Goal: Task Accomplishment & Management: Manage account settings

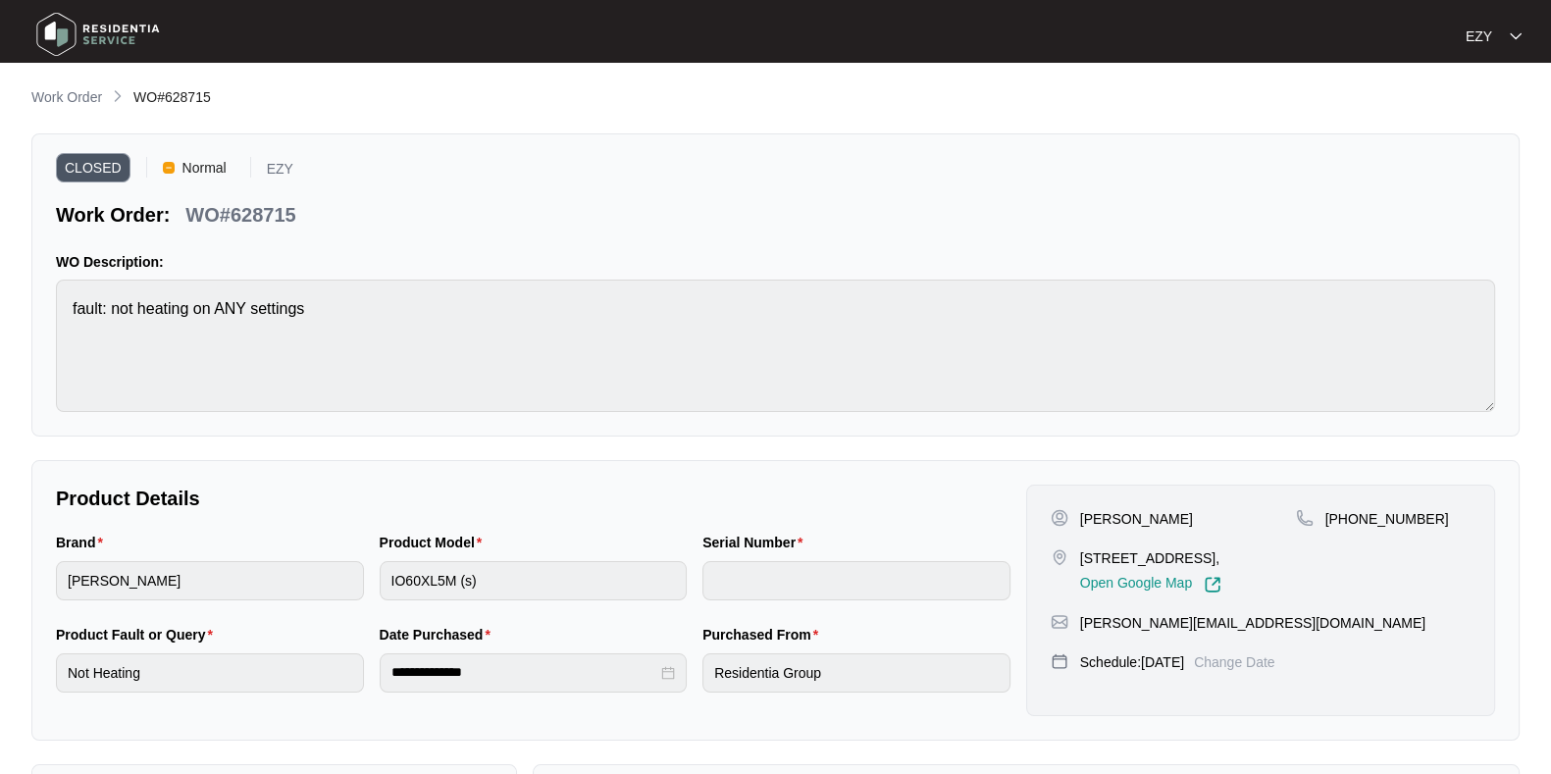
scroll to position [1079, 0]
click at [70, 113] on div "**********" at bounding box center [775, 573] width 1488 height 974
click at [59, 95] on p "Work Order" at bounding box center [66, 97] width 71 height 20
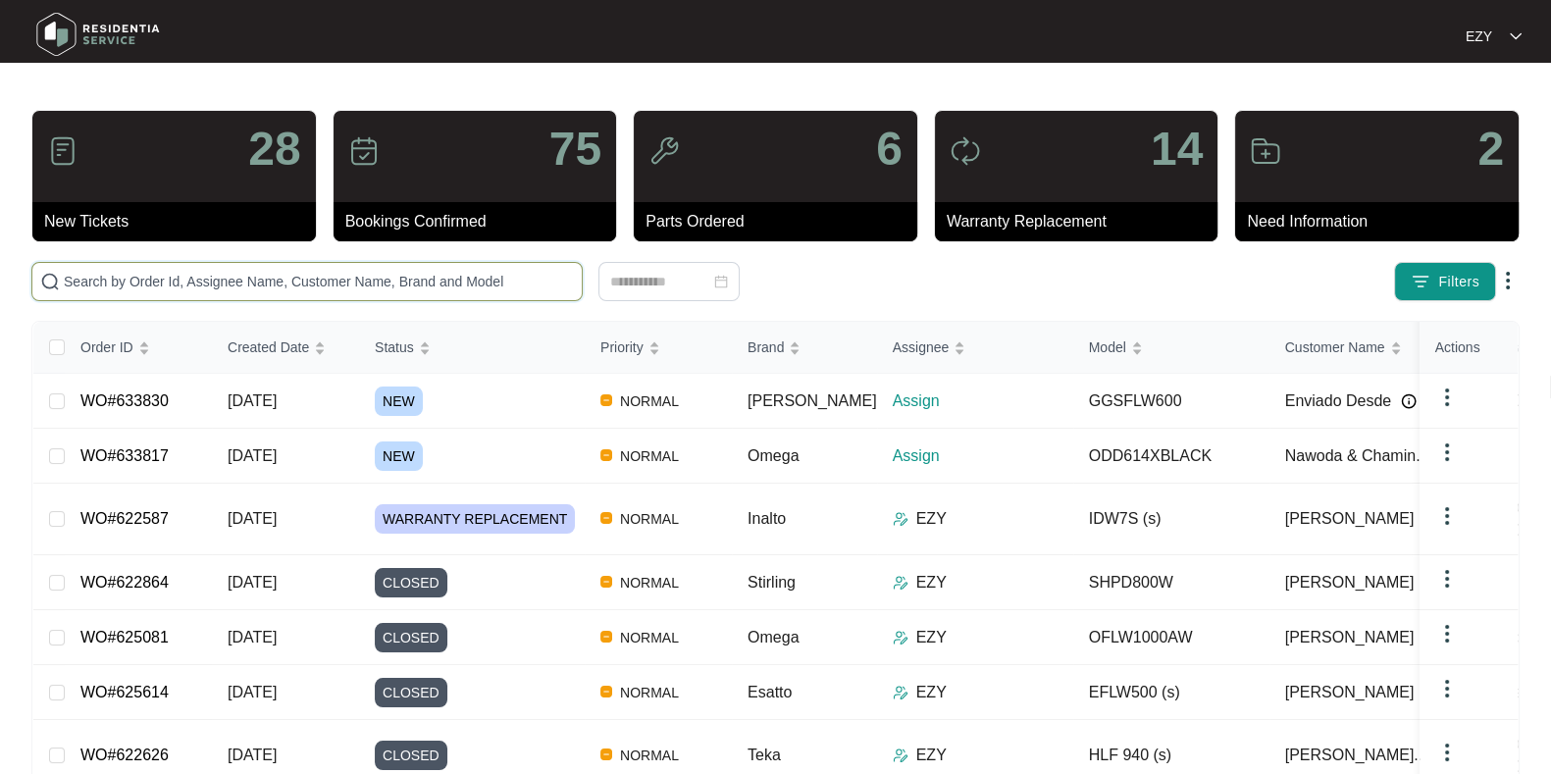
click at [396, 280] on input "text" at bounding box center [319, 282] width 510 height 22
paste input "622587"
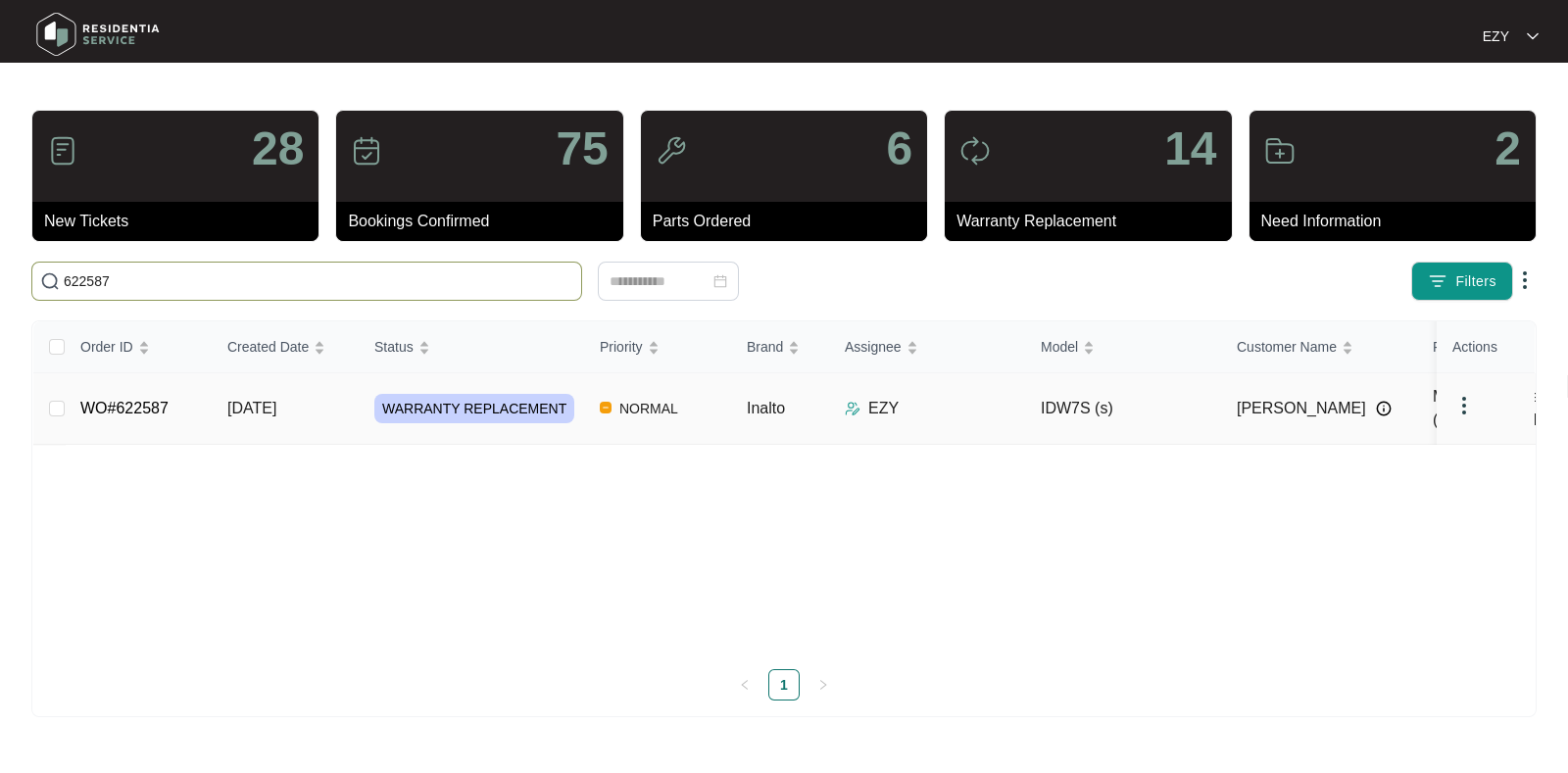
type input "622587"
click at [581, 405] on div "WARRANTY REPLACEMENT" at bounding box center [479, 407] width 210 height 29
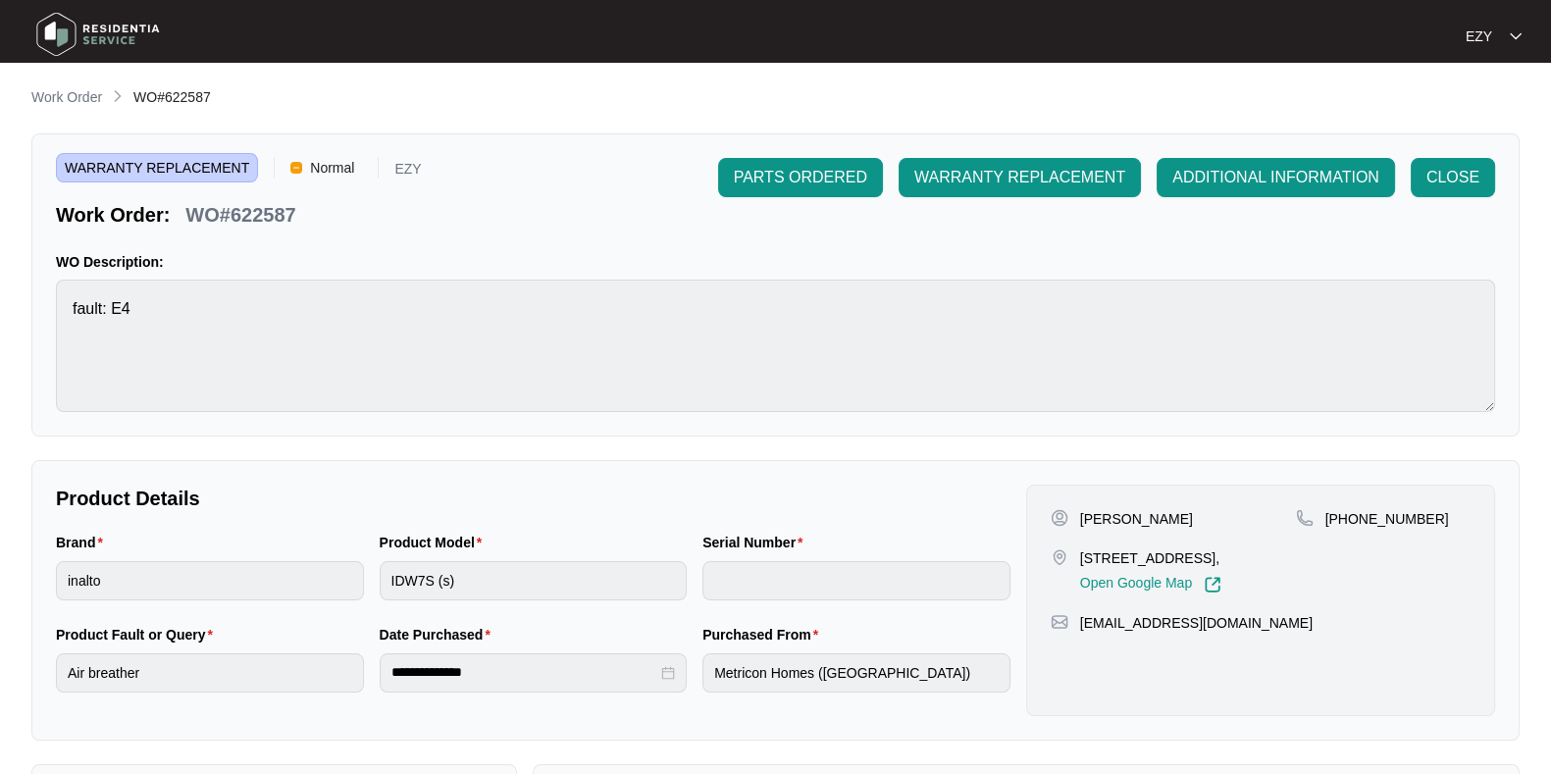
click at [83, 111] on div "**********" at bounding box center [775, 677] width 1488 height 1183
click at [80, 107] on p "Work Order" at bounding box center [66, 97] width 71 height 20
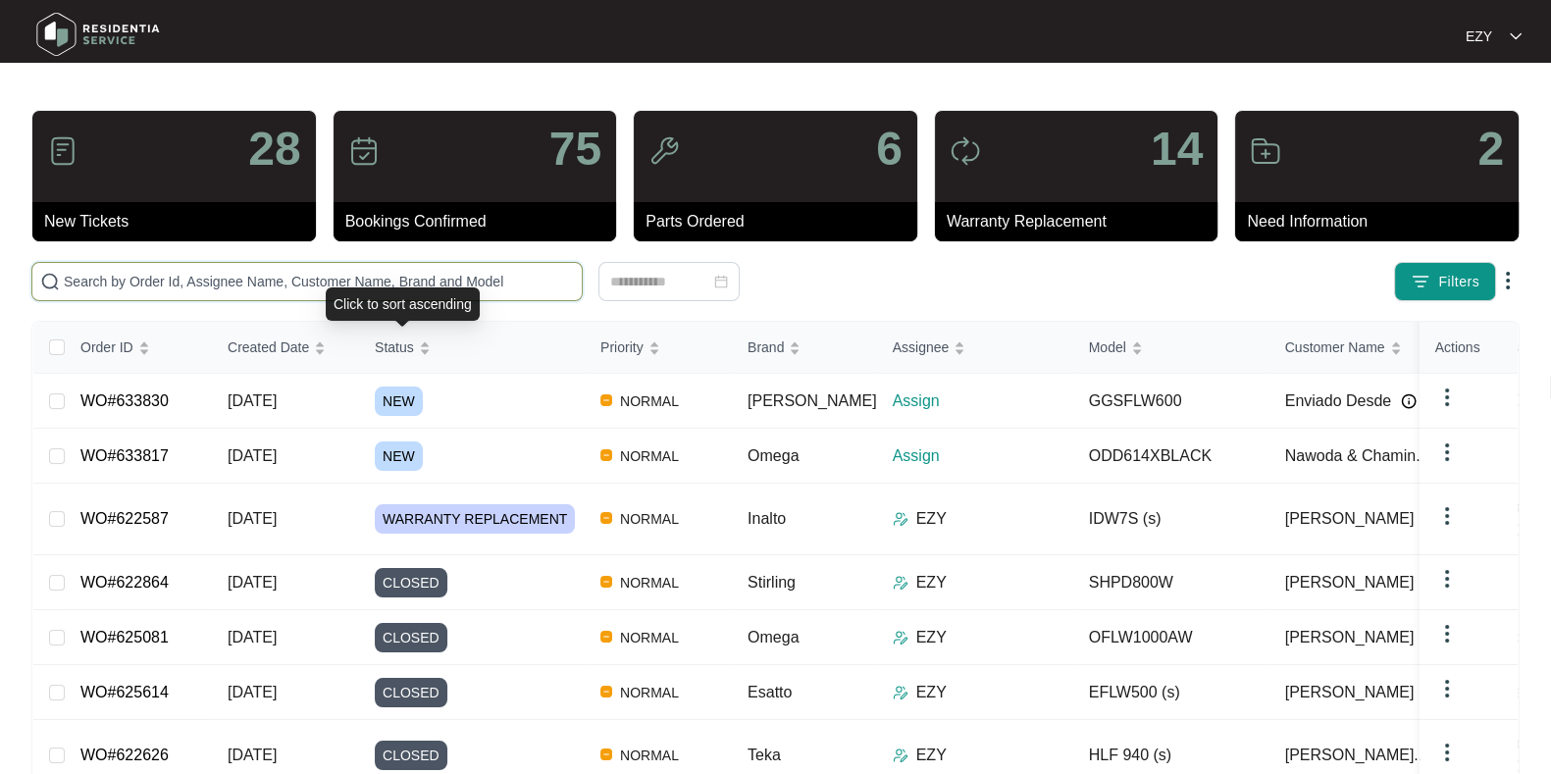
click at [461, 273] on input "text" at bounding box center [319, 282] width 510 height 22
paste input "628715"
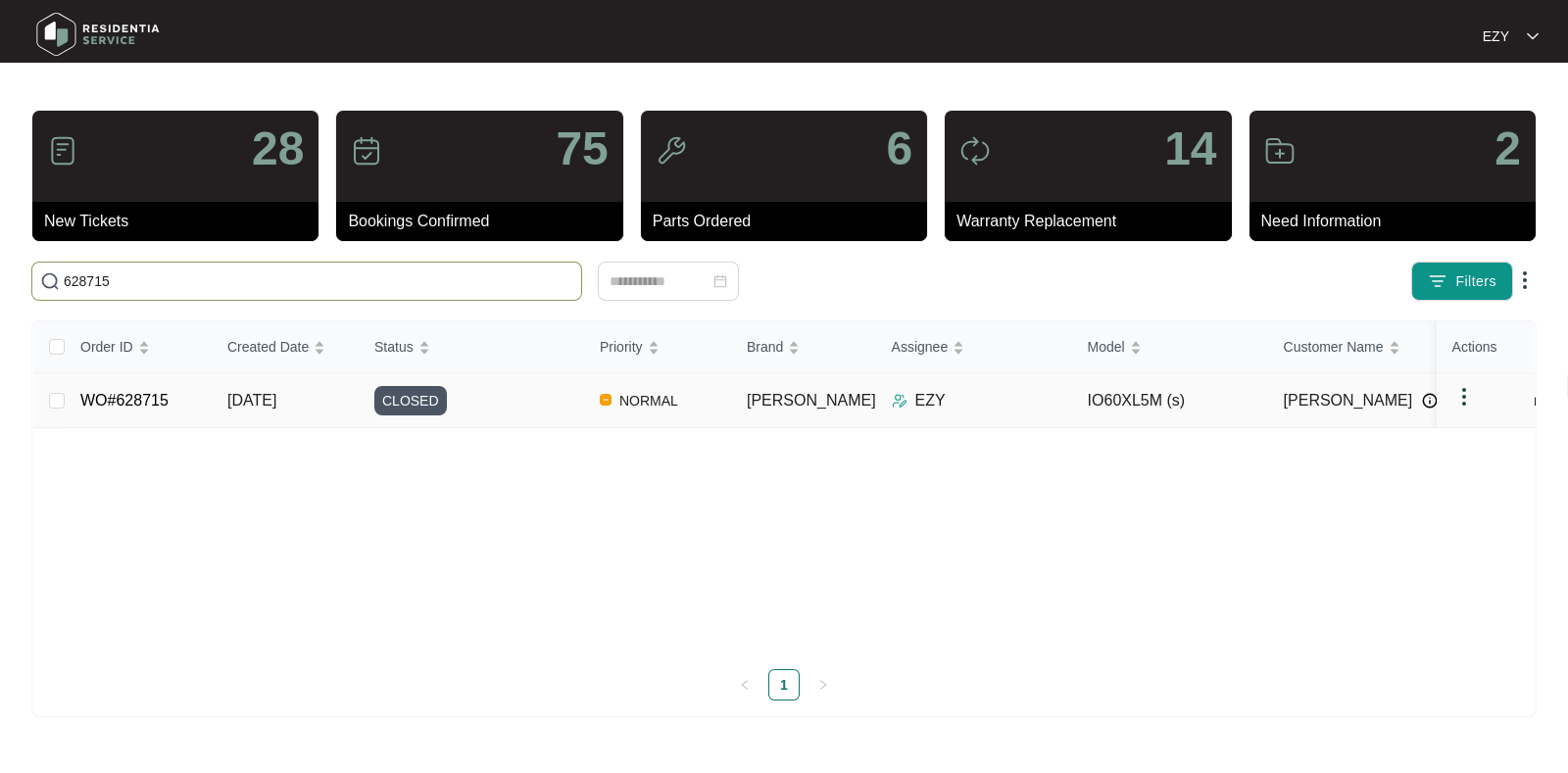
type input "628715"
click at [513, 397] on div "CLOSED" at bounding box center [479, 400] width 210 height 29
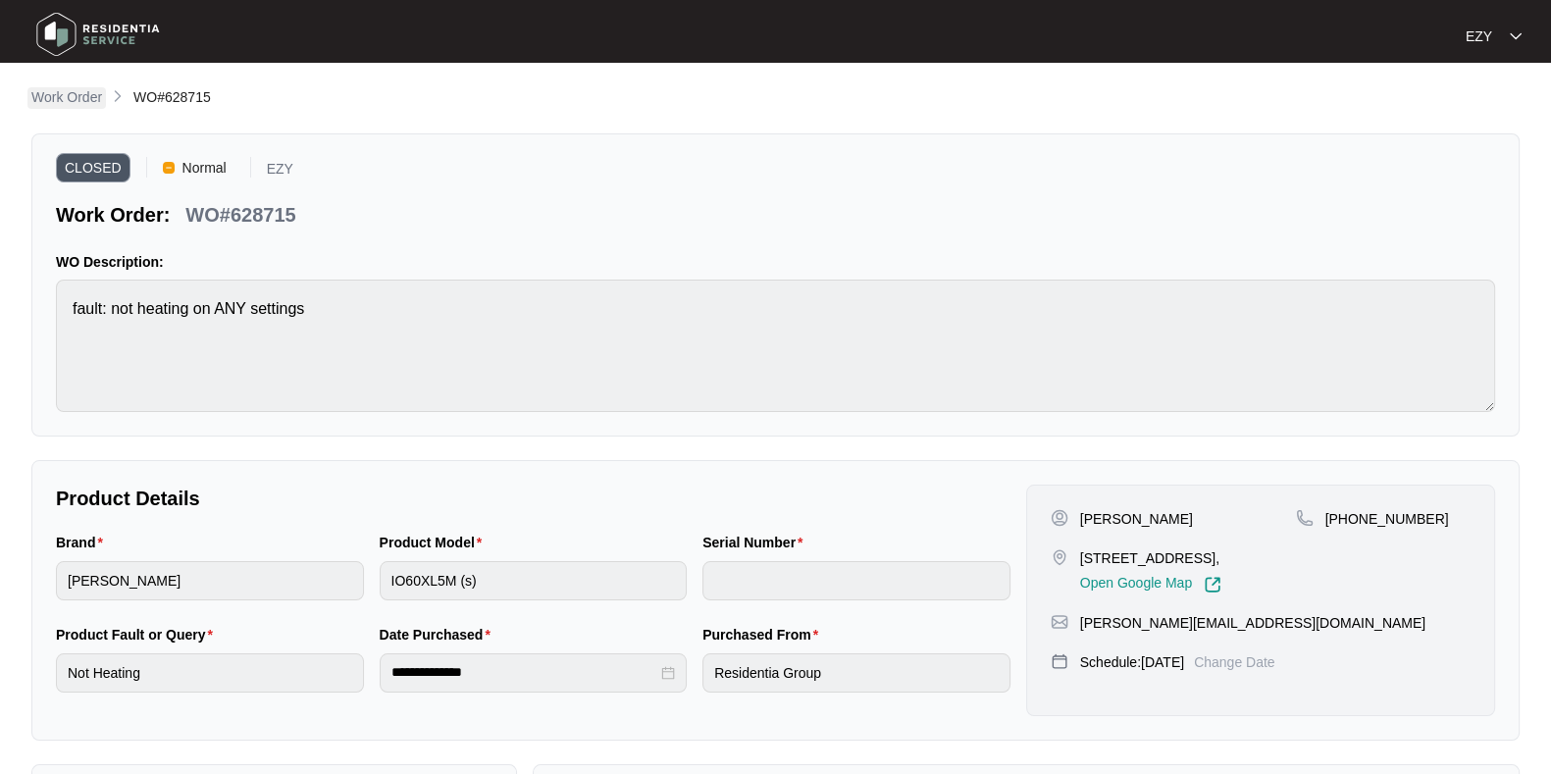
click at [51, 105] on p "Work Order" at bounding box center [66, 97] width 71 height 20
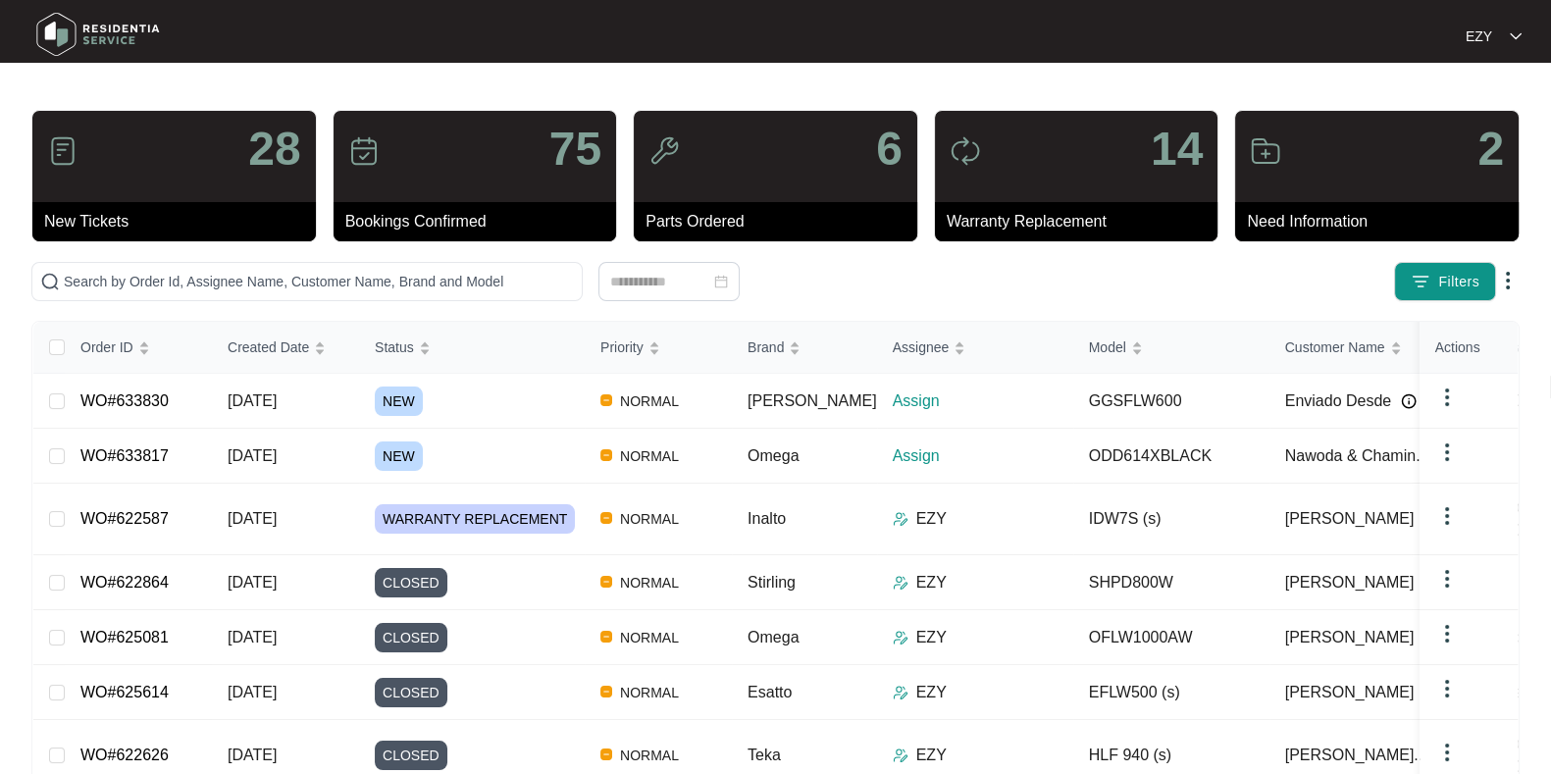
click at [349, 303] on div "28 New Tickets 75 Bookings Confirmed 6 Parts Ordered 14 Warranty Replacement 2 …" at bounding box center [775, 565] width 1488 height 910
click at [343, 285] on input "text" at bounding box center [319, 282] width 510 height 22
paste input "628715"
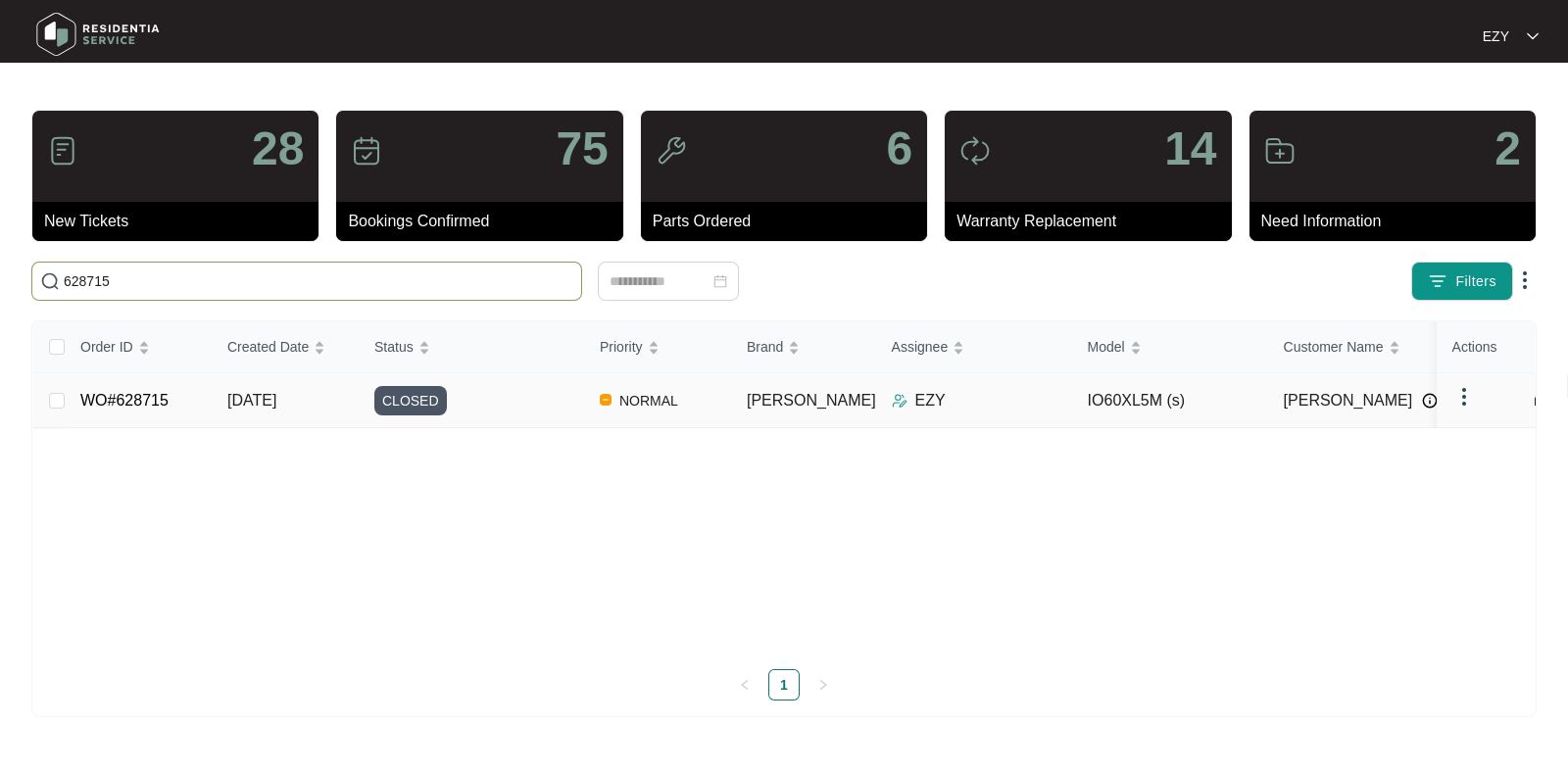
type input "628715"
click at [509, 403] on div "CLOSED" at bounding box center [479, 400] width 210 height 29
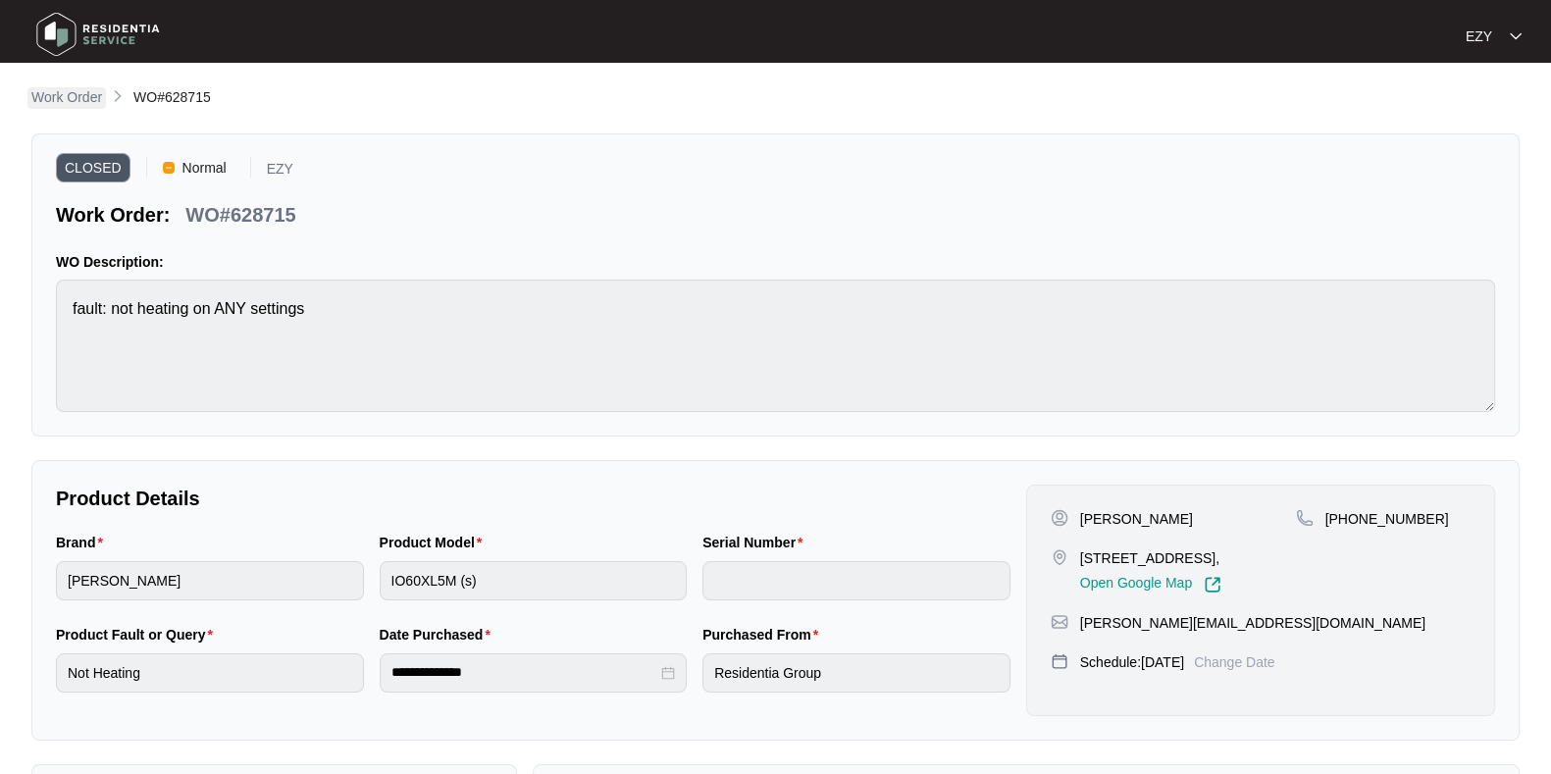
click at [81, 99] on p "Work Order" at bounding box center [66, 97] width 71 height 20
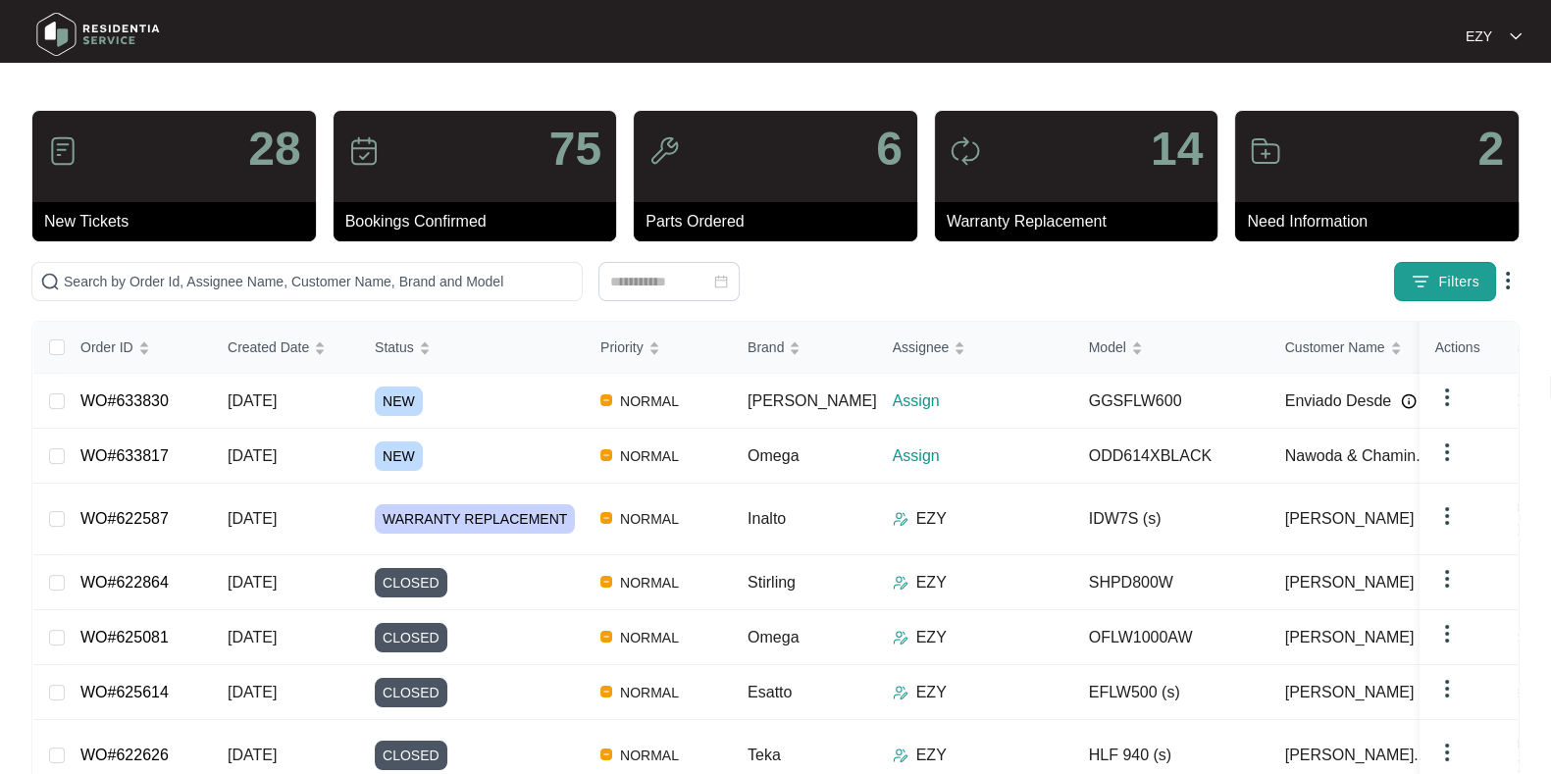
click at [1398, 278] on button "Filters" at bounding box center [1445, 281] width 102 height 39
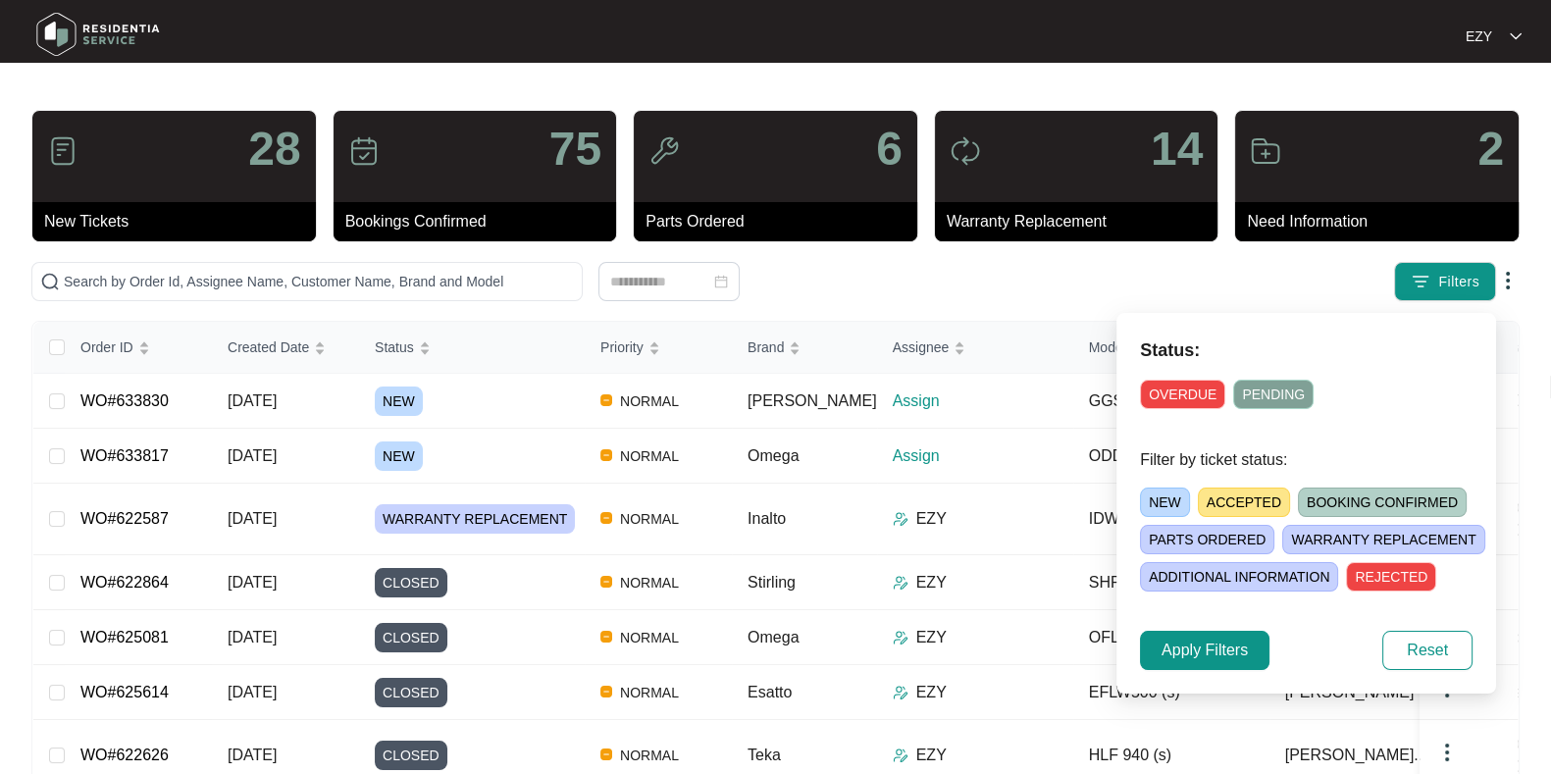
click at [1162, 491] on span "NEW" at bounding box center [1165, 502] width 50 height 29
click at [1182, 655] on span "Apply Filters" at bounding box center [1205, 651] width 86 height 24
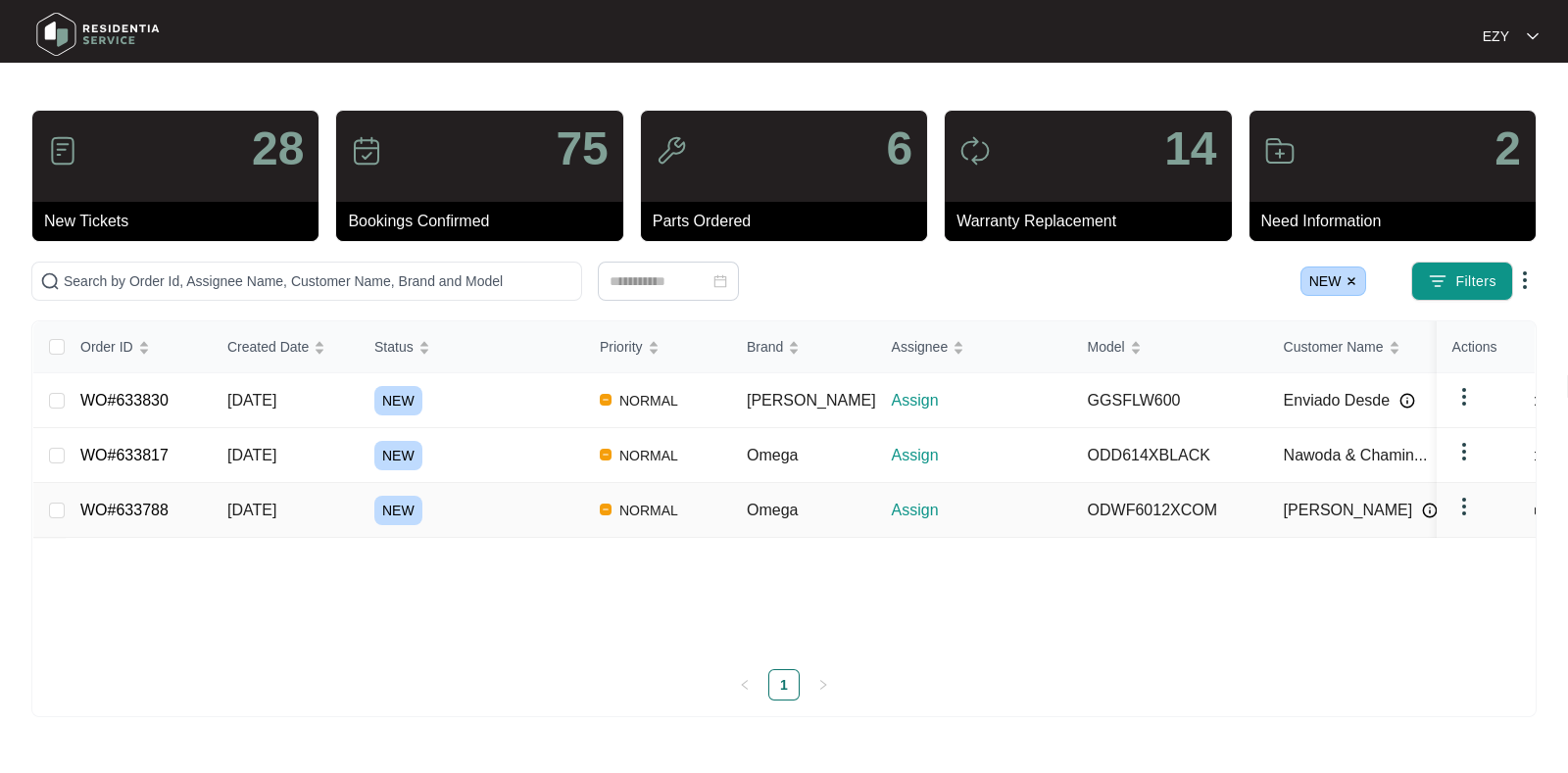
click at [491, 516] on div "NEW" at bounding box center [479, 509] width 210 height 29
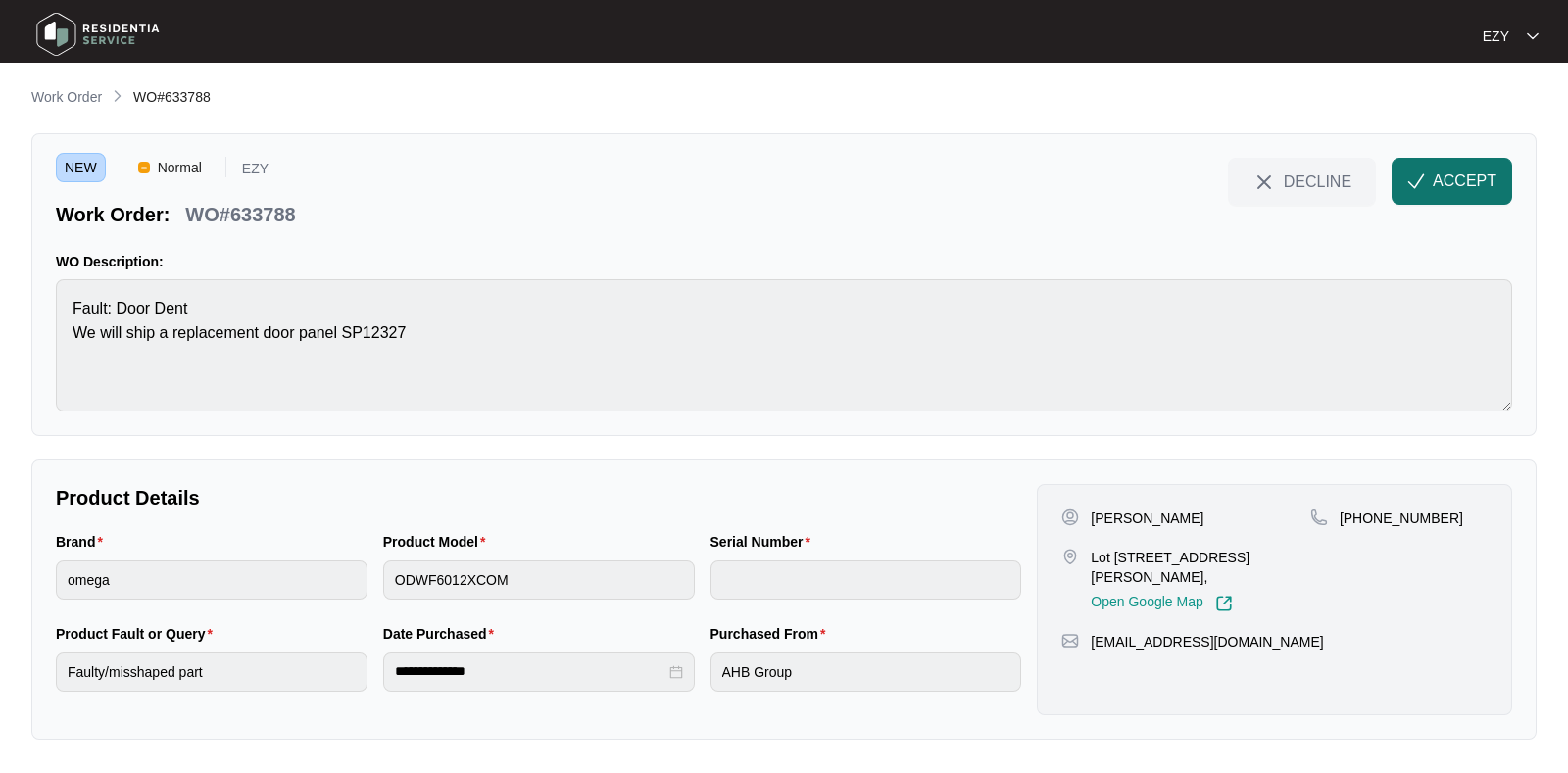
click at [1427, 193] on button "ACCEPT" at bounding box center [1451, 181] width 121 height 47
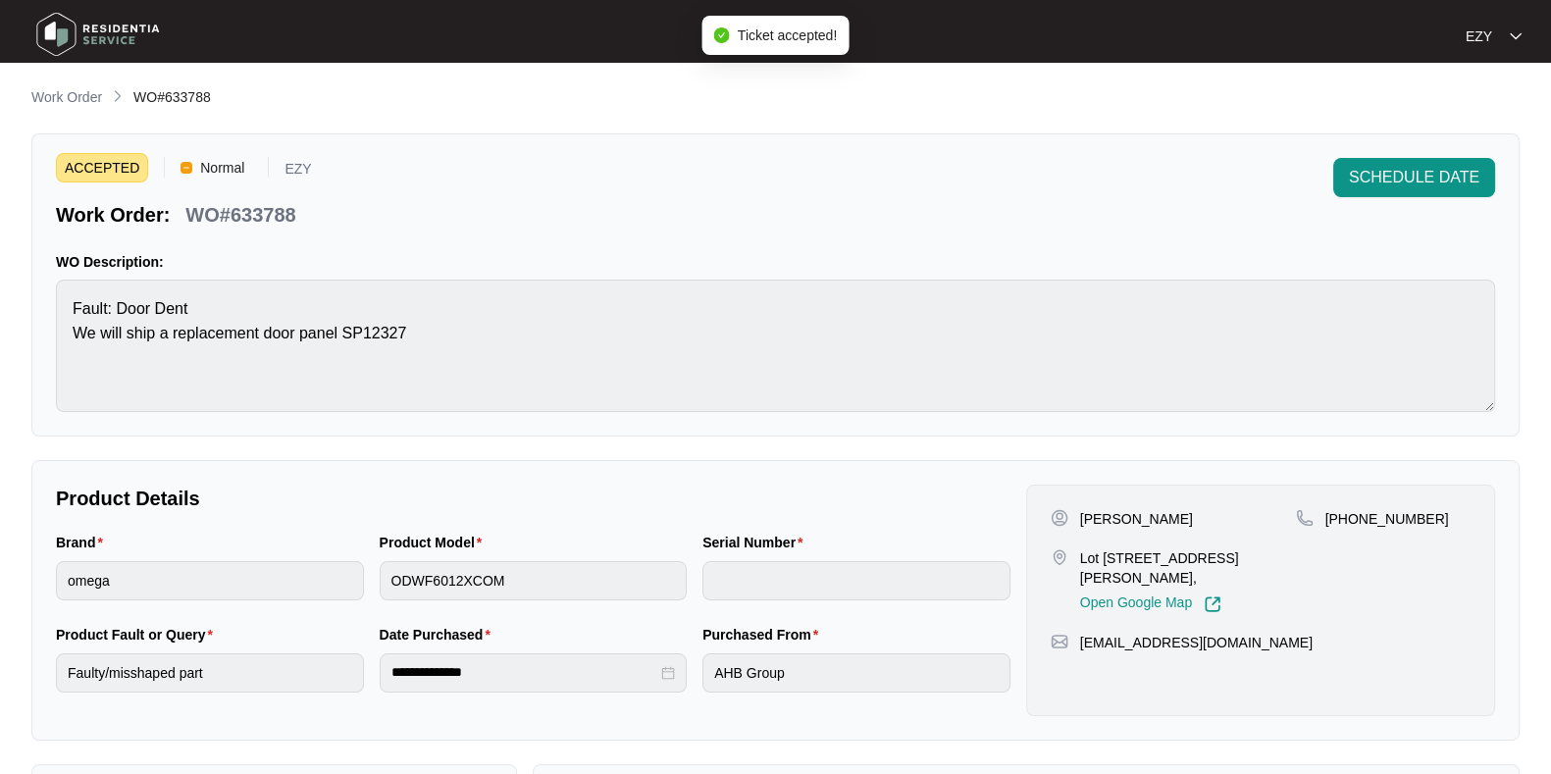
click at [211, 222] on p "WO#633788" at bounding box center [240, 214] width 110 height 27
copy div "WO#633788 SCHEDULE DATE"
click at [1091, 553] on p "Lot [STREET_ADDRESS][PERSON_NAME]," at bounding box center [1188, 567] width 216 height 39
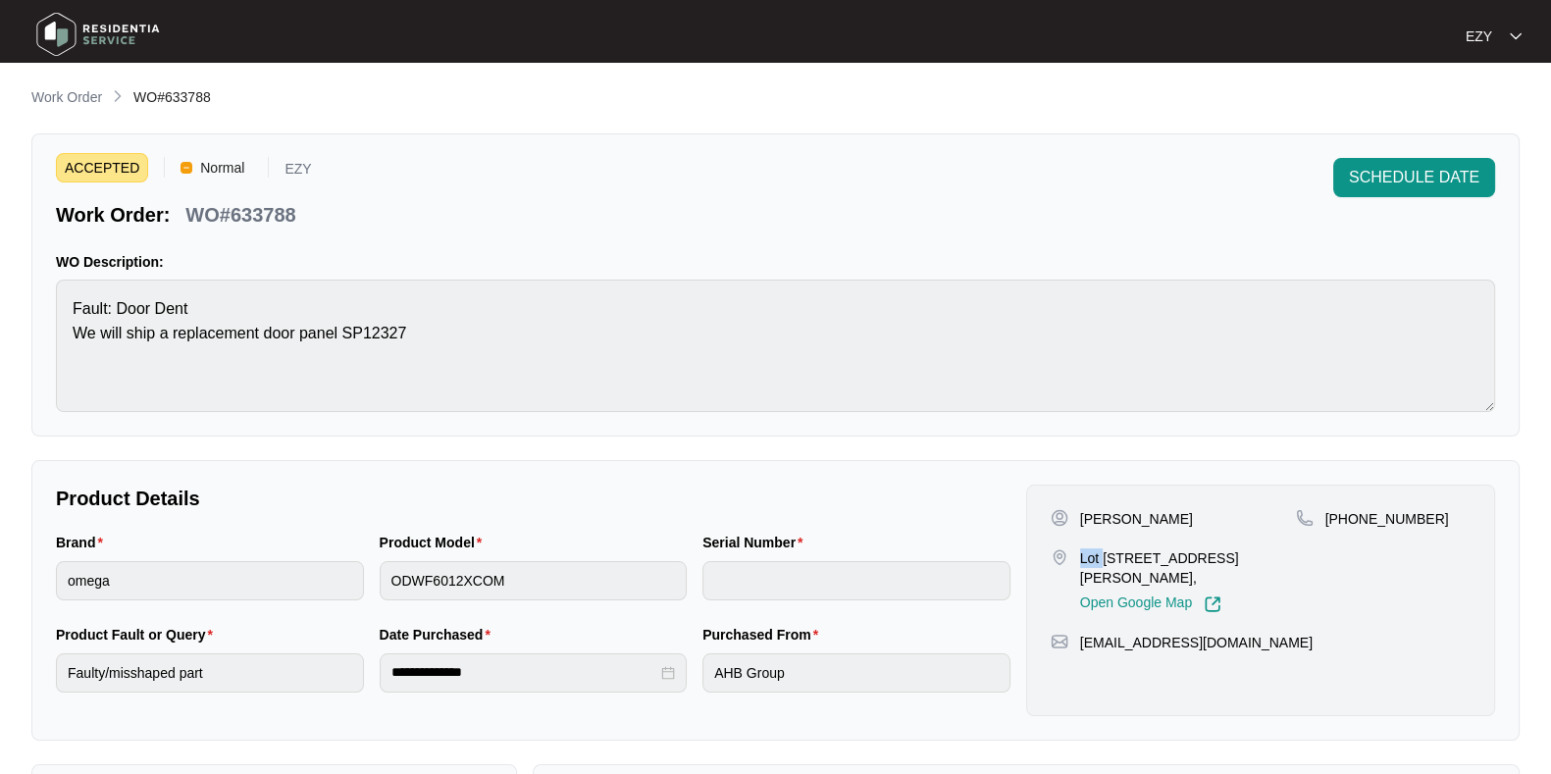
click at [1091, 553] on p "Lot [STREET_ADDRESS][PERSON_NAME]," at bounding box center [1188, 567] width 216 height 39
copy p "Lot [STREET_ADDRESS][PERSON_NAME],"
click at [1087, 517] on p "[PERSON_NAME]" at bounding box center [1136, 519] width 113 height 20
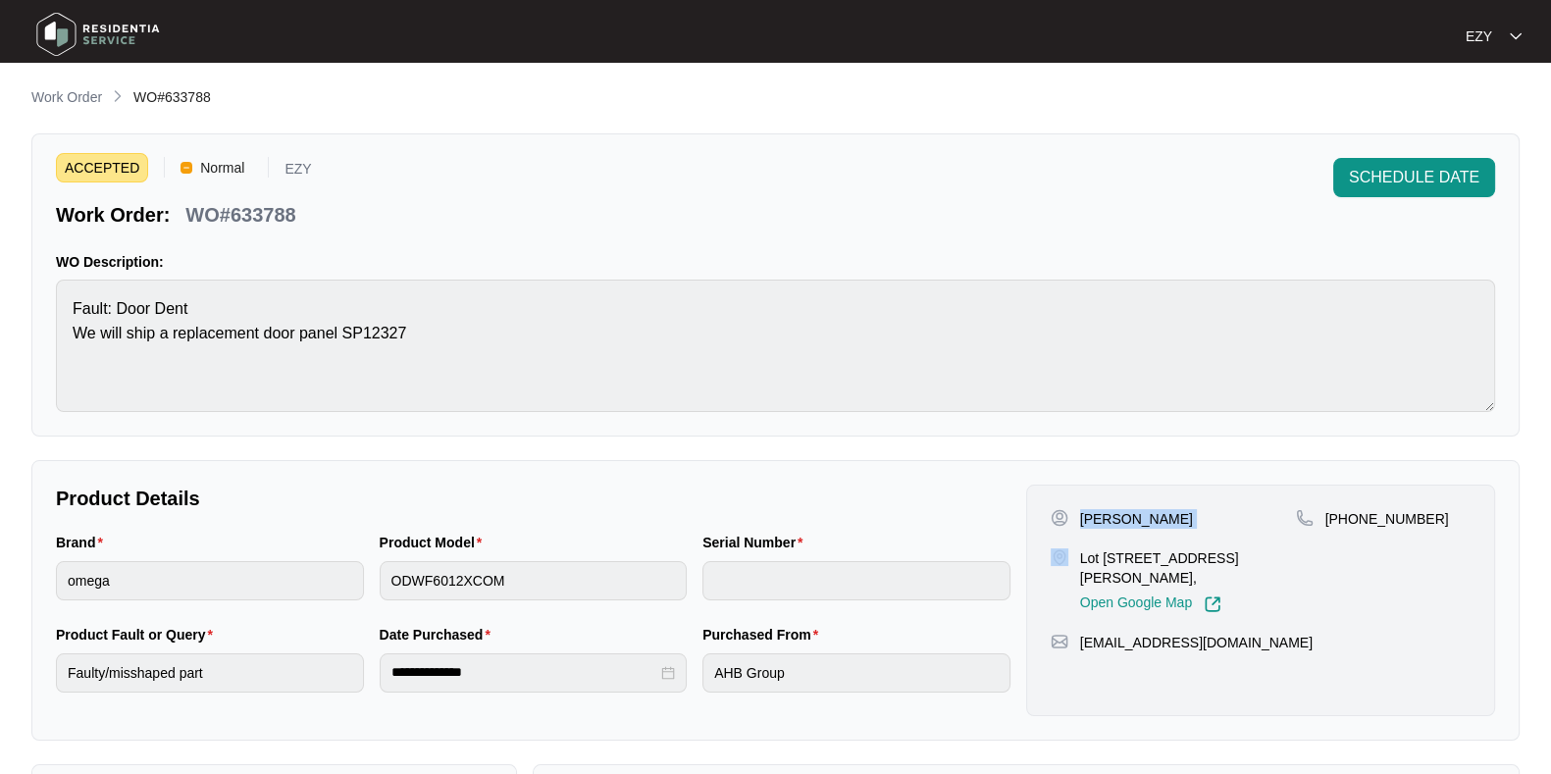
click at [1087, 517] on p "[PERSON_NAME]" at bounding box center [1136, 519] width 113 height 20
copy p "[PERSON_NAME]"
drag, startPoint x: 1468, startPoint y: 525, endPoint x: 1352, endPoint y: 521, distance: 115.8
click at [1352, 521] on div "[PHONE_NUMBER]" at bounding box center [1383, 519] width 175 height 20
copy p "497 284 849"
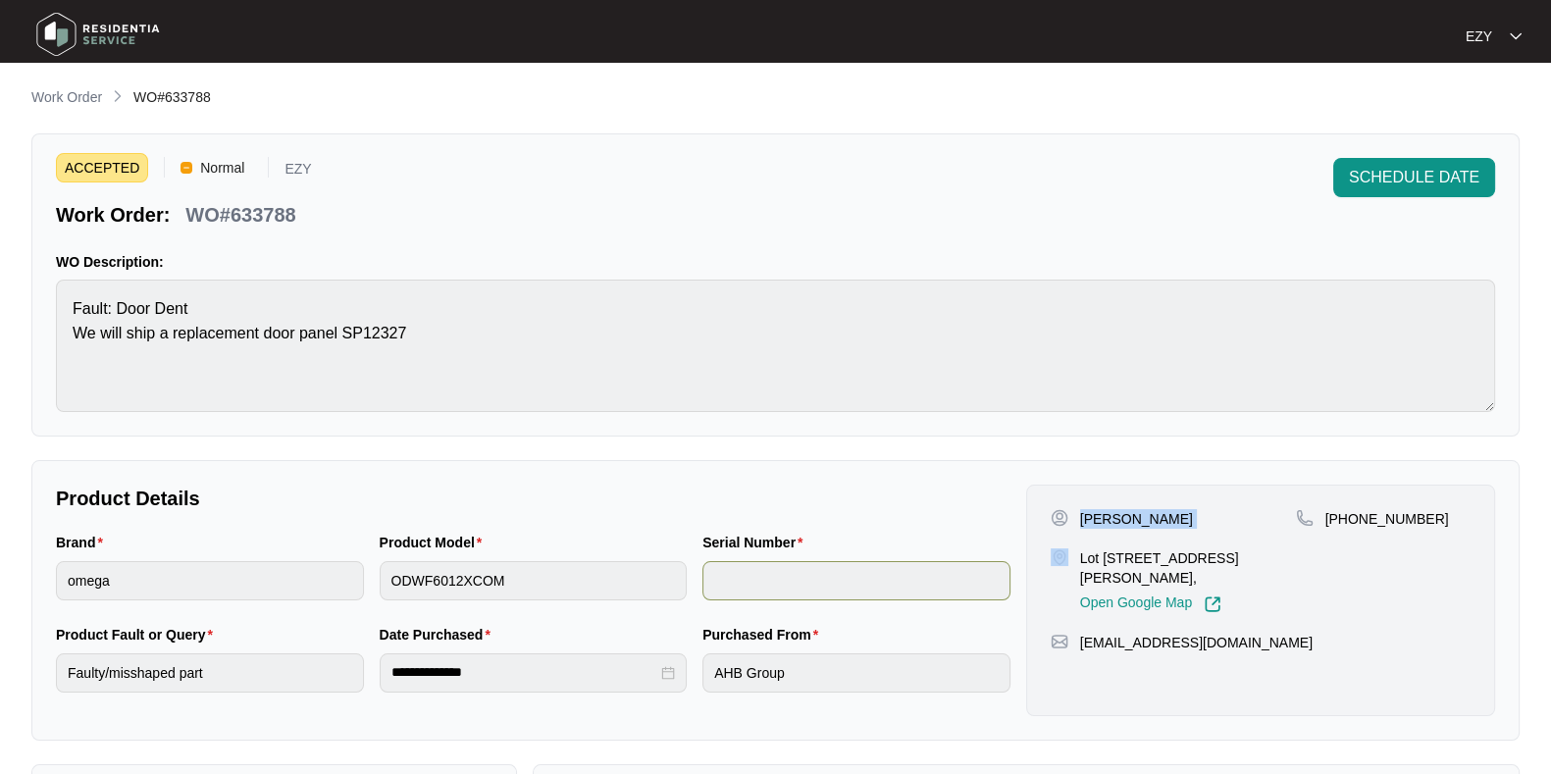
scroll to position [525, 0]
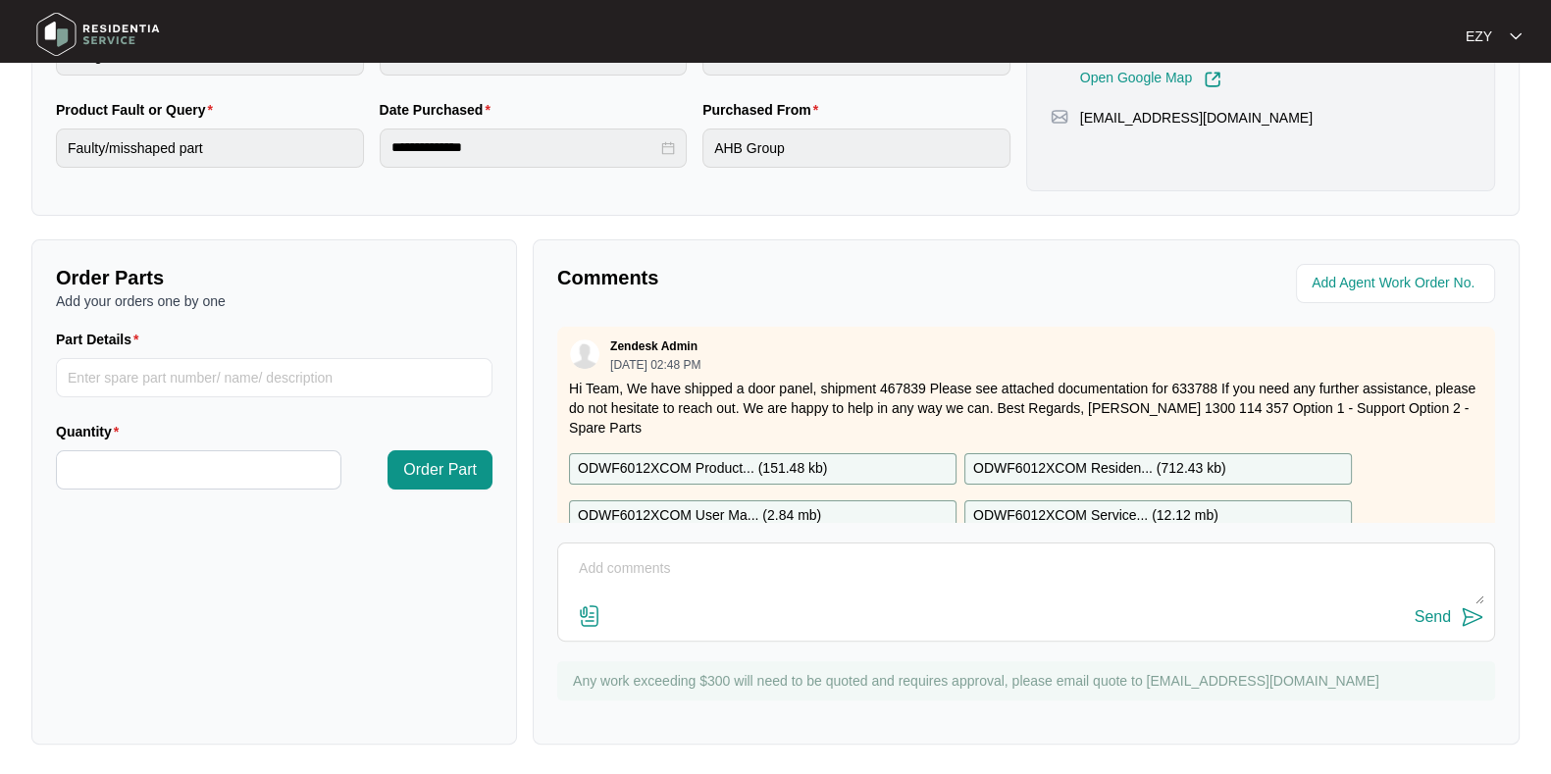
click at [905, 392] on p "Hi Team, We have shipped a door panel, shipment 467839 Please see attached docu…" at bounding box center [1026, 408] width 914 height 59
copy p "467839"
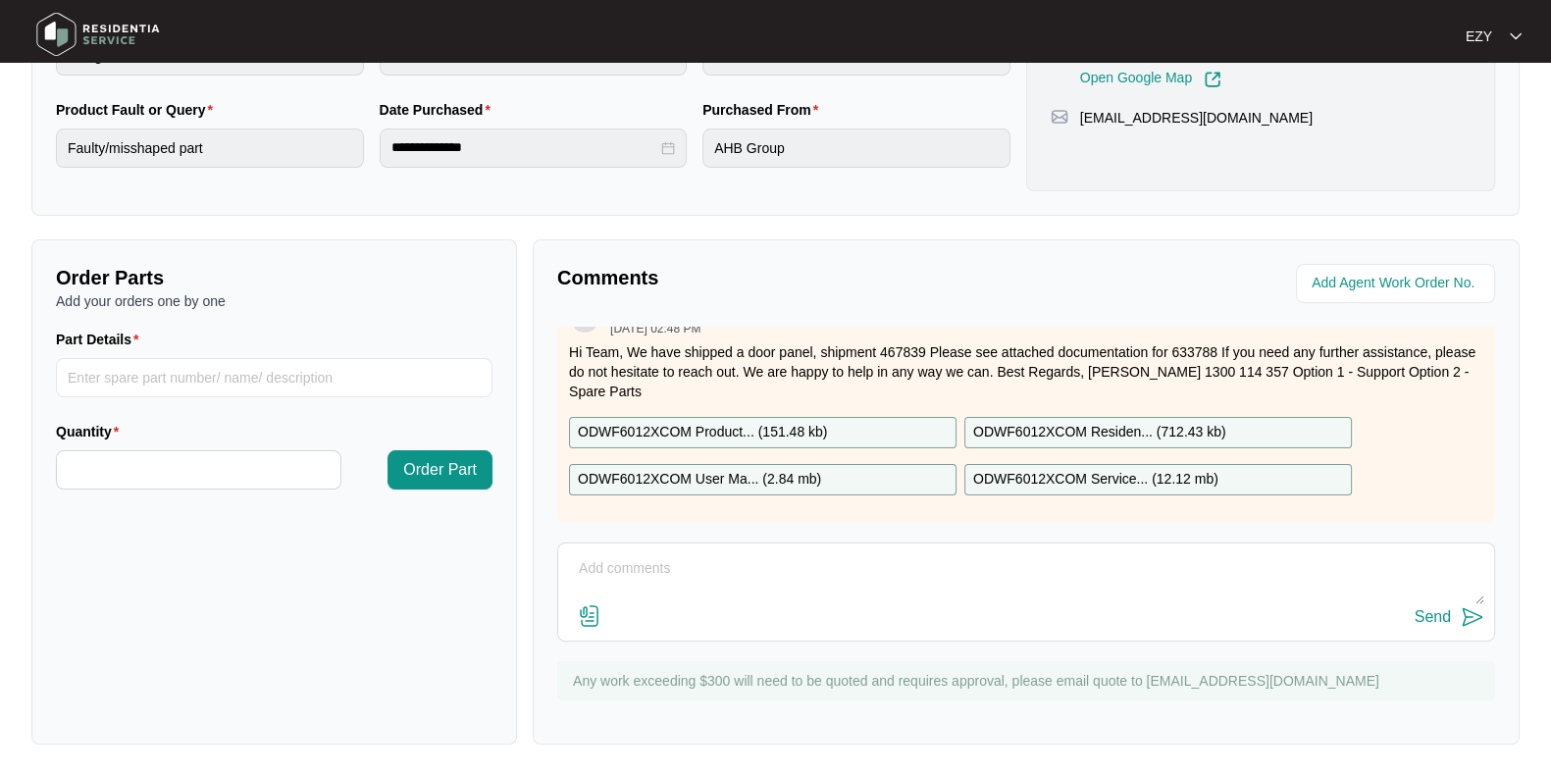
click at [697, 422] on p "ODWF6012XCOM Product... ( 151.48 kb )" at bounding box center [702, 433] width 249 height 22
click at [729, 469] on p "ODWF6012XCOM User Ma... ( 2.84 mb )" at bounding box center [699, 480] width 243 height 22
click at [1035, 422] on p "ODWF6012XCOM Residen... ( 712.43 kb )" at bounding box center [1099, 433] width 253 height 22
click at [1055, 469] on p "ODWF6012XCOM Service... ( 12.12 mb )" at bounding box center [1095, 480] width 245 height 22
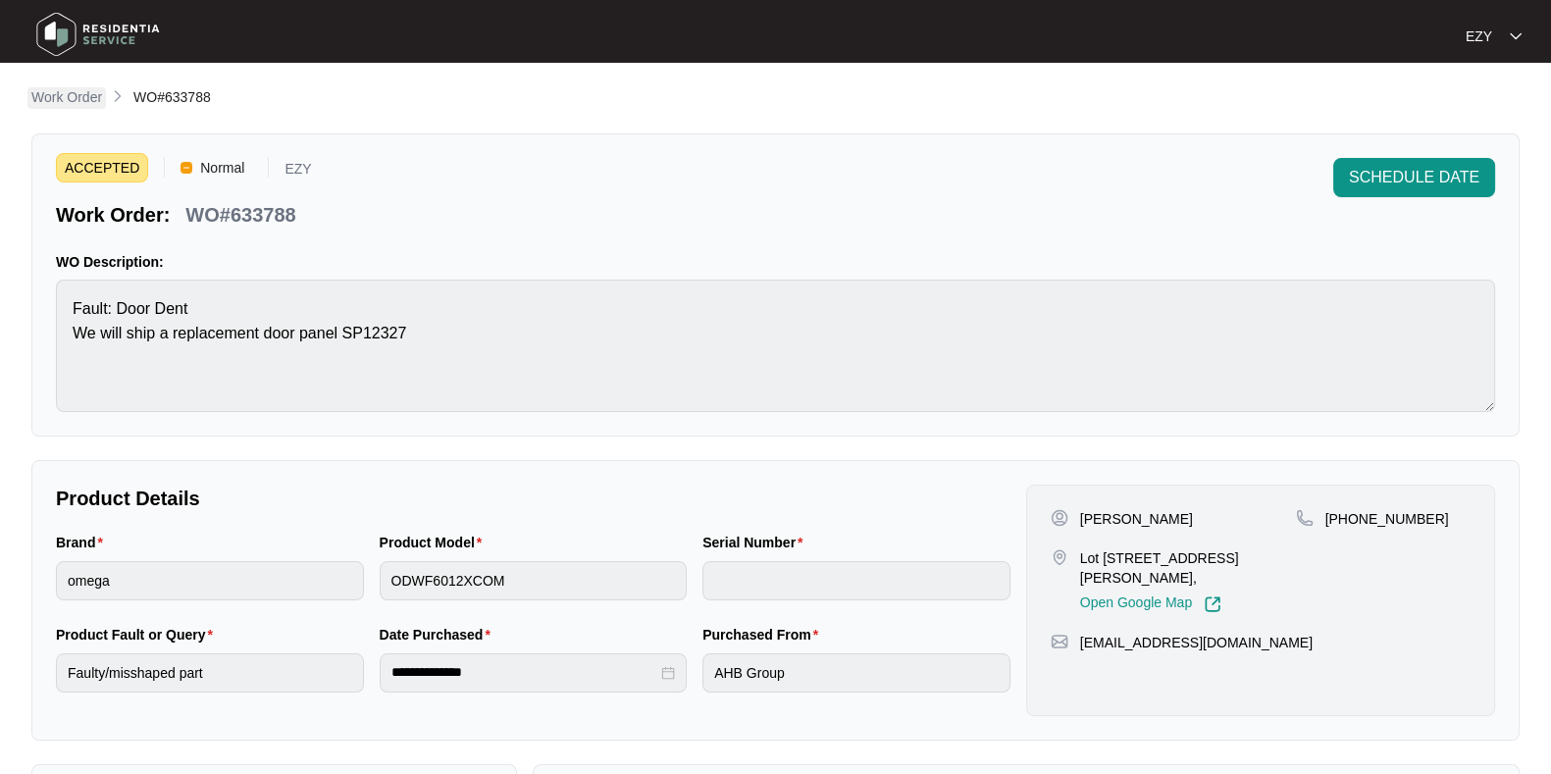
click at [73, 90] on p "Work Order" at bounding box center [66, 97] width 71 height 20
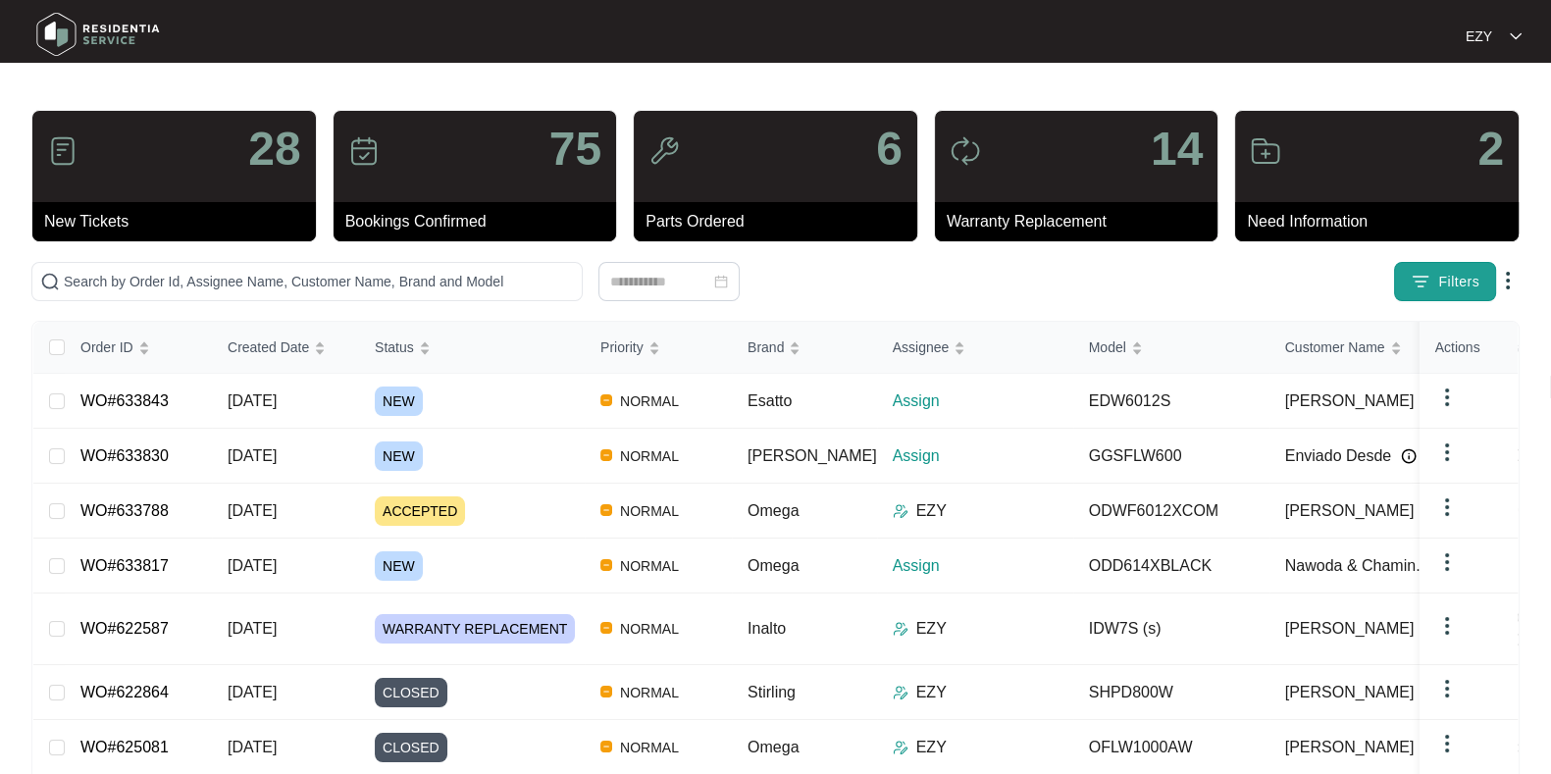
click at [1477, 272] on span "Filters" at bounding box center [1458, 282] width 41 height 21
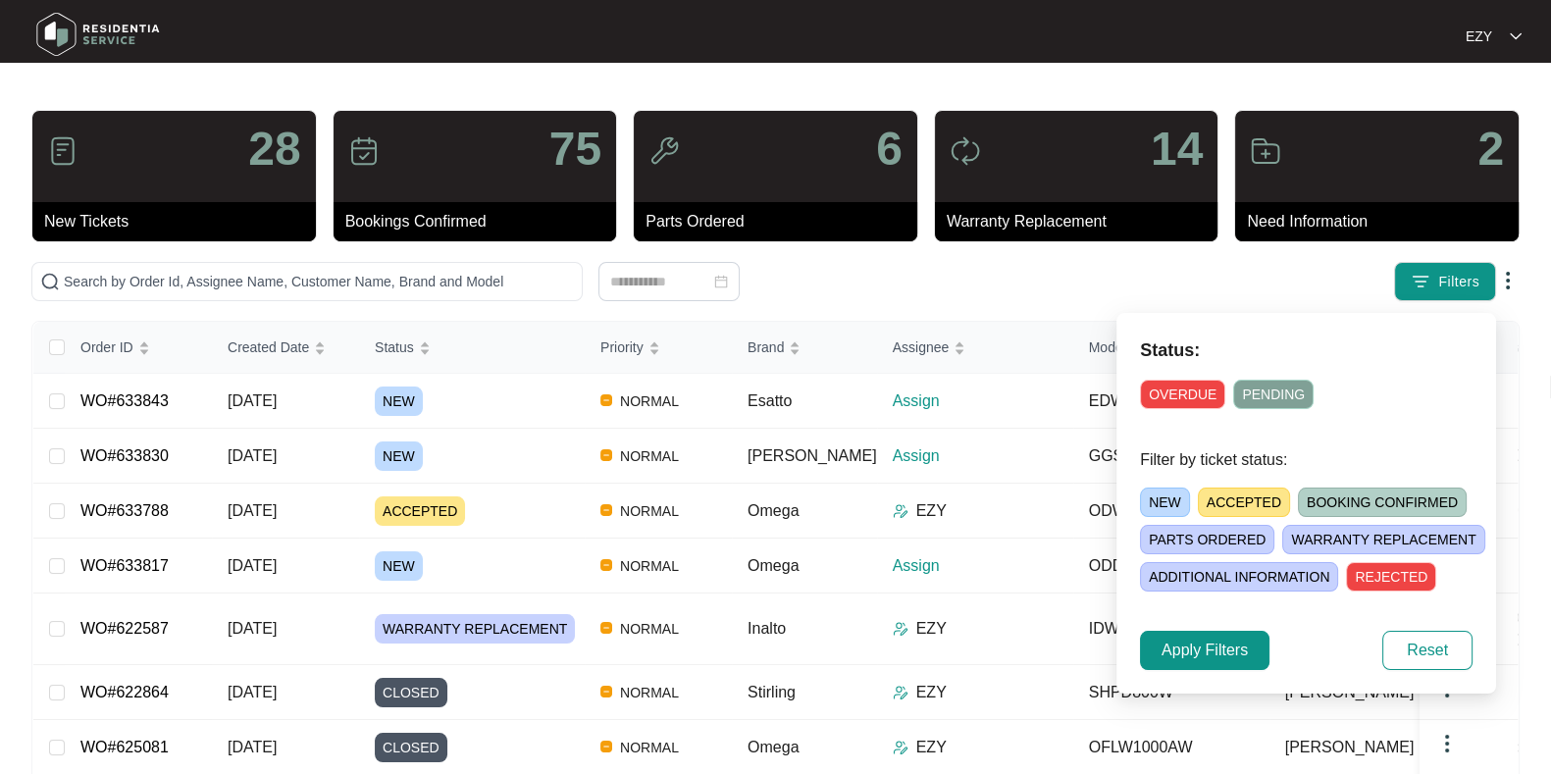
click at [1149, 498] on span "NEW" at bounding box center [1165, 502] width 50 height 29
click at [1162, 658] on span "Apply Filters" at bounding box center [1205, 651] width 86 height 24
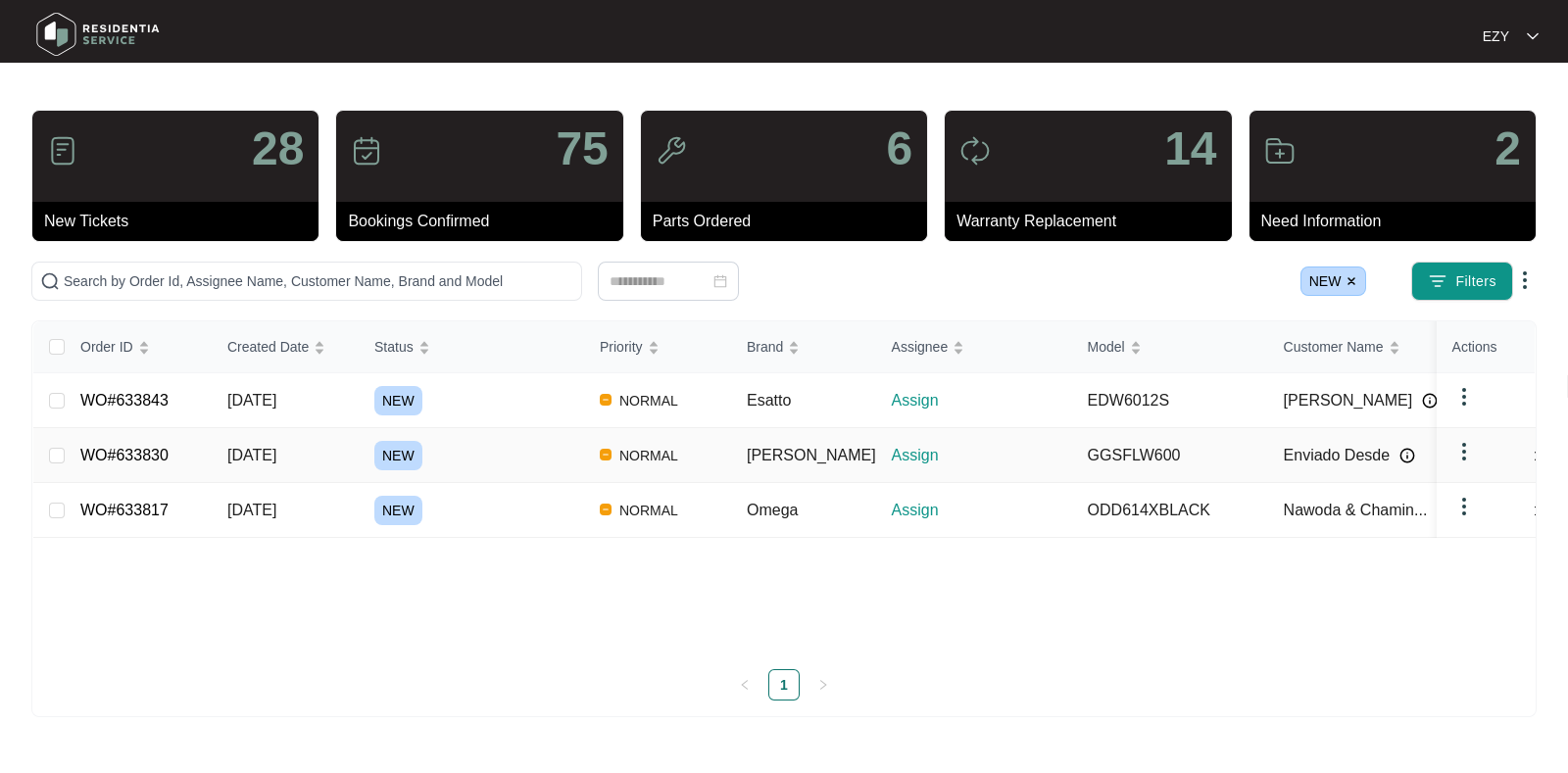
click at [523, 483] on td "NEW" at bounding box center [471, 510] width 226 height 55
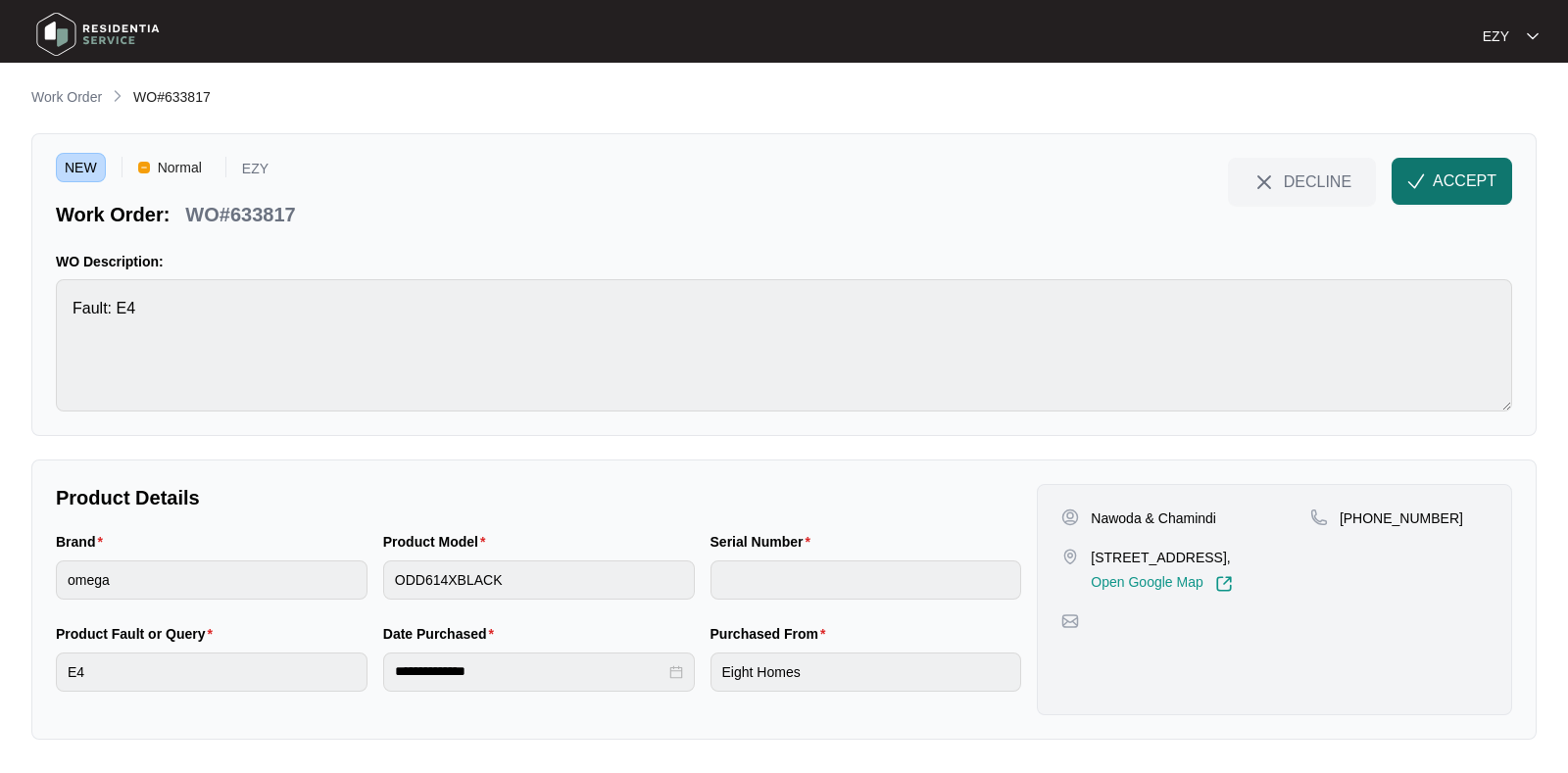
click at [1478, 175] on span "ACCEPT" at bounding box center [1464, 182] width 64 height 24
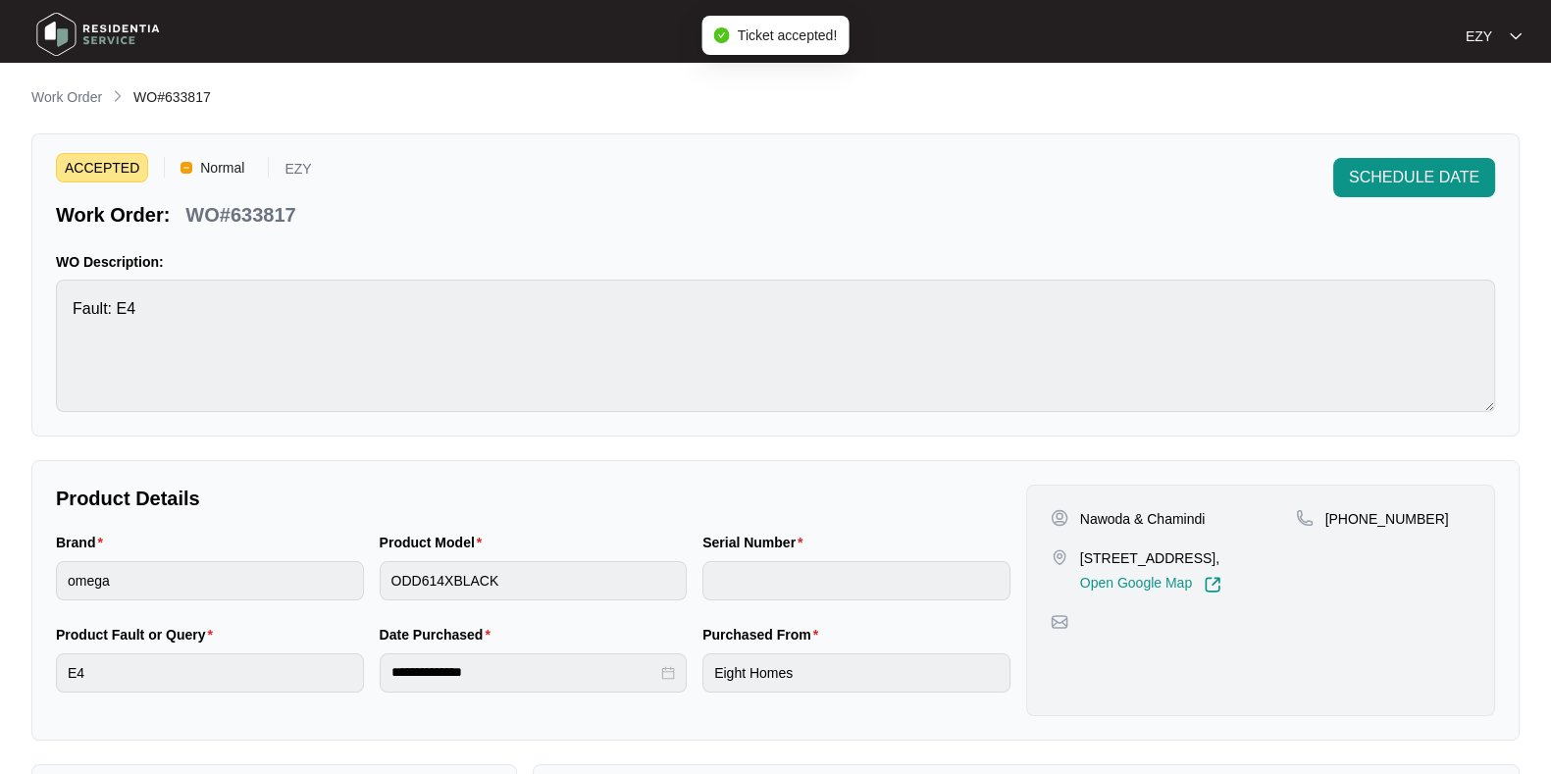
click at [229, 215] on p "WO#633817" at bounding box center [240, 214] width 110 height 27
copy div "WO#633817 SCHEDULE DATE"
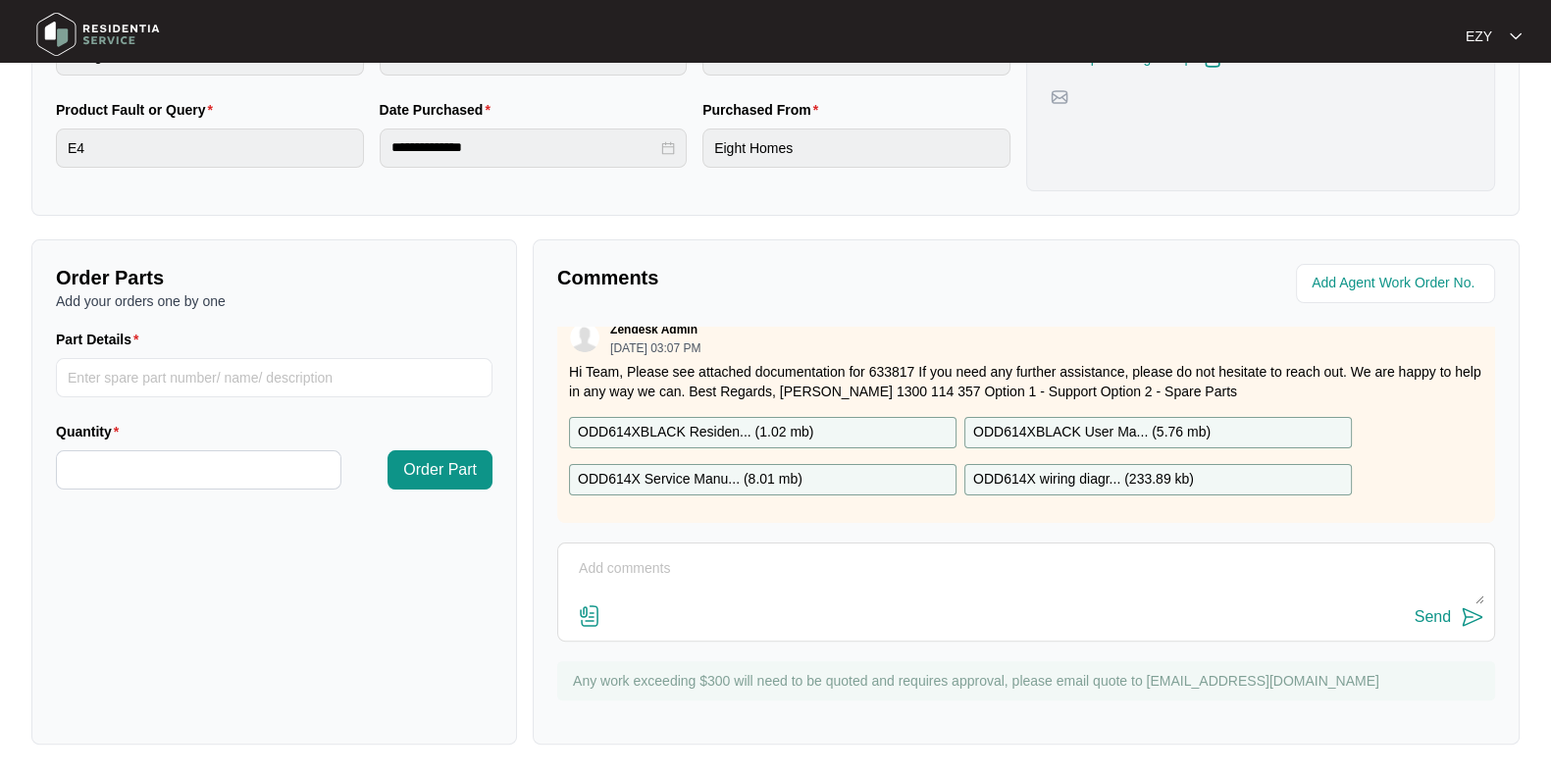
scroll to position [34, 0]
click at [694, 417] on div "ODD614XBLACK Residen... ( 1.02 mb )" at bounding box center [762, 432] width 387 height 31
click at [739, 469] on p "ODD614X Service Manu... ( 8.01 mb )" at bounding box center [690, 480] width 225 height 22
click at [1039, 422] on p "ODD614XBLACK User Ma... ( 5.76 mb )" at bounding box center [1091, 433] width 237 height 22
click at [1060, 469] on p "ODD614X wiring diagr... ( 233.89 kb )" at bounding box center [1083, 480] width 221 height 22
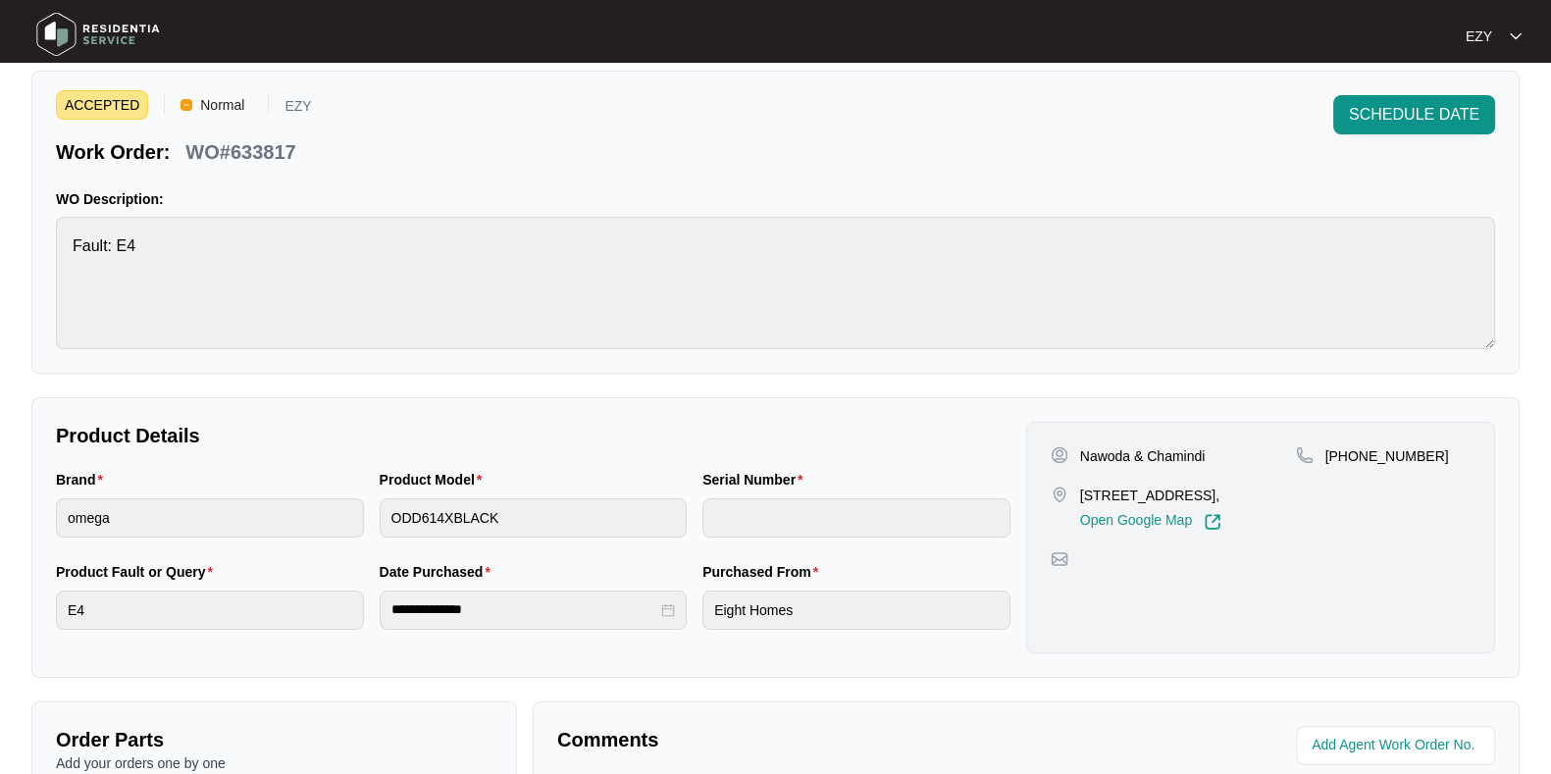
scroll to position [0, 0]
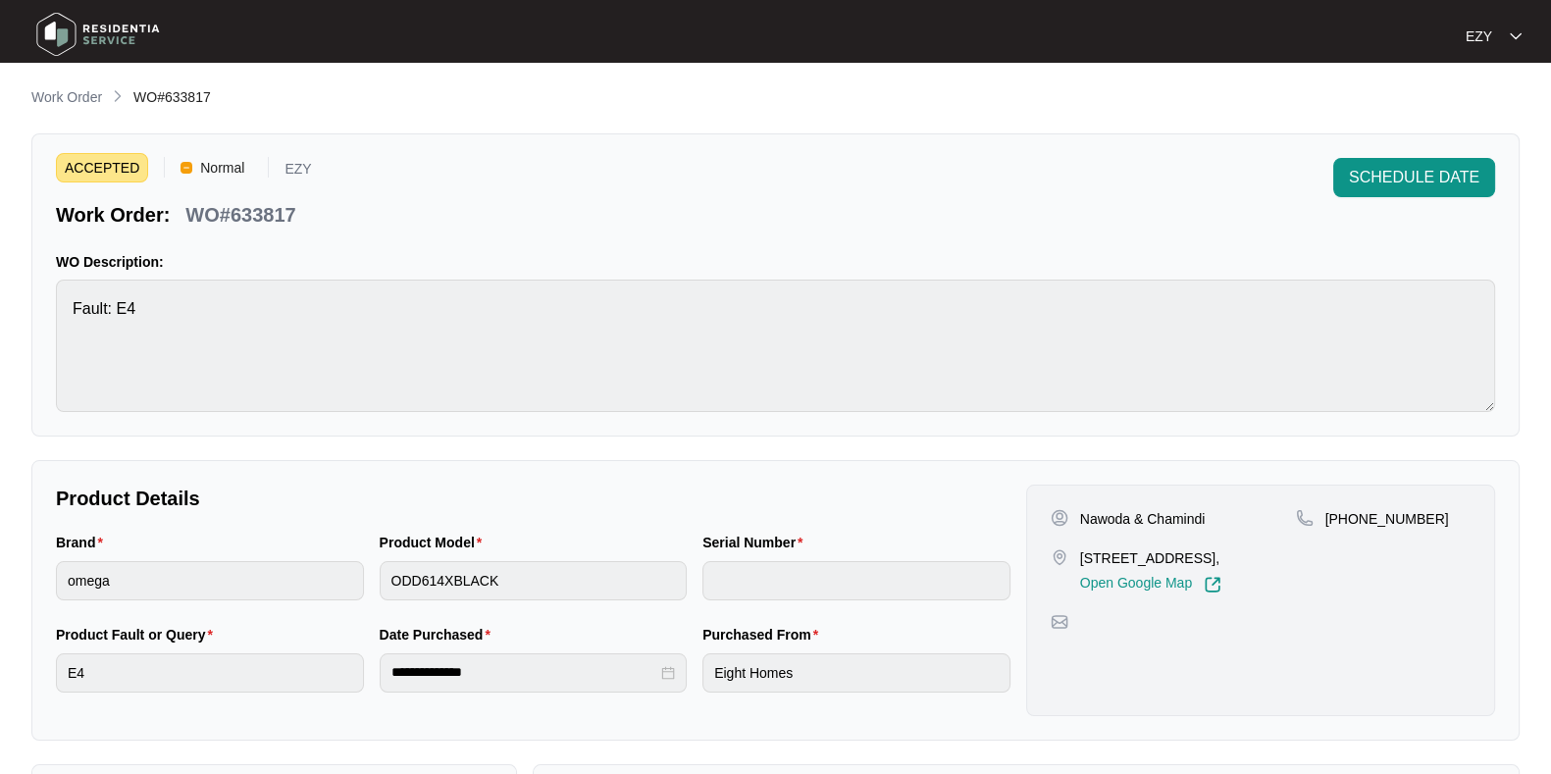
click at [1099, 554] on p "[STREET_ADDRESS]," at bounding box center [1150, 558] width 141 height 20
copy p "[STREET_ADDRESS],"
click at [1075, 519] on div "Nawoda & Chamindi" at bounding box center [1173, 519] width 245 height 20
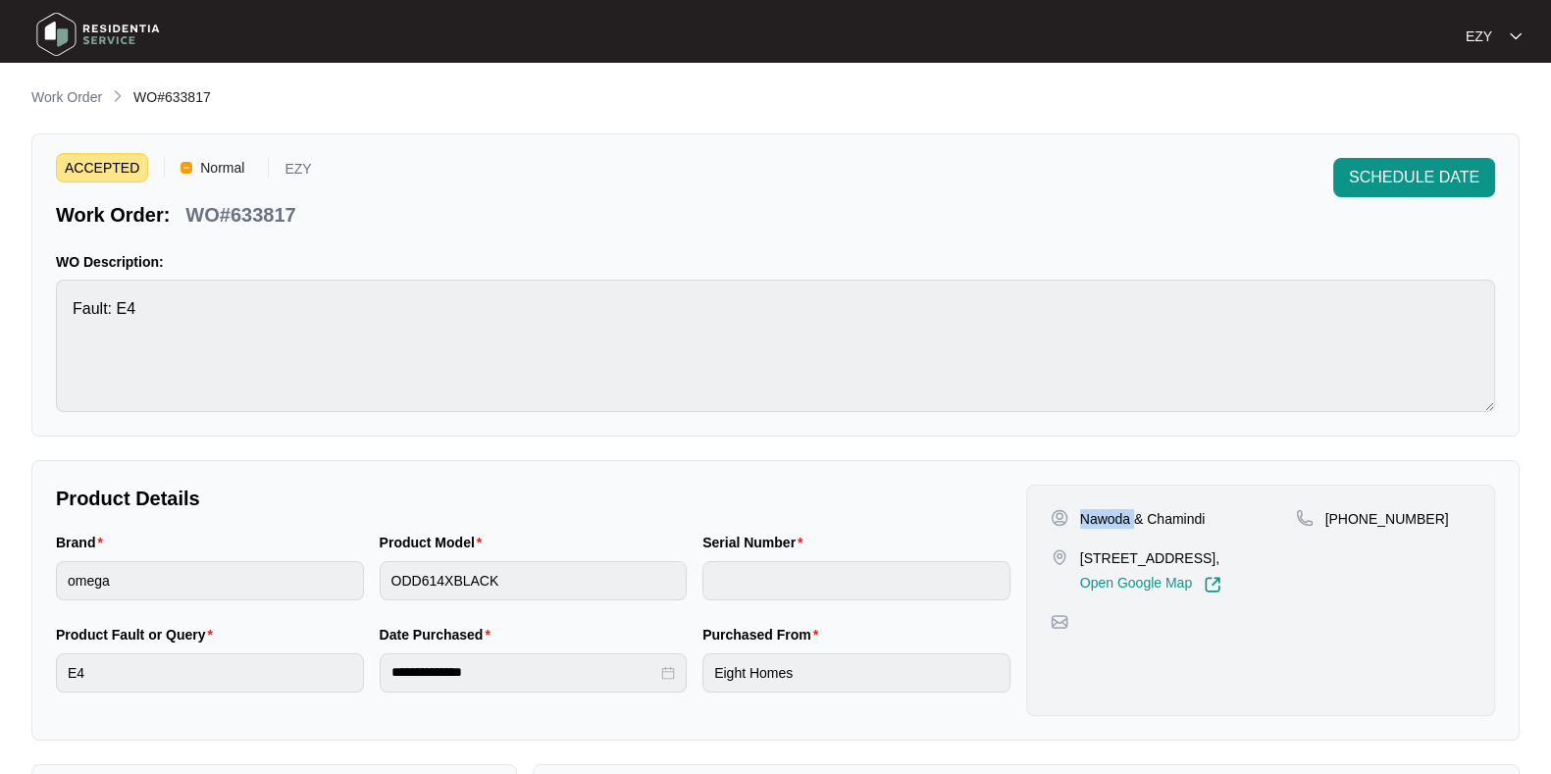
click at [1075, 519] on div "Nawoda & Chamindi" at bounding box center [1173, 519] width 245 height 20
copy p "Nawoda & Chamindi"
drag, startPoint x: 1457, startPoint y: 516, endPoint x: 1347, endPoint y: 518, distance: 109.9
click at [1347, 518] on div "[PHONE_NUMBER]" at bounding box center [1383, 519] width 175 height 20
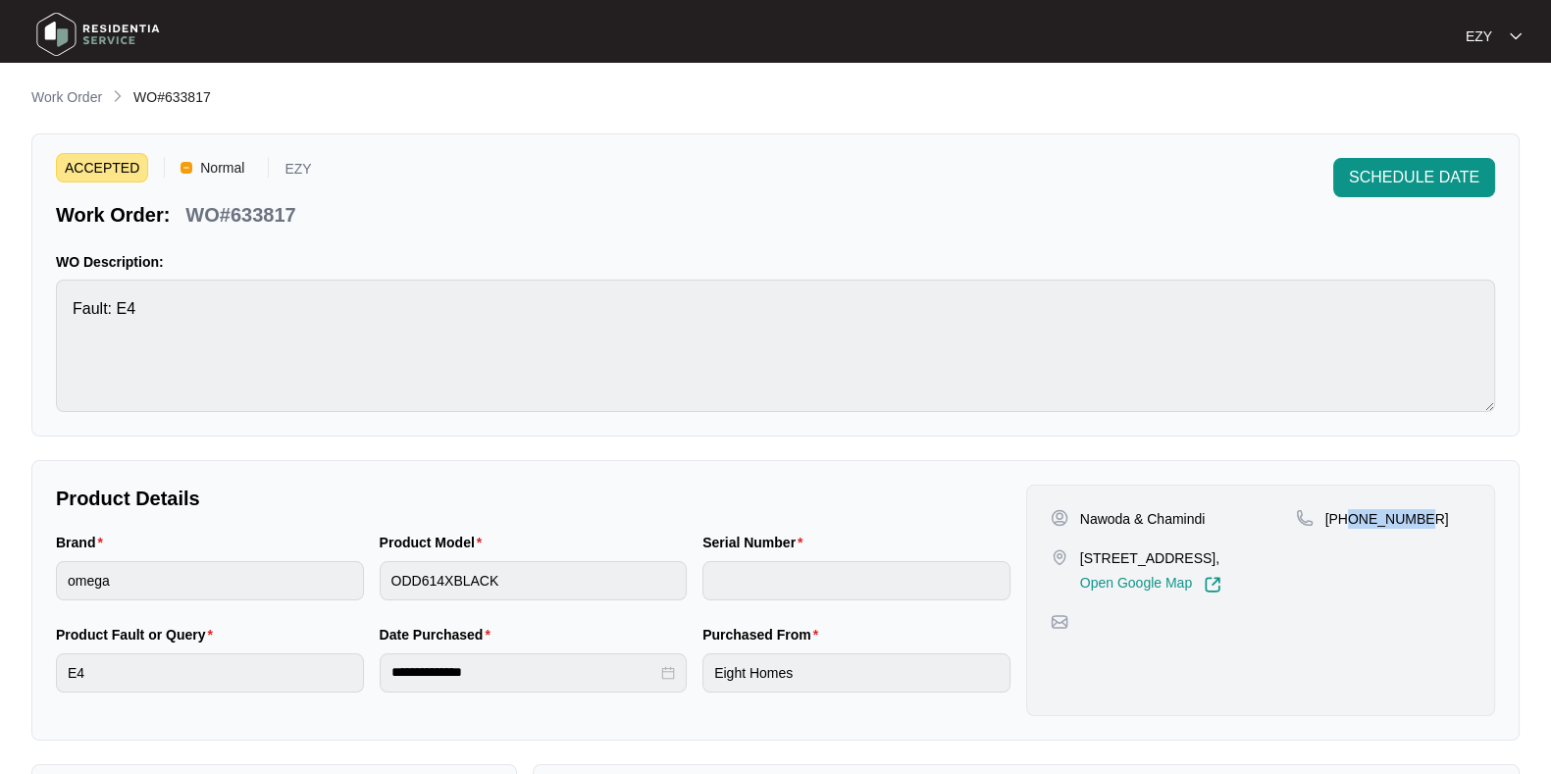
copy p "433369456"
click at [64, 95] on p "Work Order" at bounding box center [66, 97] width 71 height 20
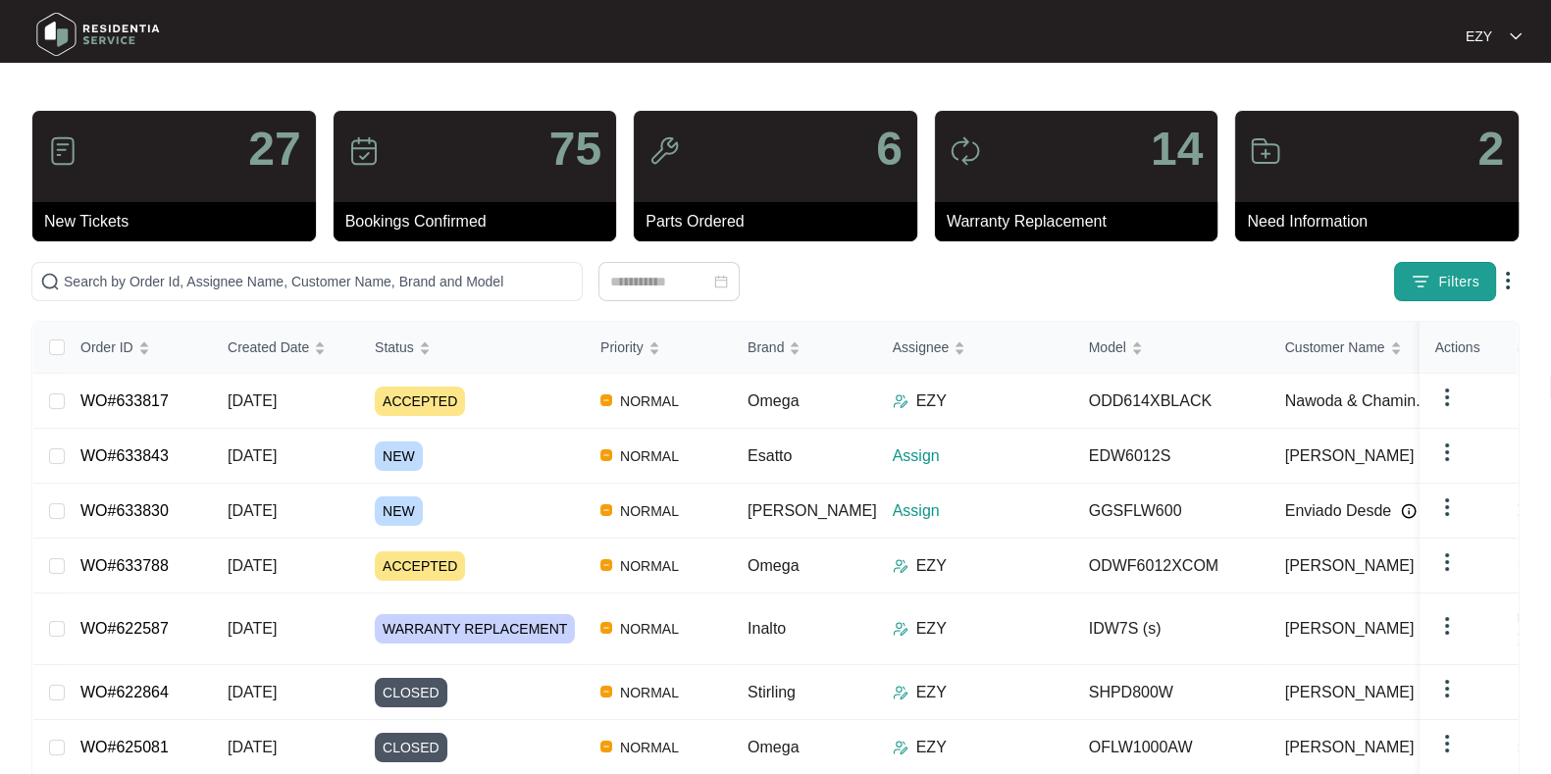
click at [1425, 280] on img "button" at bounding box center [1421, 282] width 20 height 20
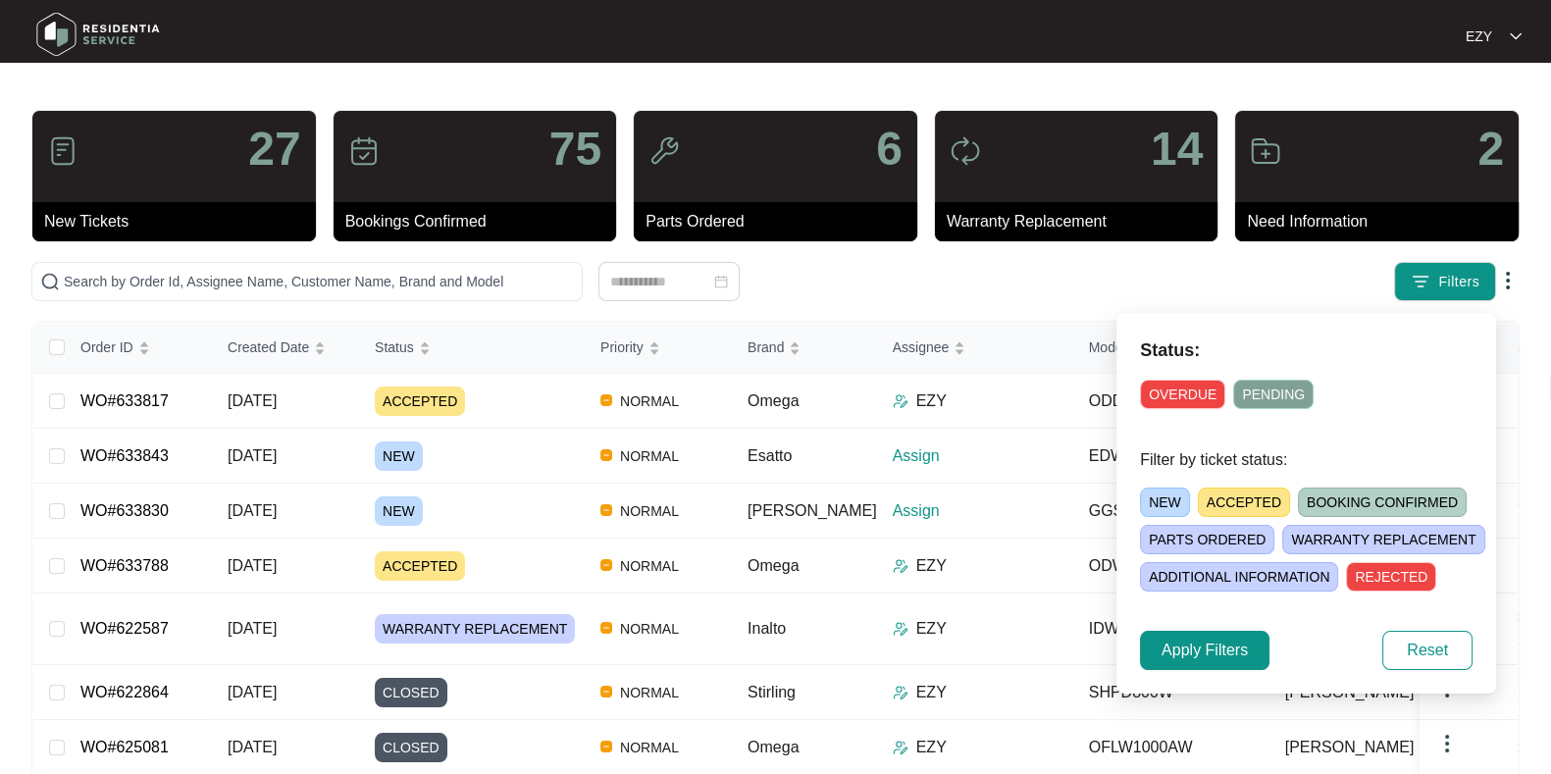
click at [1161, 506] on span "NEW" at bounding box center [1165, 502] width 50 height 29
click at [1202, 649] on span "Apply Filters" at bounding box center [1205, 651] width 86 height 24
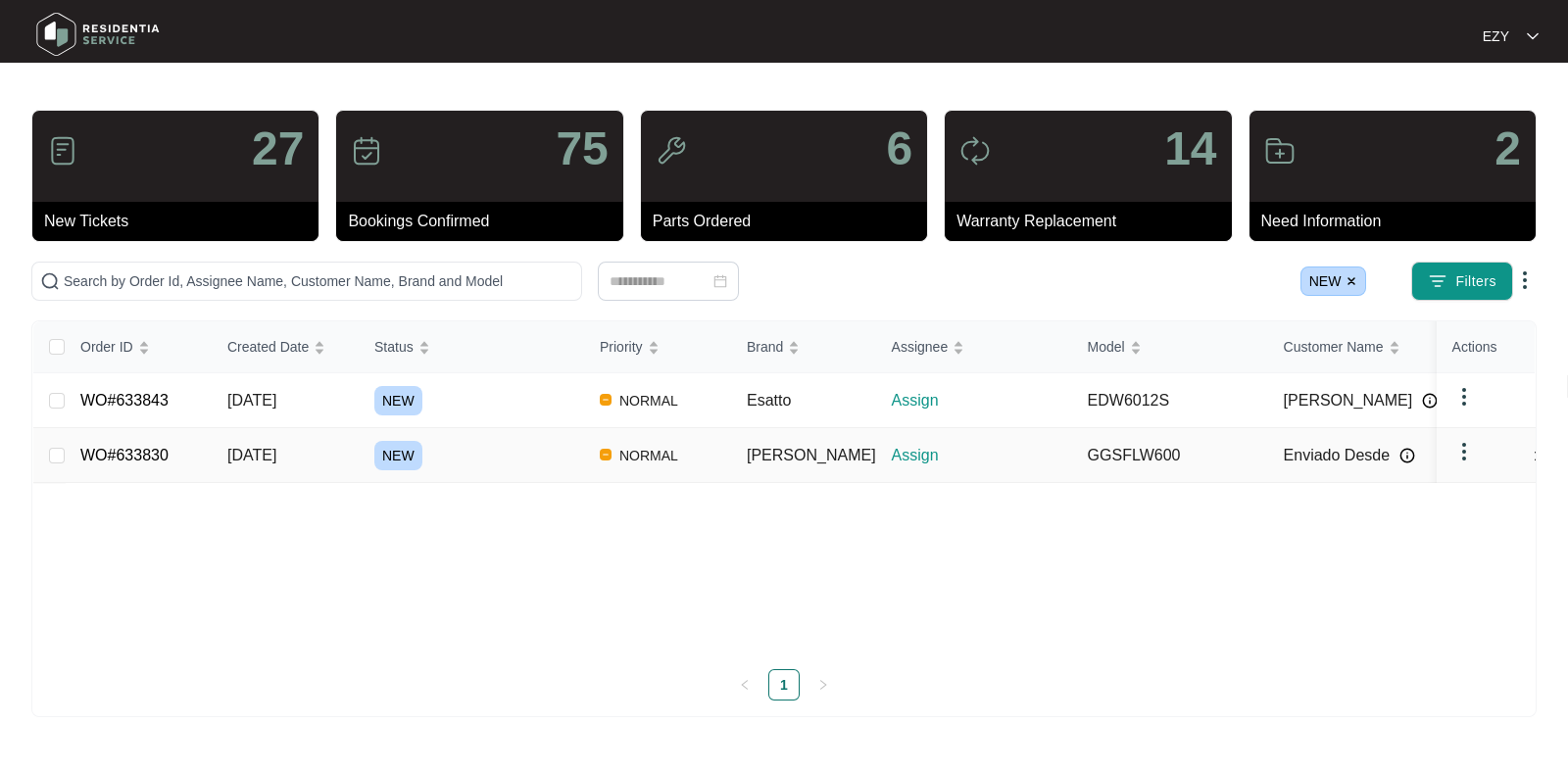
click at [485, 442] on div "NEW" at bounding box center [479, 454] width 210 height 29
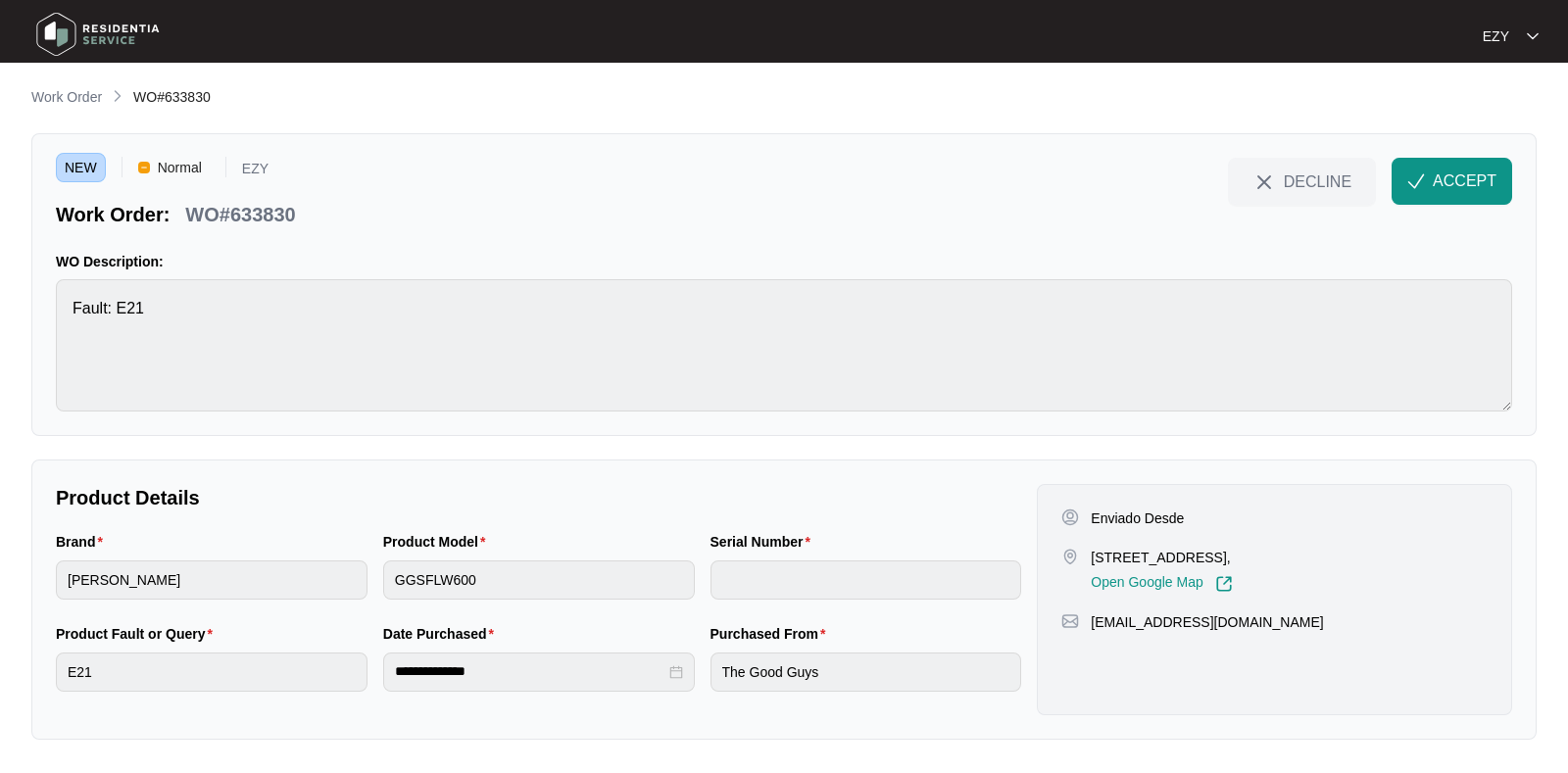
click at [222, 213] on p "WO#633830" at bounding box center [240, 214] width 110 height 27
copy div "WO#633830 DECLINE ACCEPT"
click at [1139, 549] on p "[STREET_ADDRESS]," at bounding box center [1161, 557] width 141 height 20
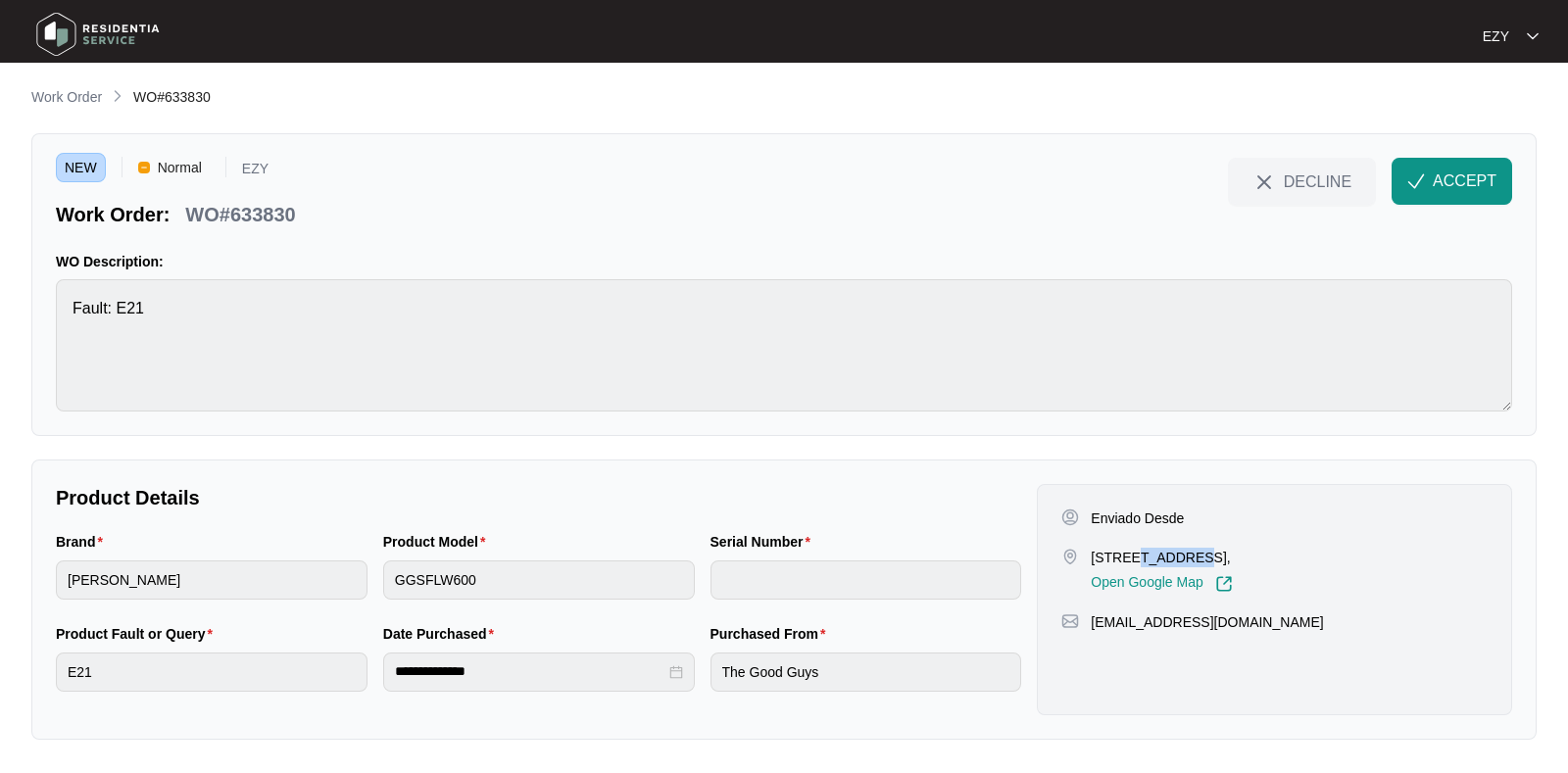
click at [1139, 549] on p "[STREET_ADDRESS]," at bounding box center [1161, 557] width 141 height 20
click at [1101, 519] on p "Enviado Desde" at bounding box center [1137, 518] width 93 height 20
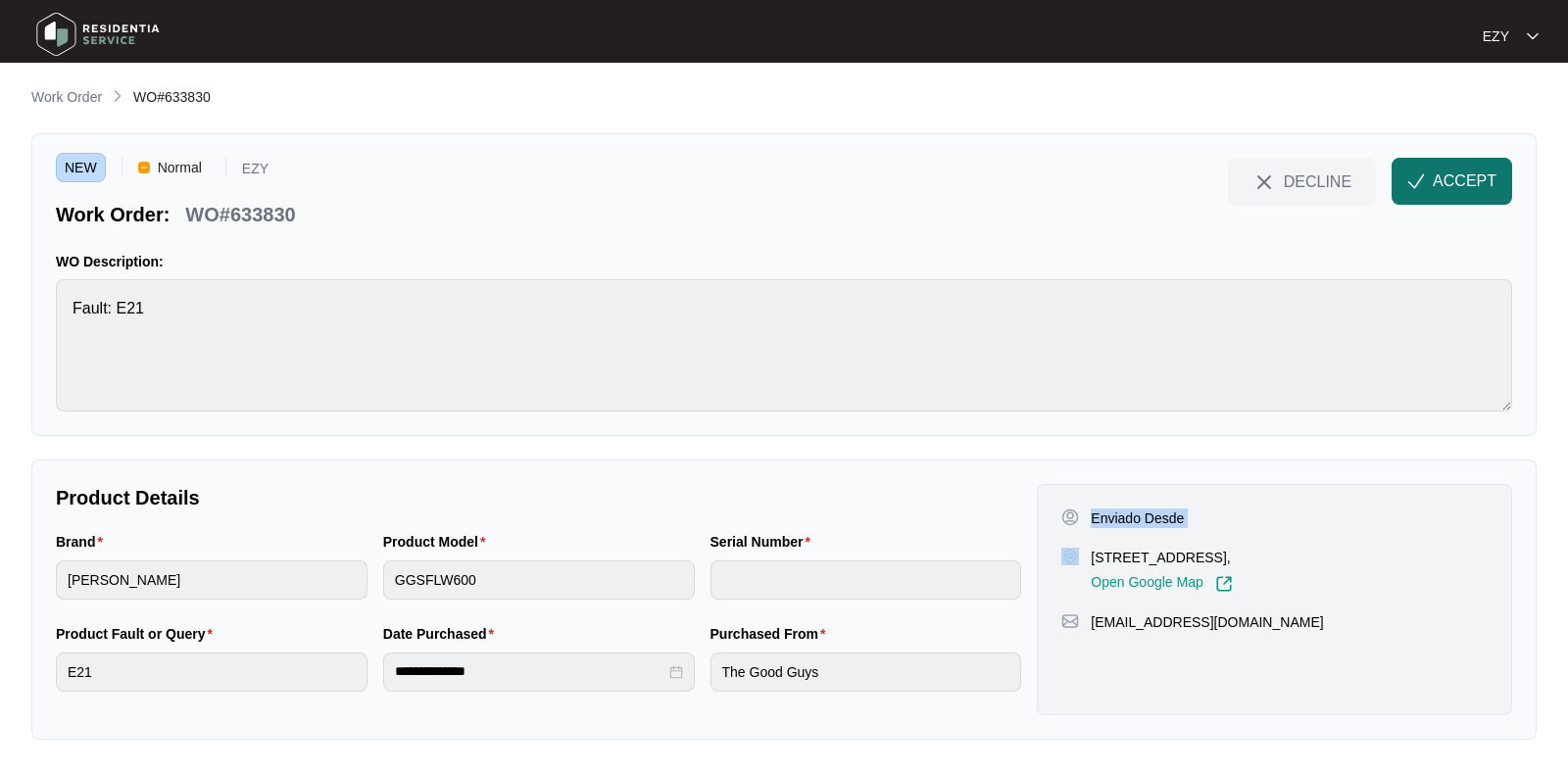
click at [1465, 180] on span "ACCEPT" at bounding box center [1464, 182] width 64 height 24
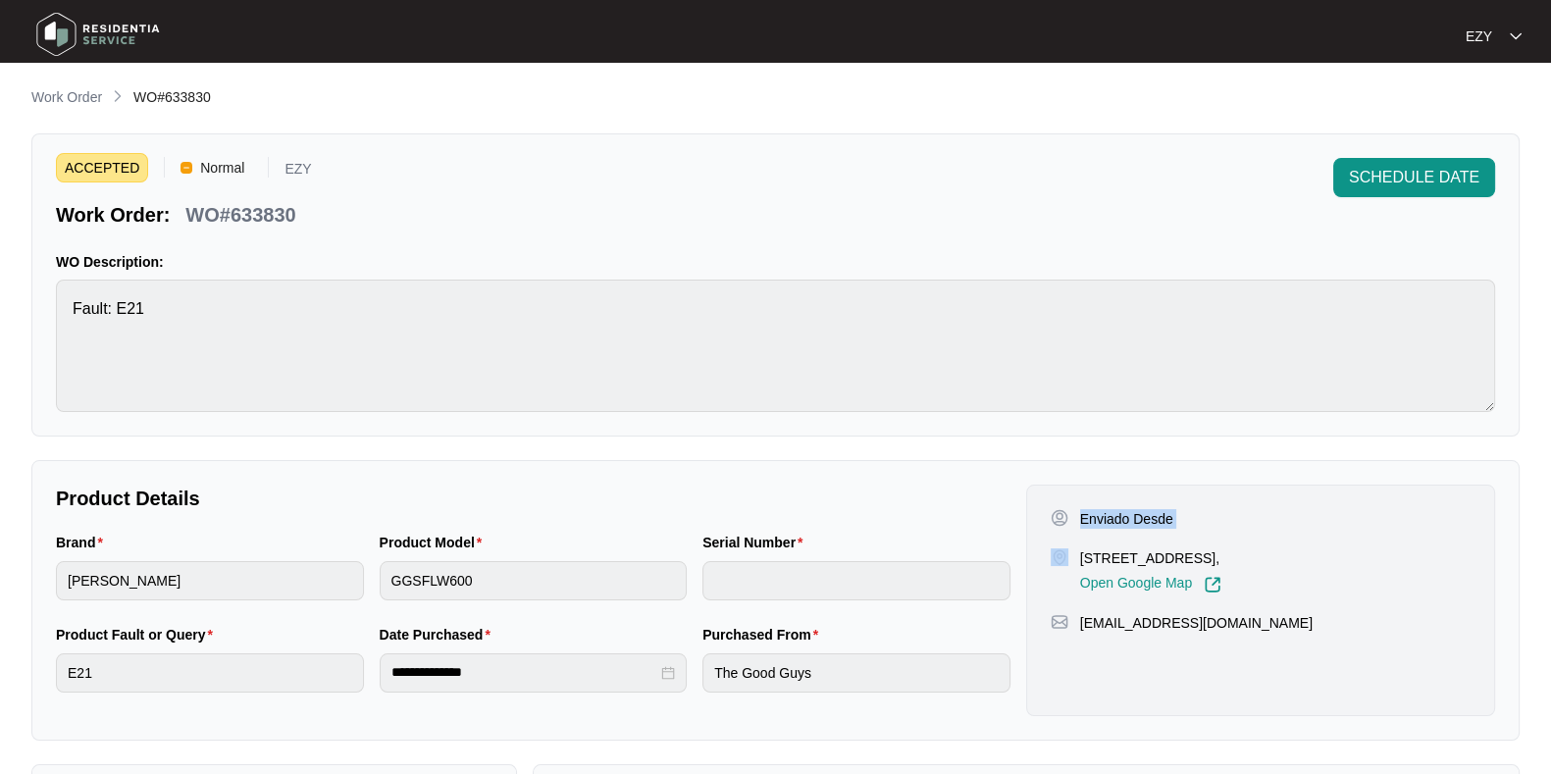
scroll to position [525, 0]
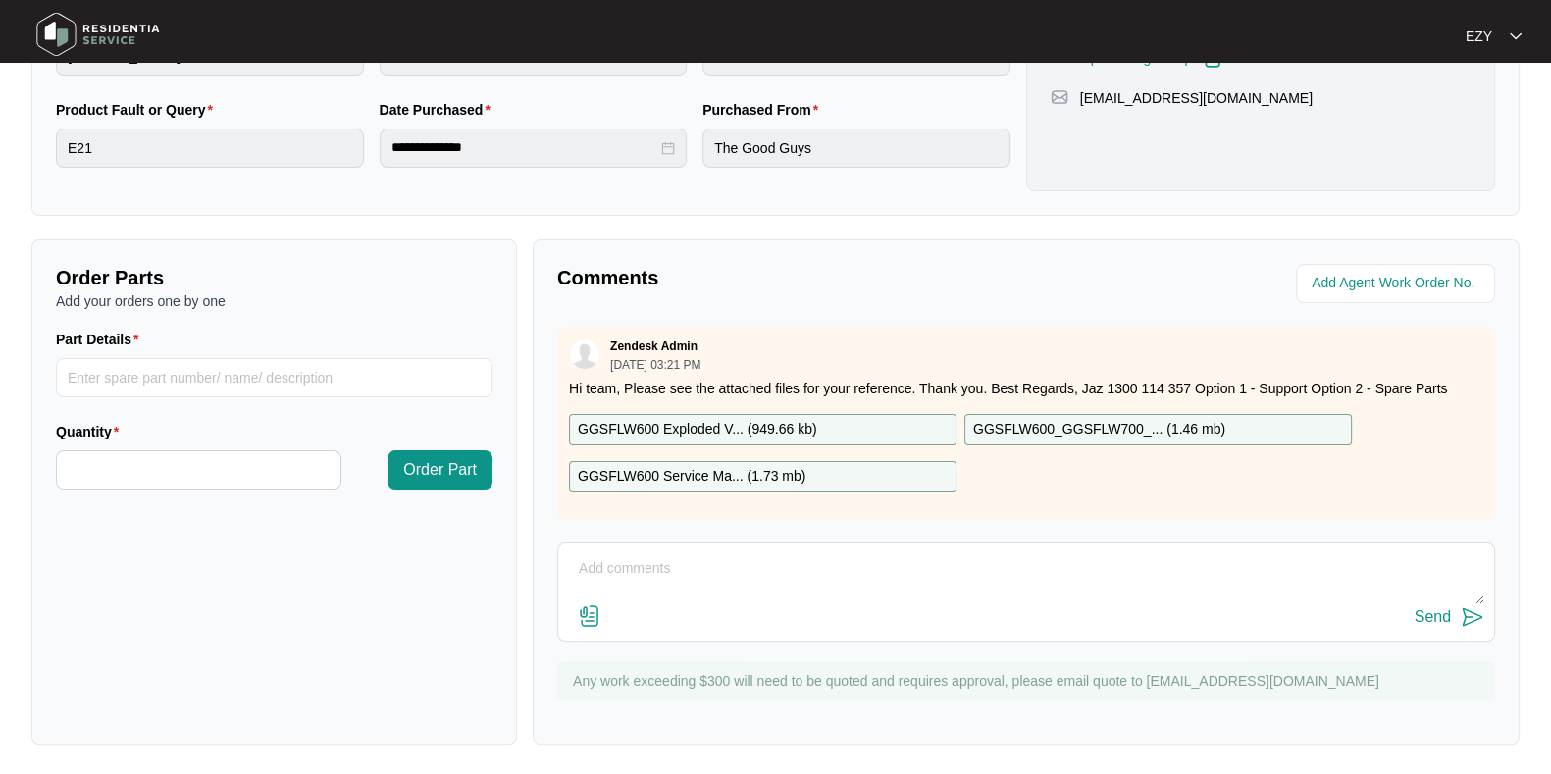
click at [914, 429] on div "GGSFLW600 Exploded V... ( 949.66 kb )" at bounding box center [762, 429] width 387 height 31
click at [932, 471] on div "GGSFLW600 Service Ma... ( 1.73 mb )" at bounding box center [762, 476] width 387 height 31
click at [1073, 422] on p "GGSFLW600_GGSFLW700_... ( 1.46 mb )" at bounding box center [1099, 430] width 252 height 22
click at [727, 586] on textarea at bounding box center [1026, 578] width 916 height 51
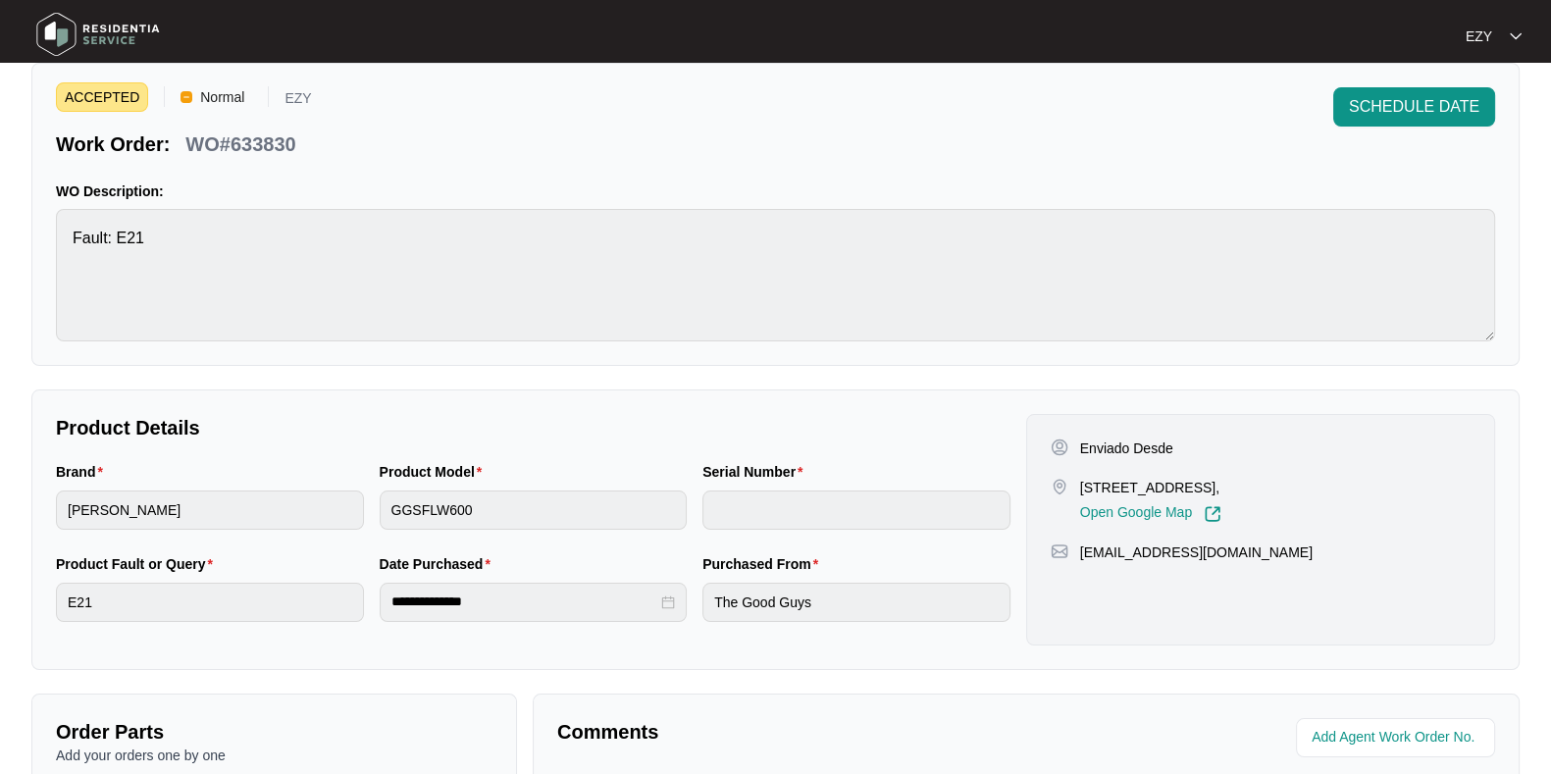
scroll to position [0, 0]
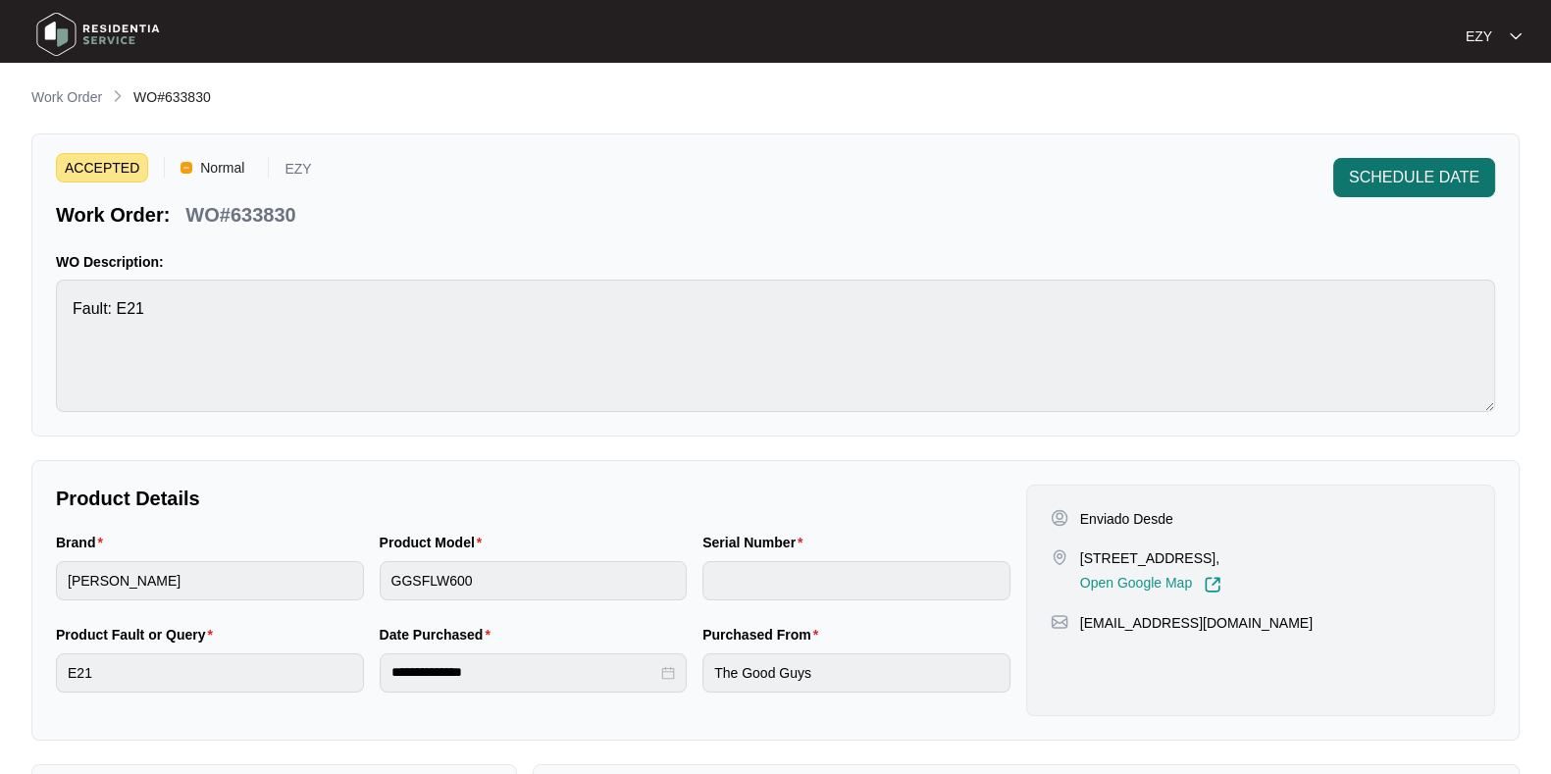
type textarea "Hi team, could we please have a phone number? Thank you. Kind regards, [PERSON_…"
click at [1430, 187] on span "SCHEDULE DATE" at bounding box center [1414, 178] width 130 height 24
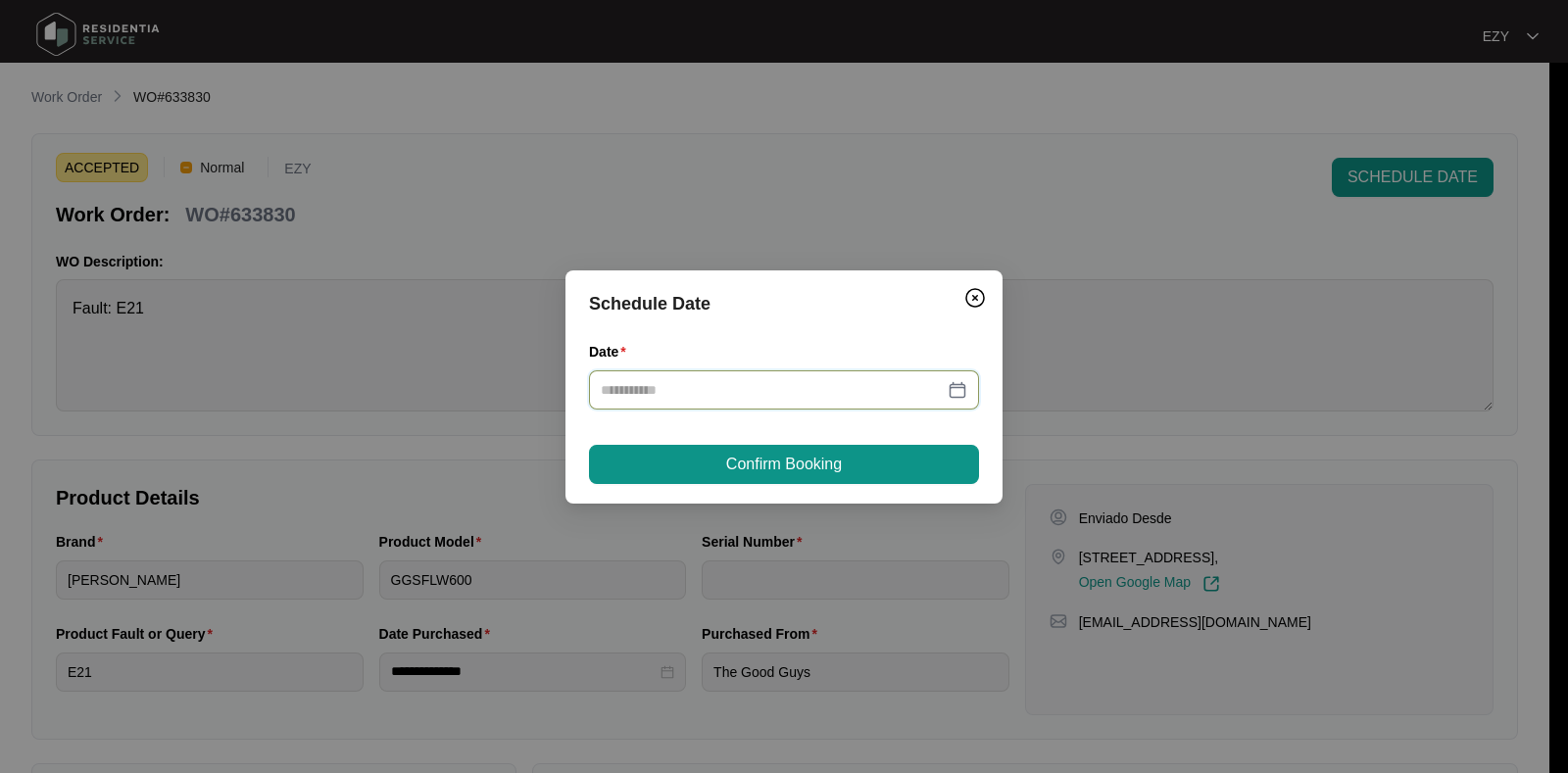
click at [828, 394] on input "Date" at bounding box center [771, 390] width 343 height 22
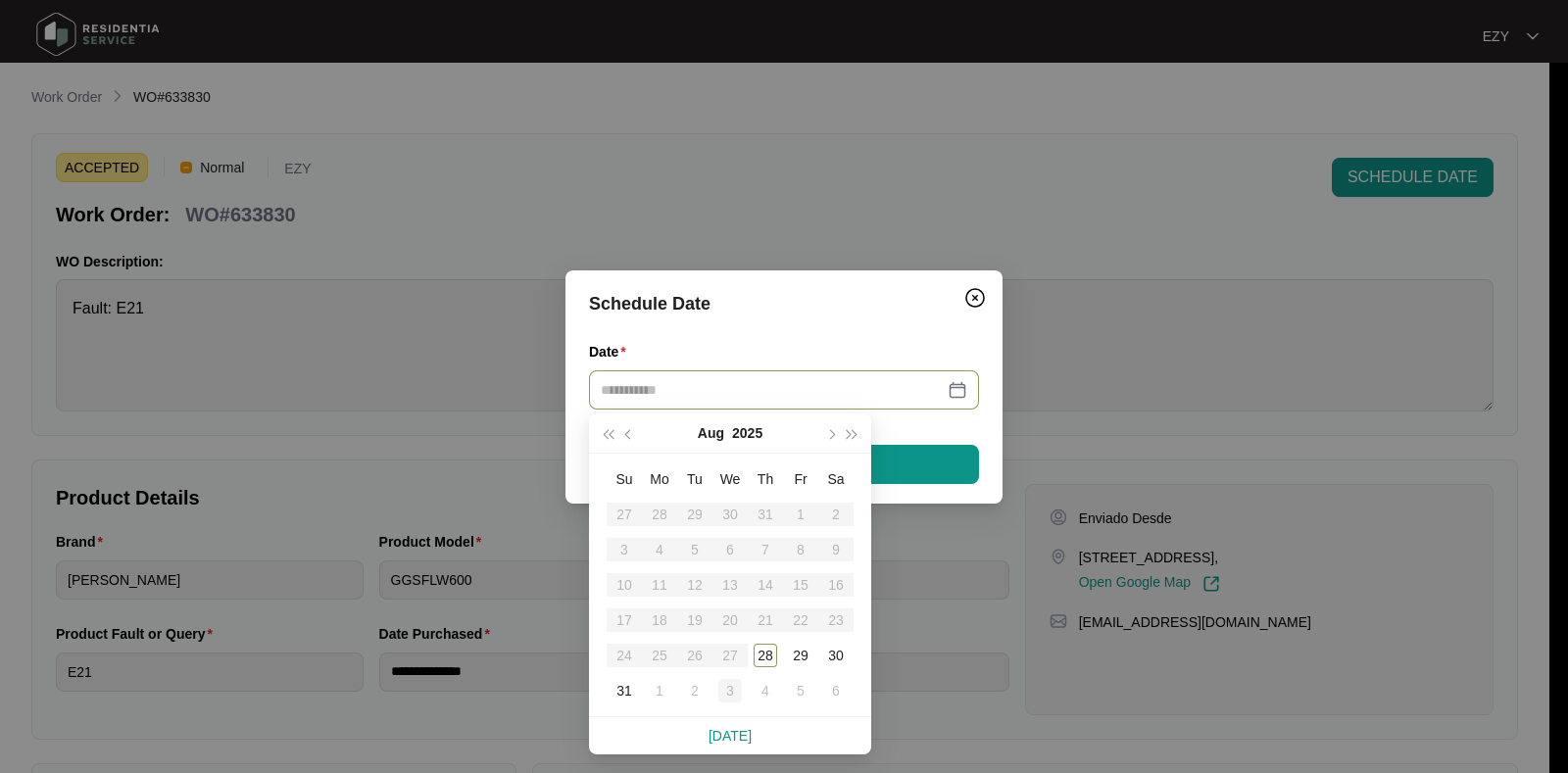
type input "**********"
click at [696, 679] on div "2" at bounding box center [695, 691] width 24 height 24
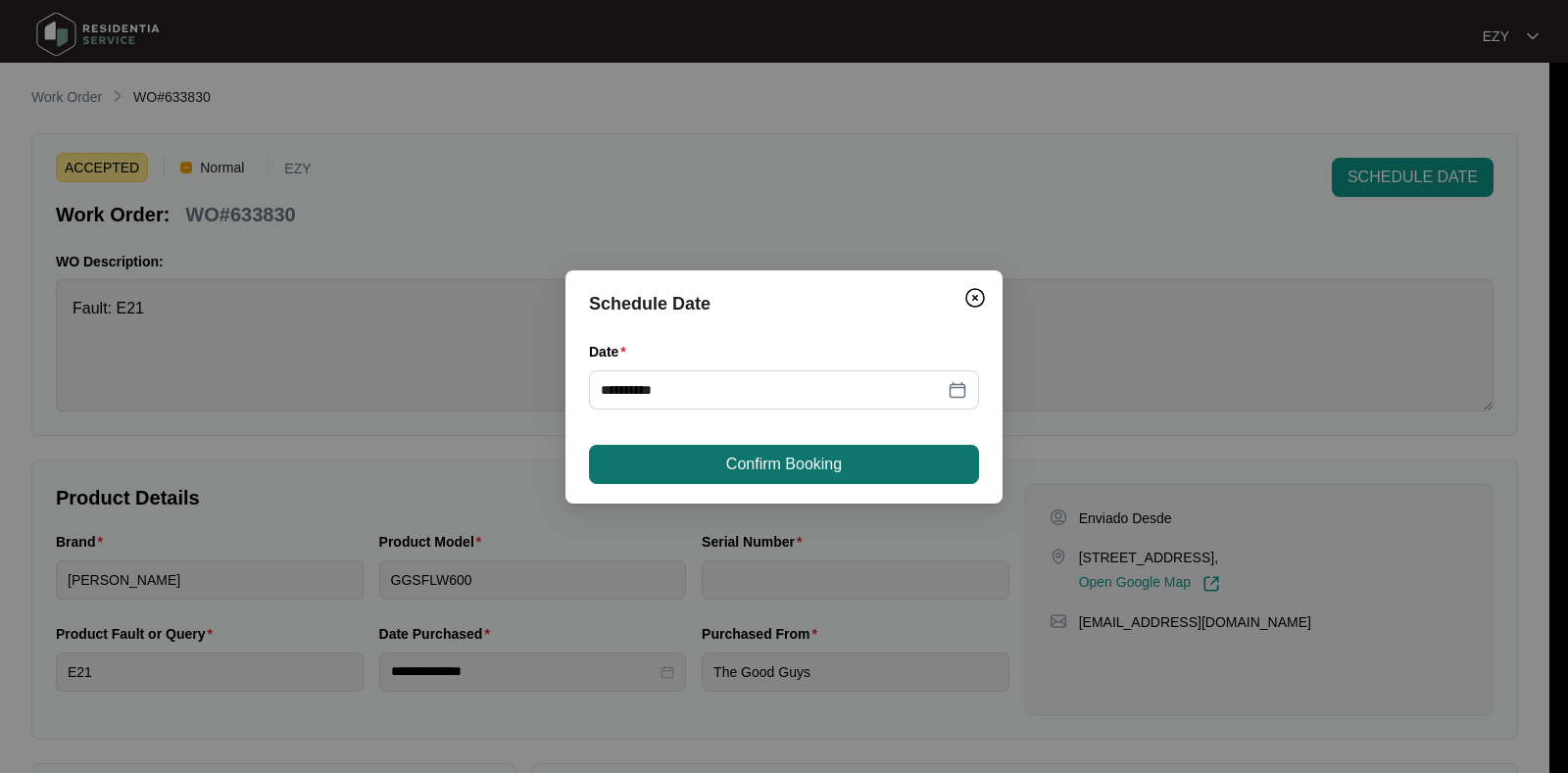
click at [772, 462] on span "Confirm Booking" at bounding box center [784, 464] width 116 height 24
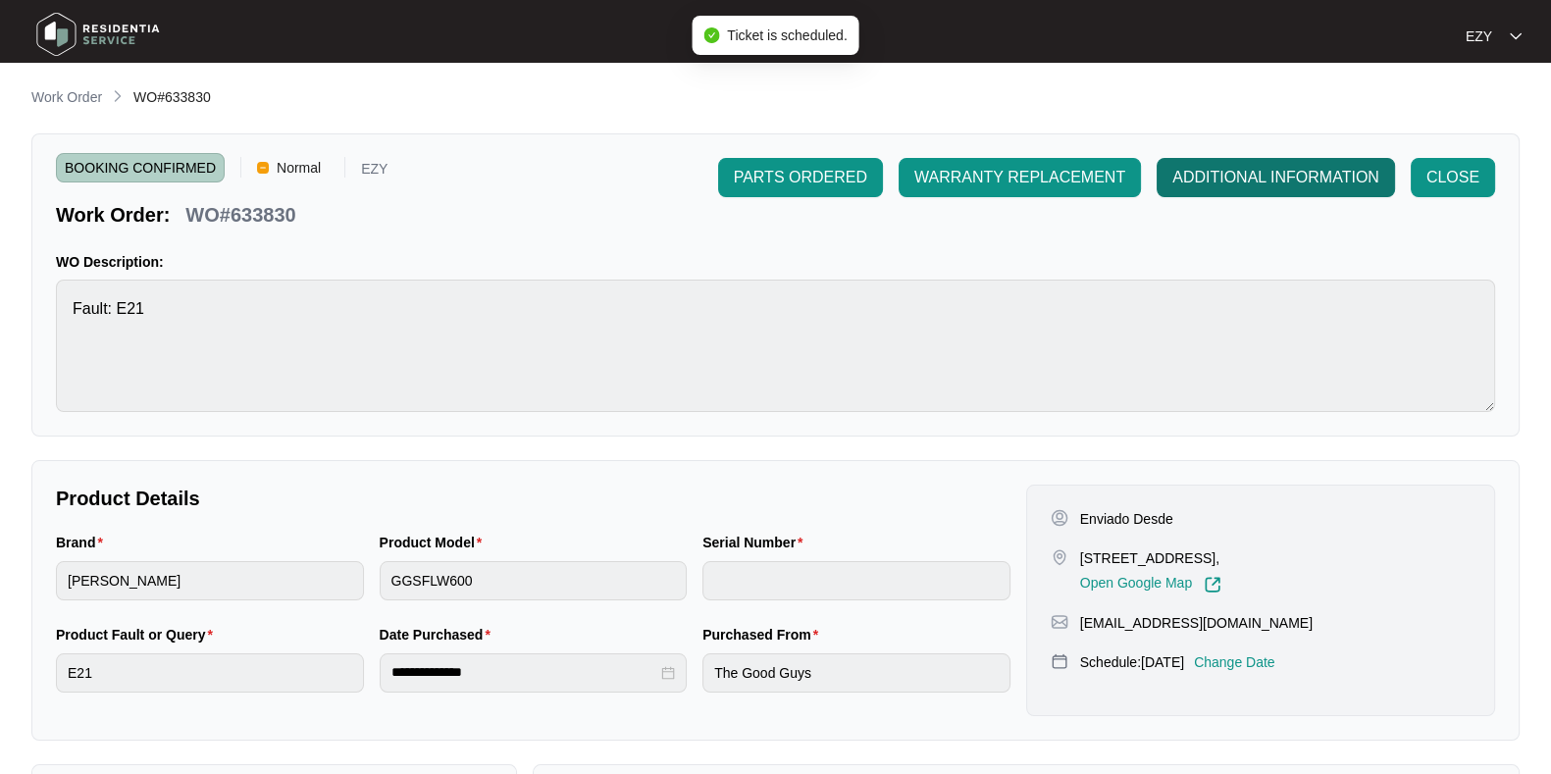
click at [1233, 178] on span "ADDITIONAL INFORMATION" at bounding box center [1275, 178] width 207 height 24
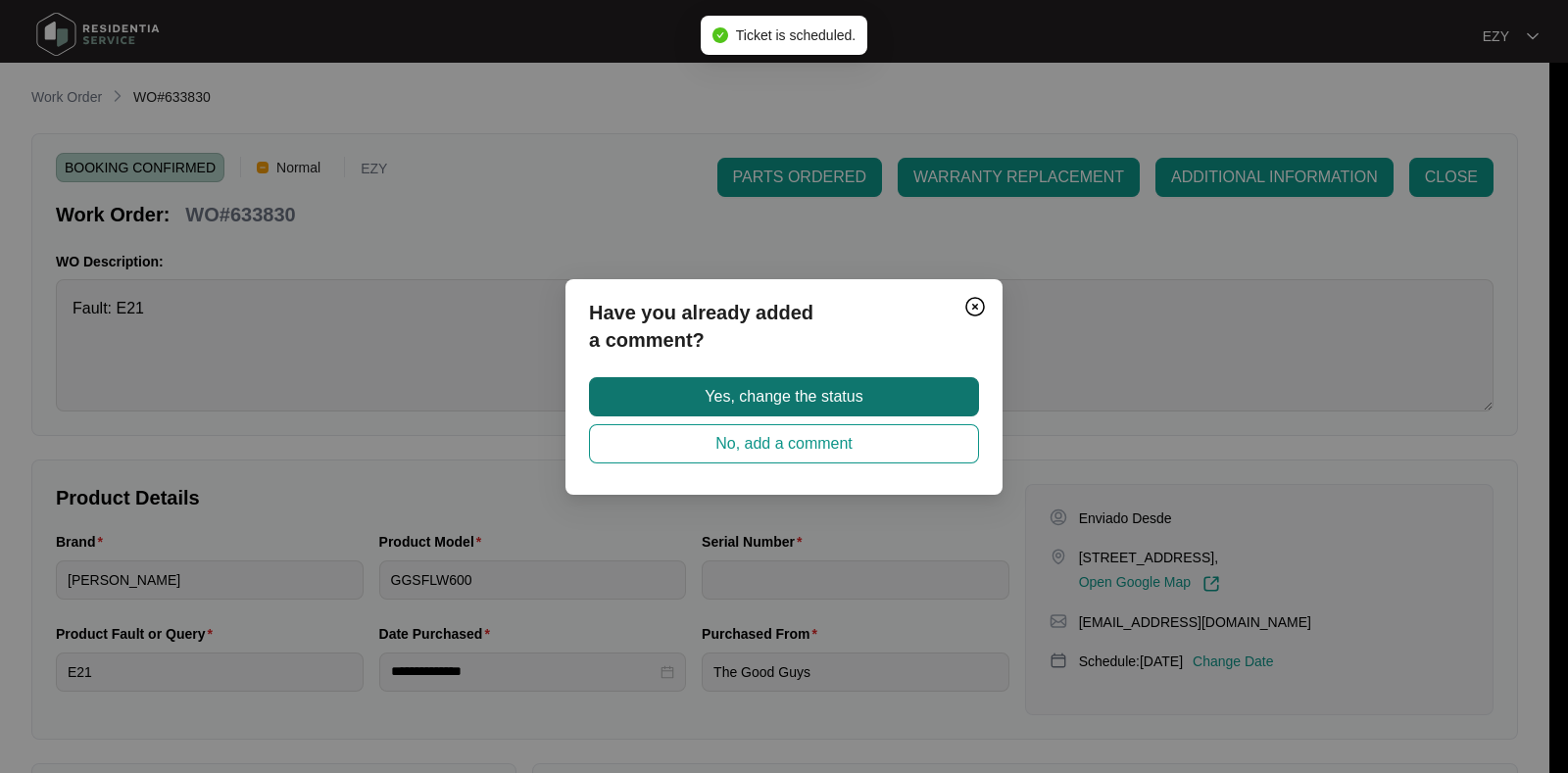
click at [941, 389] on button "Yes, change the status" at bounding box center [784, 396] width 390 height 39
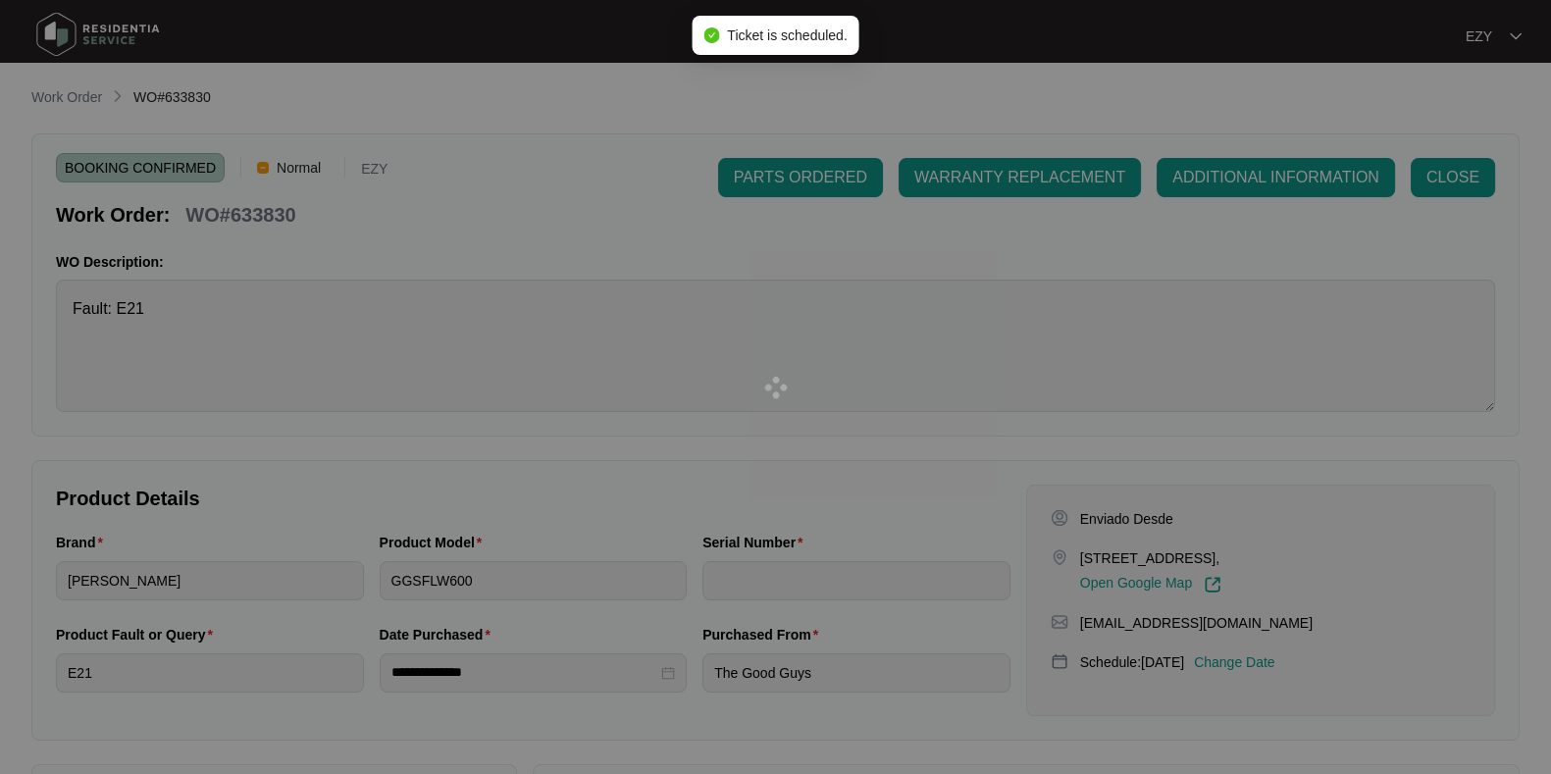
scroll to position [525, 0]
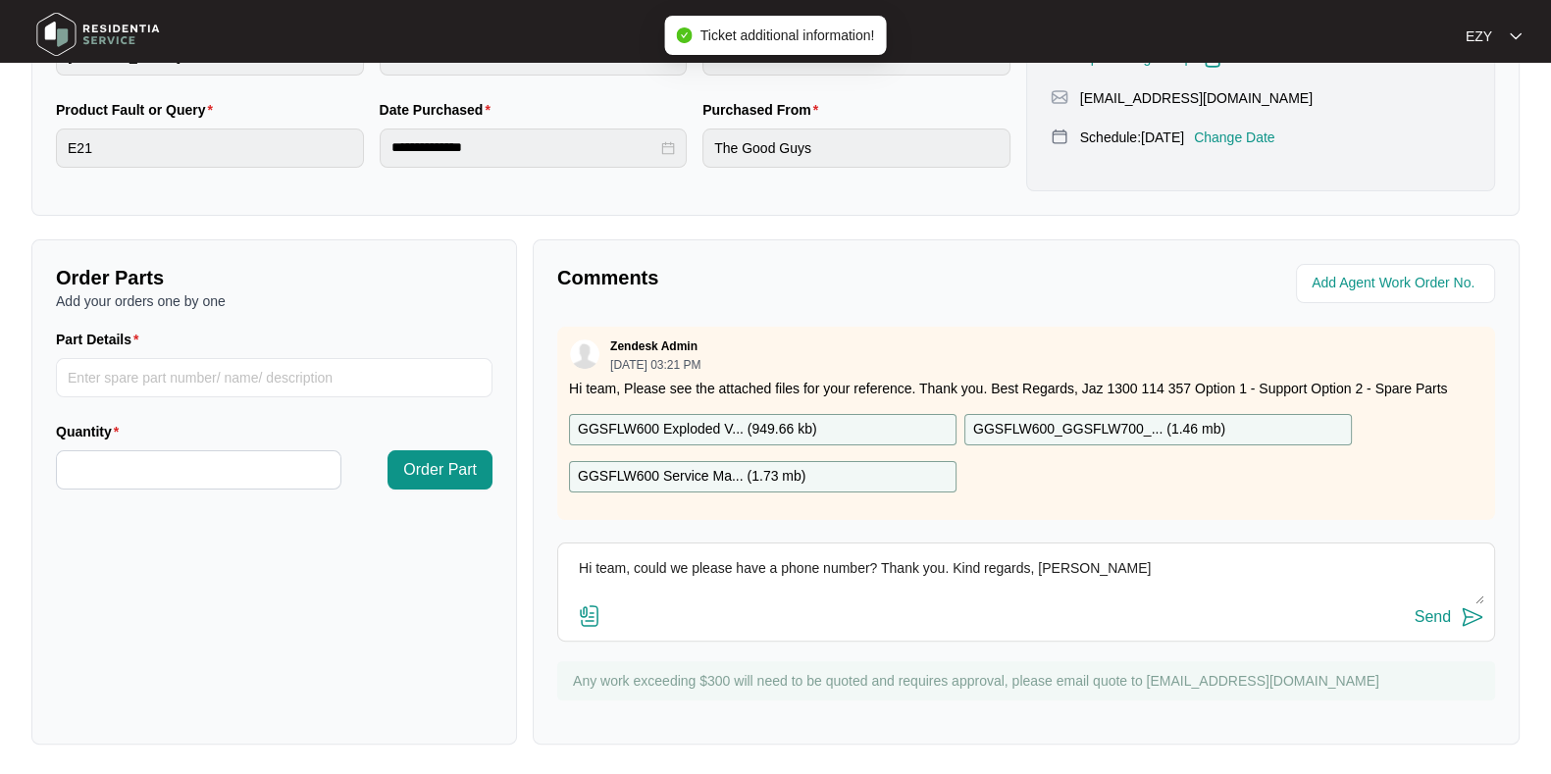
click at [1211, 615] on div "**********" at bounding box center [775, 152] width 1488 height 1183
click at [1437, 617] on div "Send" at bounding box center [1433, 617] width 36 height 18
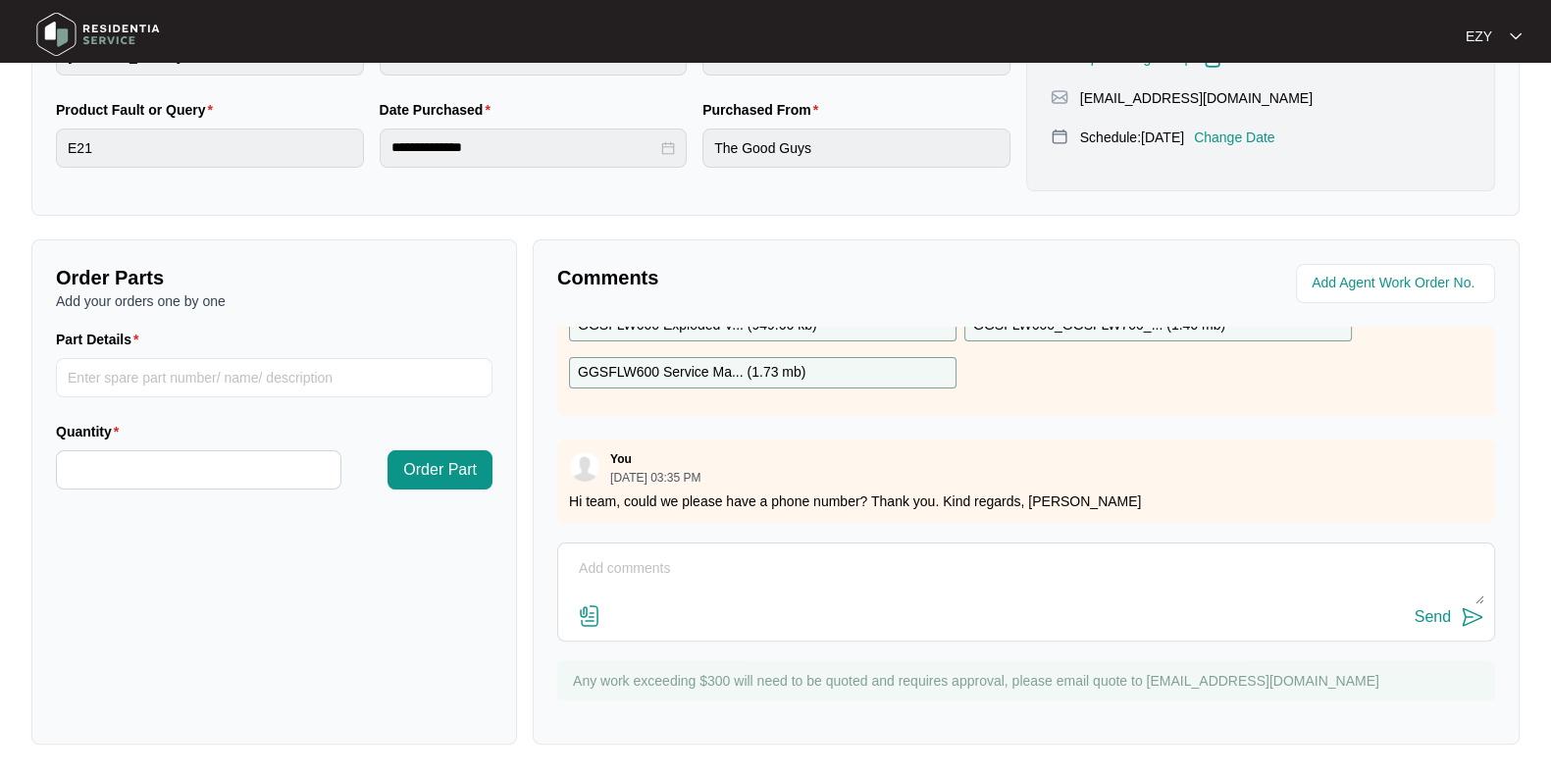
scroll to position [0, 0]
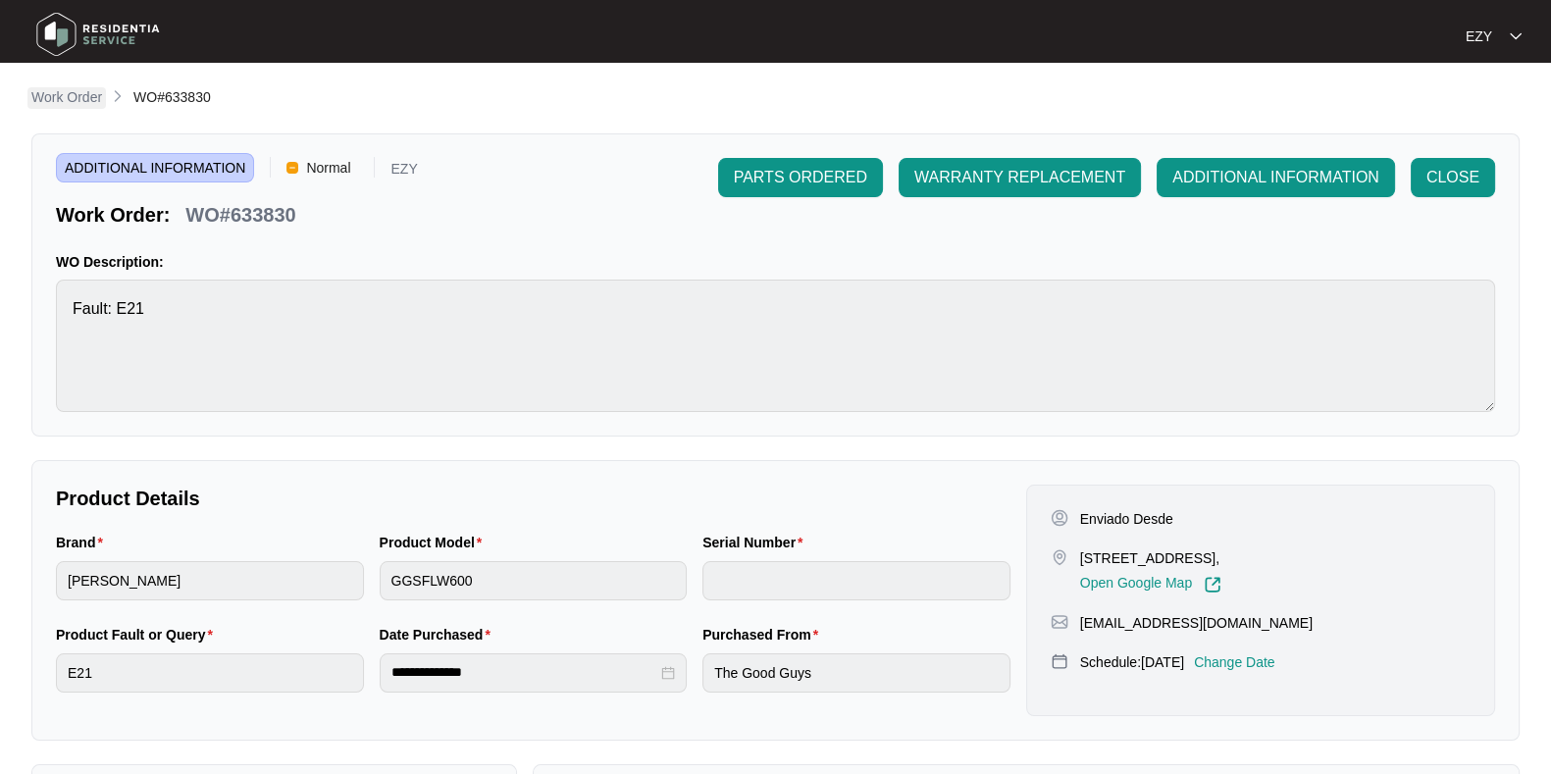
click at [78, 104] on p "Work Order" at bounding box center [66, 97] width 71 height 20
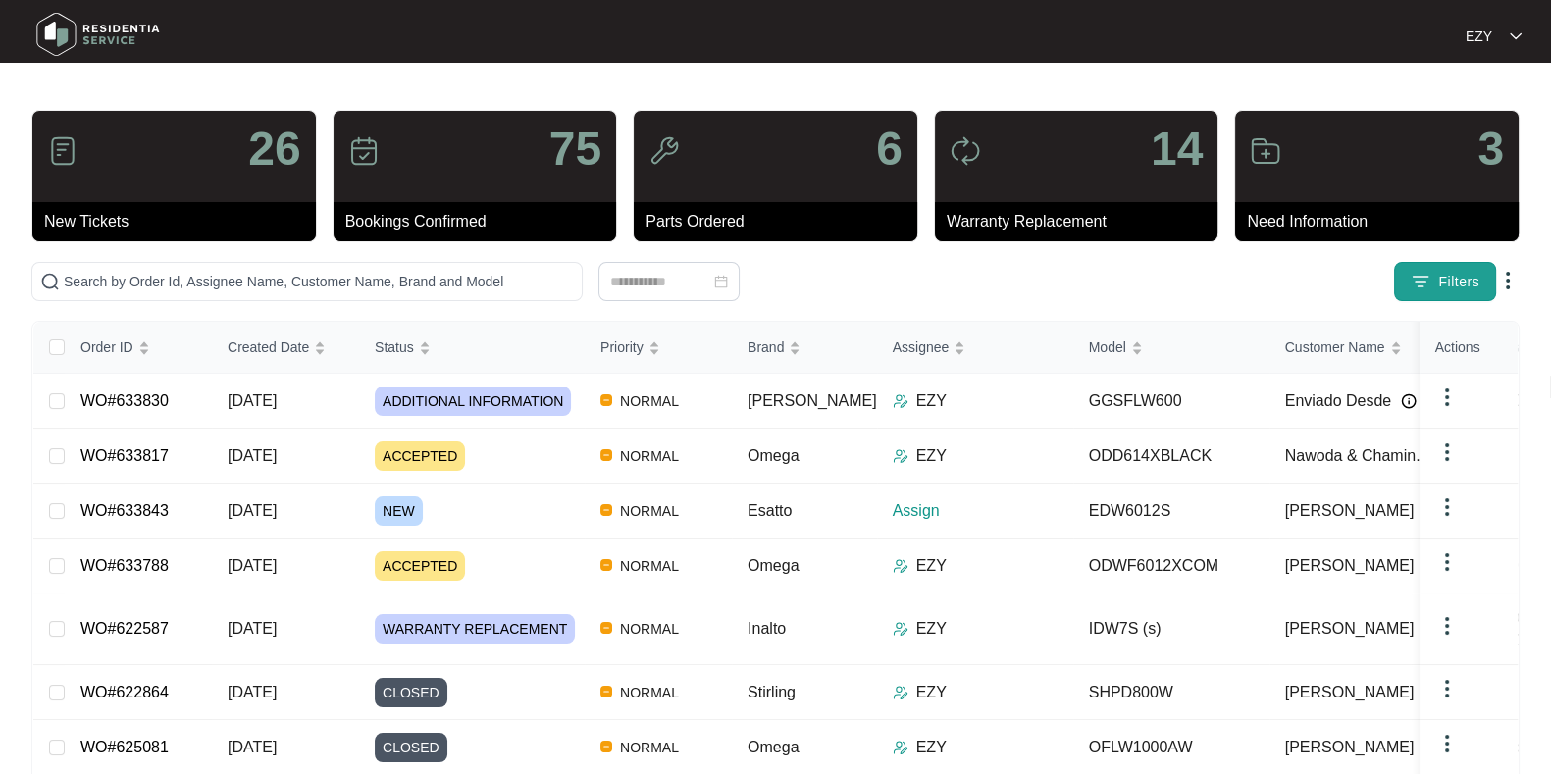
click at [1427, 287] on img "button" at bounding box center [1421, 282] width 20 height 20
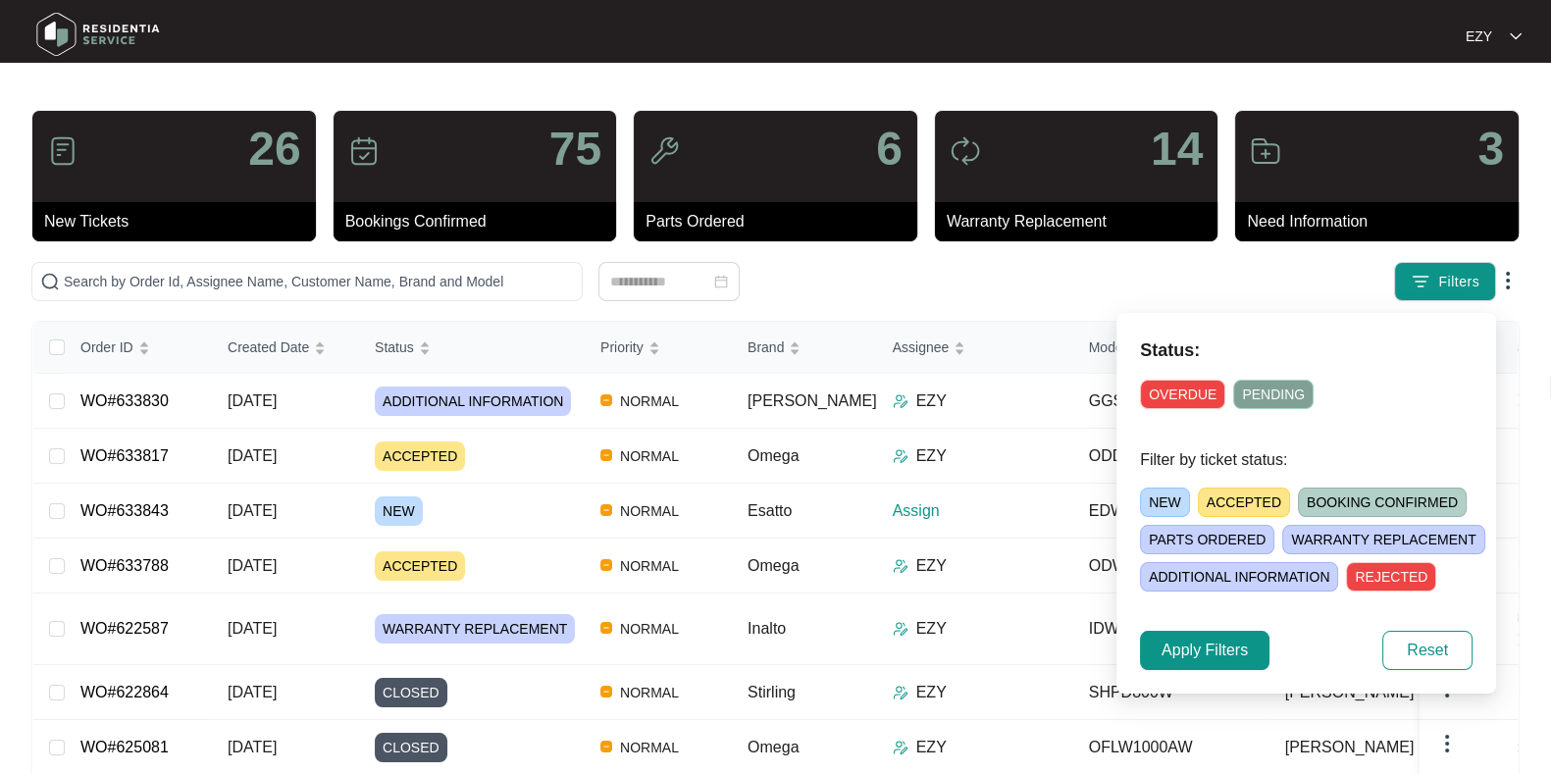
click at [1158, 503] on span "NEW" at bounding box center [1165, 502] width 50 height 29
click at [1190, 635] on button "Apply Filters" at bounding box center [1204, 650] width 129 height 39
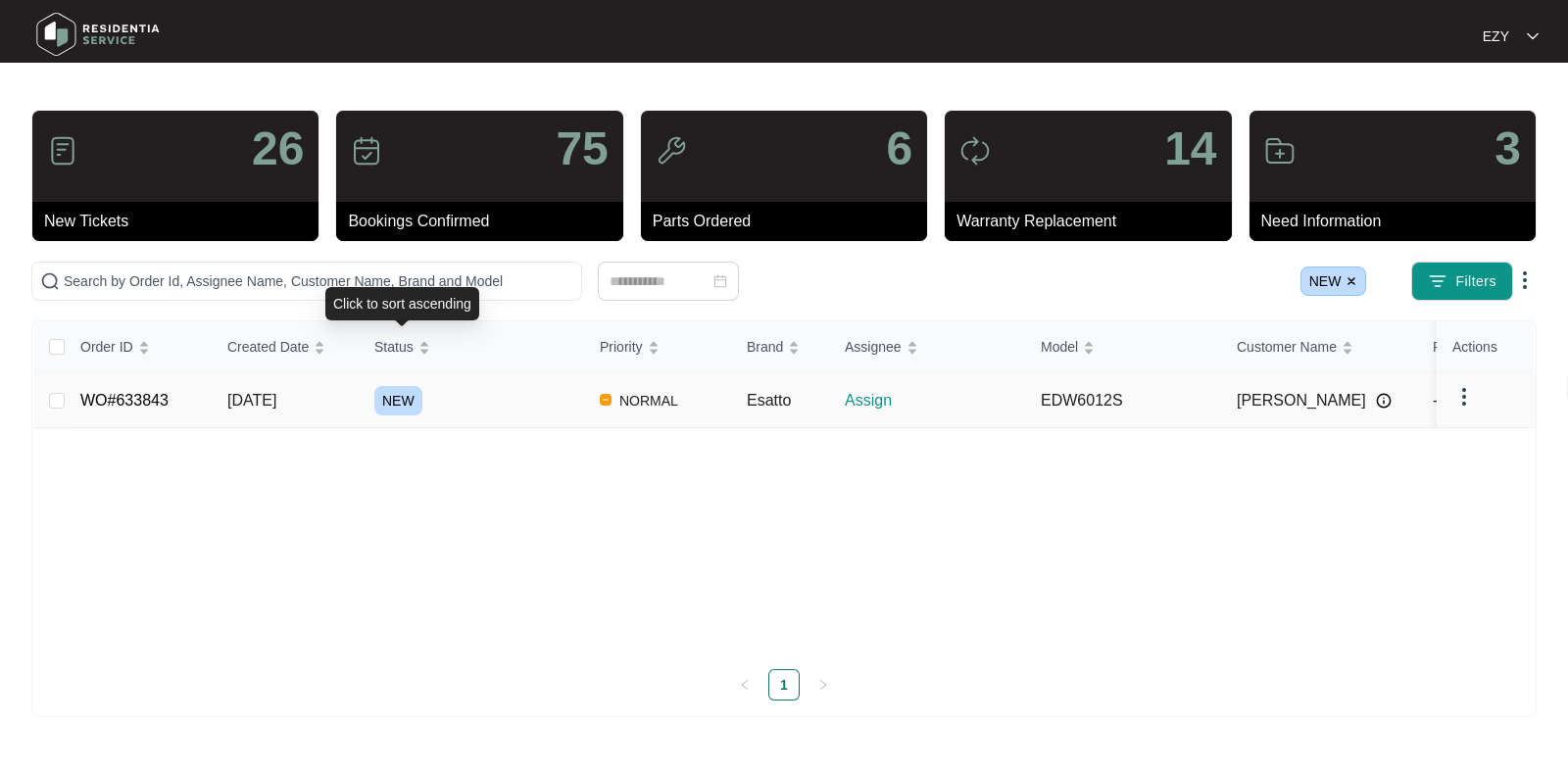
click at [544, 398] on div "NEW" at bounding box center [479, 400] width 210 height 29
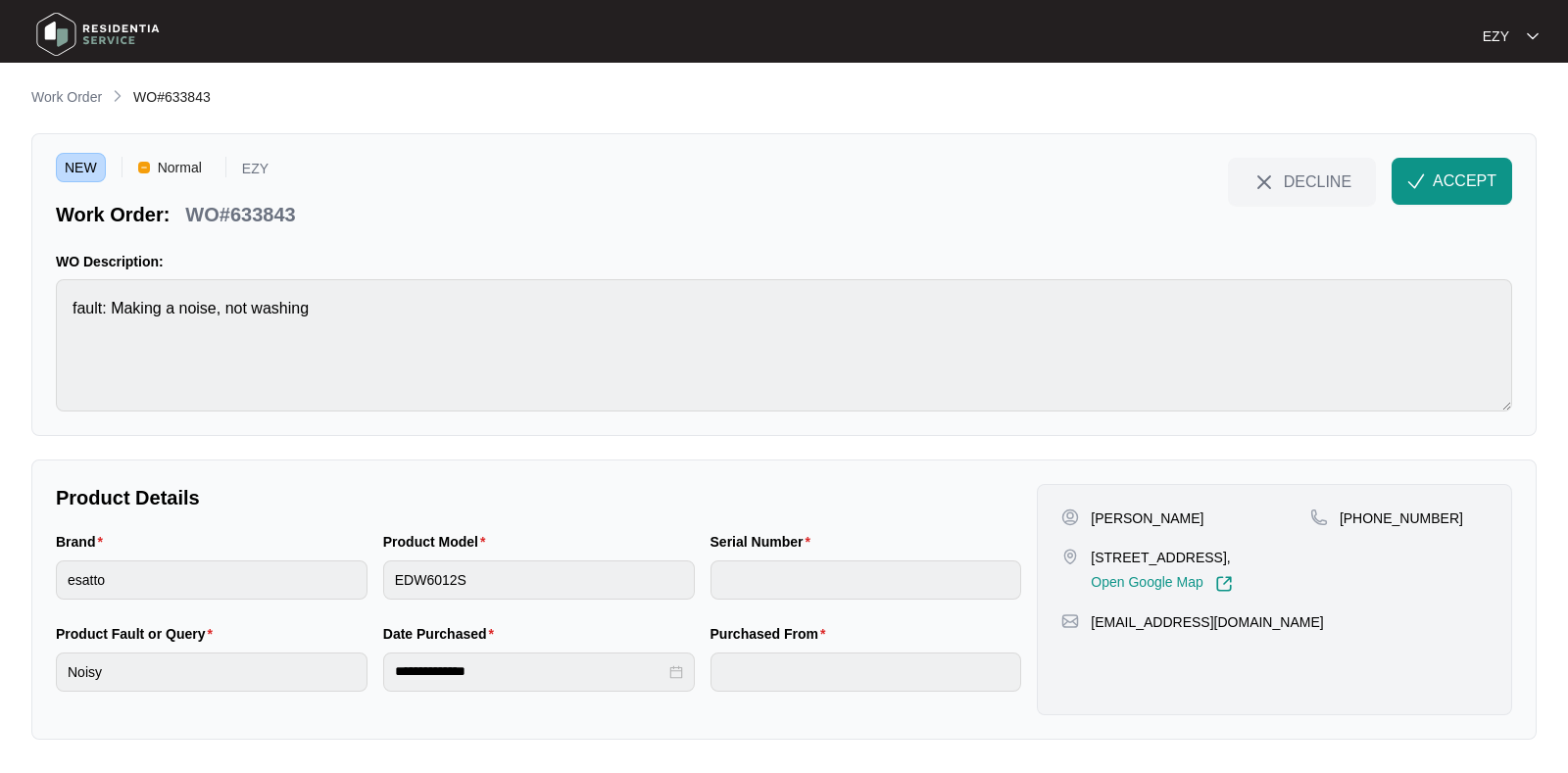
click at [220, 213] on p "WO#633843" at bounding box center [240, 214] width 110 height 27
click at [1111, 526] on p "[PERSON_NAME]" at bounding box center [1147, 518] width 113 height 20
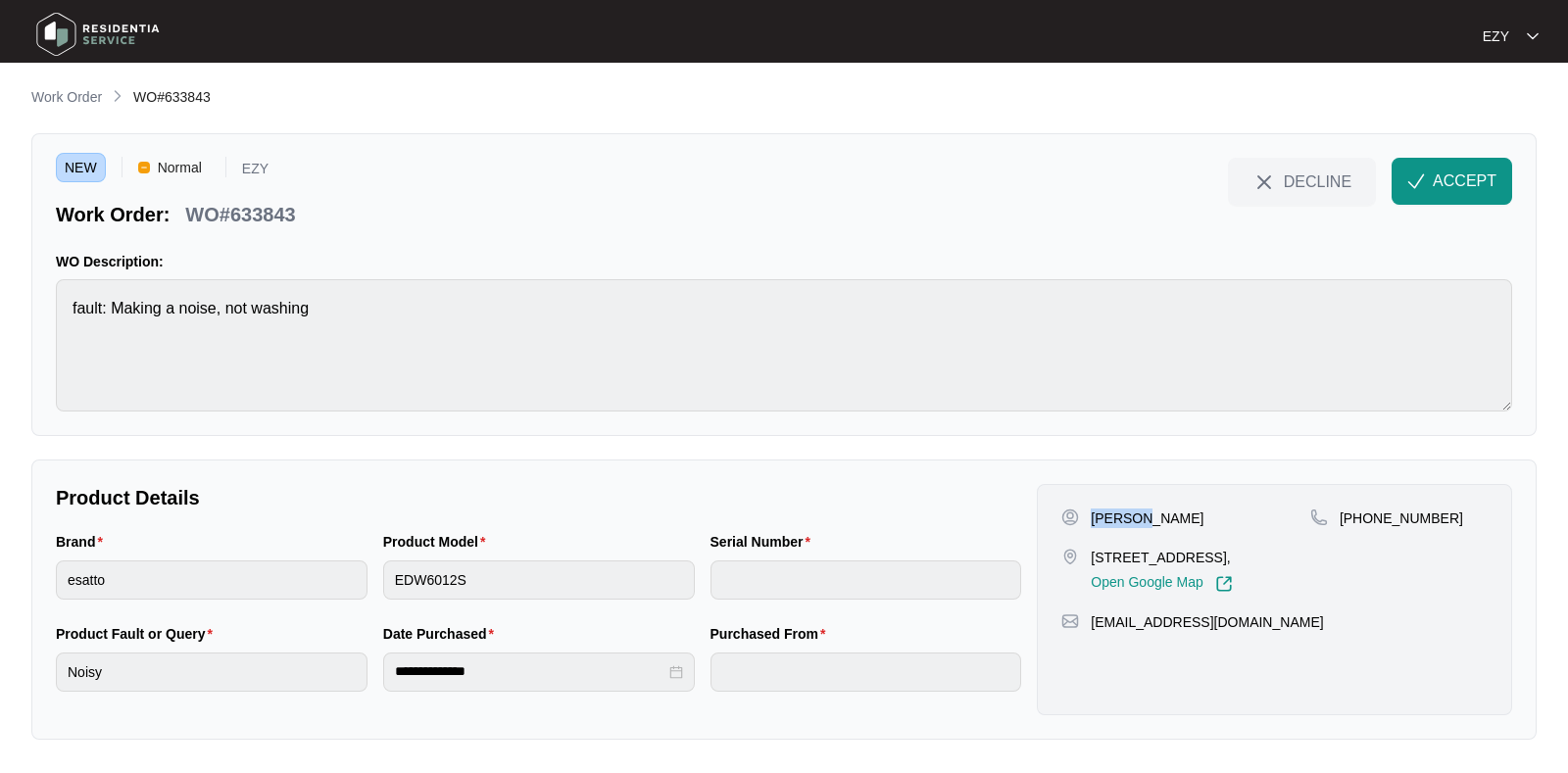
click at [1111, 526] on p "[PERSON_NAME]" at bounding box center [1147, 518] width 113 height 20
drag, startPoint x: 1466, startPoint y: 570, endPoint x: 1364, endPoint y: 538, distance: 106.9
click at [1364, 538] on div "[PHONE_NUMBER]" at bounding box center [1399, 550] width 178 height 84
click at [1457, 181] on span "ACCEPT" at bounding box center [1464, 182] width 64 height 24
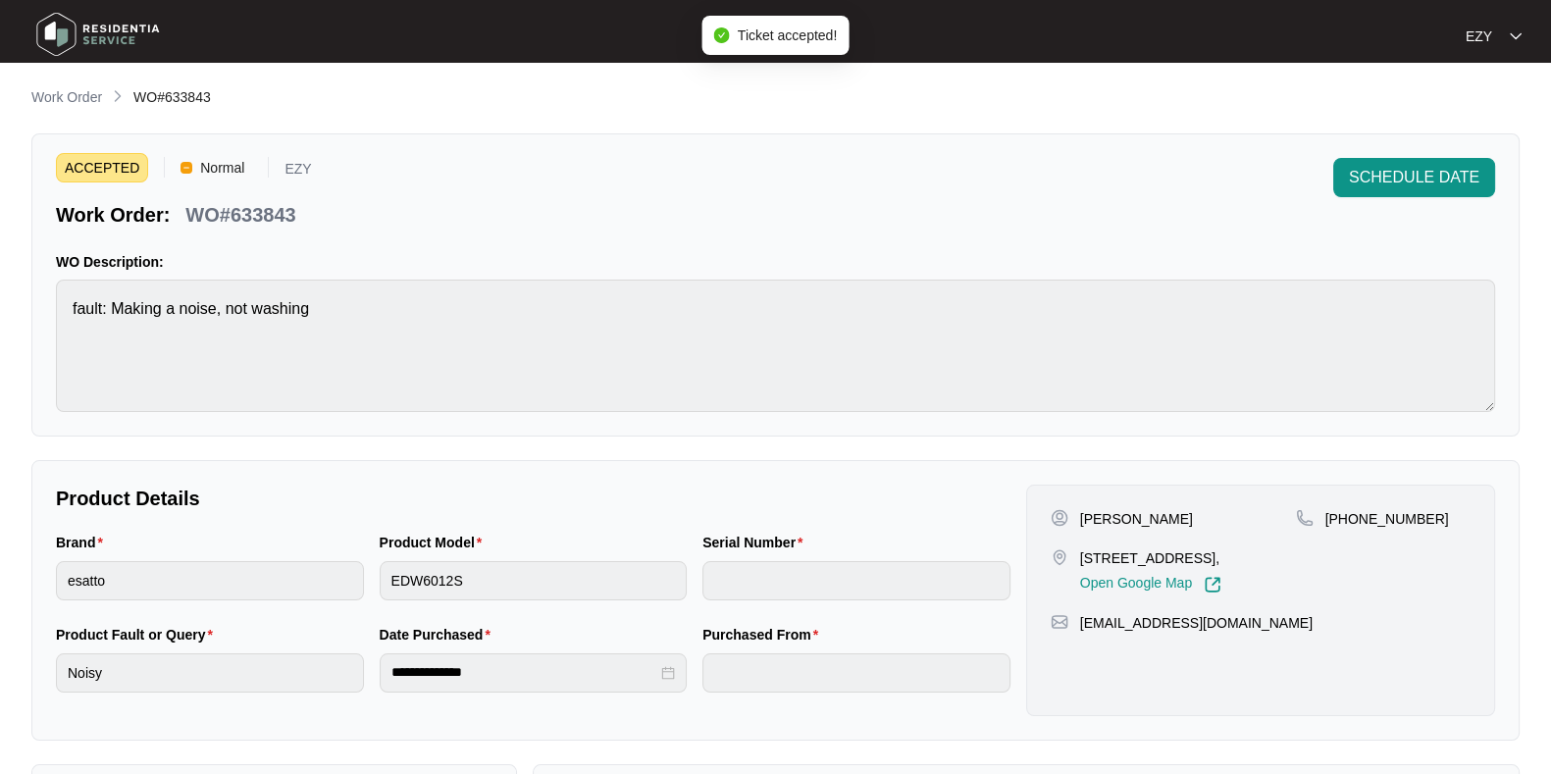
click at [1104, 553] on p "[STREET_ADDRESS]," at bounding box center [1150, 558] width 141 height 20
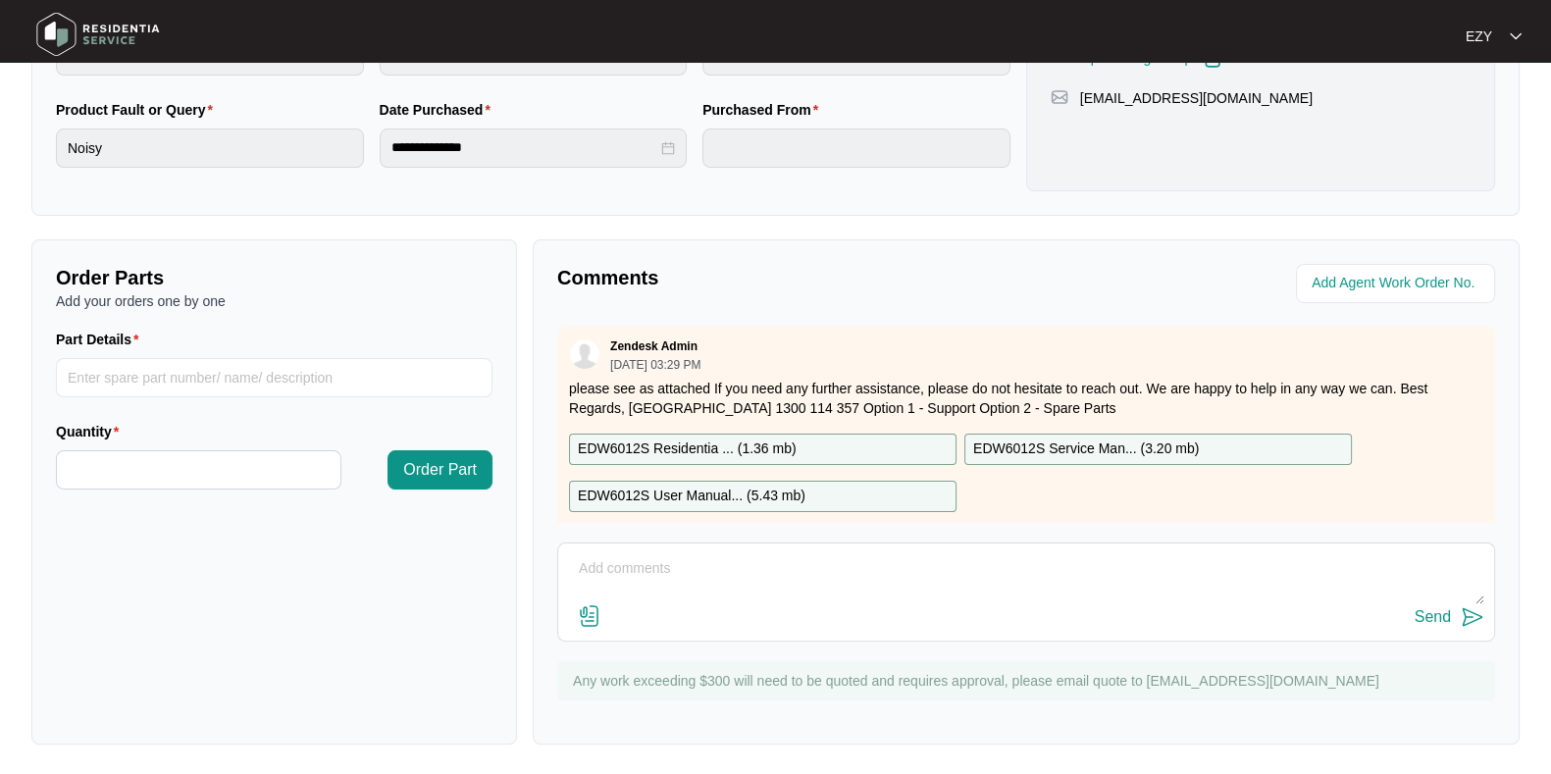
scroll to position [34, 0]
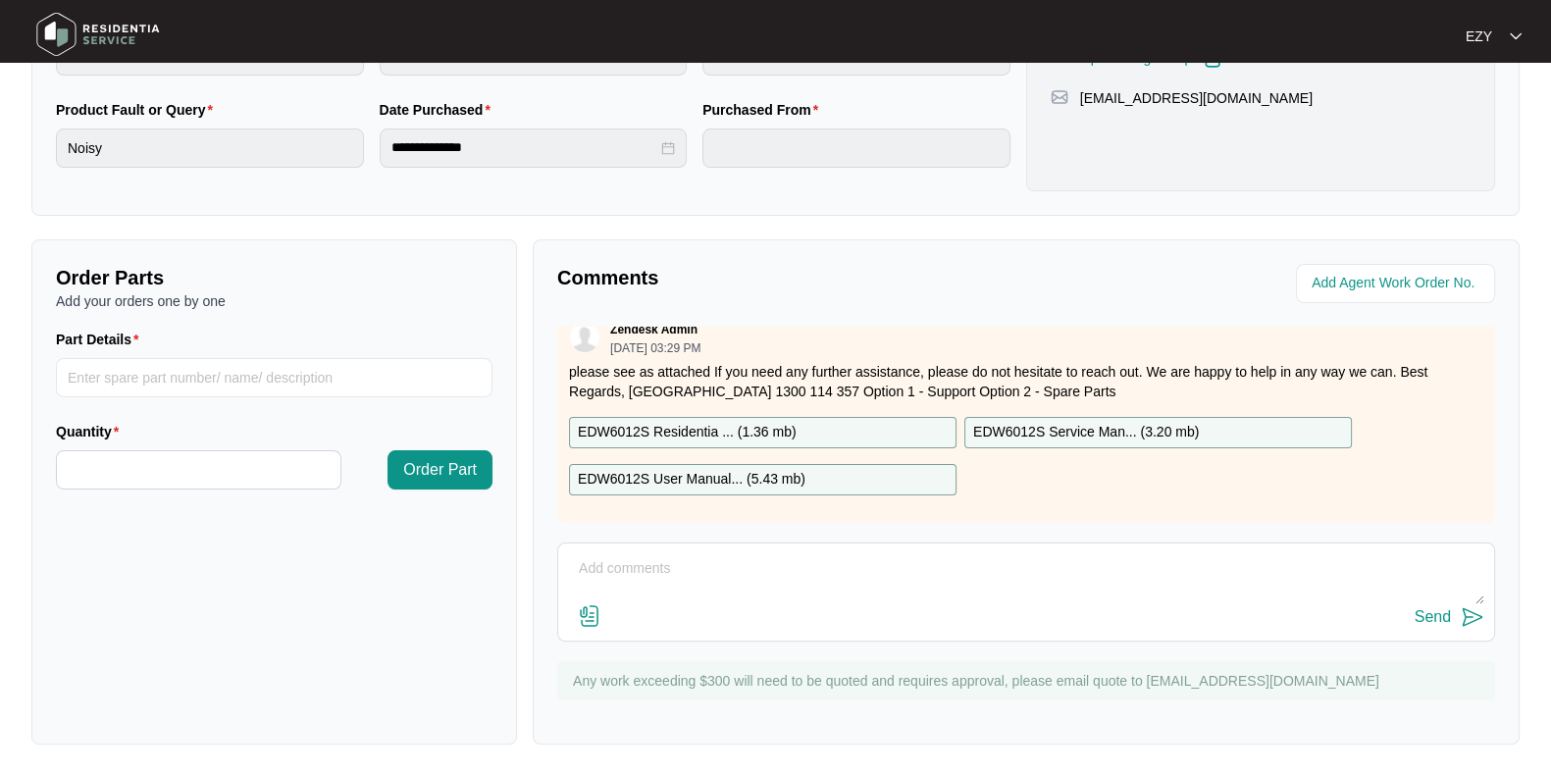
click at [804, 417] on div "EDW6012S Residentia ... ( 1.36 mb )" at bounding box center [762, 432] width 387 height 31
click at [824, 464] on div "EDW6012S User Manual... ( 5.43 mb )" at bounding box center [762, 479] width 387 height 31
click at [1048, 417] on div "EDW6012S Service Man... ( 3.20 mb )" at bounding box center [1157, 432] width 387 height 31
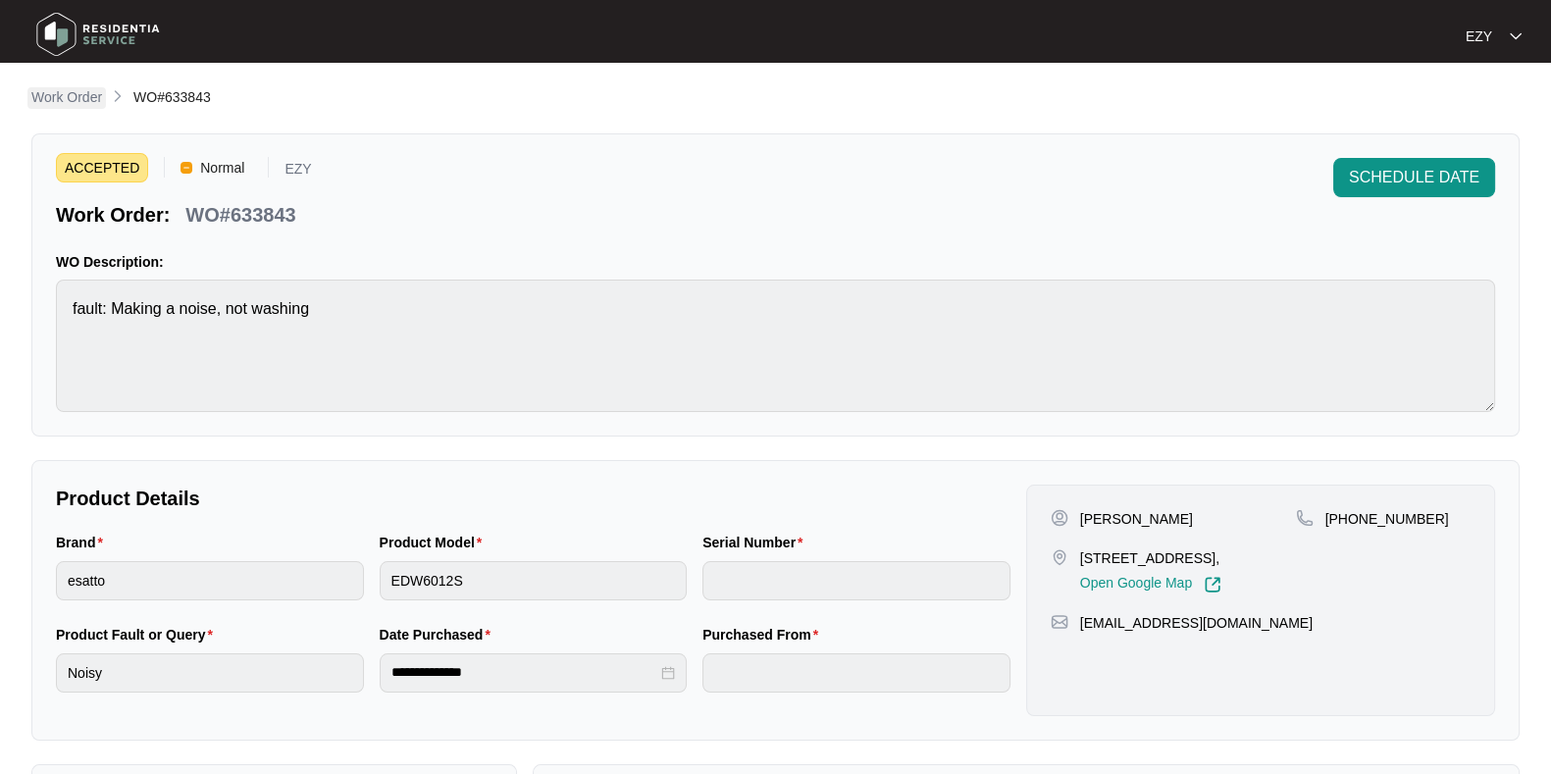
click at [86, 95] on p "Work Order" at bounding box center [66, 97] width 71 height 20
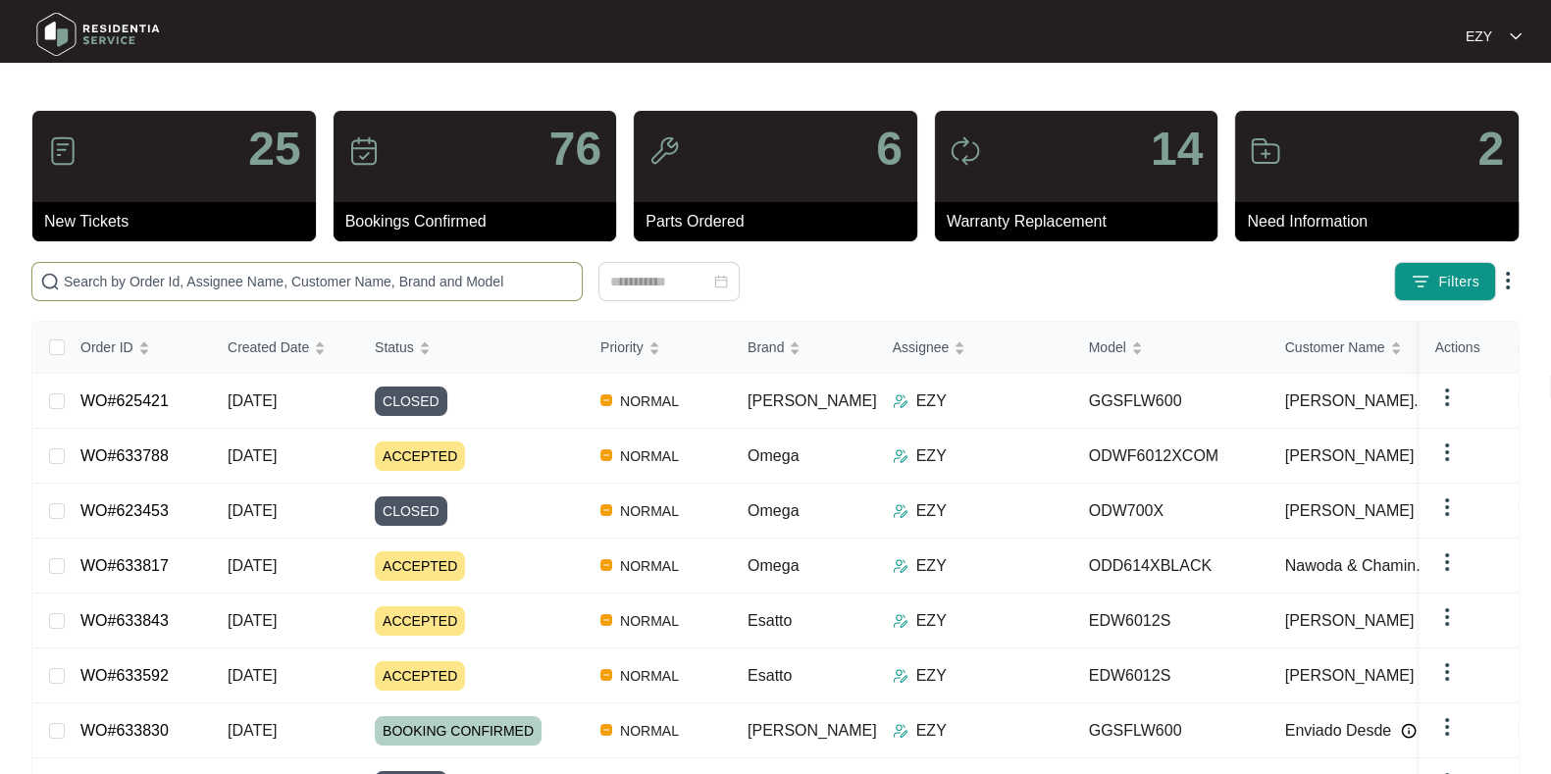
click at [231, 262] on span at bounding box center [306, 281] width 551 height 39
paste input "631861"
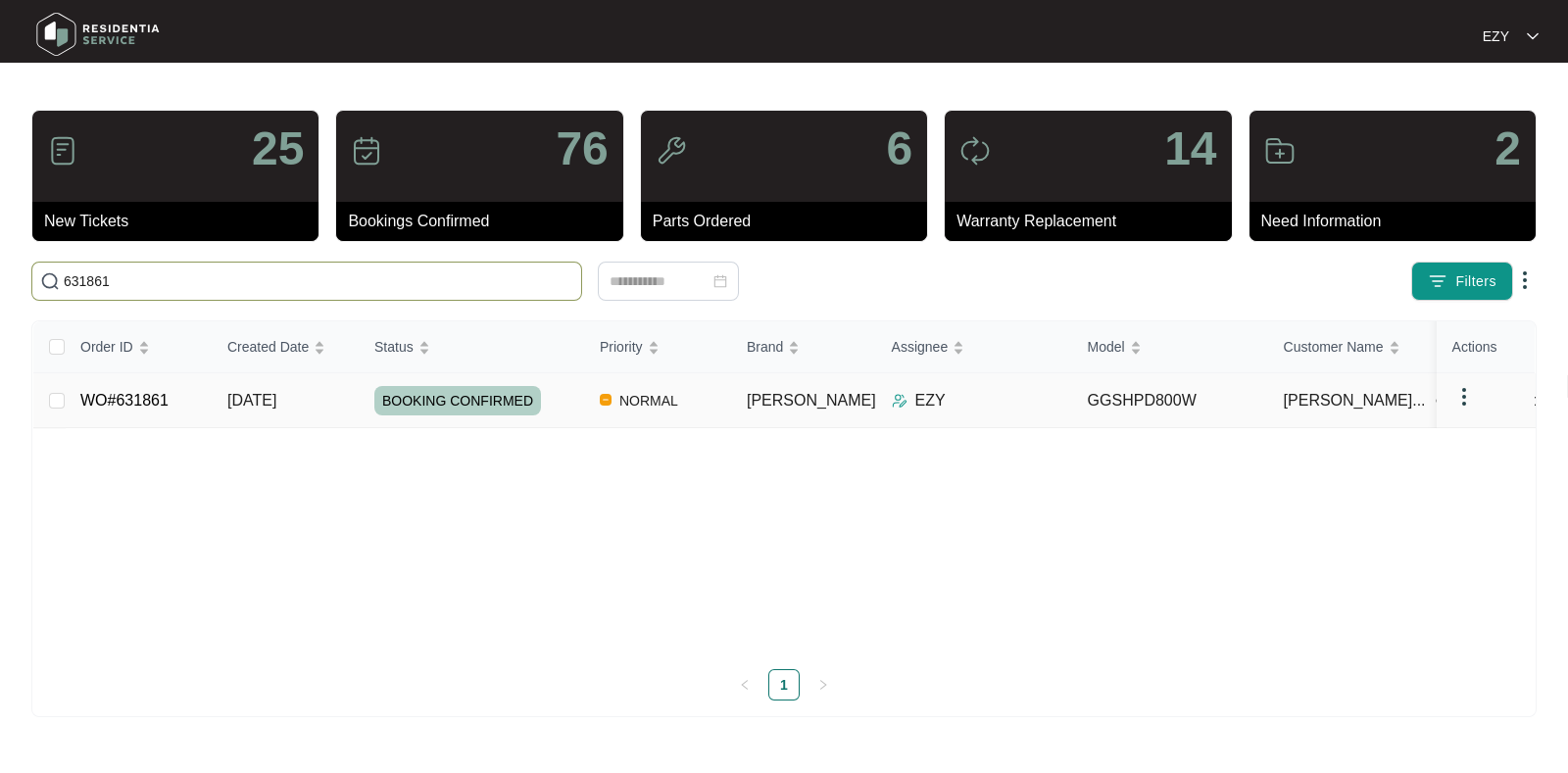
type input "631861"
click at [341, 398] on td "[DATE]" at bounding box center [285, 400] width 147 height 55
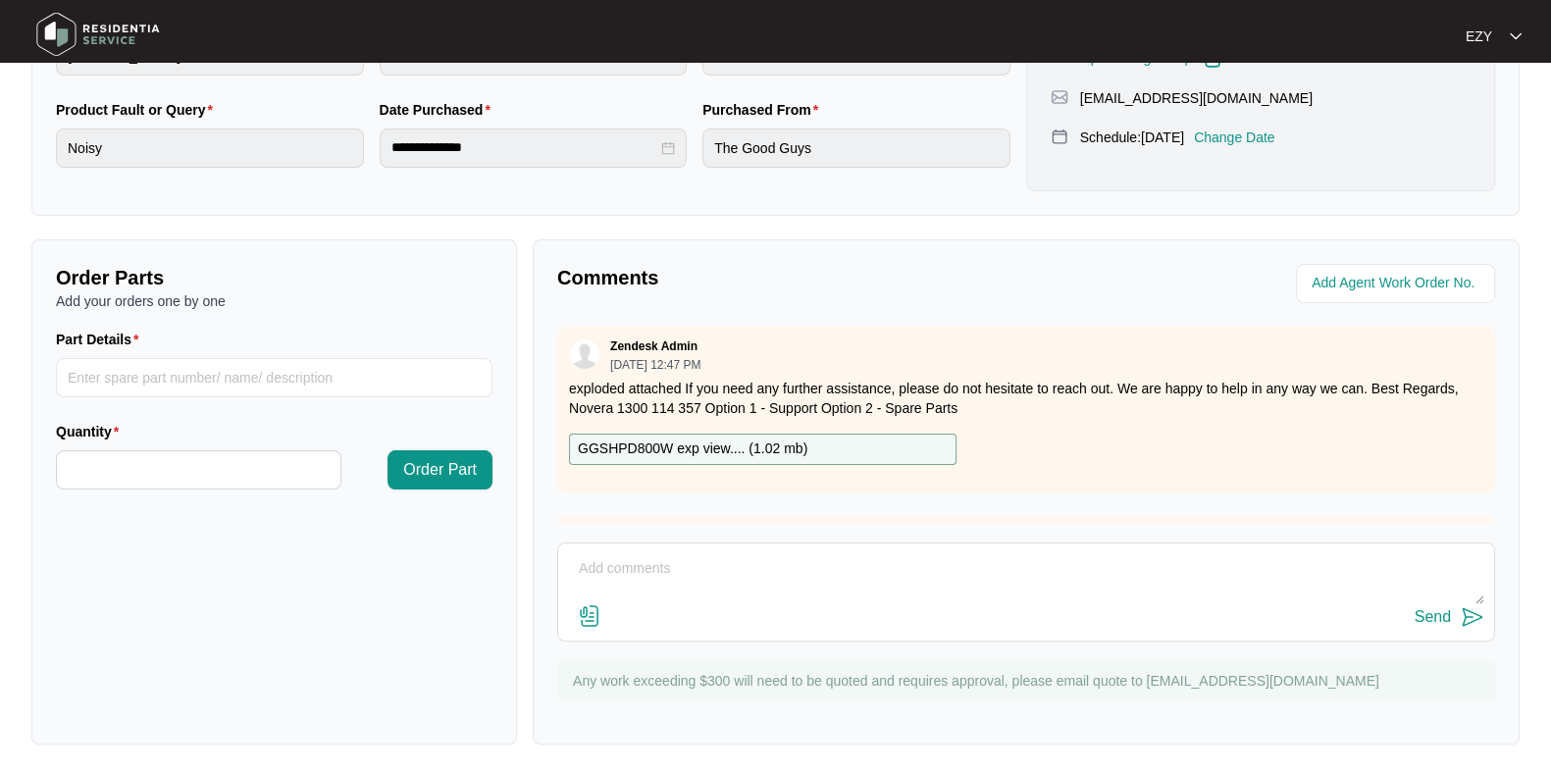
scroll to position [95, 0]
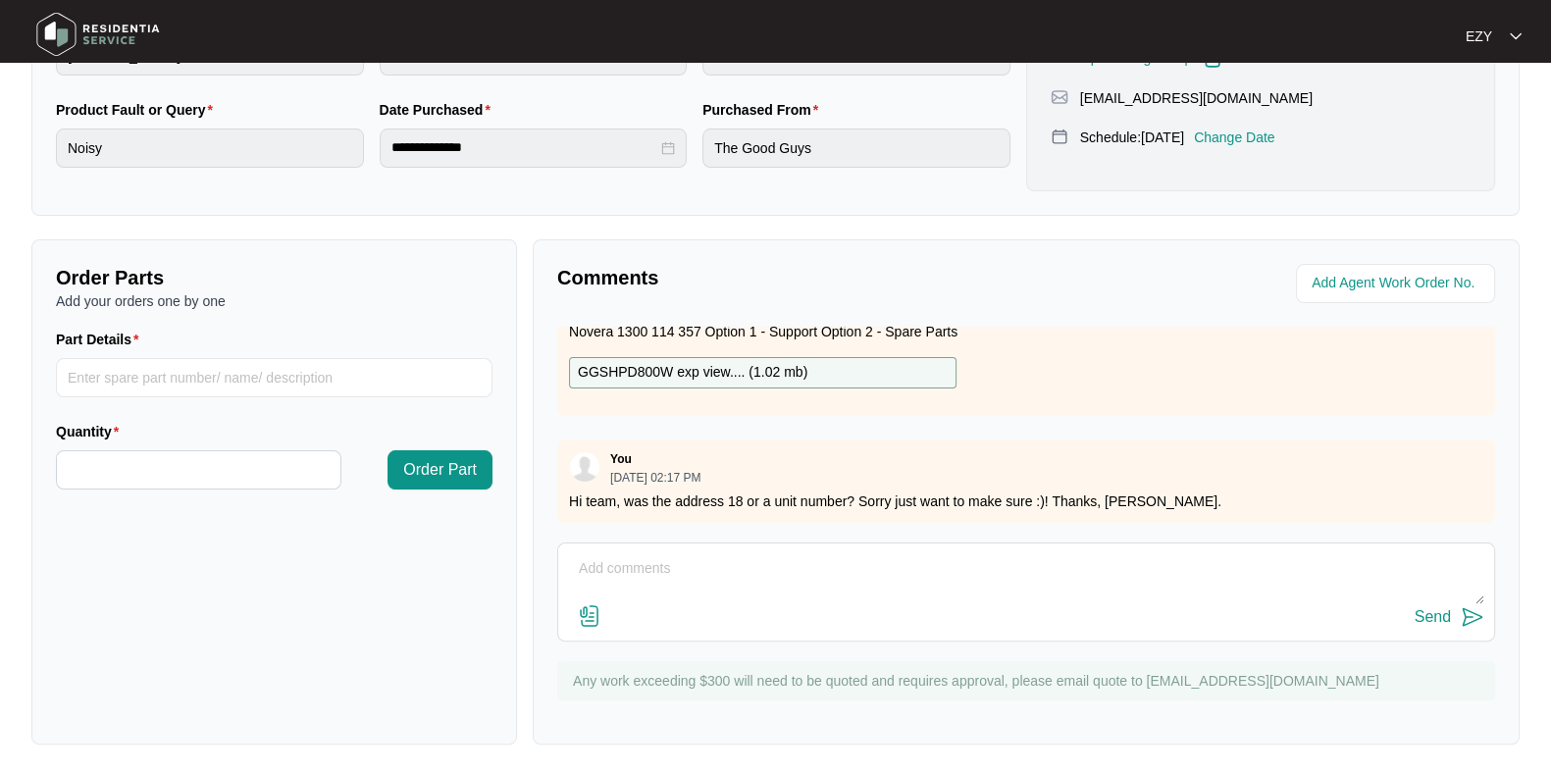
click at [681, 572] on textarea at bounding box center [1026, 578] width 916 height 51
paste textarea "Checked and confirmed fault. Internal failure in compressor. Please advise."
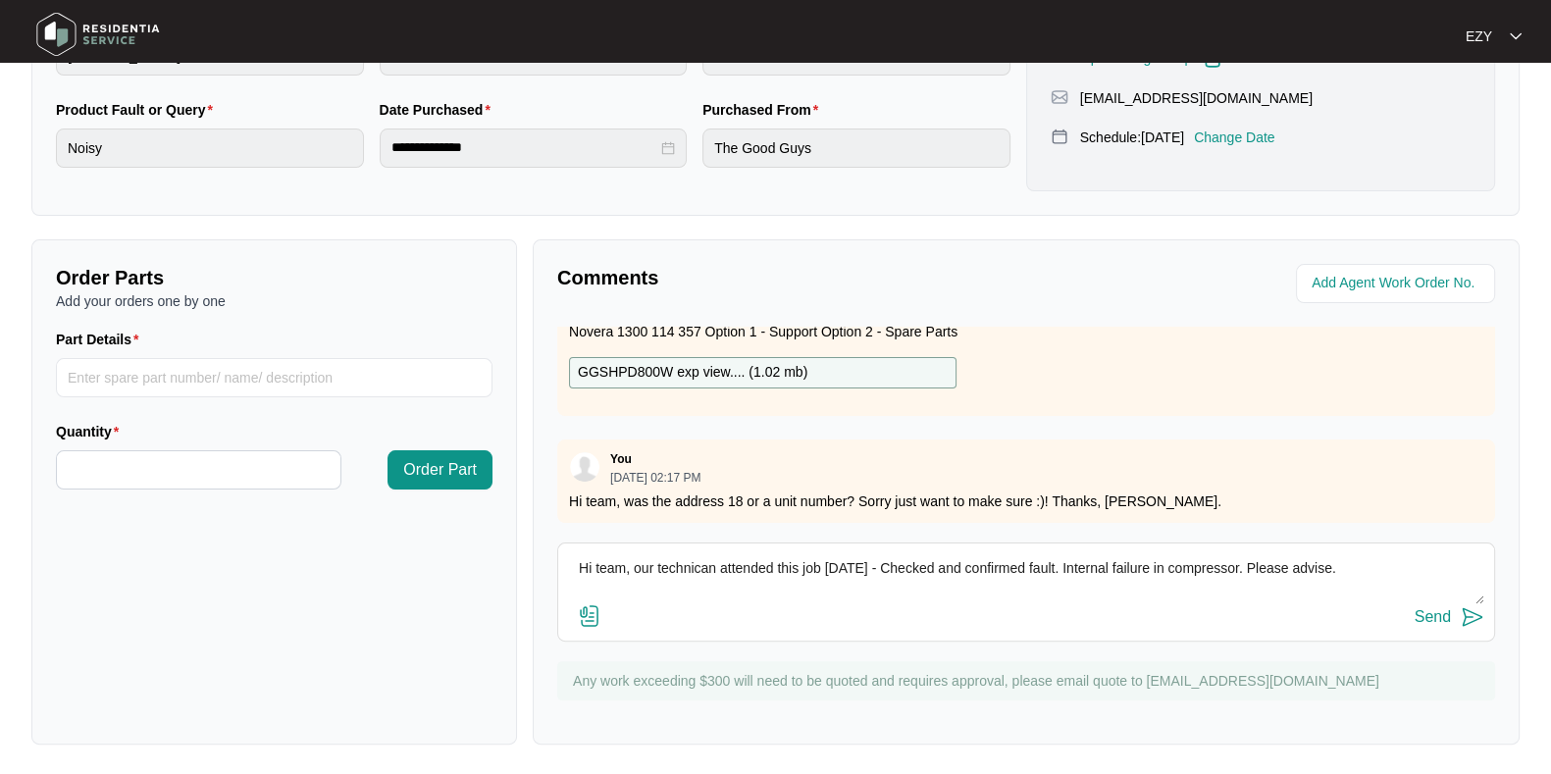
click at [883, 546] on div "Hi team, our technican attended this job [DATE] - Checked and confirmed fault. …" at bounding box center [1026, 591] width 938 height 99
click at [893, 559] on textarea "Hi team, our technican attended this job [DATE] - Checked and confirmed fault. …" at bounding box center [1026, 578] width 916 height 51
click at [1379, 580] on textarea "Hi team, our technican attended this job [DATE] - checked and confirmed fault. …" at bounding box center [1026, 578] width 916 height 51
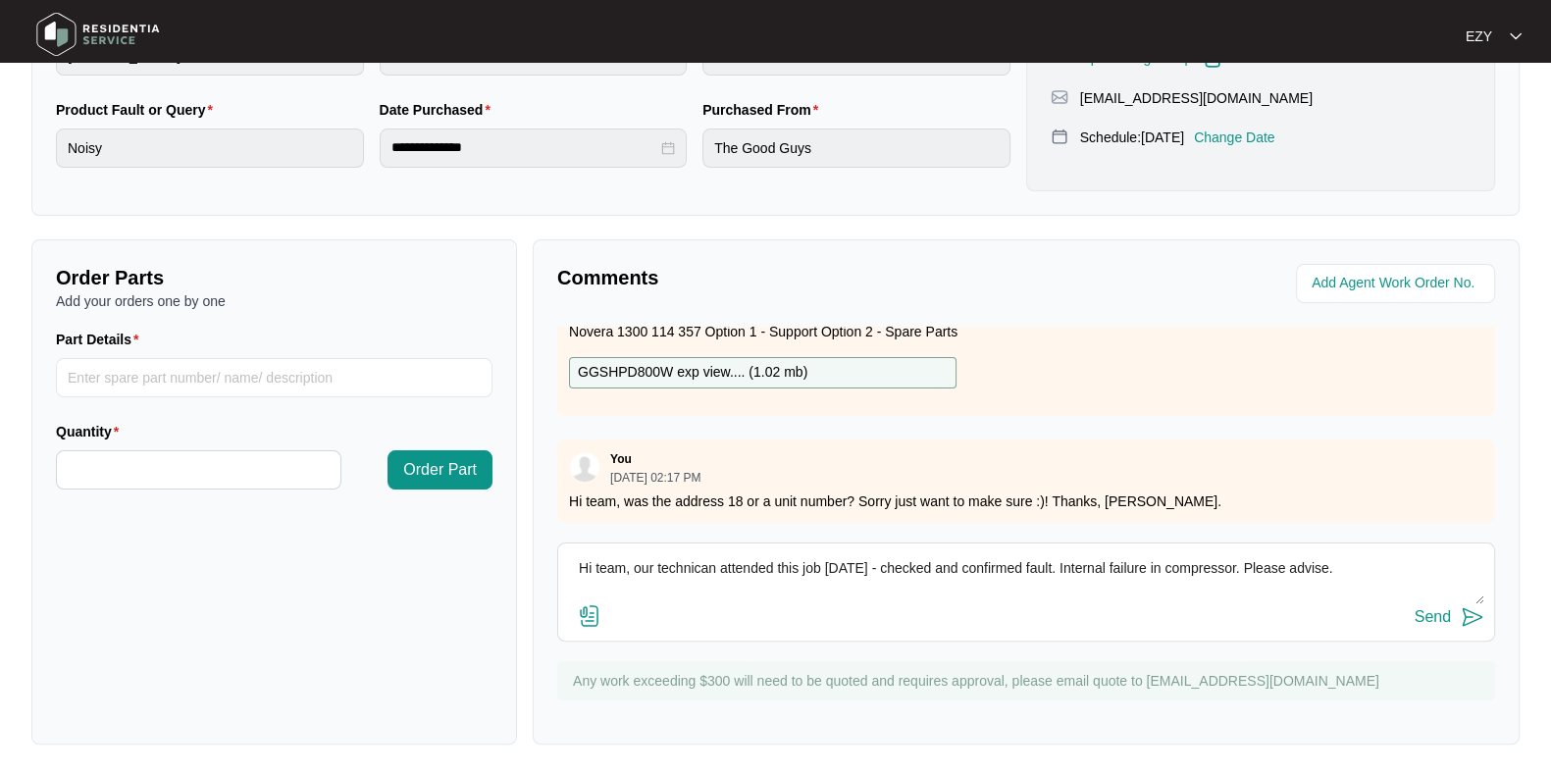
click at [1359, 566] on textarea "Hi team, our technican attended this job [DATE] - checked and confirmed fault. …" at bounding box center [1026, 578] width 916 height 51
click at [662, 554] on textarea "Hi team, our technican attended this job [DATE] - checked and confirmed fault. …" at bounding box center [1026, 578] width 916 height 51
type textarea "Hi team, our technician attended this job [DATE] - checked and confirmed fault.…"
click at [1435, 617] on div "Send" at bounding box center [1433, 617] width 36 height 18
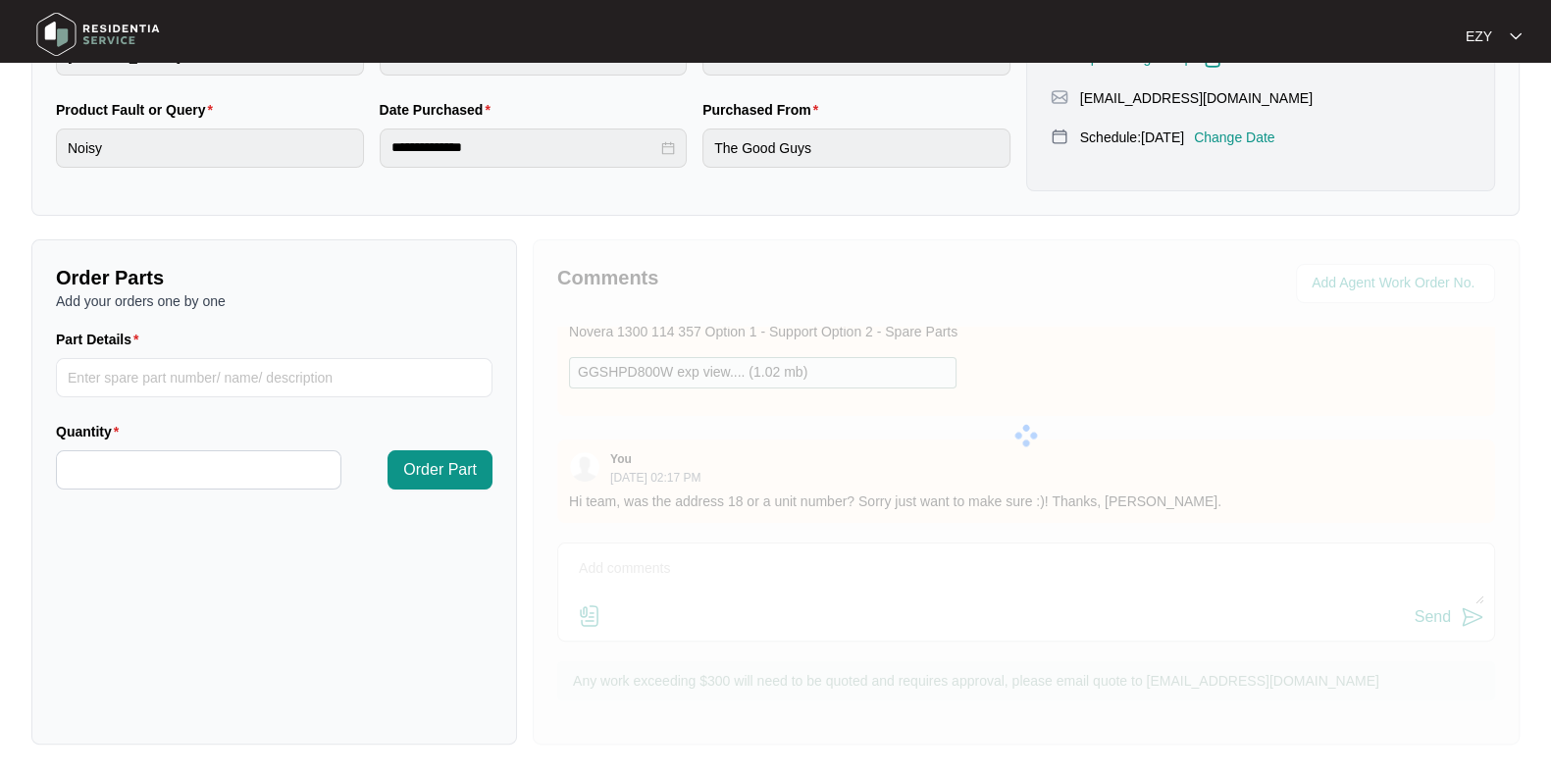
scroll to position [0, 0]
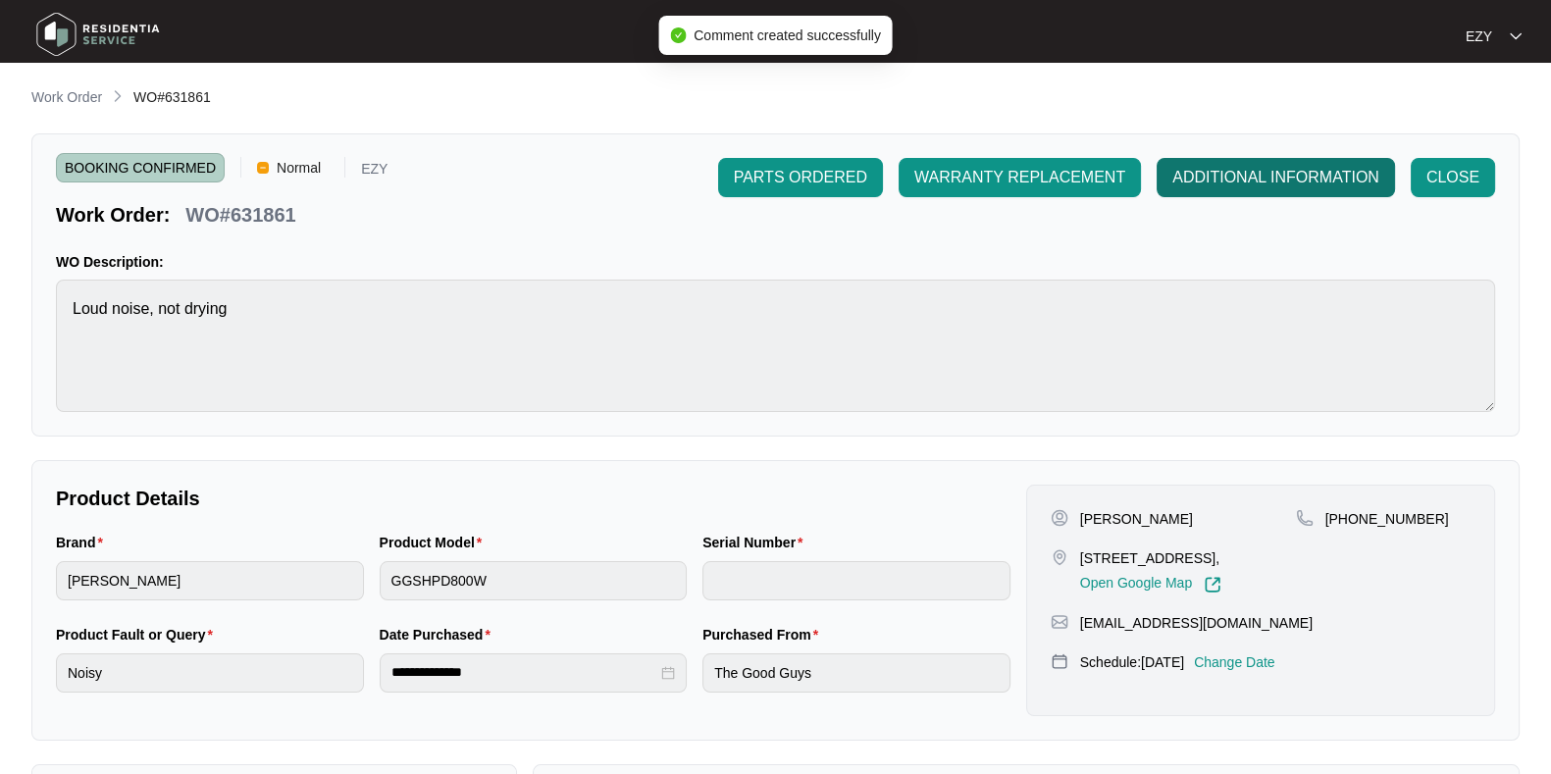
click at [1229, 174] on span "ADDITIONAL INFORMATION" at bounding box center [1275, 178] width 207 height 24
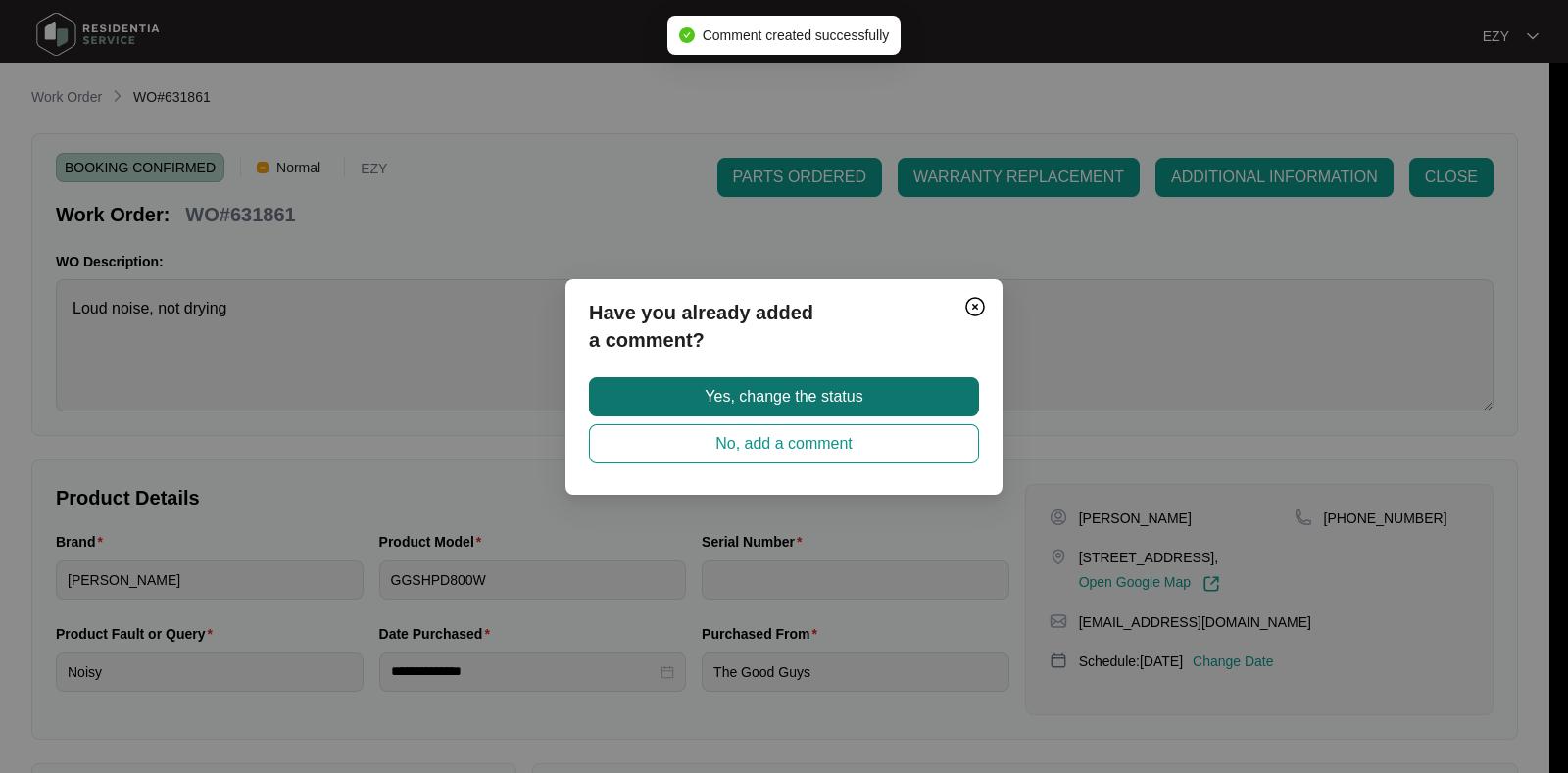
click at [899, 396] on button "Yes, change the status" at bounding box center [784, 396] width 390 height 39
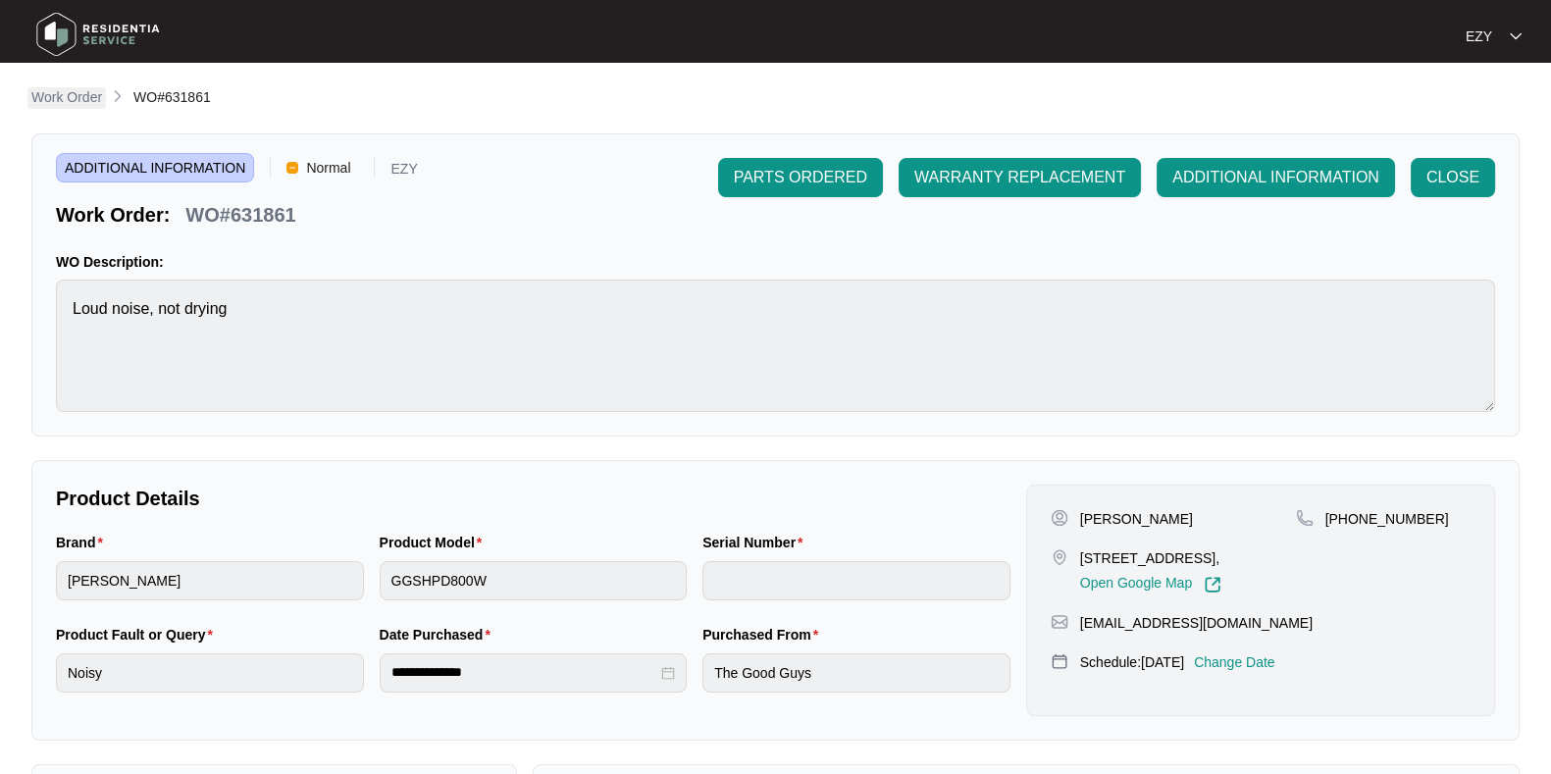
click at [67, 93] on p "Work Order" at bounding box center [66, 97] width 71 height 20
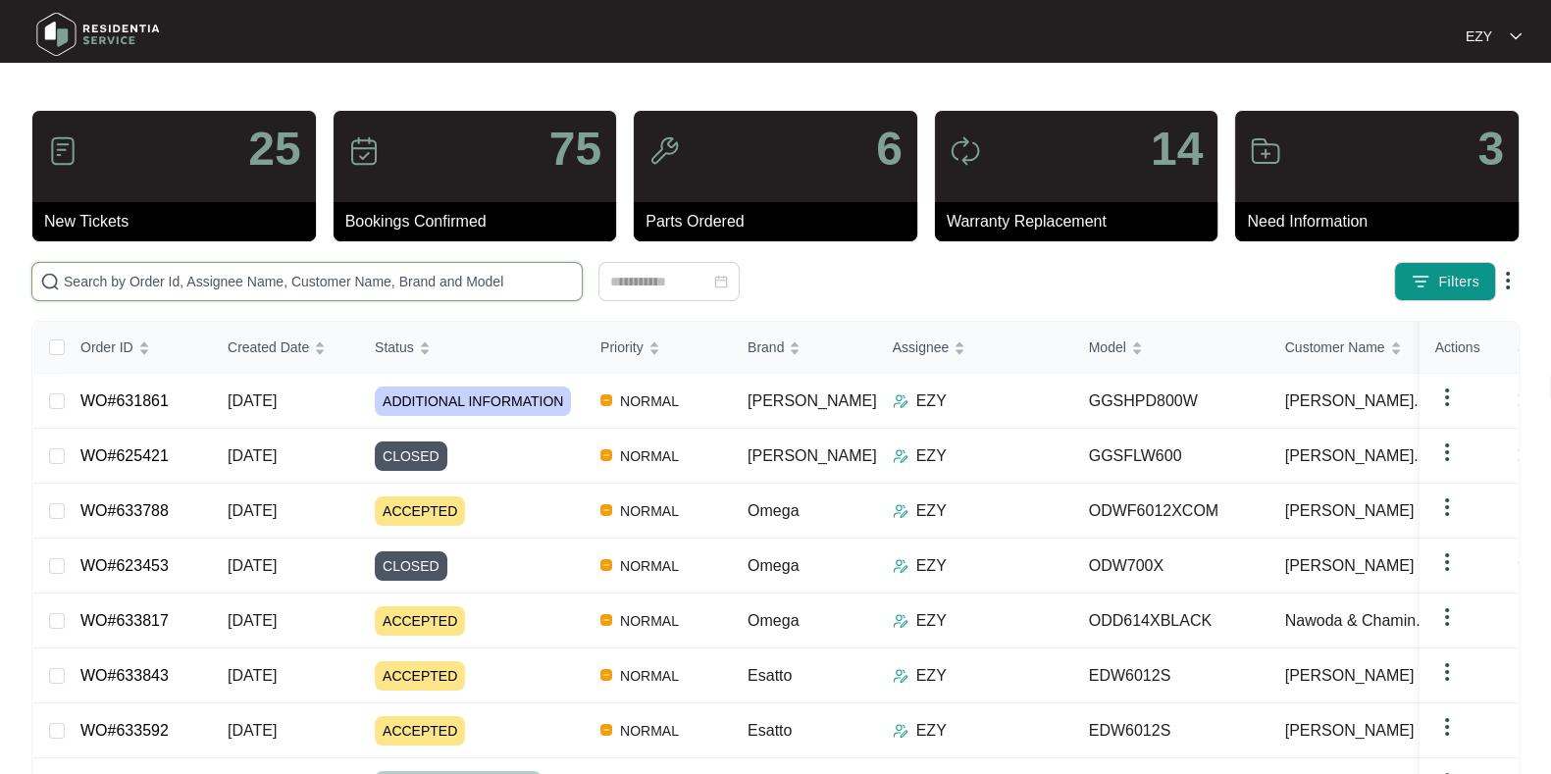
click at [375, 281] on input "text" at bounding box center [319, 282] width 510 height 22
paste input "627694"
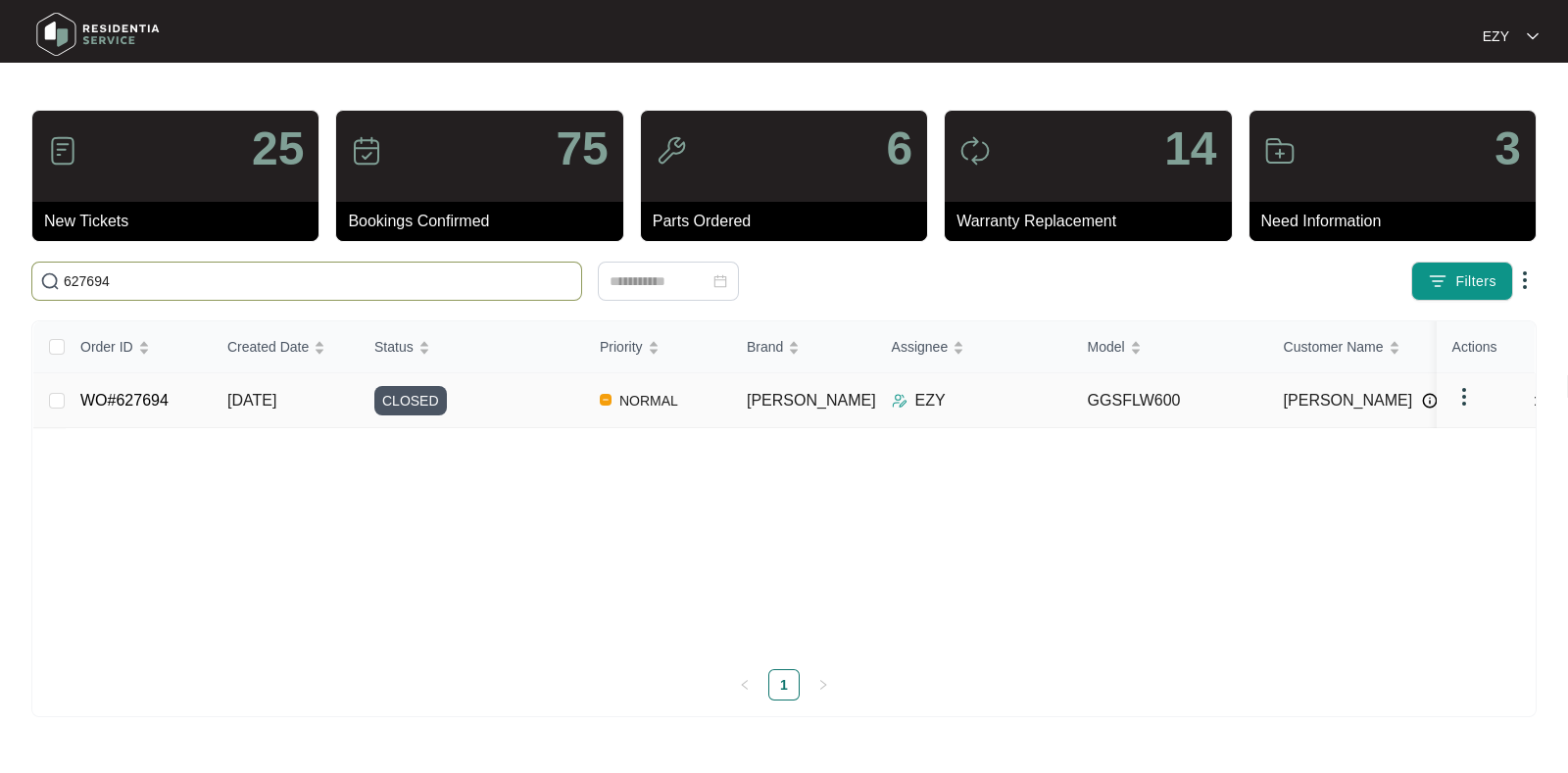
type input "627694"
click at [482, 398] on div "CLOSED" at bounding box center [479, 400] width 210 height 29
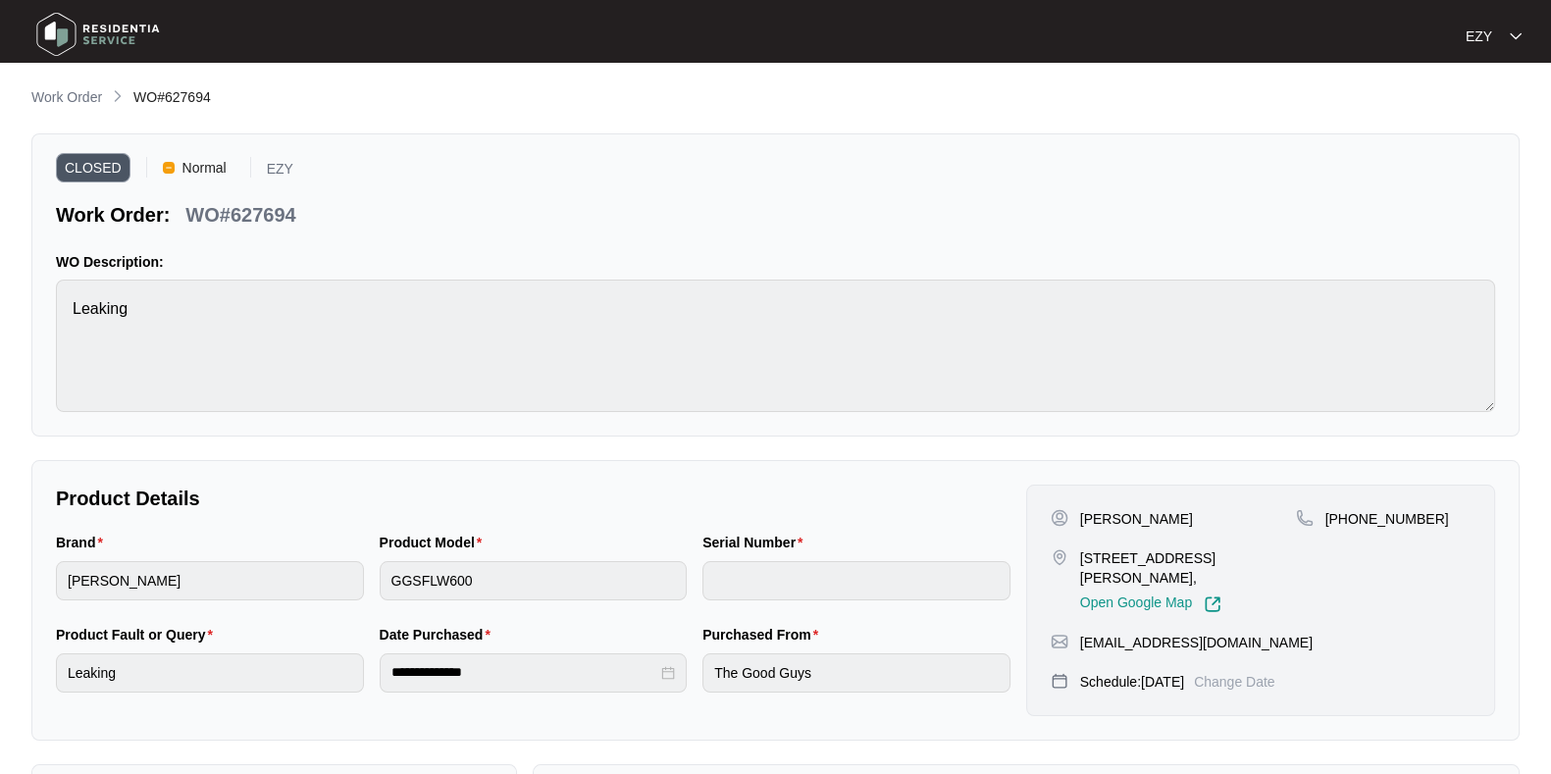
click at [97, 27] on img at bounding box center [97, 34] width 137 height 59
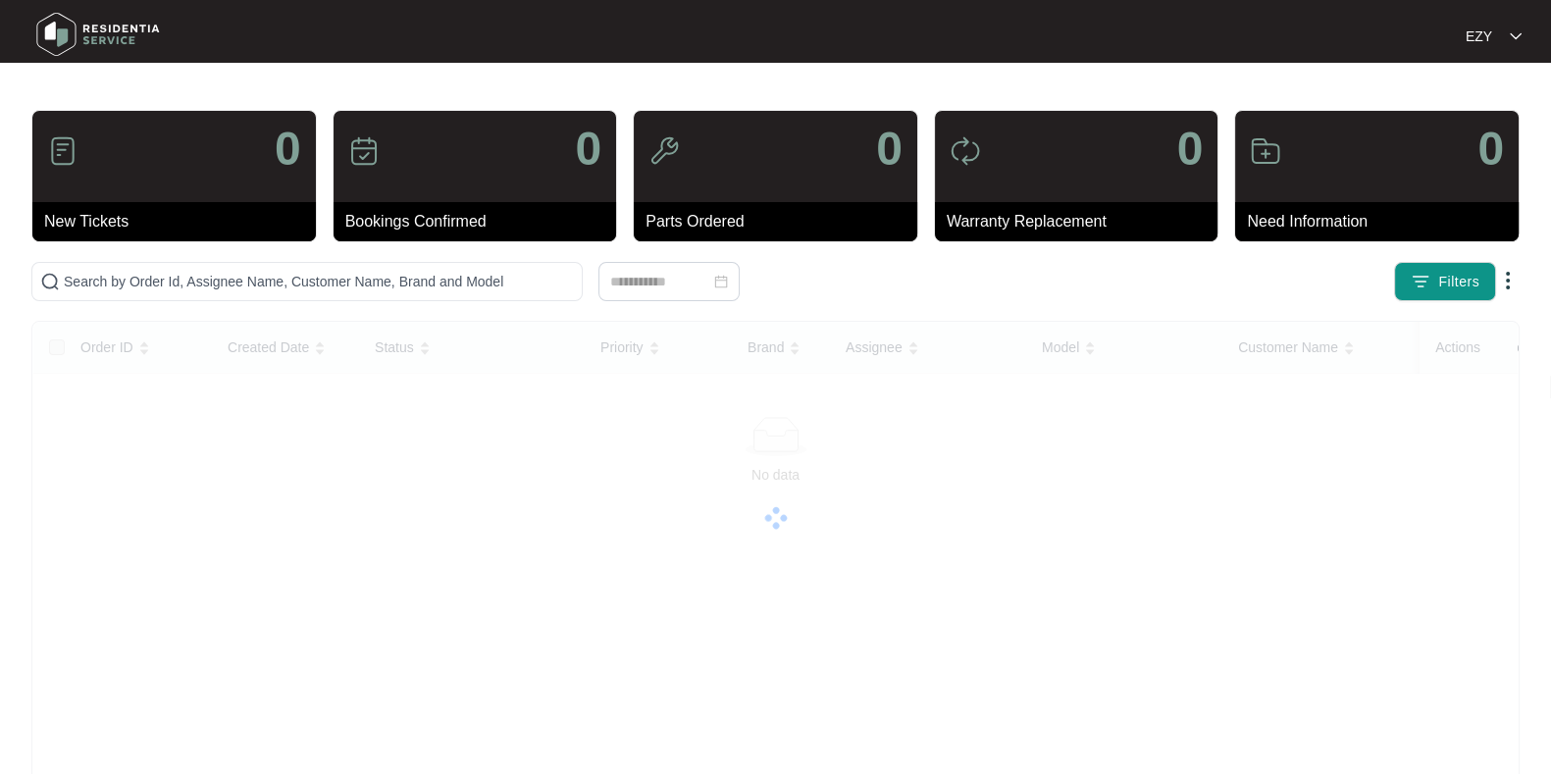
click at [1486, 38] on p "EZY" at bounding box center [1479, 36] width 26 height 20
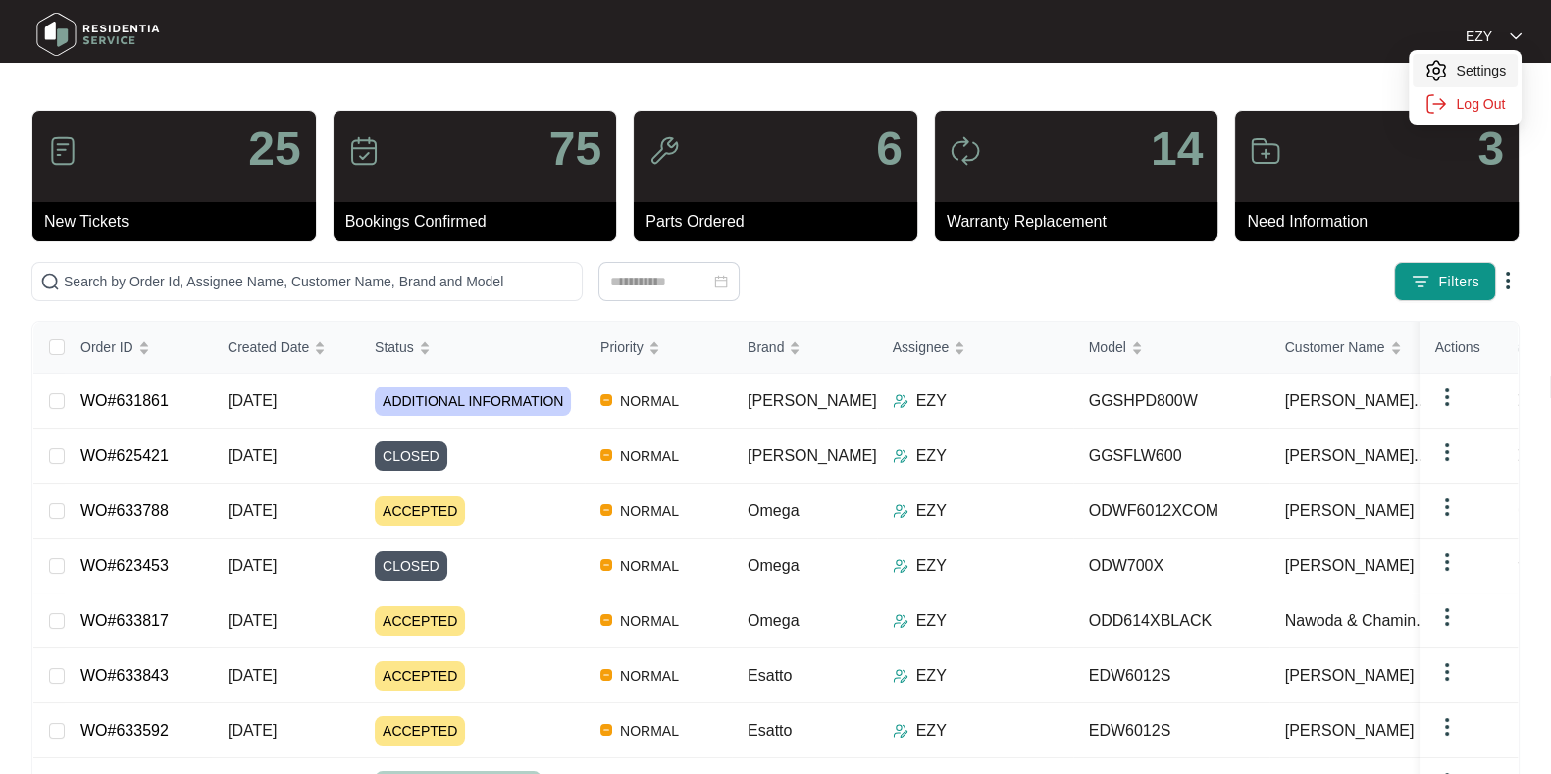
click at [1486, 66] on p "Settings" at bounding box center [1481, 71] width 50 height 20
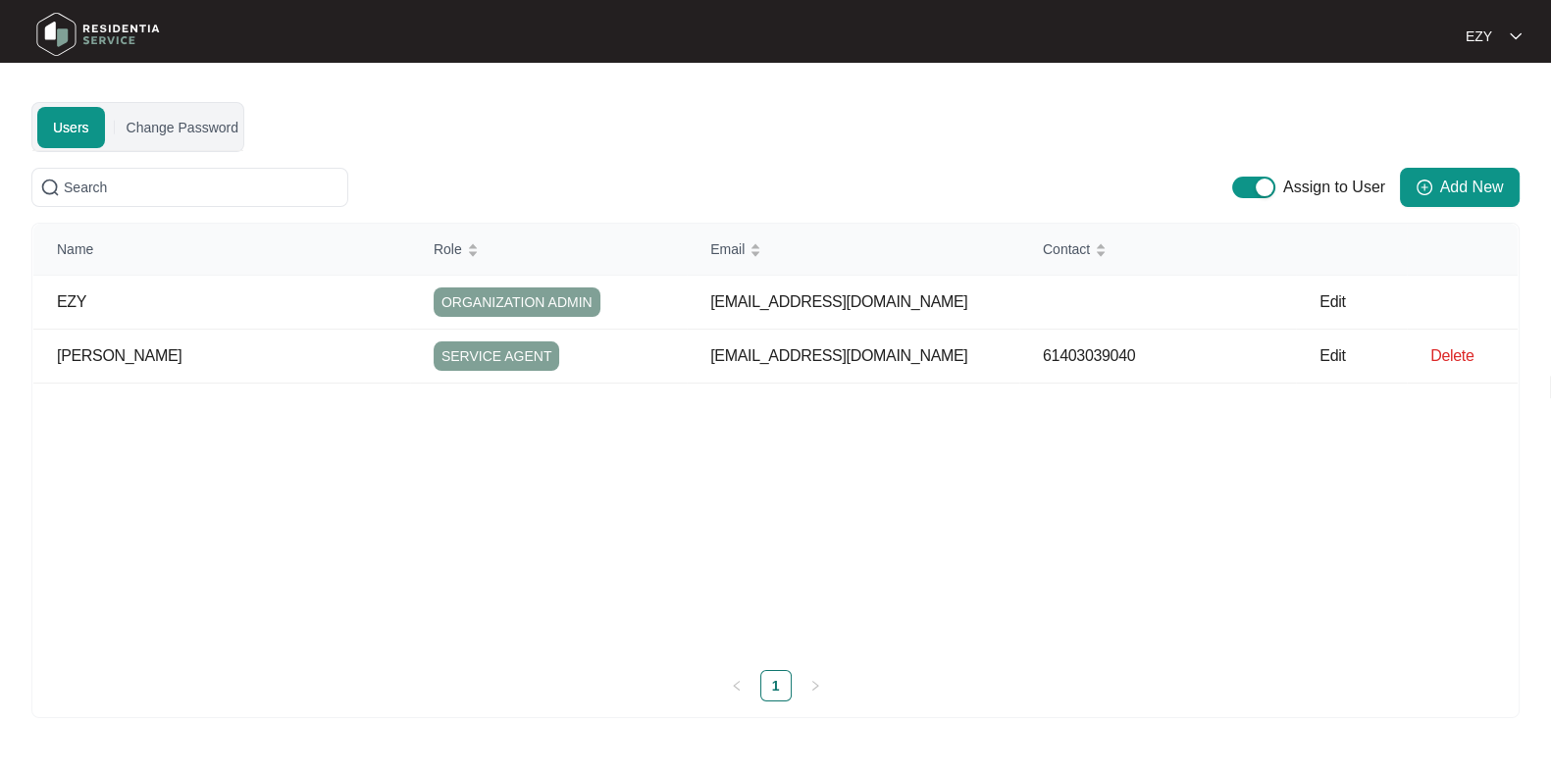
click at [1481, 41] on p "EZY" at bounding box center [1479, 36] width 26 height 20
click at [78, 39] on img at bounding box center [97, 34] width 137 height 59
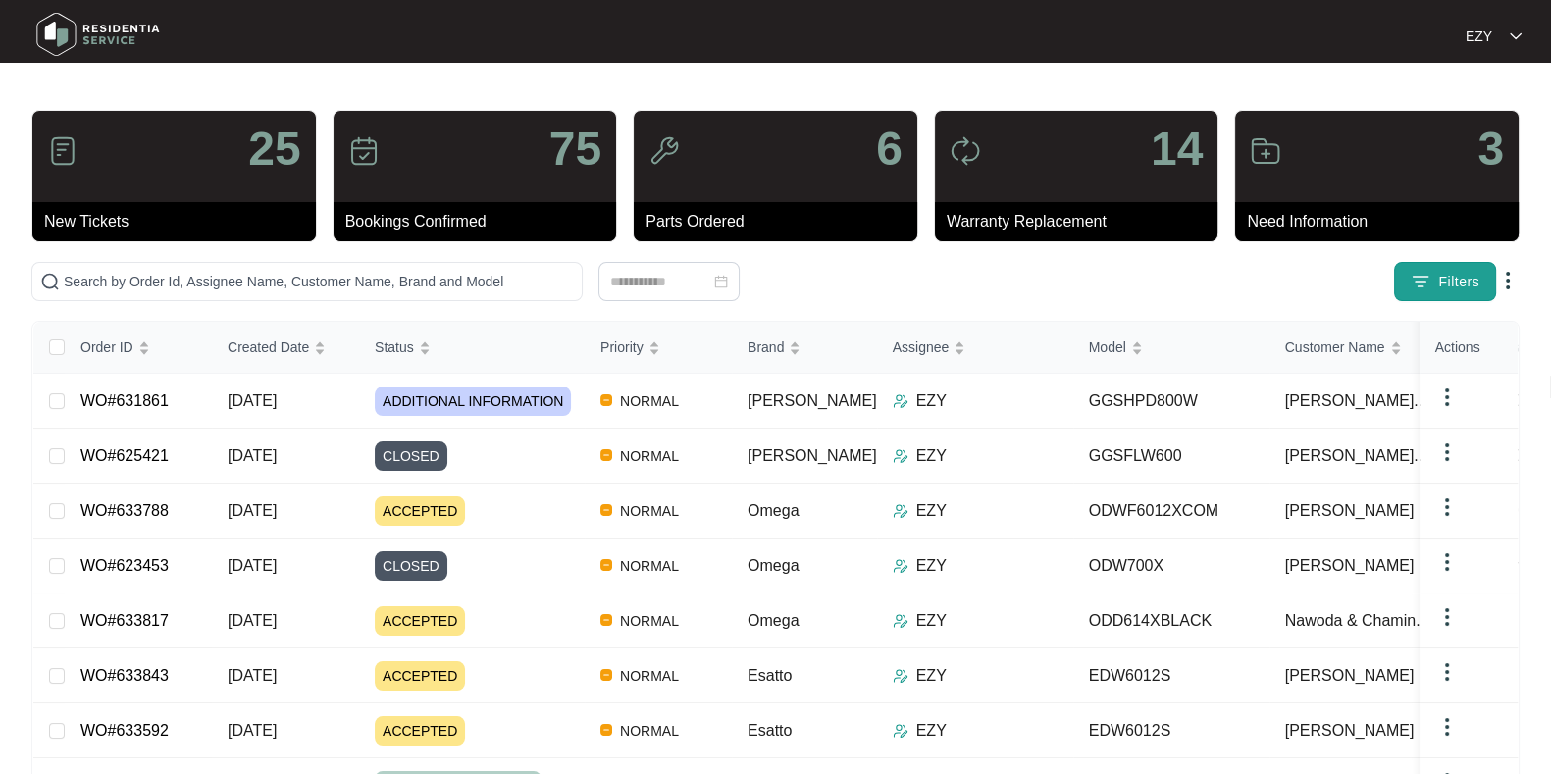
click at [1474, 267] on button "Filters" at bounding box center [1445, 281] width 102 height 39
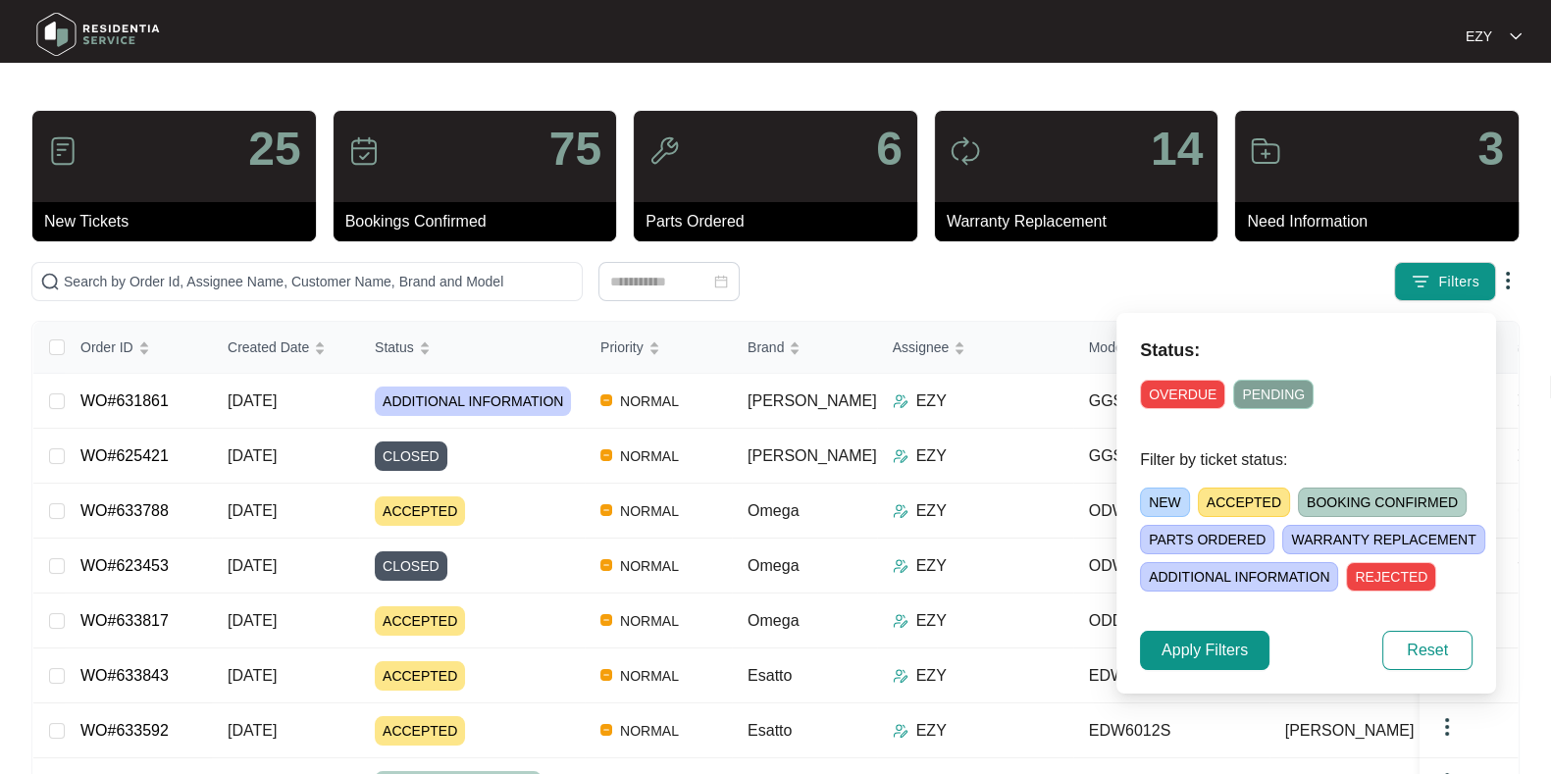
click at [1259, 491] on span "ACCEPTED" at bounding box center [1244, 502] width 92 height 29
click at [1241, 645] on span "Apply Filters" at bounding box center [1205, 651] width 86 height 24
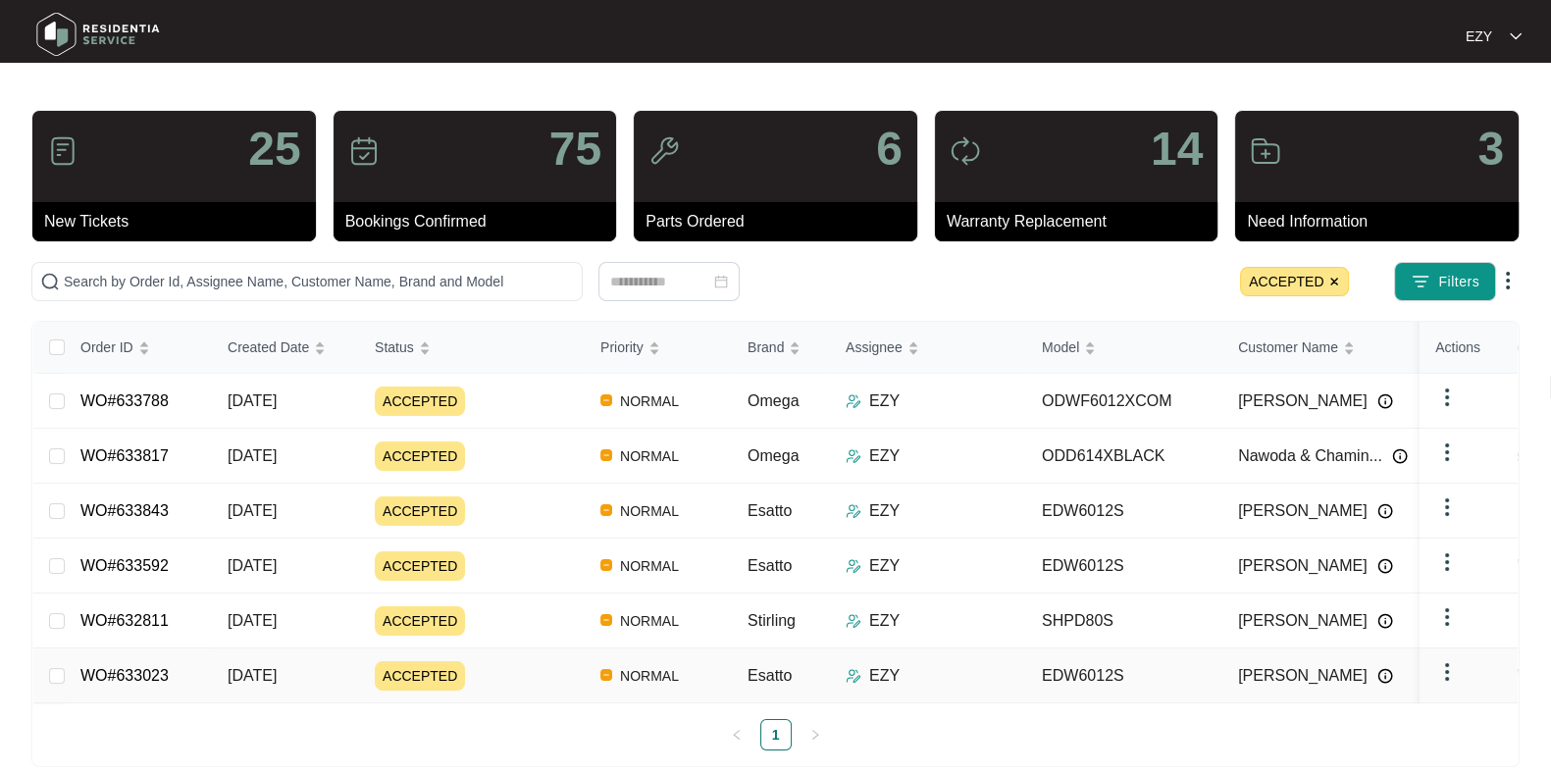
click at [531, 668] on div "ACCEPTED" at bounding box center [480, 675] width 210 height 29
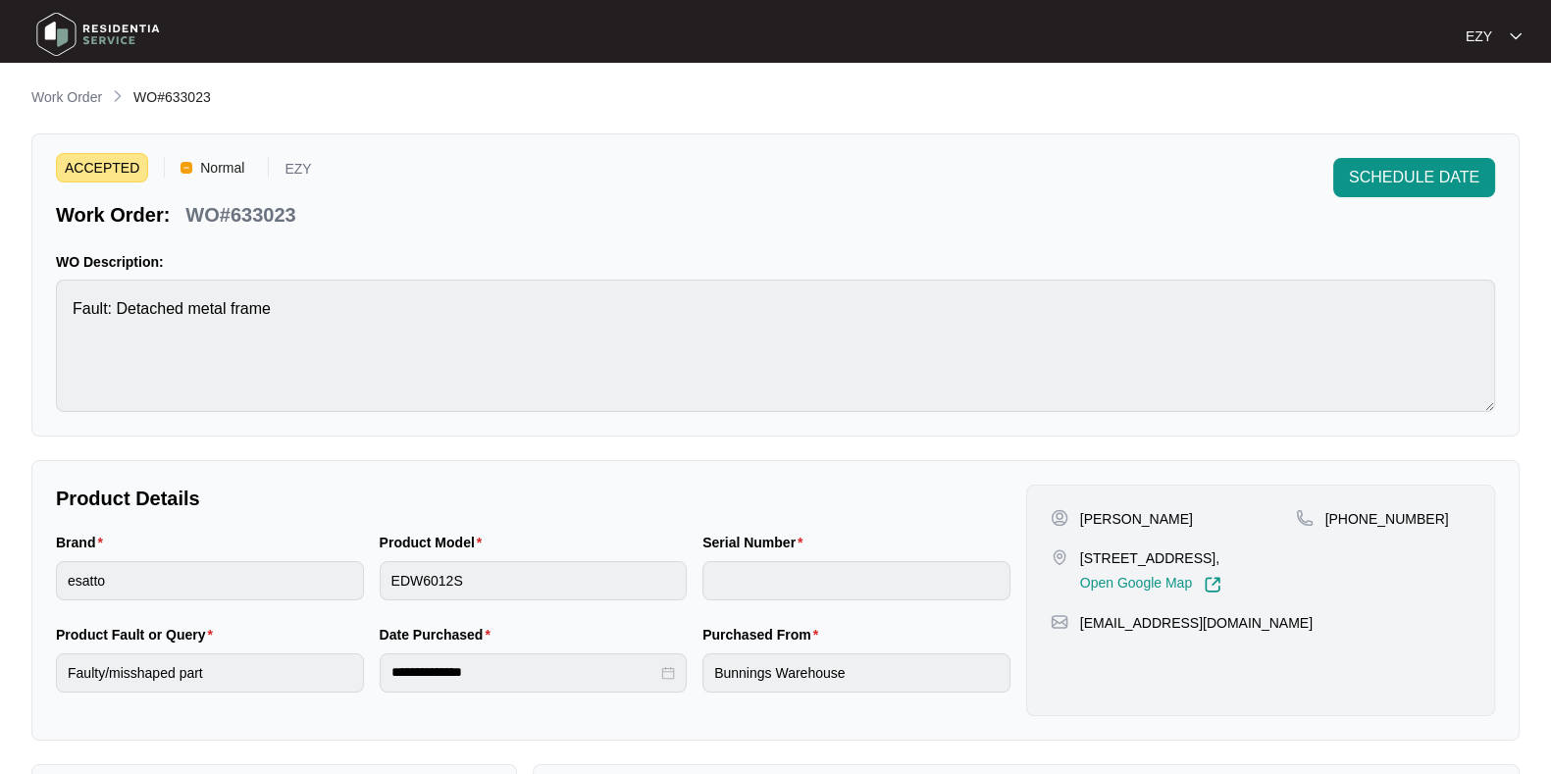
click at [272, 218] on p "WO#633023" at bounding box center [240, 214] width 110 height 27
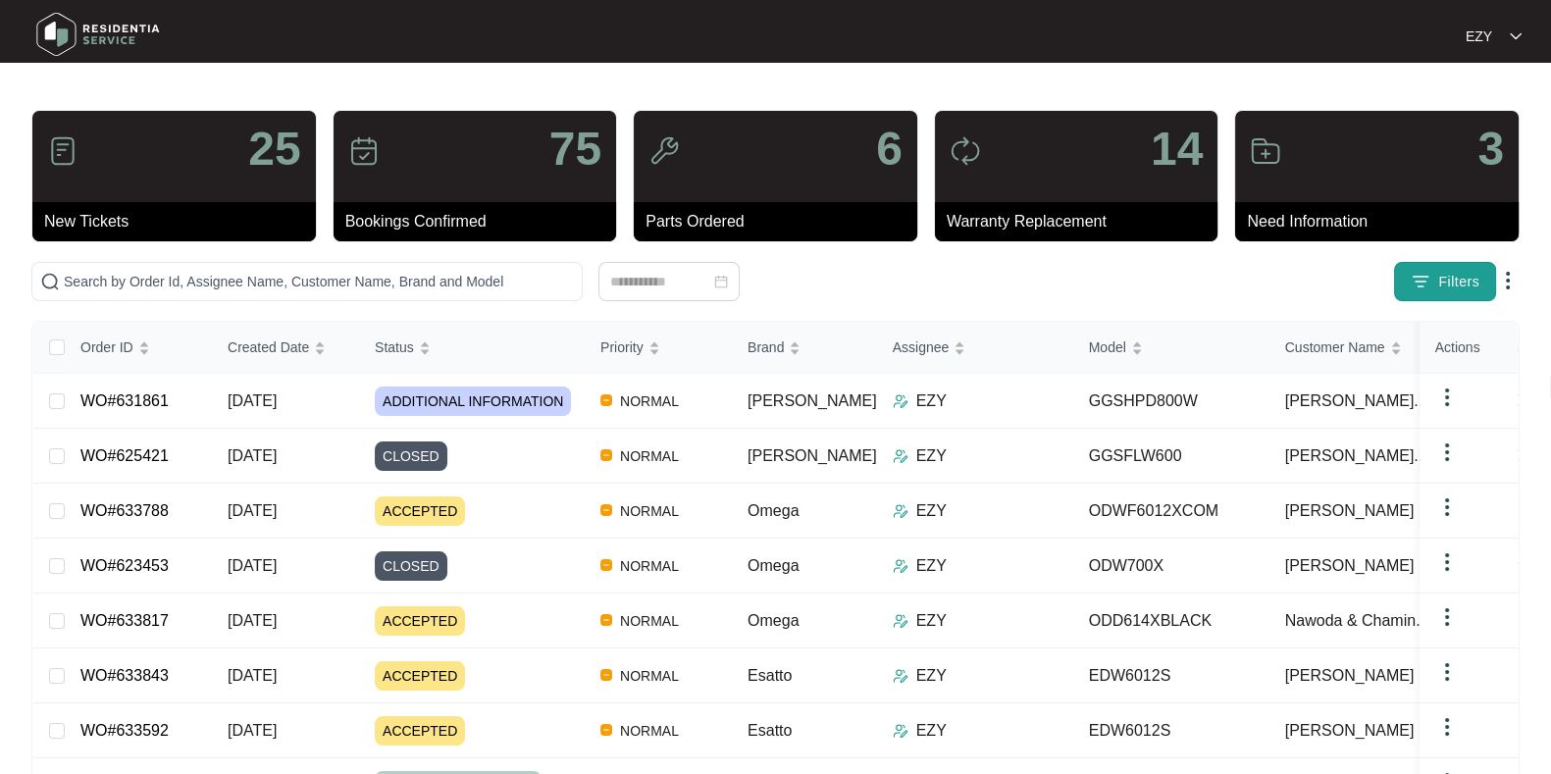
click at [1438, 284] on span "Filters" at bounding box center [1458, 282] width 41 height 21
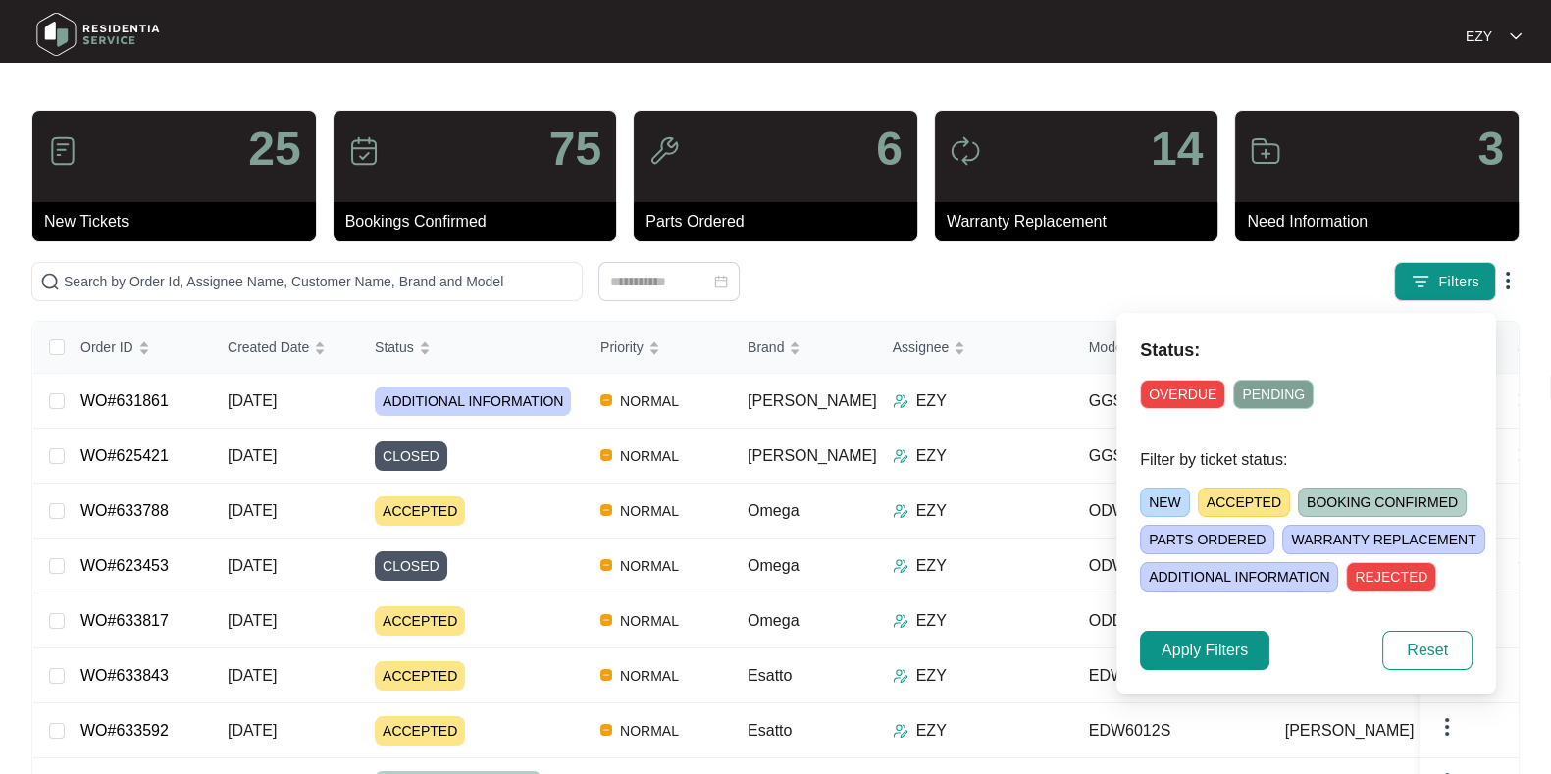
click at [1233, 501] on span "ACCEPTED" at bounding box center [1244, 502] width 92 height 29
click at [1224, 639] on span "Apply Filters" at bounding box center [1205, 651] width 86 height 24
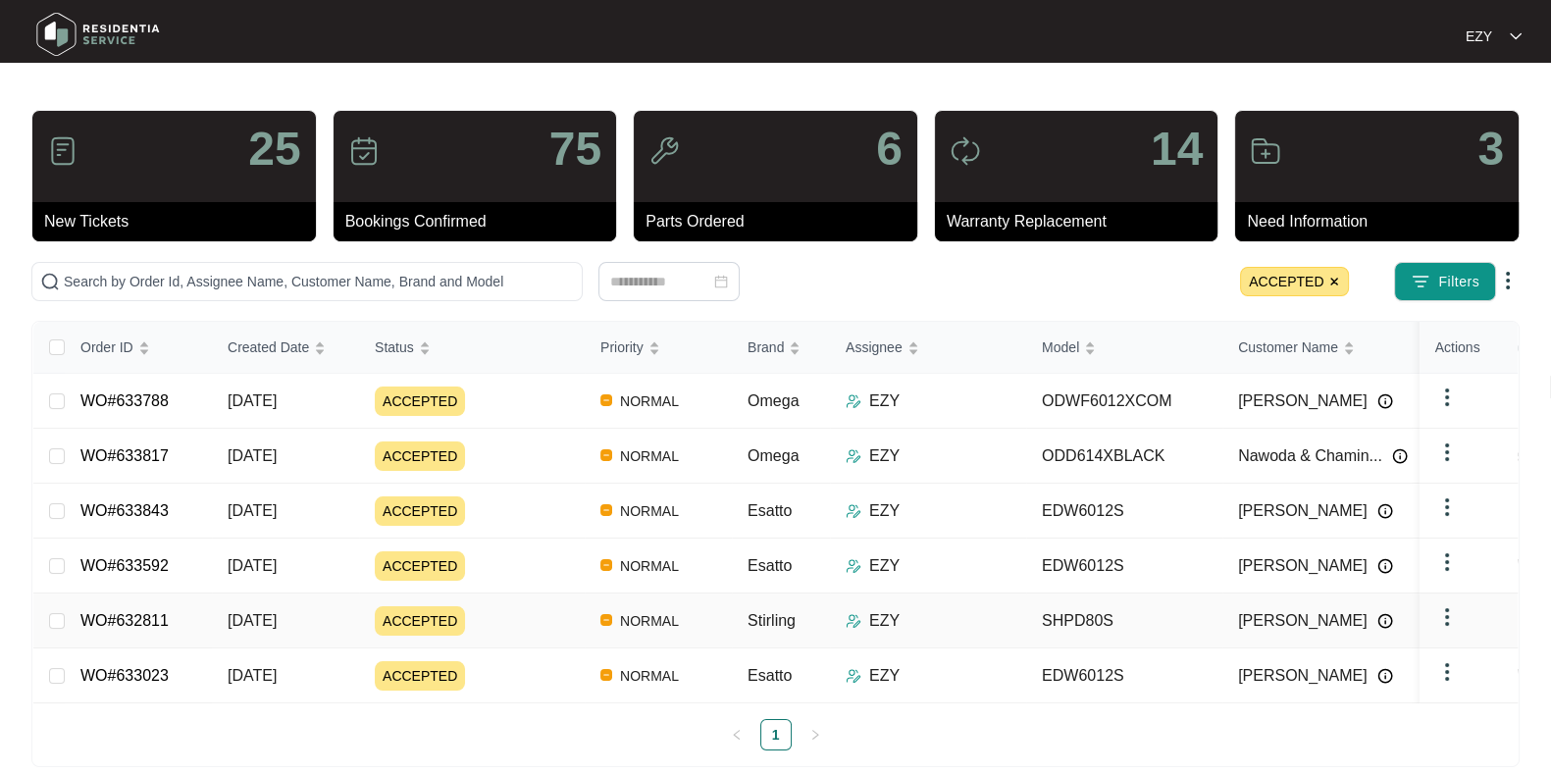
click at [547, 606] on div "ACCEPTED" at bounding box center [480, 620] width 210 height 29
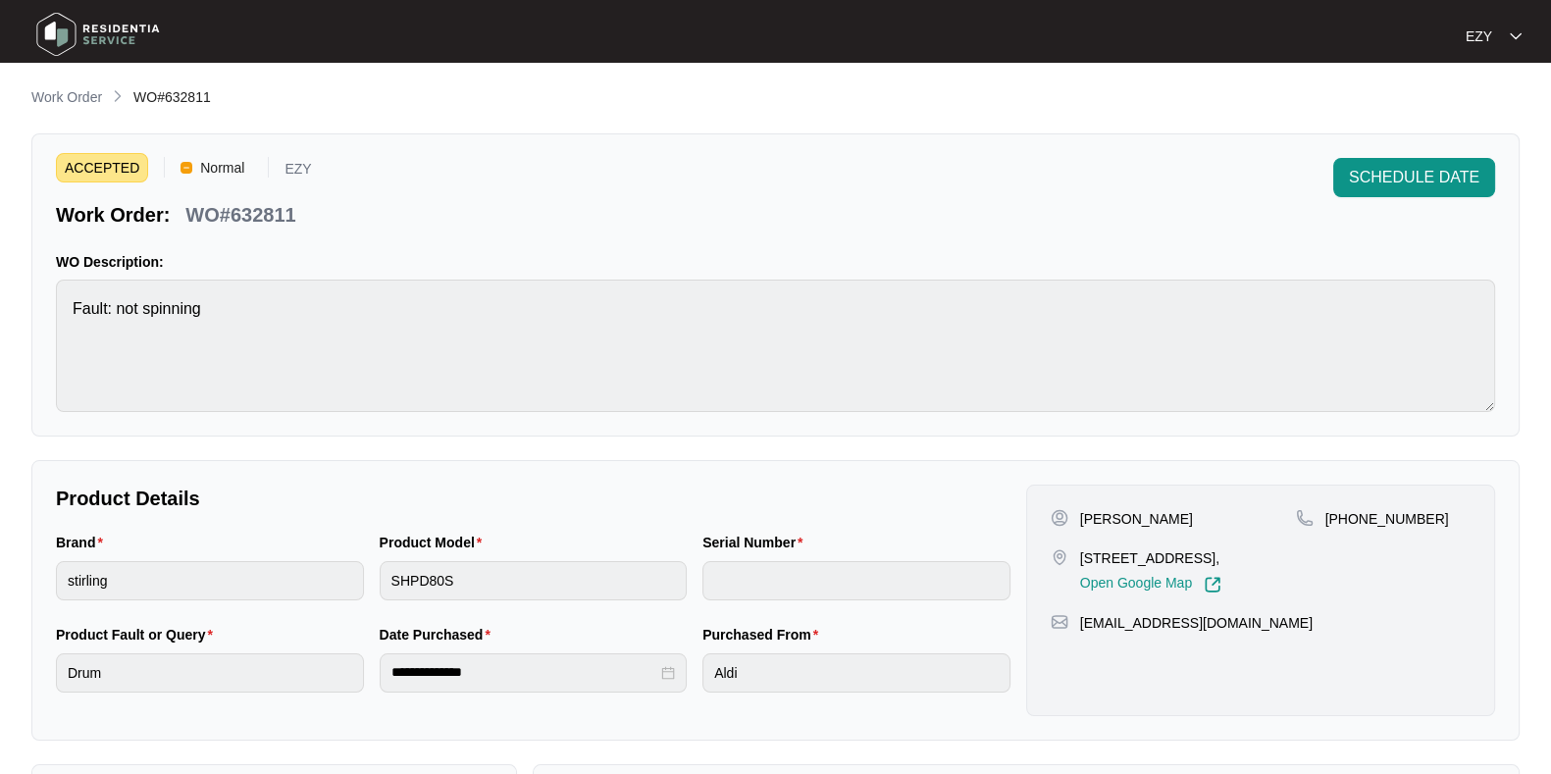
click at [254, 214] on p "WO#632811" at bounding box center [240, 214] width 110 height 27
click at [1429, 176] on span "SCHEDULE DATE" at bounding box center [1414, 178] width 130 height 24
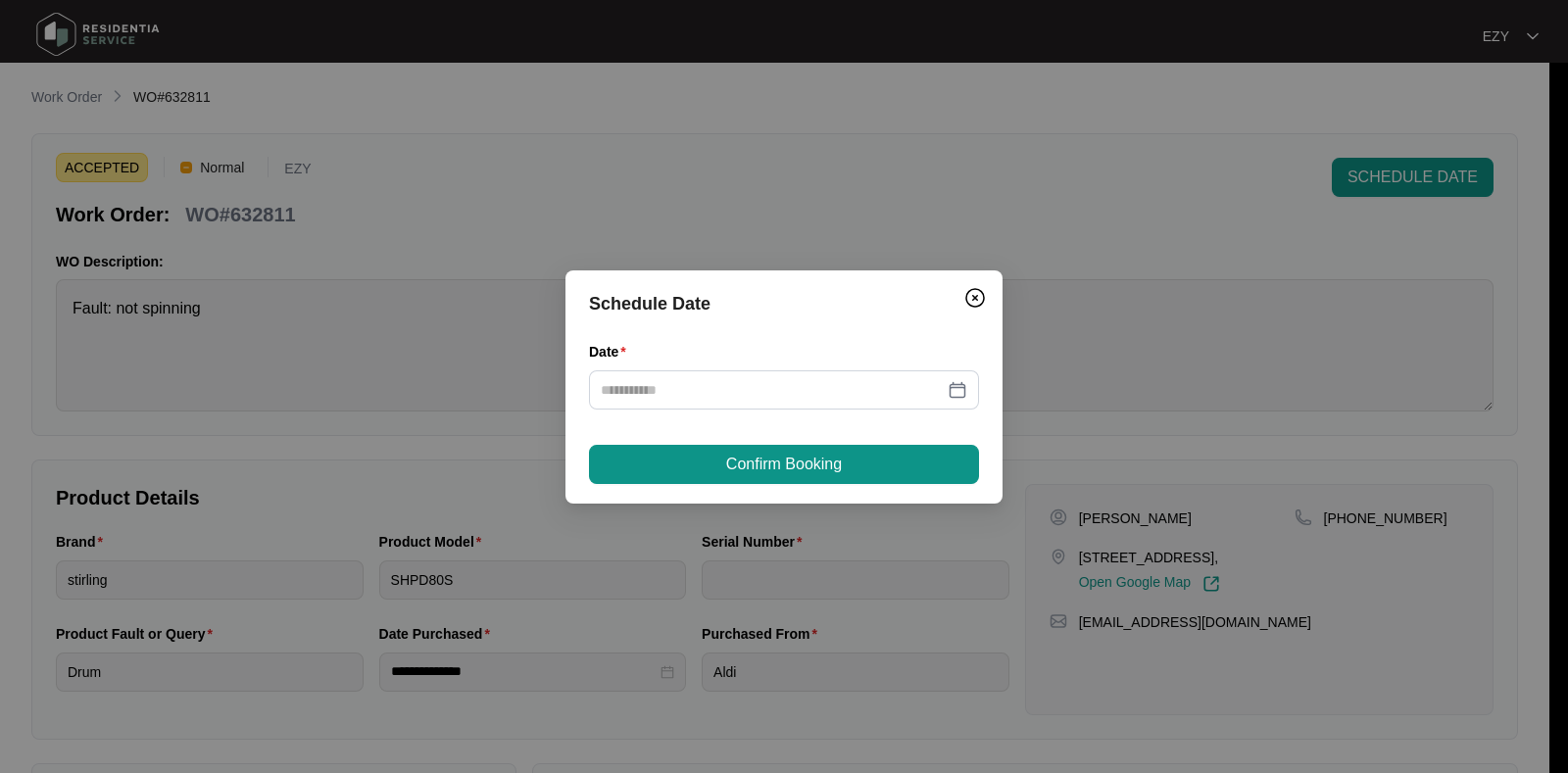
click at [650, 361] on div "Date" at bounding box center [784, 355] width 390 height 29
click at [665, 387] on input "Date" at bounding box center [771, 390] width 343 height 22
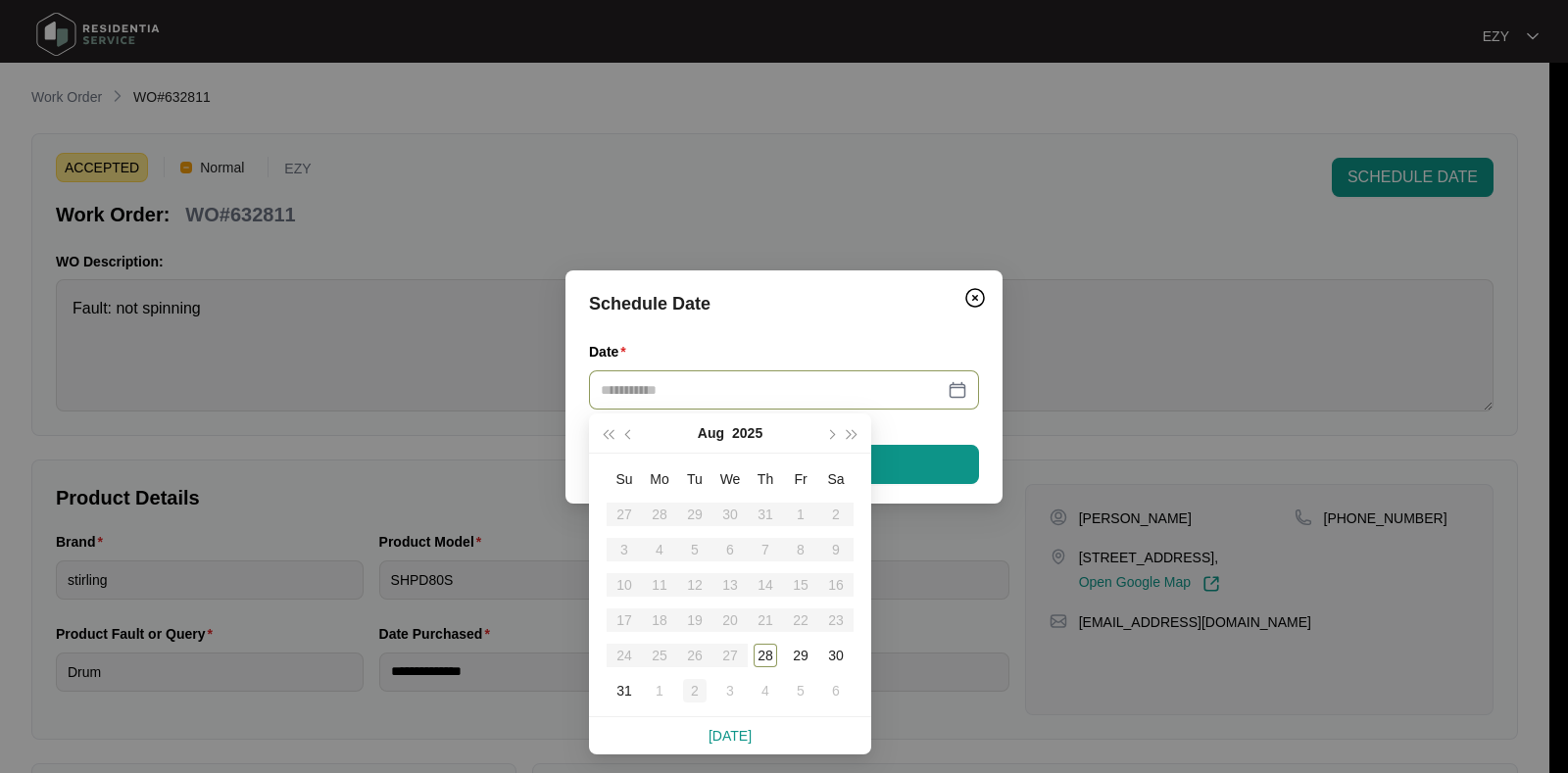
type input "**********"
click at [697, 693] on div "2" at bounding box center [695, 691] width 24 height 24
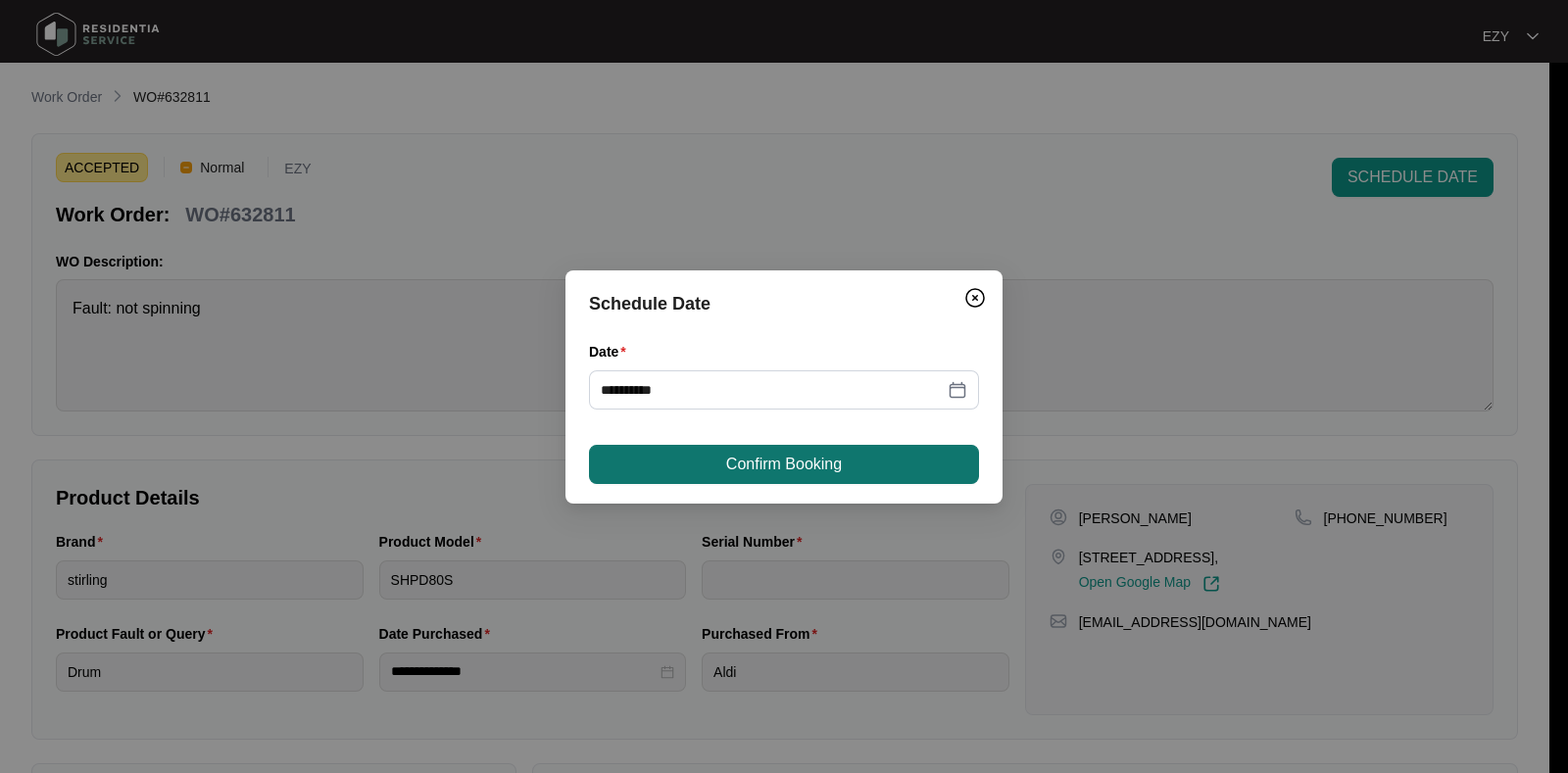
click at [699, 460] on button "Confirm Booking" at bounding box center [784, 463] width 390 height 39
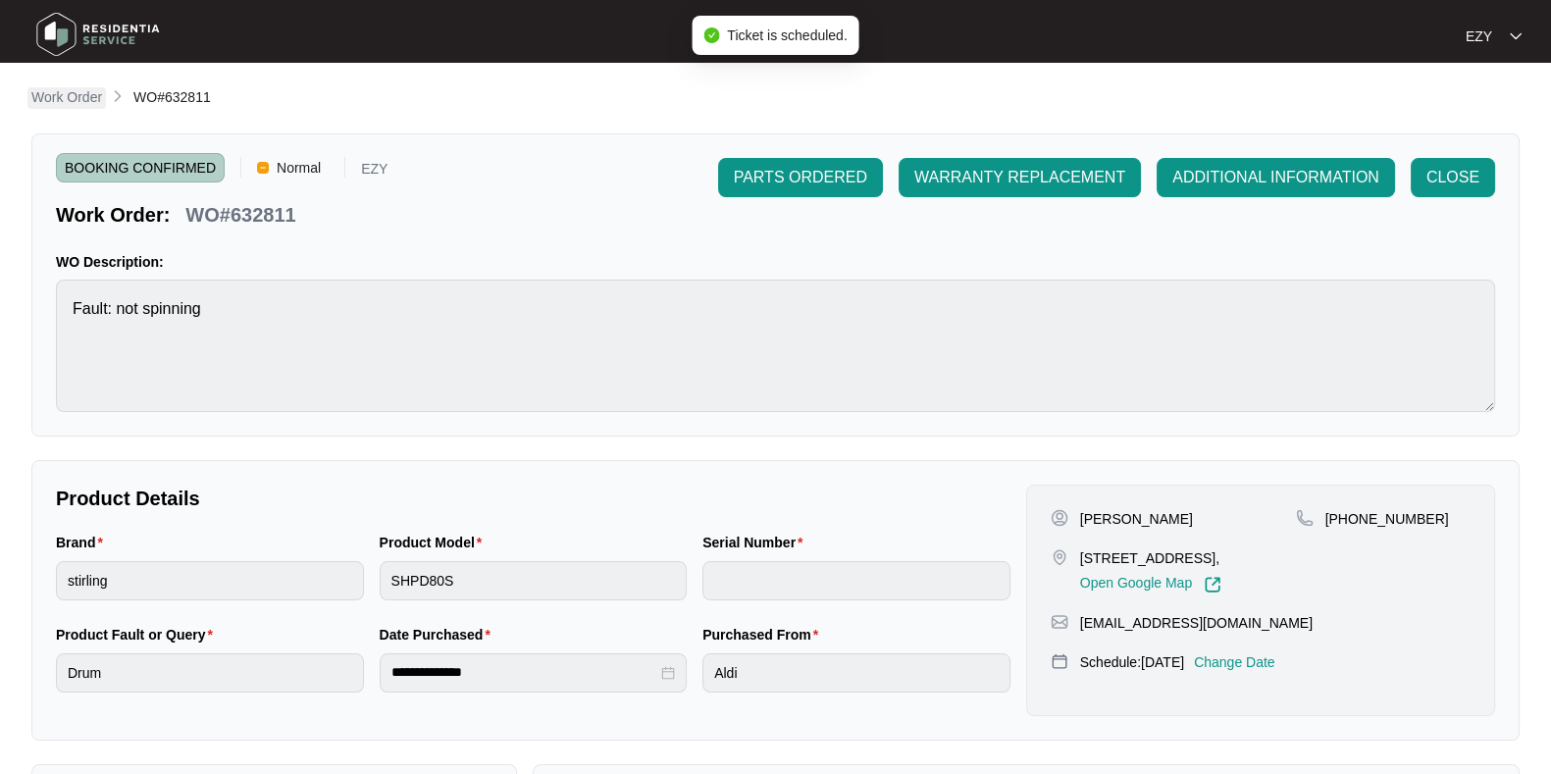
click at [69, 91] on p "Work Order" at bounding box center [66, 97] width 71 height 20
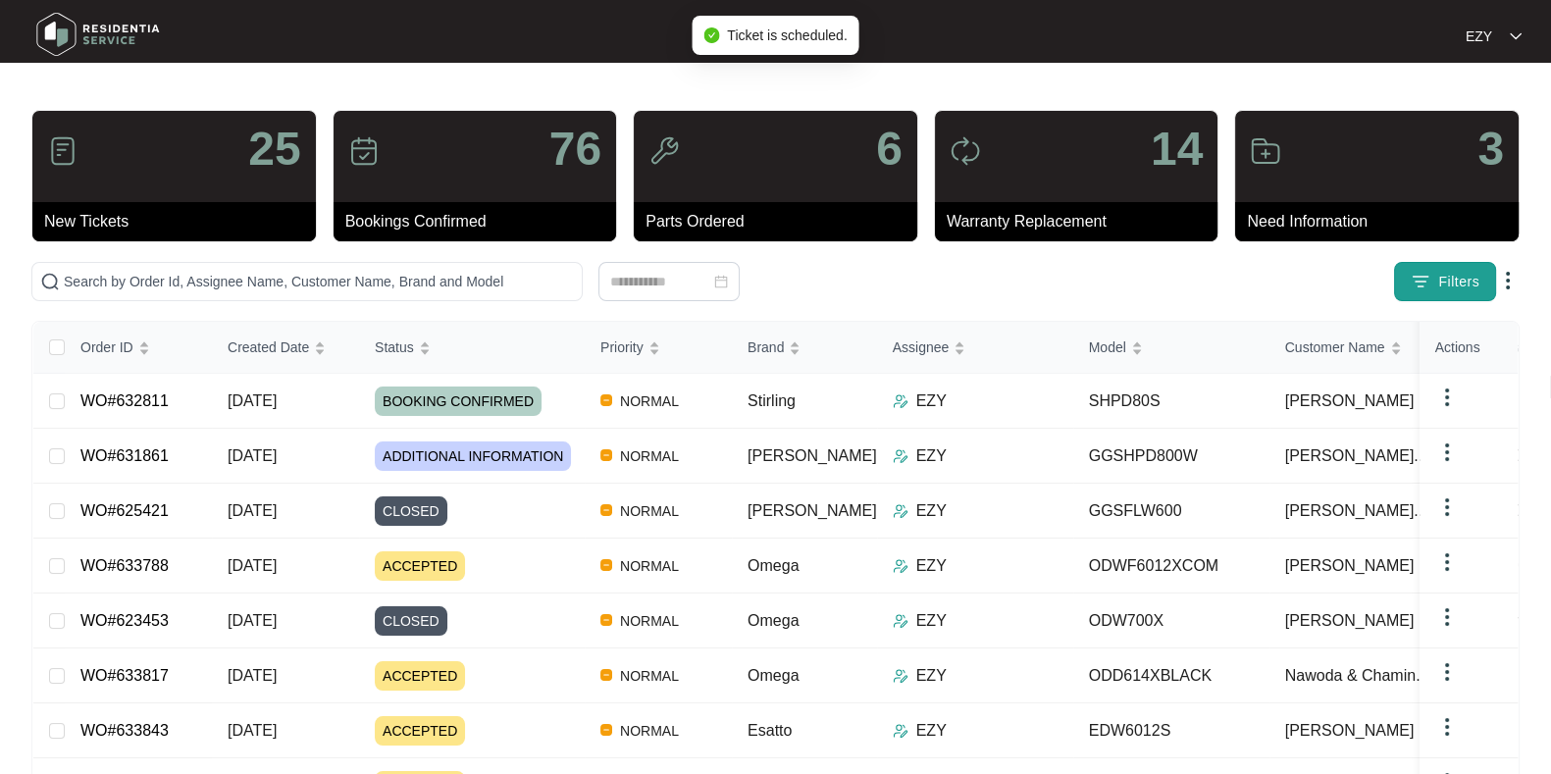
click at [1418, 270] on button "Filters" at bounding box center [1445, 281] width 102 height 39
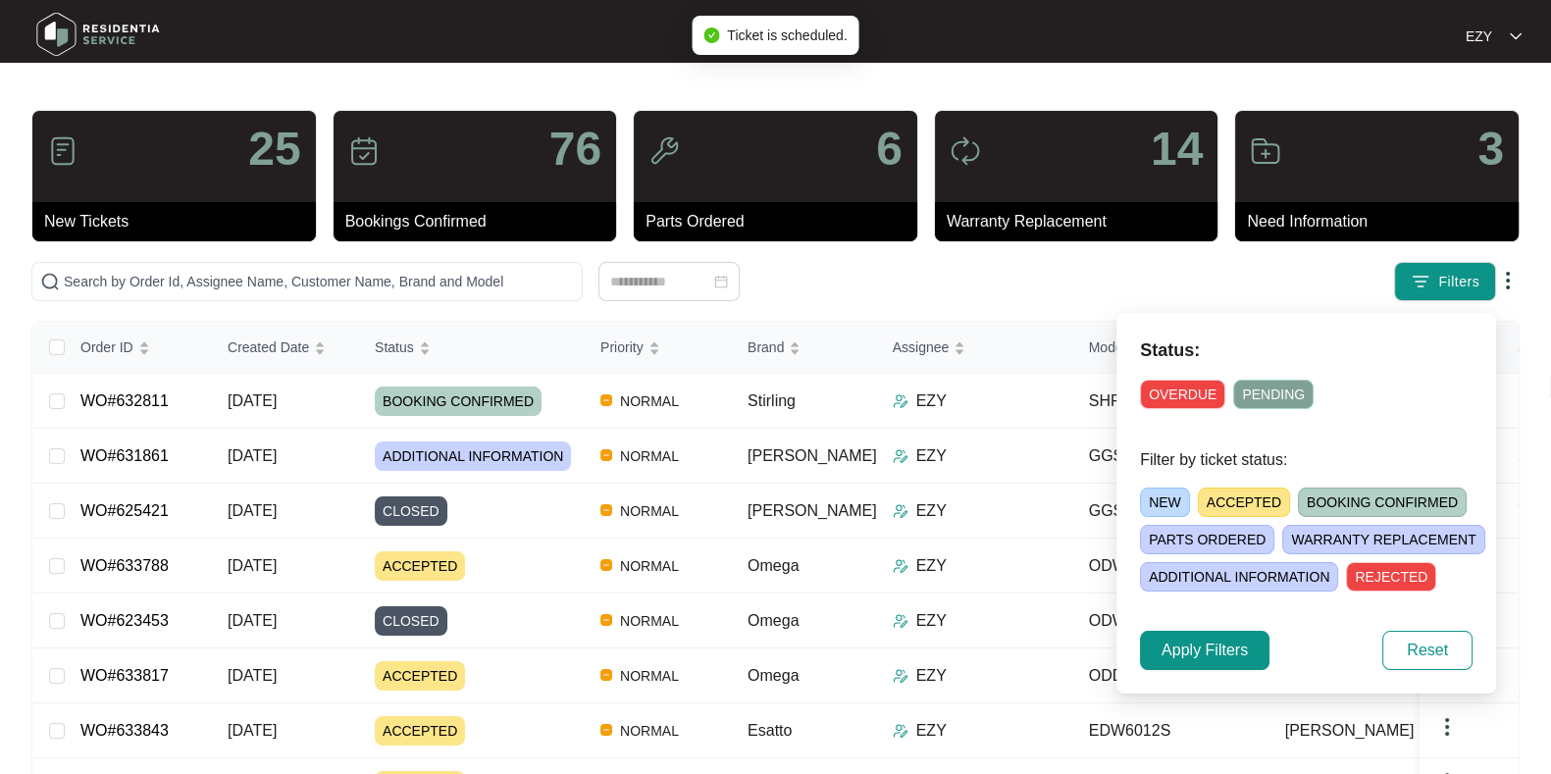
click at [1224, 503] on span "ACCEPTED" at bounding box center [1244, 502] width 92 height 29
click at [1213, 653] on span "Apply Filters" at bounding box center [1205, 651] width 86 height 24
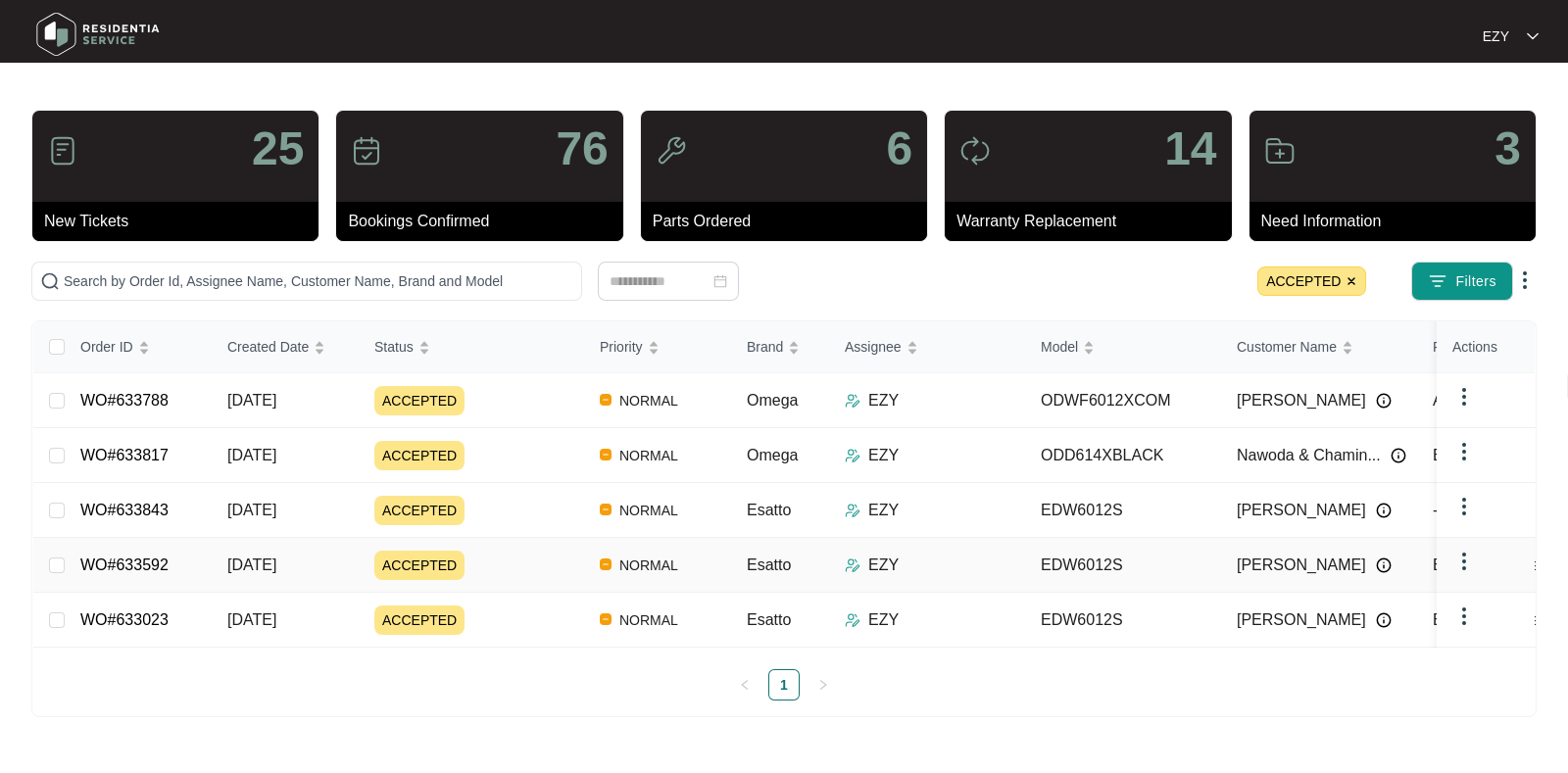
click at [490, 560] on div "ACCEPTED" at bounding box center [479, 564] width 210 height 29
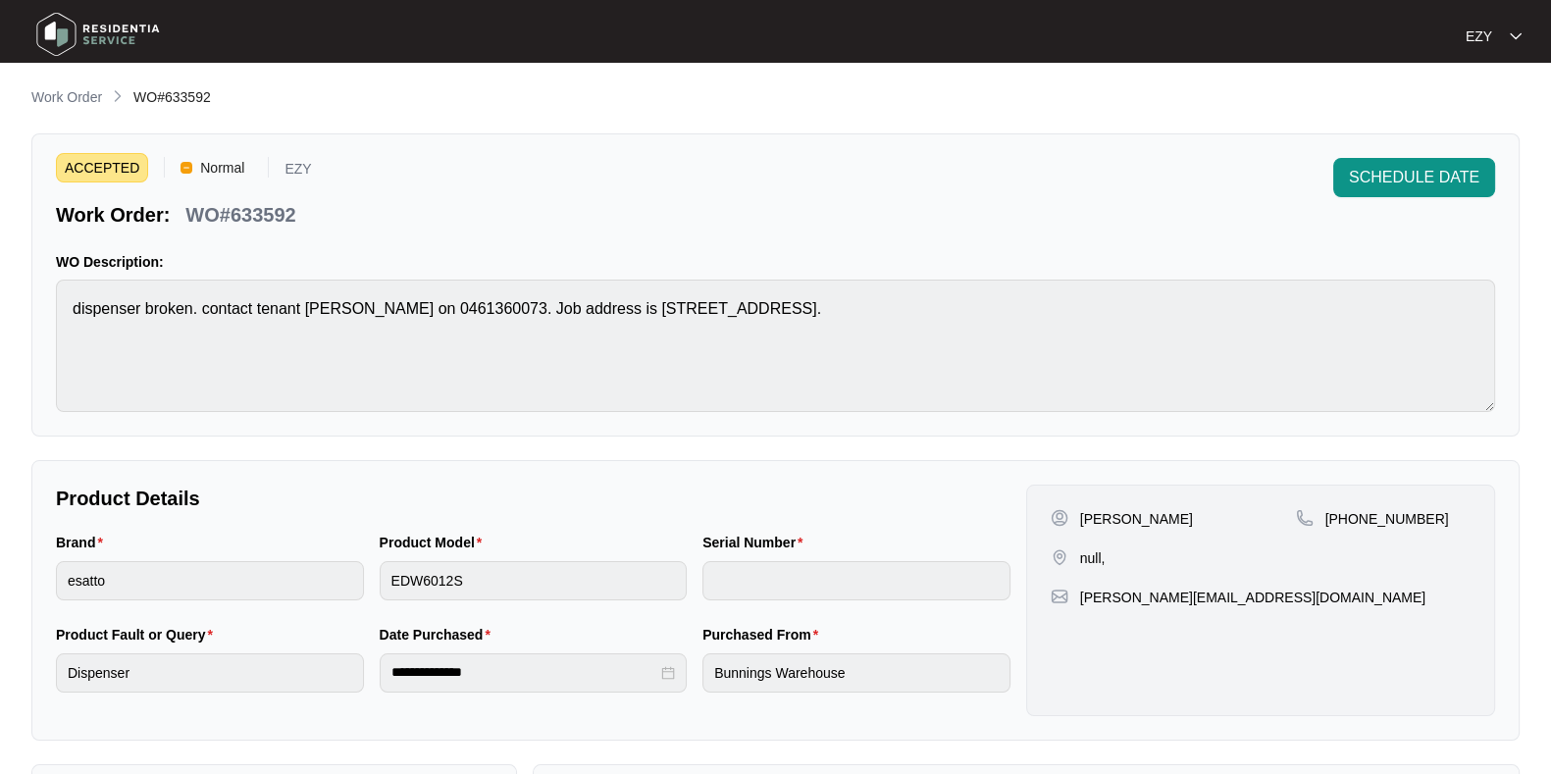
click at [266, 209] on p "WO#633592" at bounding box center [240, 214] width 110 height 27
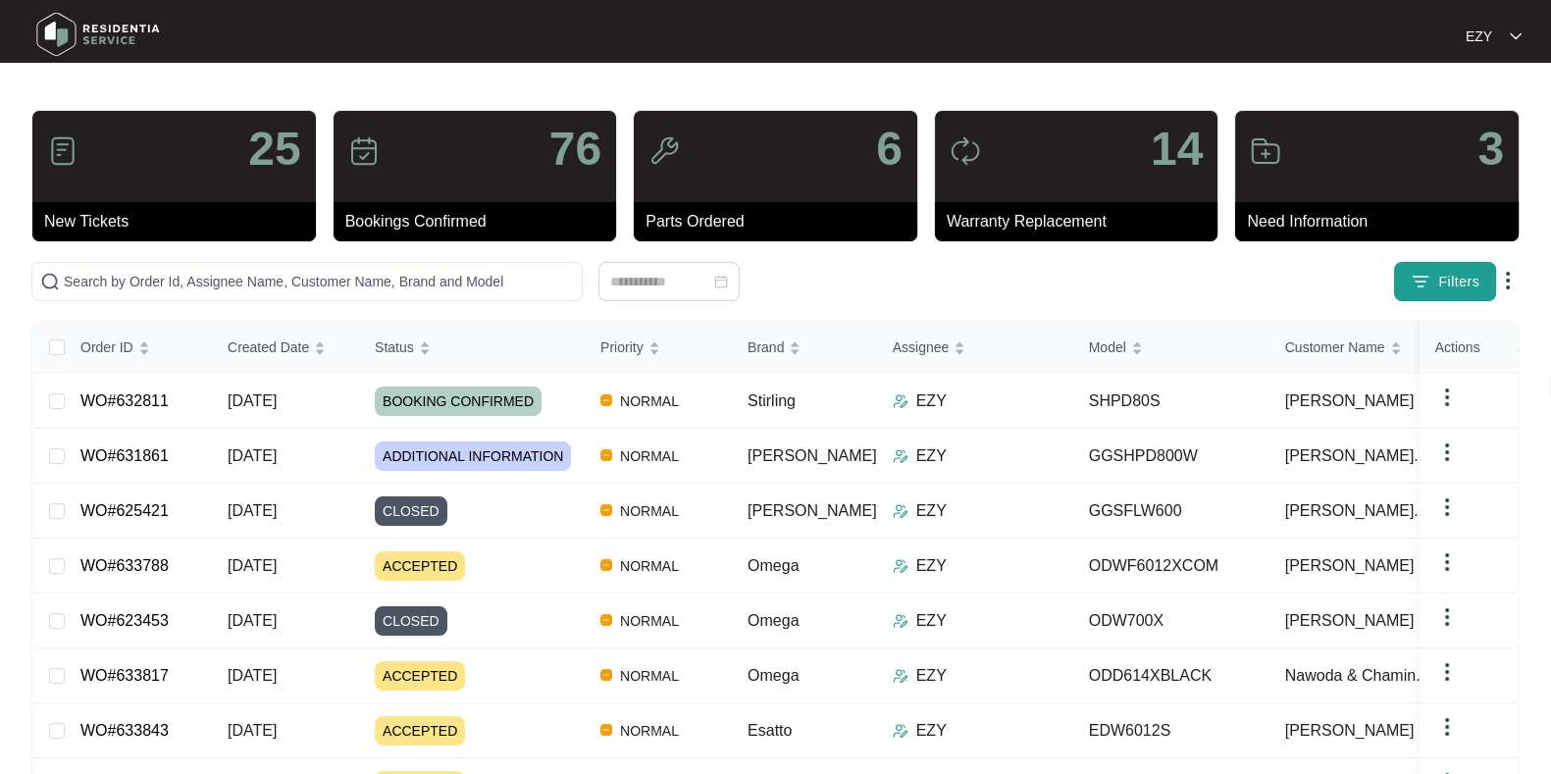
click at [1422, 282] on img "button" at bounding box center [1421, 282] width 20 height 20
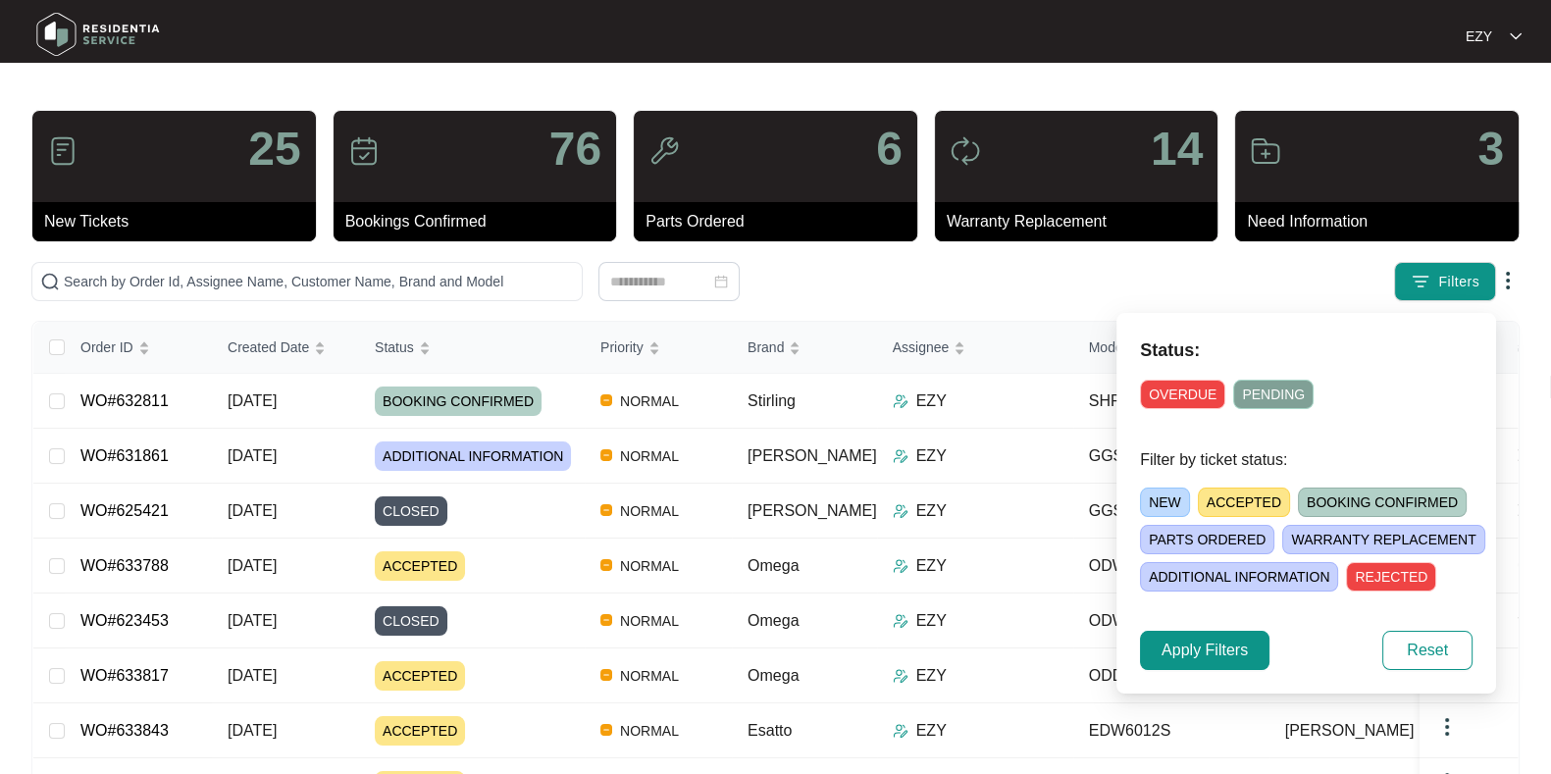
click at [1247, 497] on span "ACCEPTED" at bounding box center [1244, 502] width 92 height 29
click at [1196, 660] on span "Apply Filters" at bounding box center [1205, 651] width 86 height 24
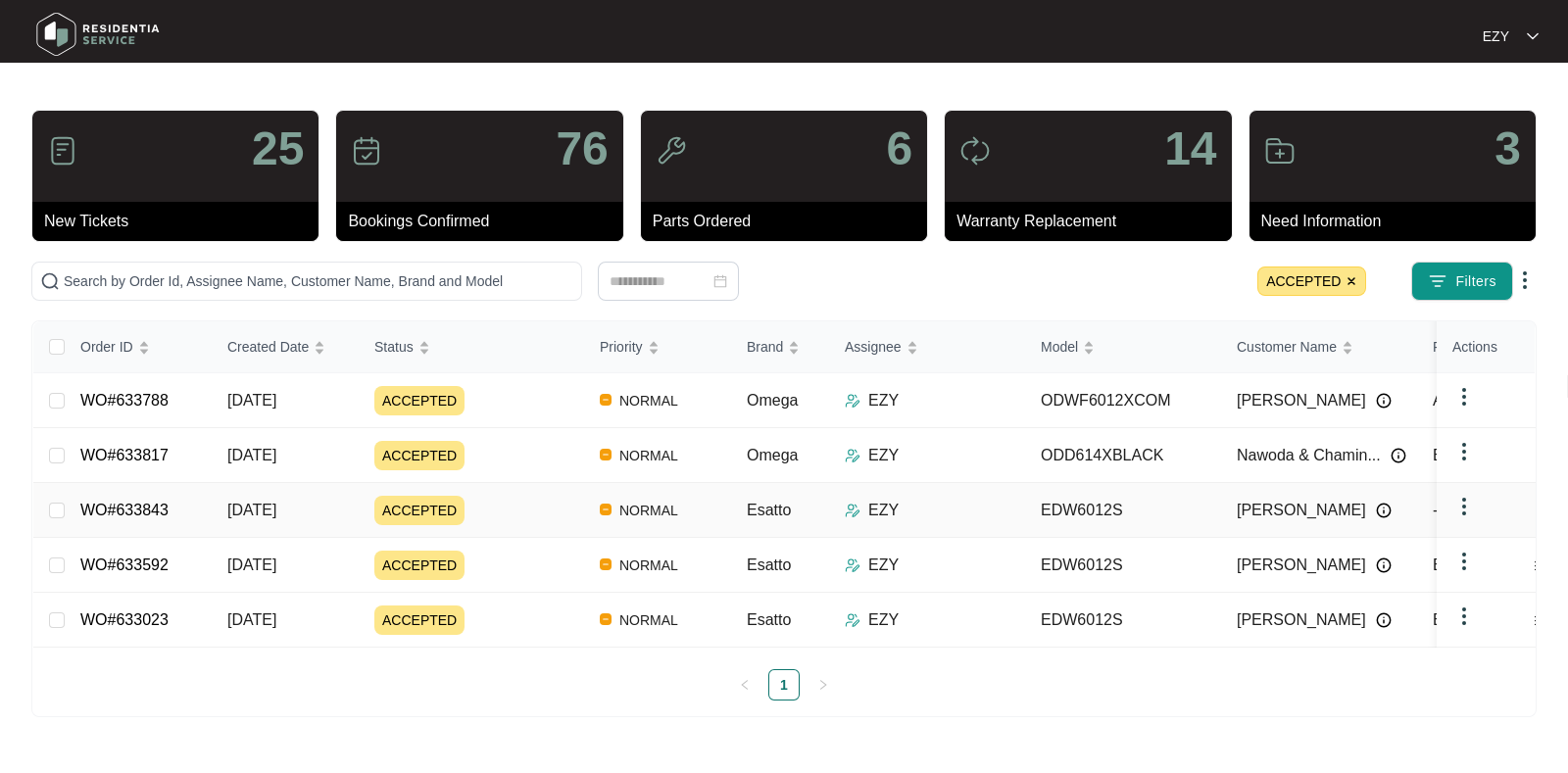
click at [519, 495] on div "ACCEPTED" at bounding box center [479, 509] width 210 height 29
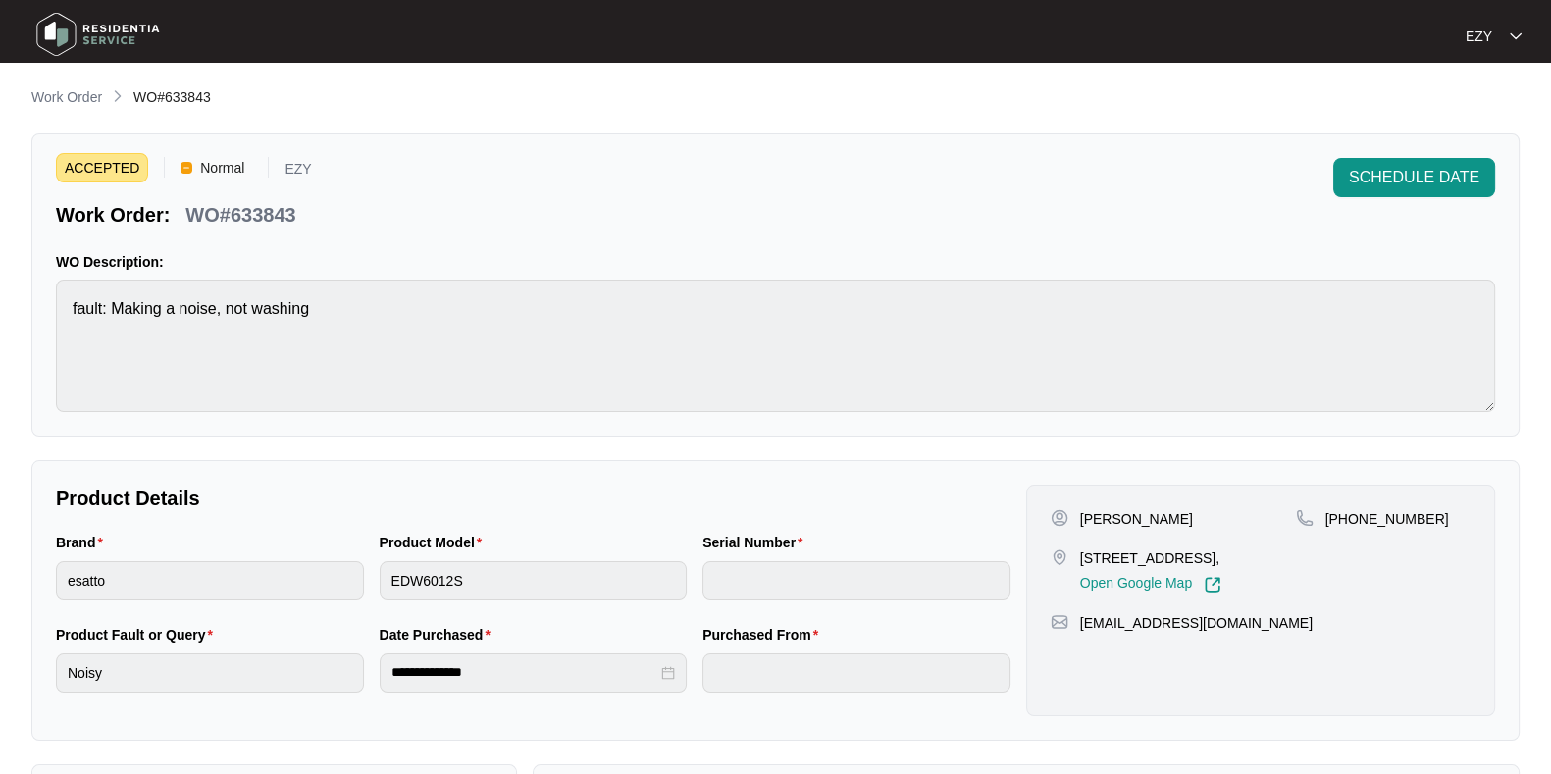
click at [255, 202] on p "WO#633843" at bounding box center [240, 214] width 110 height 27
click at [1395, 174] on span "SCHEDULE DATE" at bounding box center [1414, 178] width 130 height 24
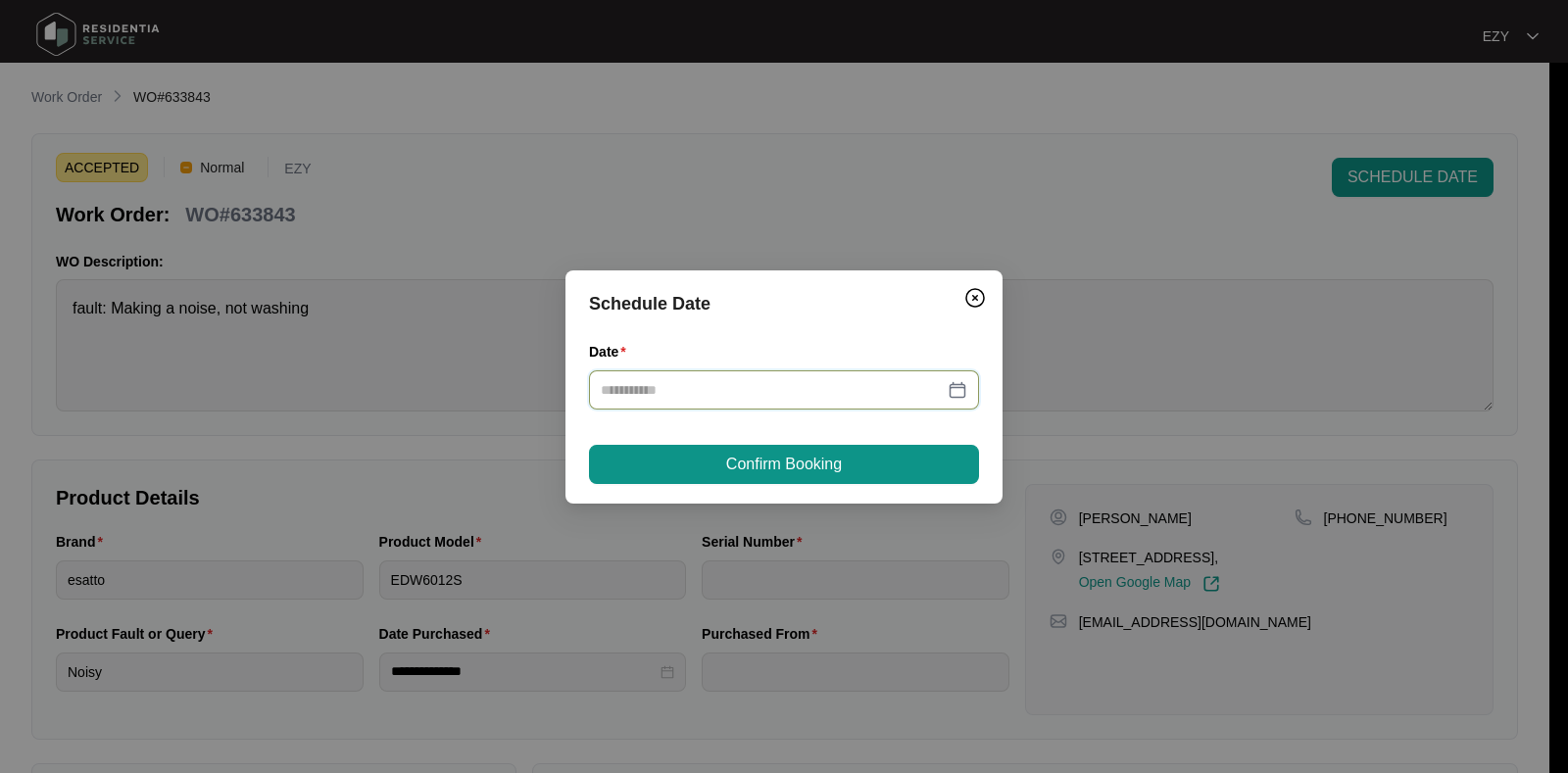
click at [830, 392] on input "Date" at bounding box center [771, 390] width 343 height 22
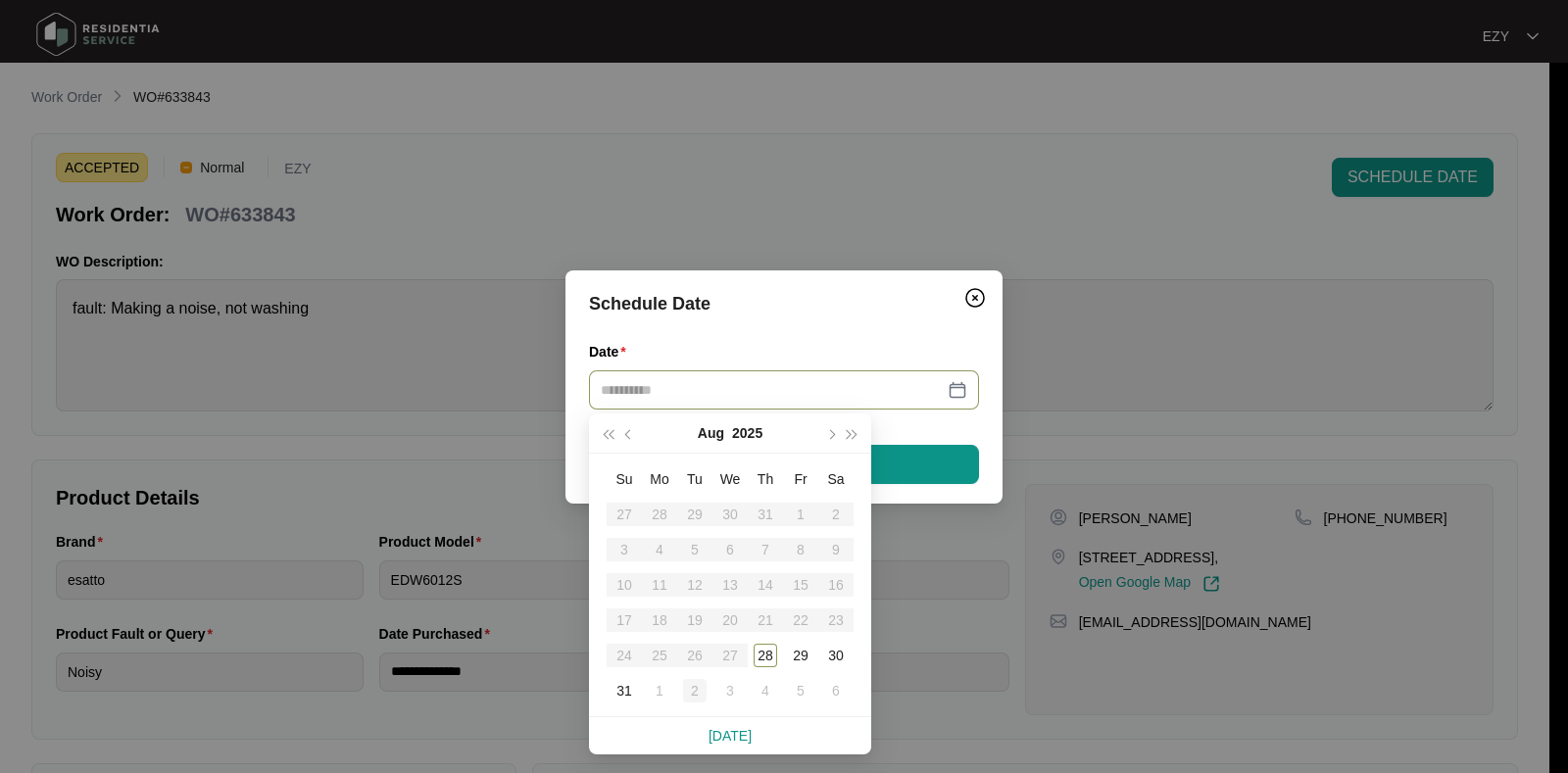
click at [700, 691] on div "2" at bounding box center [695, 691] width 24 height 24
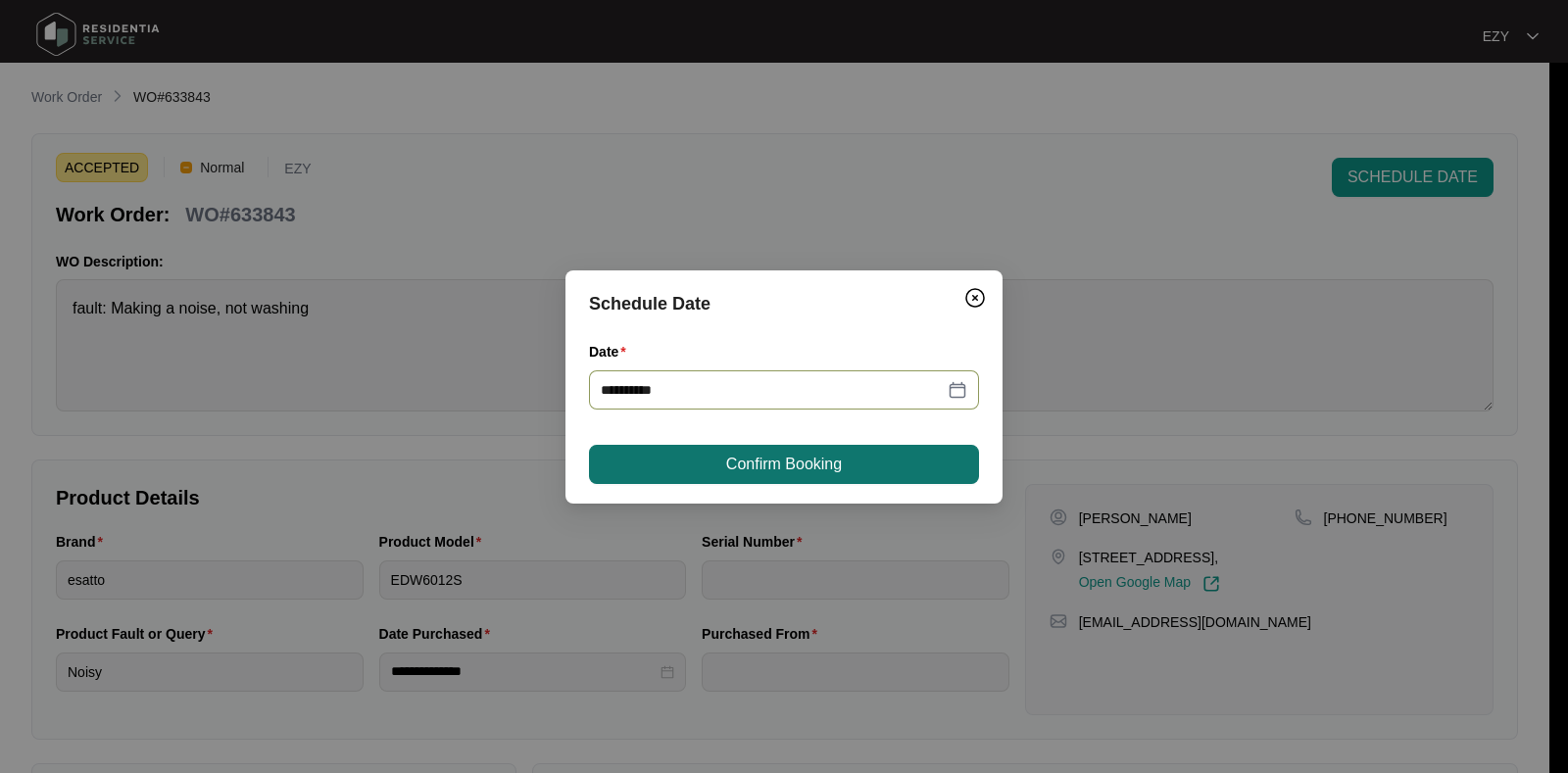
type input "**********"
click at [807, 460] on span "Confirm Booking" at bounding box center [784, 464] width 116 height 24
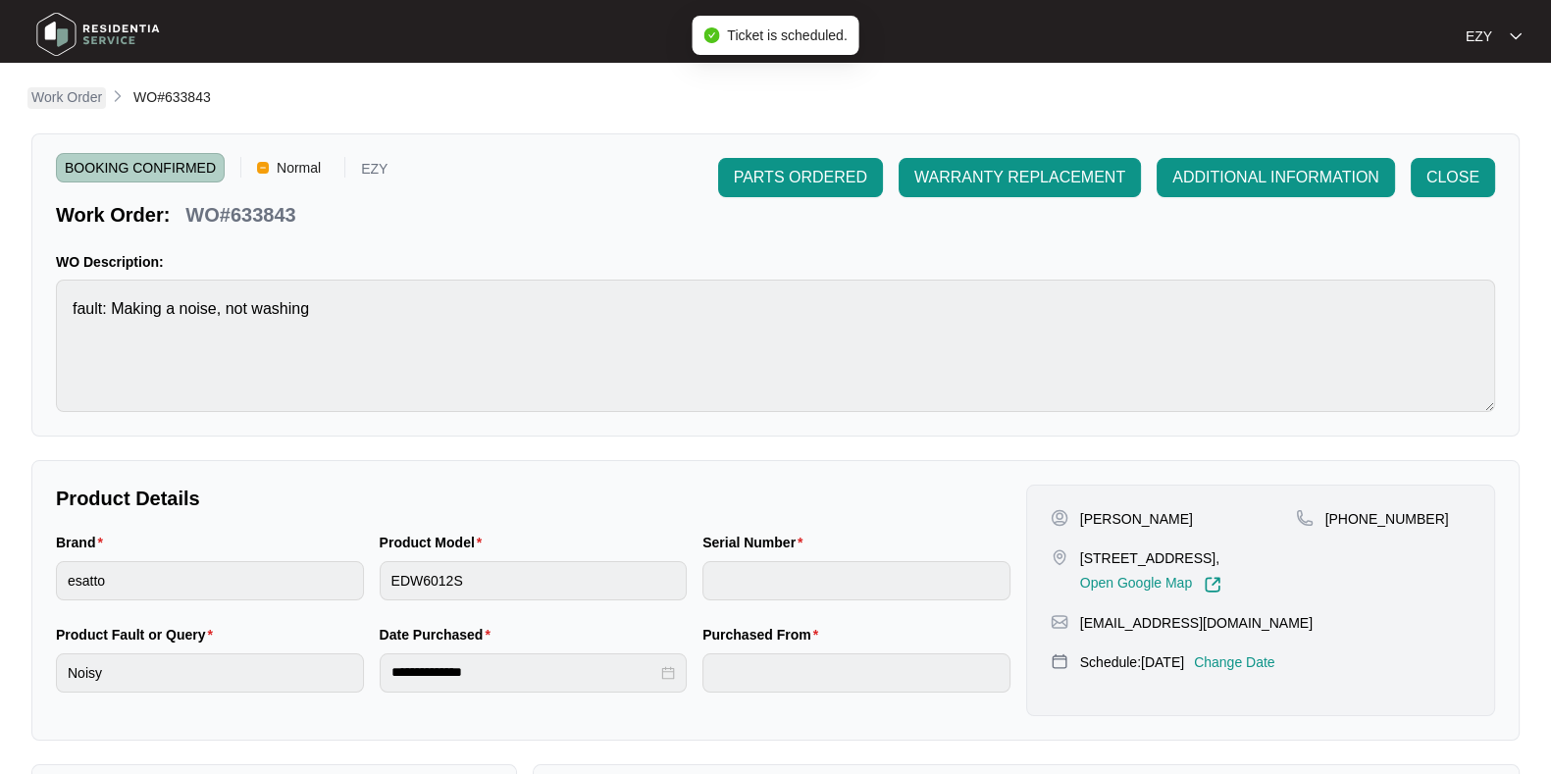
click at [78, 96] on p "Work Order" at bounding box center [66, 97] width 71 height 20
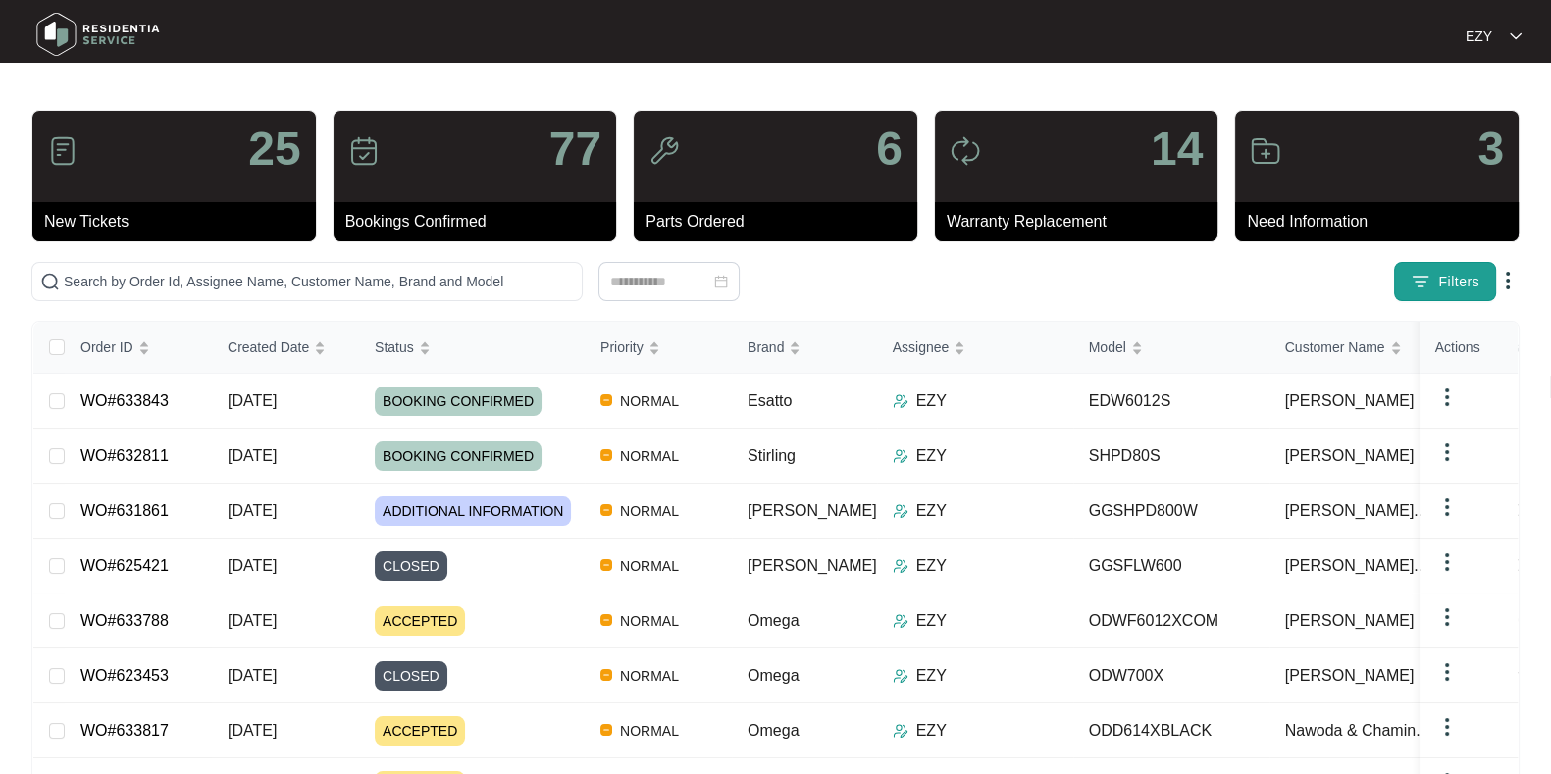
click at [1440, 288] on span "Filters" at bounding box center [1458, 282] width 41 height 21
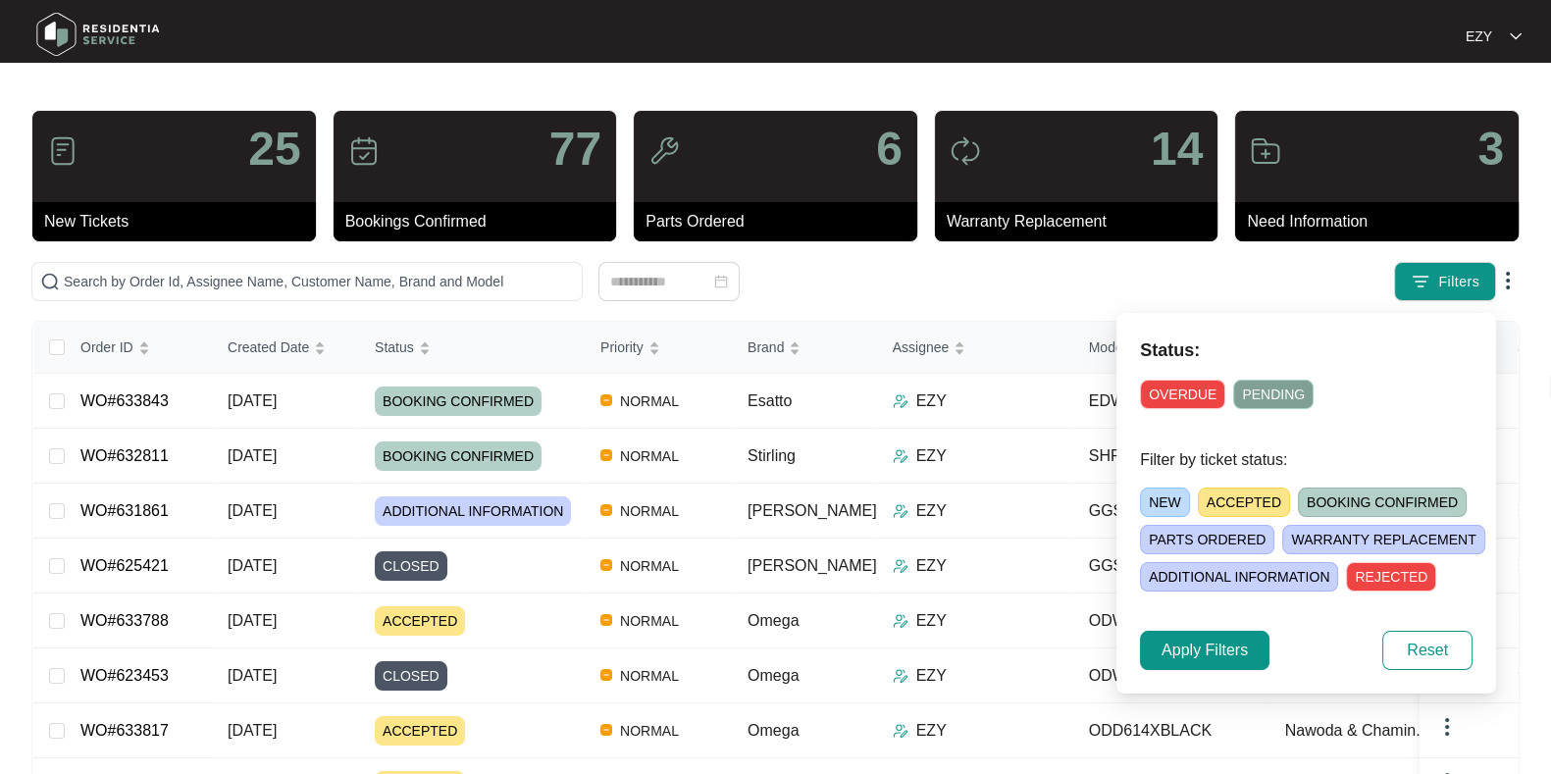
click at [1218, 502] on span "ACCEPTED" at bounding box center [1244, 502] width 92 height 29
click at [1215, 649] on span "Apply Filters" at bounding box center [1205, 651] width 86 height 24
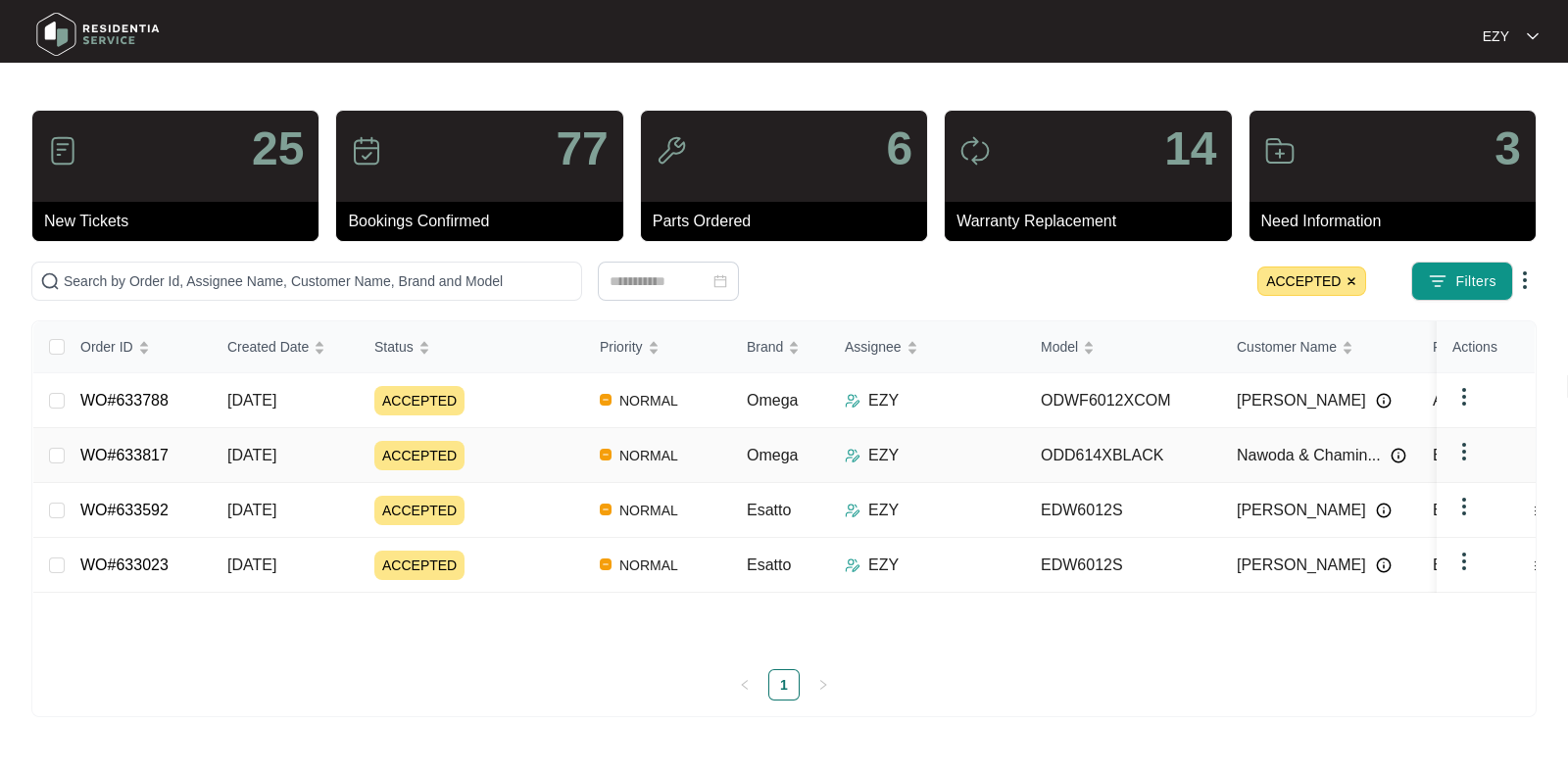
click at [490, 451] on div "ACCEPTED" at bounding box center [479, 454] width 210 height 29
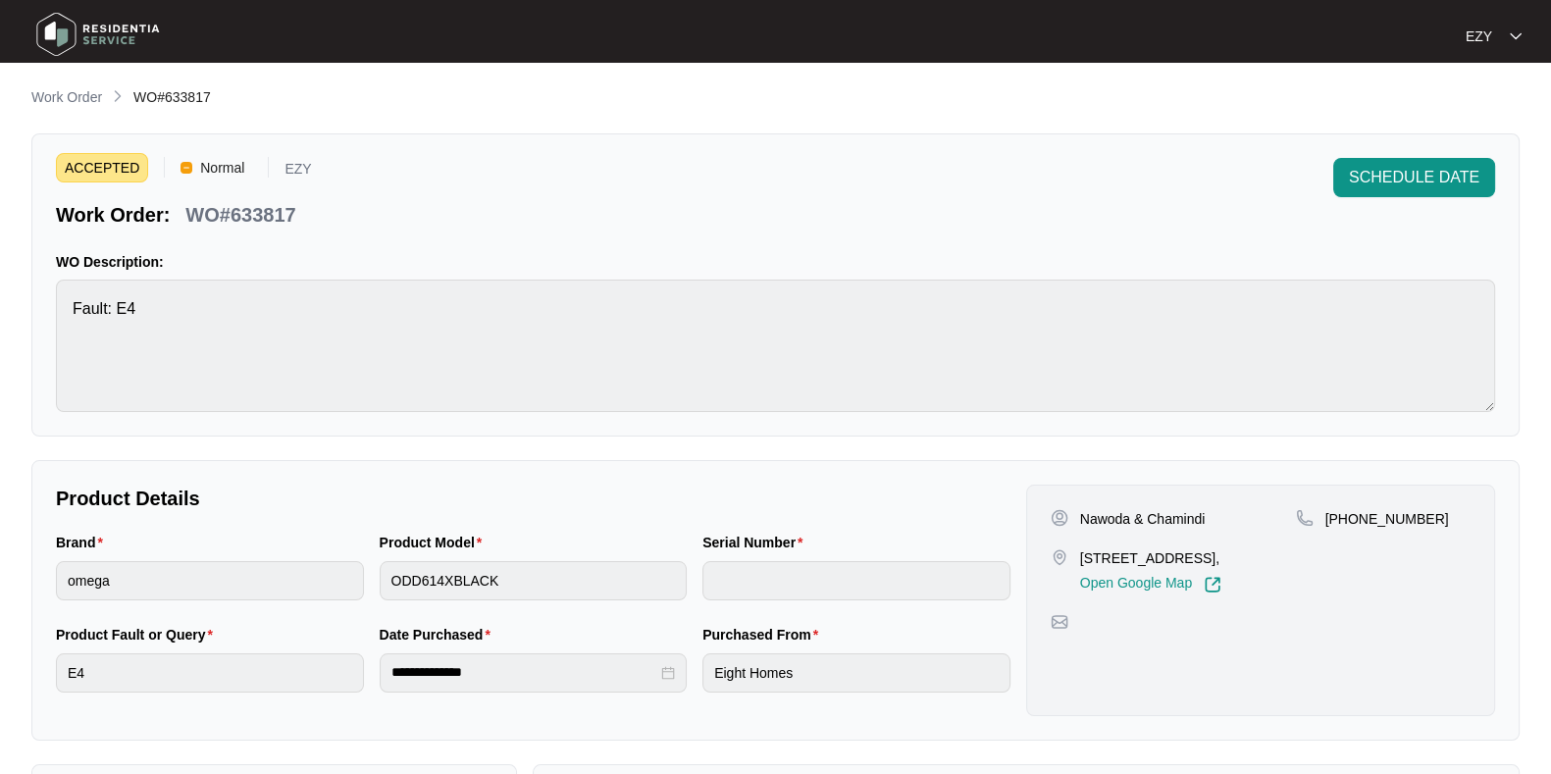
click at [278, 225] on p "WO#633817" at bounding box center [240, 214] width 110 height 27
click at [1373, 166] on span "SCHEDULE DATE" at bounding box center [1414, 178] width 130 height 24
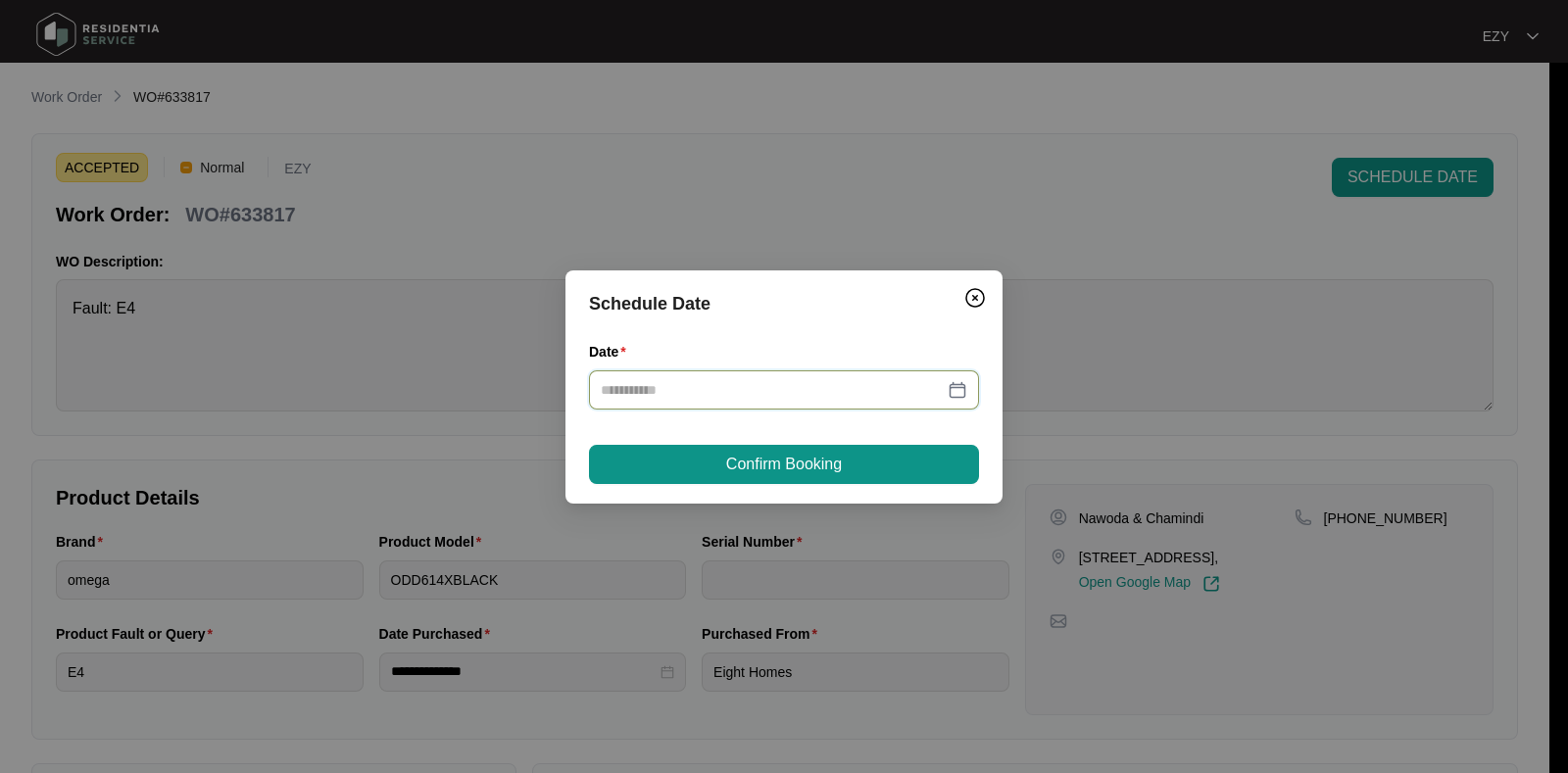
click at [857, 398] on input "Date" at bounding box center [771, 390] width 343 height 22
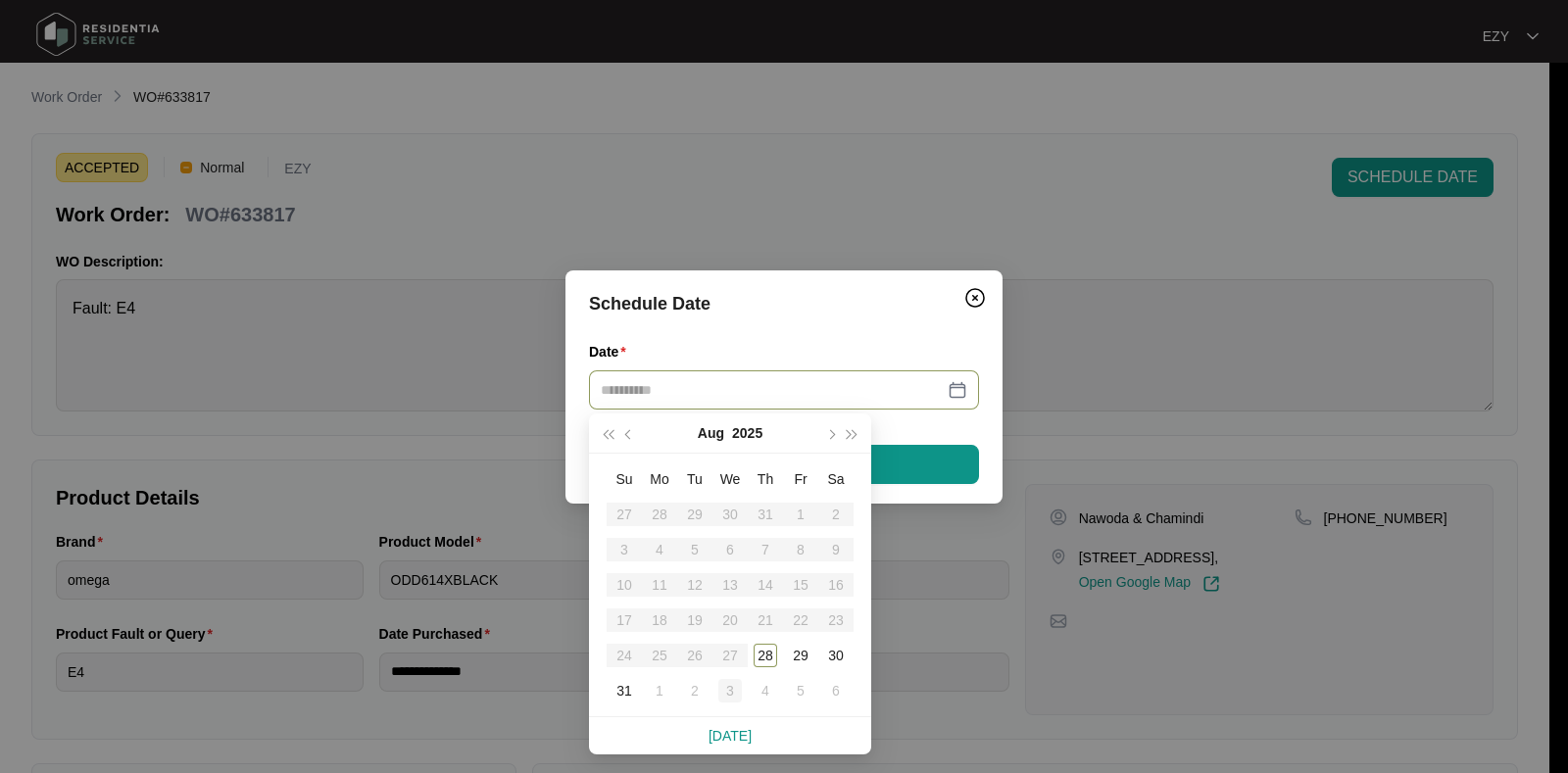
type input "**********"
click at [726, 693] on div "3" at bounding box center [730, 691] width 24 height 24
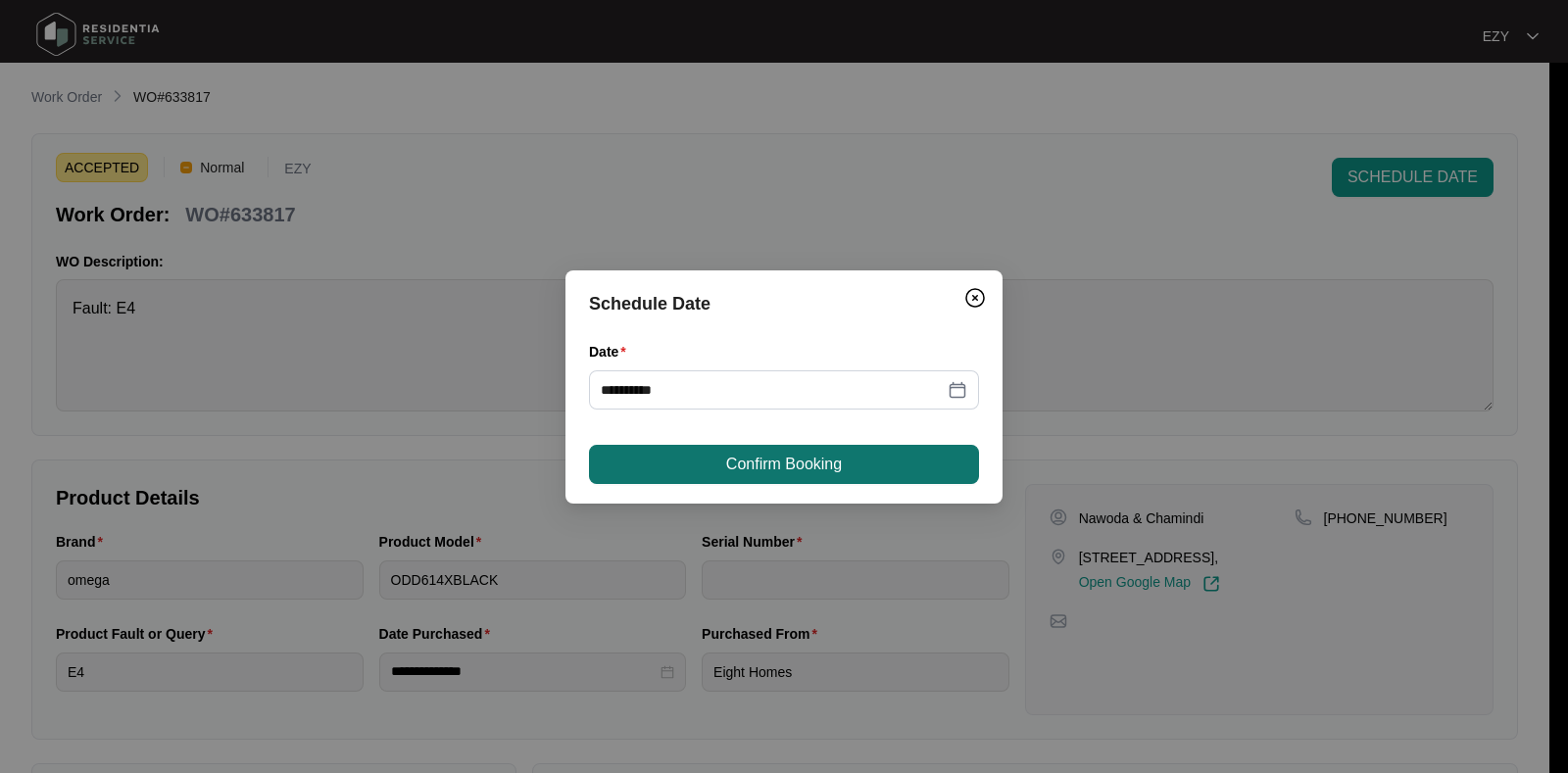
click at [787, 467] on span "Confirm Booking" at bounding box center [784, 464] width 116 height 24
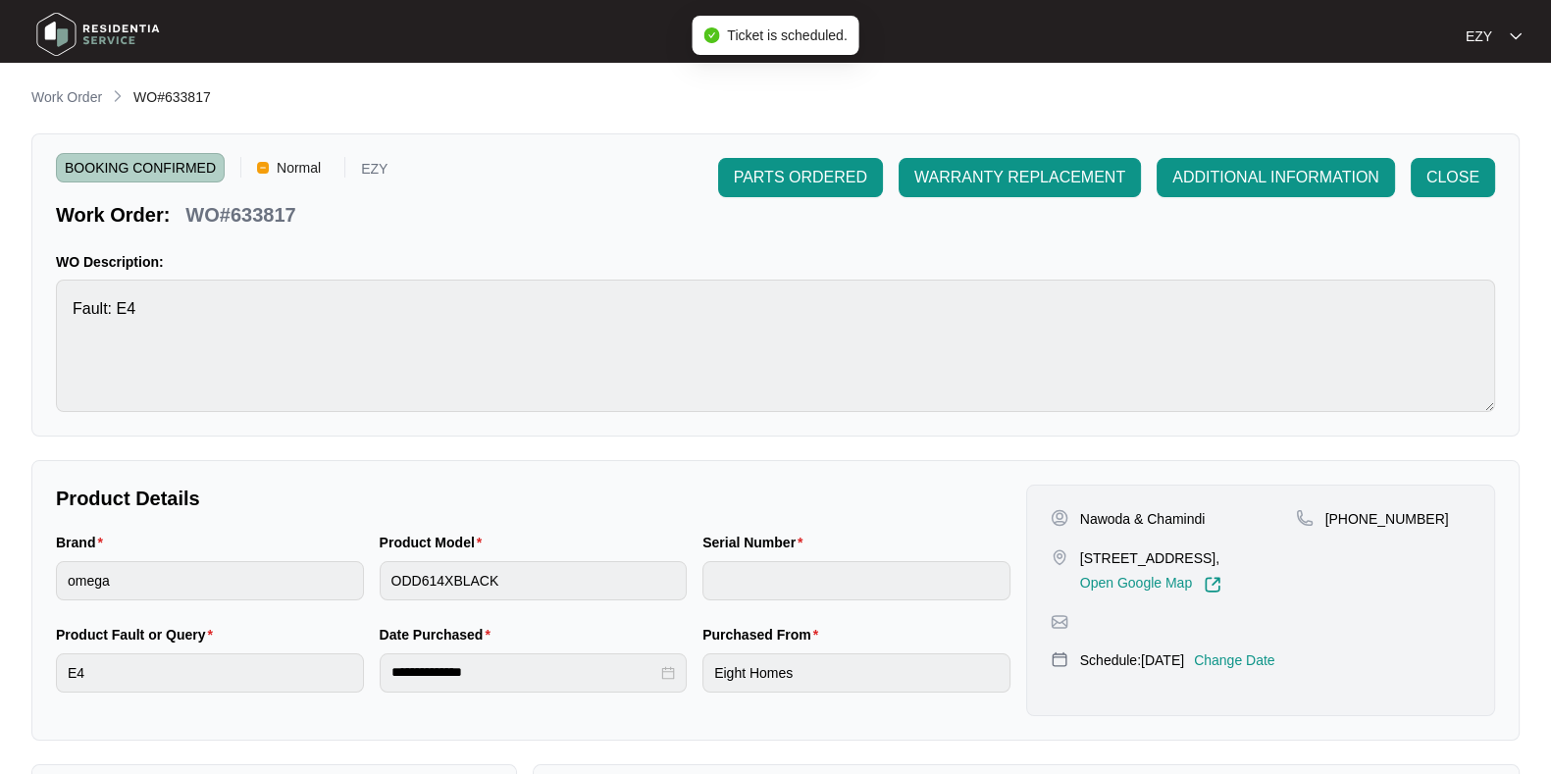
click at [70, 77] on main "**********" at bounding box center [775, 650] width 1551 height 1301
click at [85, 103] on p "Work Order" at bounding box center [66, 97] width 71 height 20
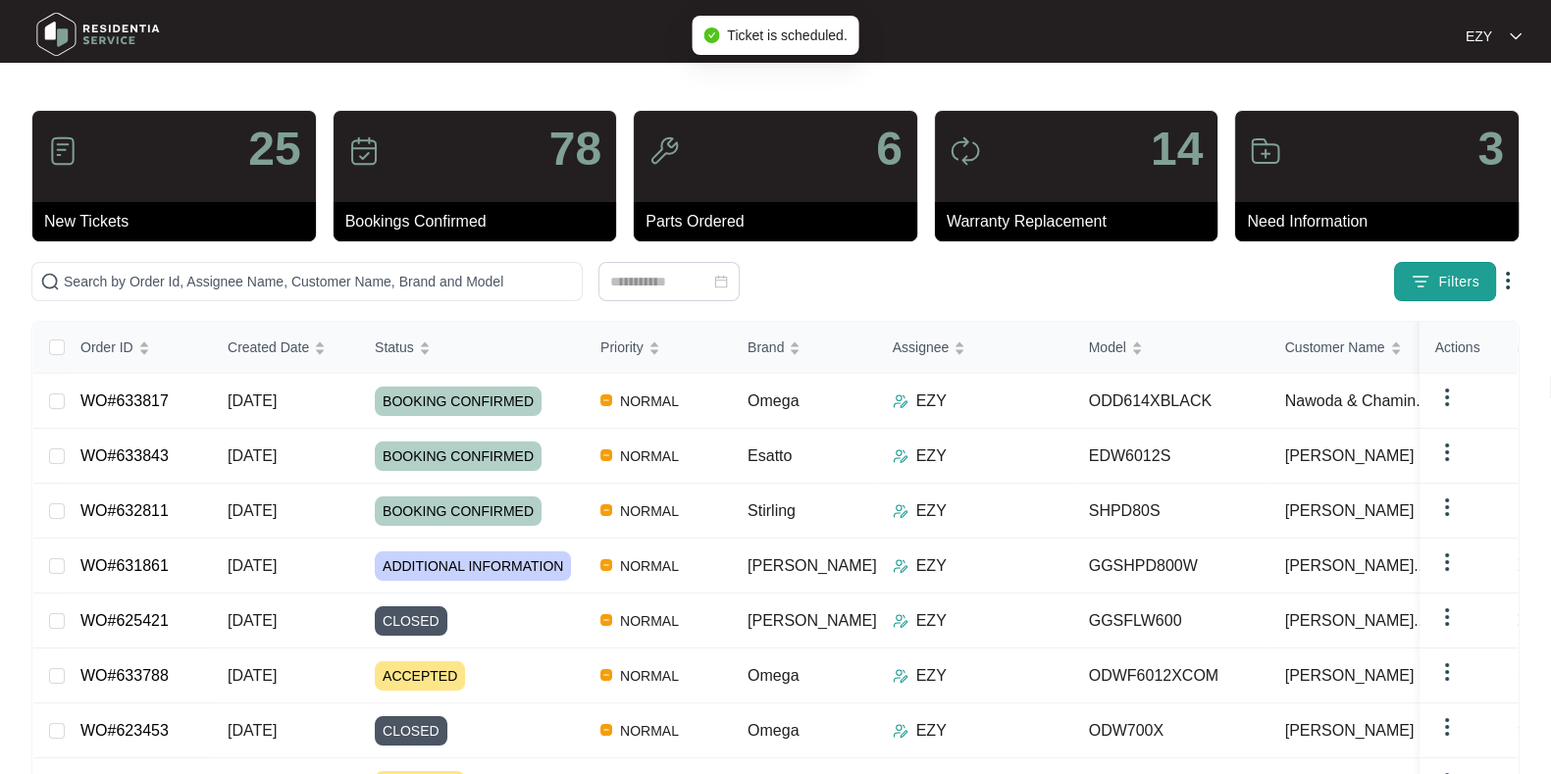
click at [1449, 272] on span "Filters" at bounding box center [1458, 282] width 41 height 21
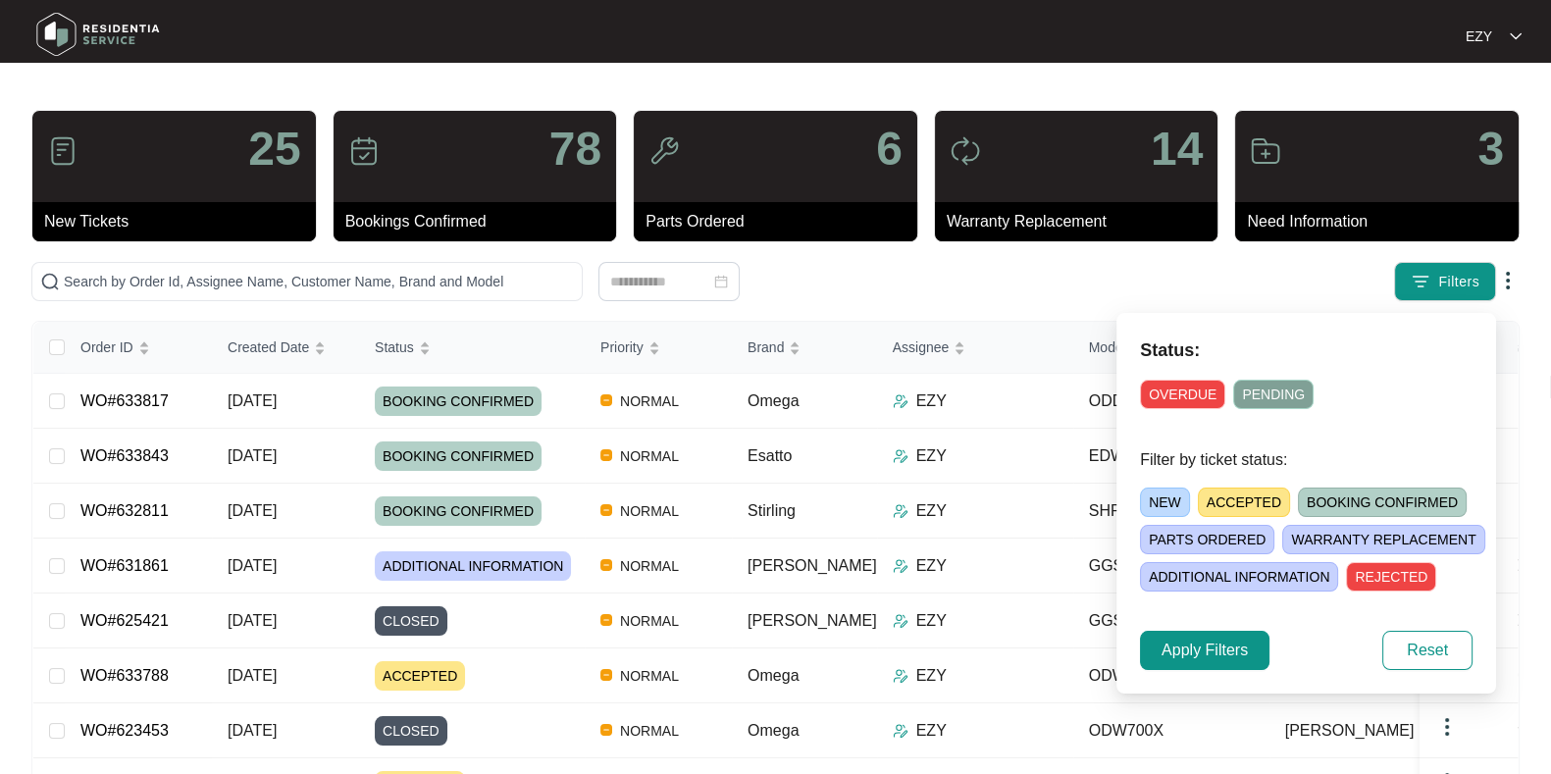
click at [1258, 483] on div "NEW ACCEPTED BOOKING CONFIRMED [PERSON_NAME] ORDERED [PERSON_NAME] REPLACEMENT …" at bounding box center [1330, 536] width 380 height 112
click at [1190, 654] on span "Apply Filters" at bounding box center [1205, 651] width 86 height 24
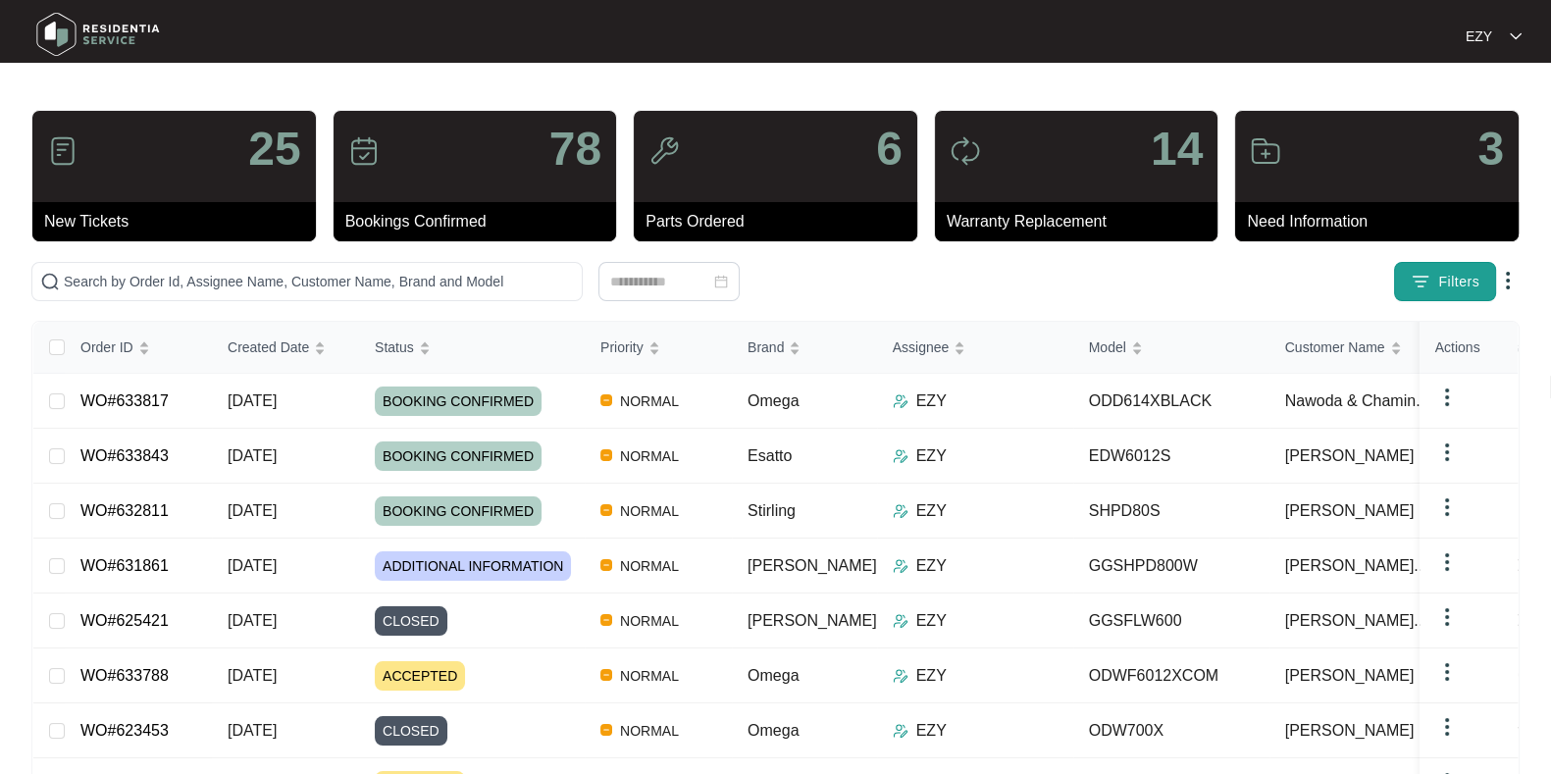
click at [1428, 288] on img "button" at bounding box center [1421, 282] width 20 height 20
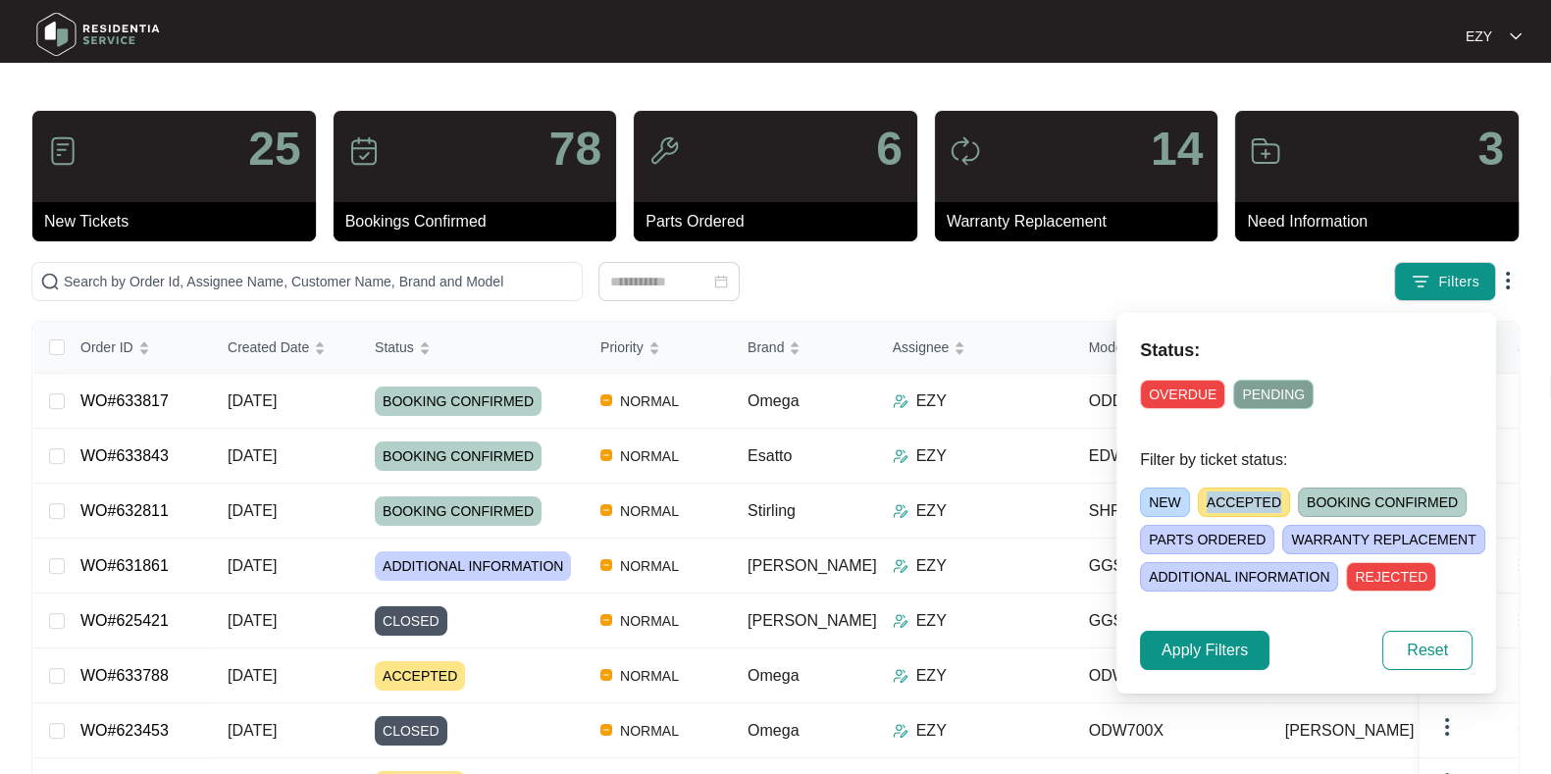
click at [1245, 494] on span "ACCEPTED" at bounding box center [1244, 502] width 92 height 29
click at [1202, 653] on span "Apply Filters" at bounding box center [1205, 651] width 86 height 24
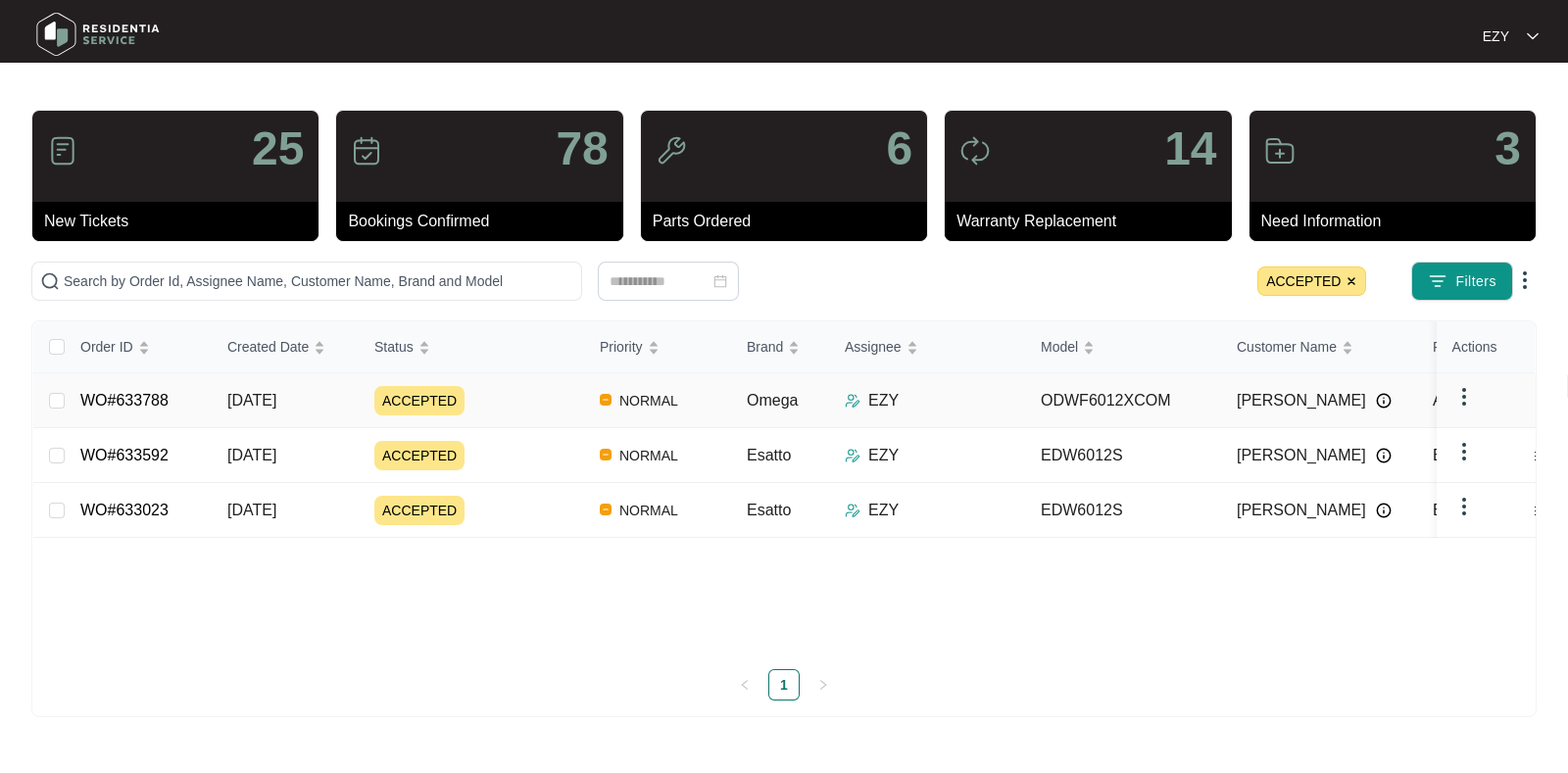
click at [545, 411] on div "ACCEPTED" at bounding box center [479, 400] width 210 height 29
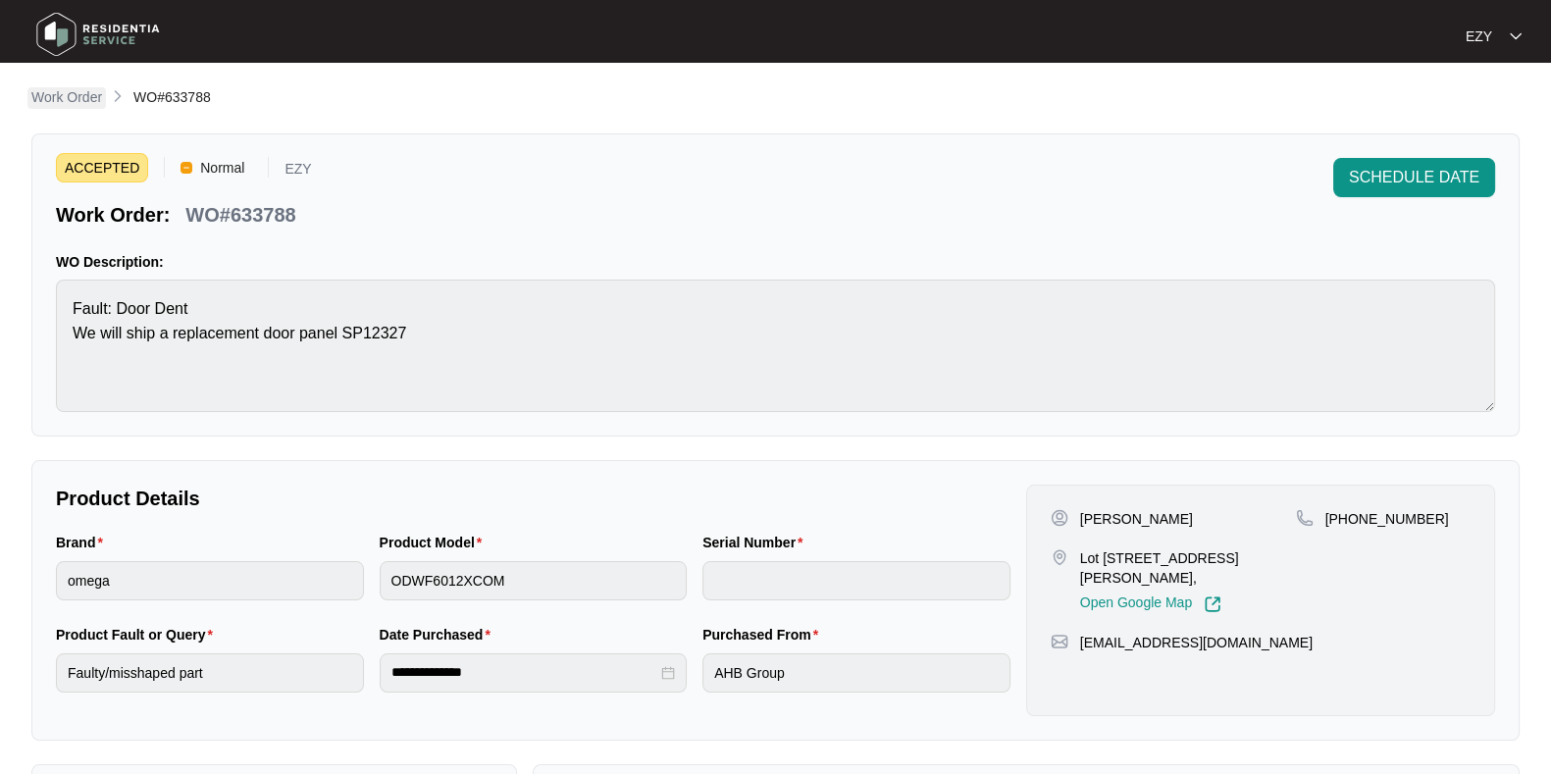
click at [80, 90] on p "Work Order" at bounding box center [66, 97] width 71 height 20
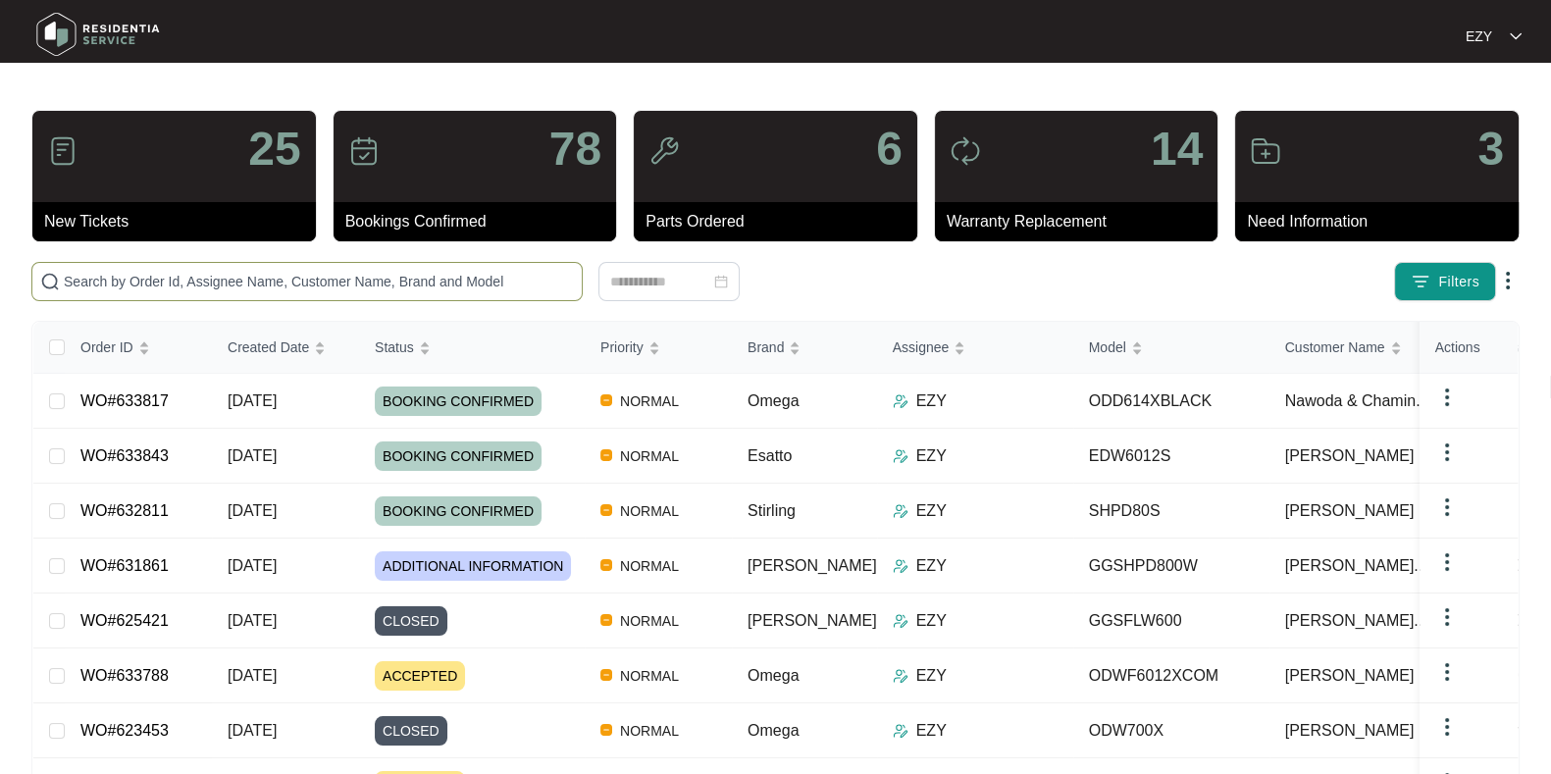
click at [364, 267] on span at bounding box center [306, 281] width 551 height 39
paste input "622572"
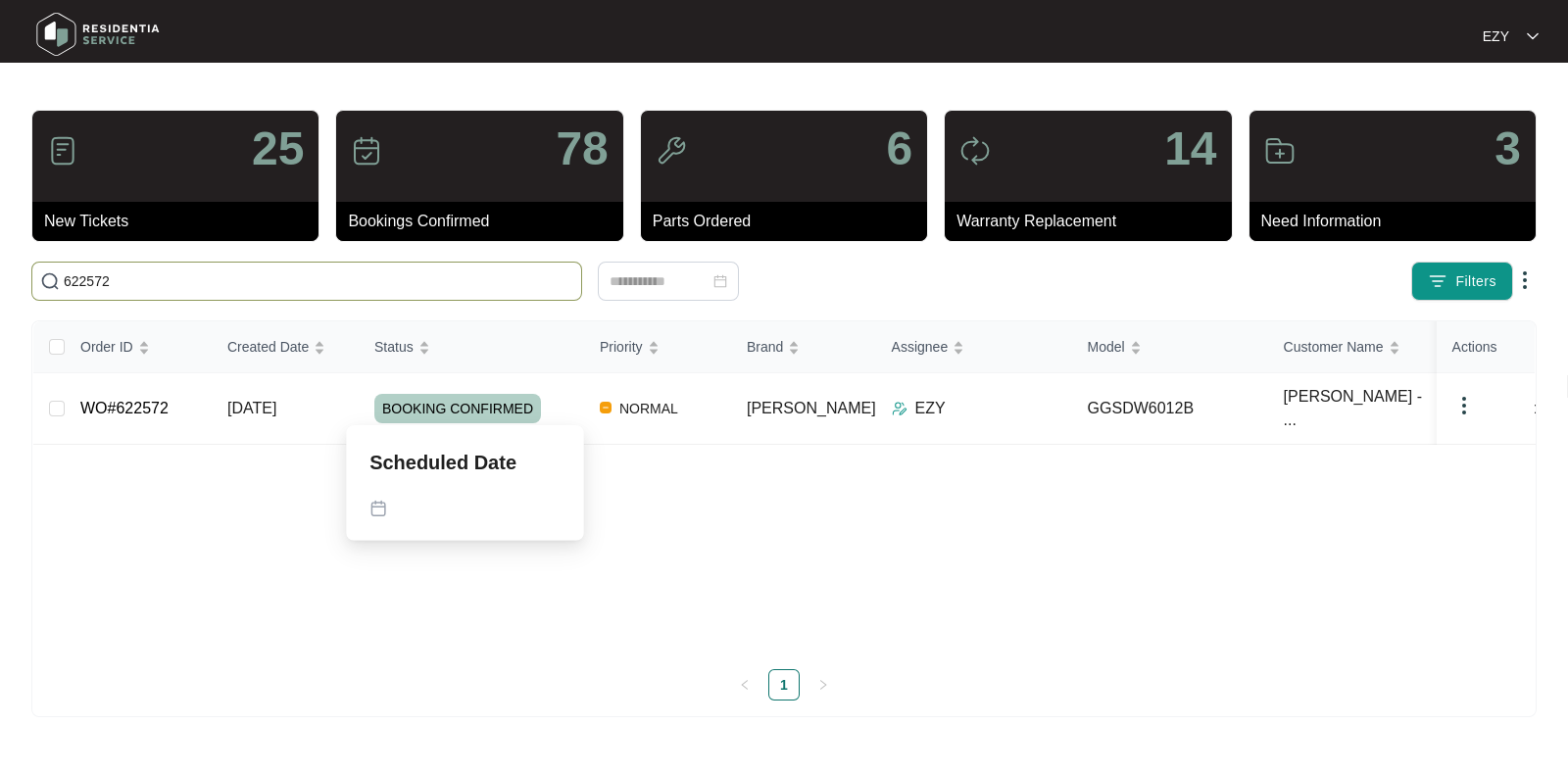
type input "622572"
click at [343, 412] on td "[DATE]" at bounding box center [285, 409] width 147 height 72
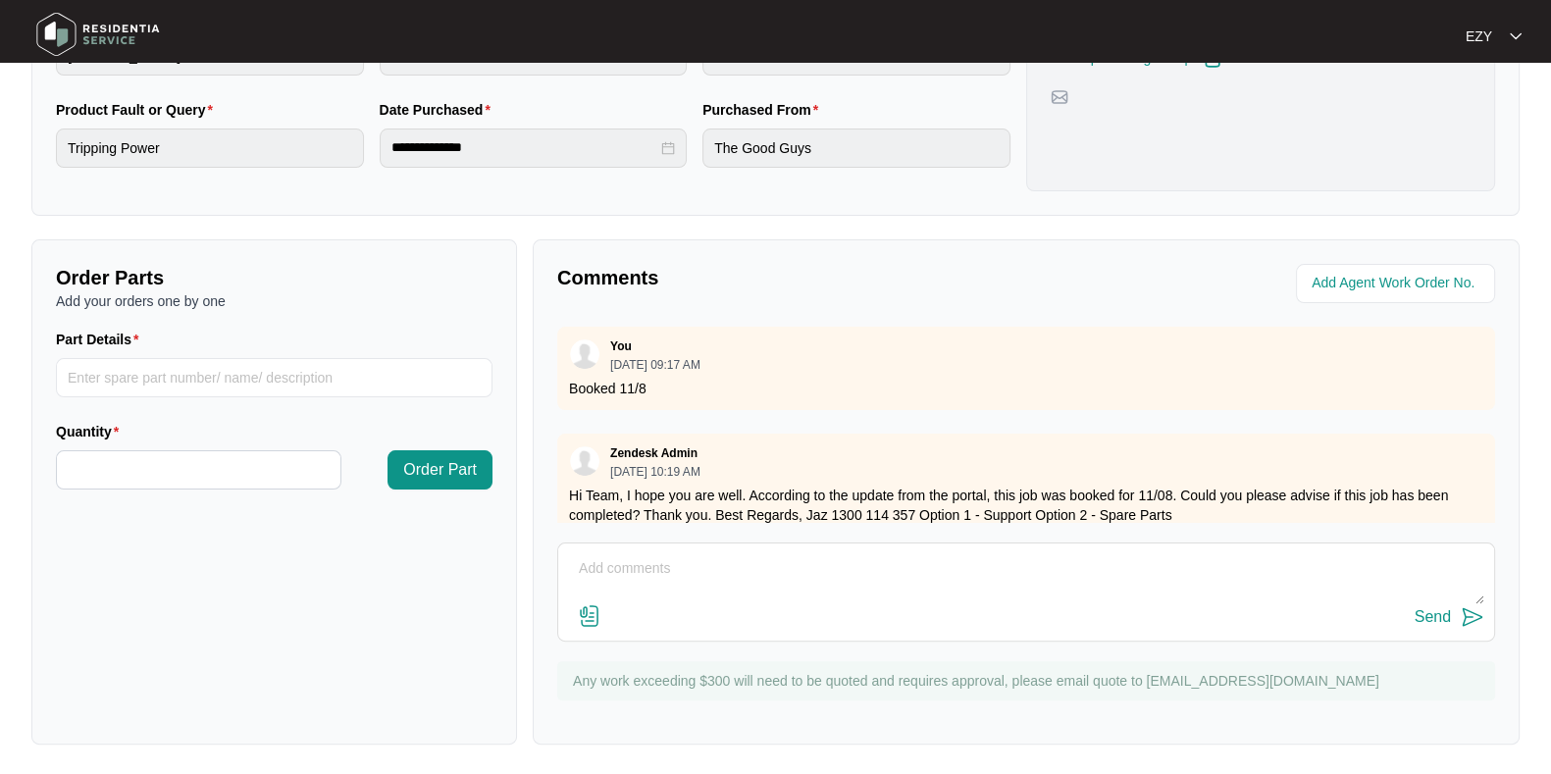
scroll to position [304, 0]
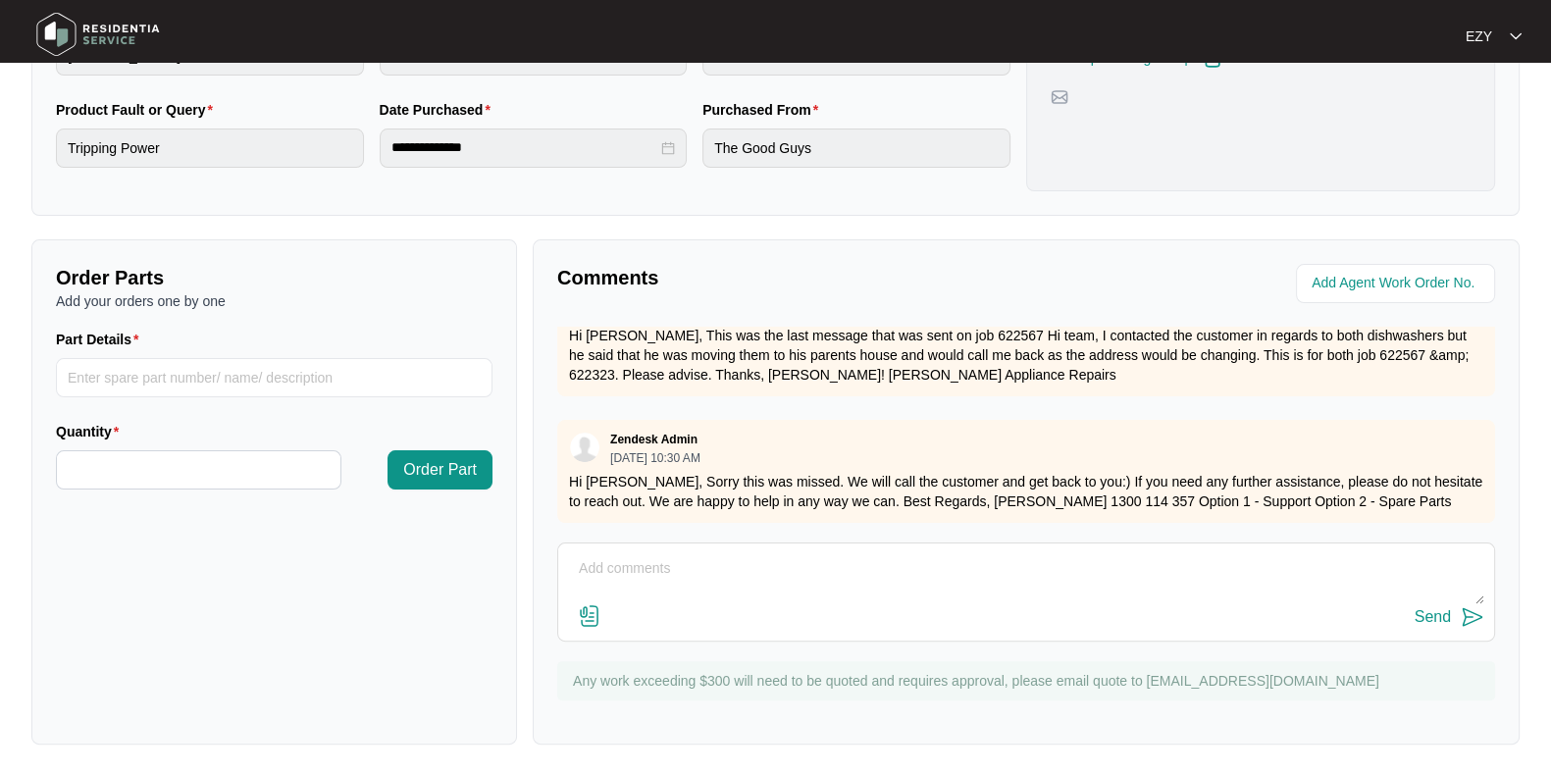
click at [820, 571] on textarea at bounding box center [1026, 578] width 916 height 51
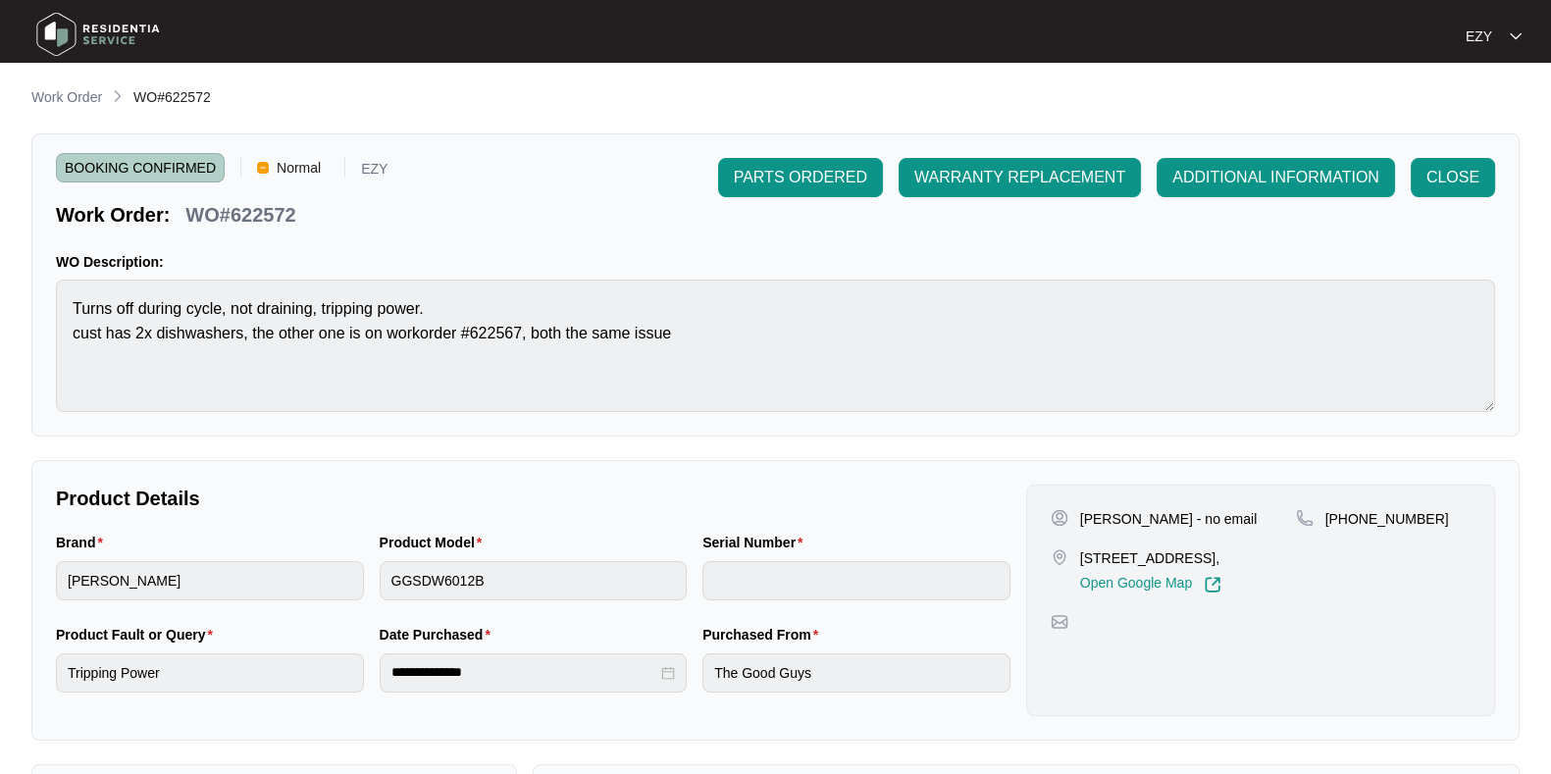
type textarea "Hi team, I hope you are we"
click at [83, 70] on main "**********" at bounding box center [775, 650] width 1551 height 1301
click at [92, 81] on main "**********" at bounding box center [775, 650] width 1551 height 1301
click at [101, 106] on p "Work Order" at bounding box center [66, 97] width 71 height 20
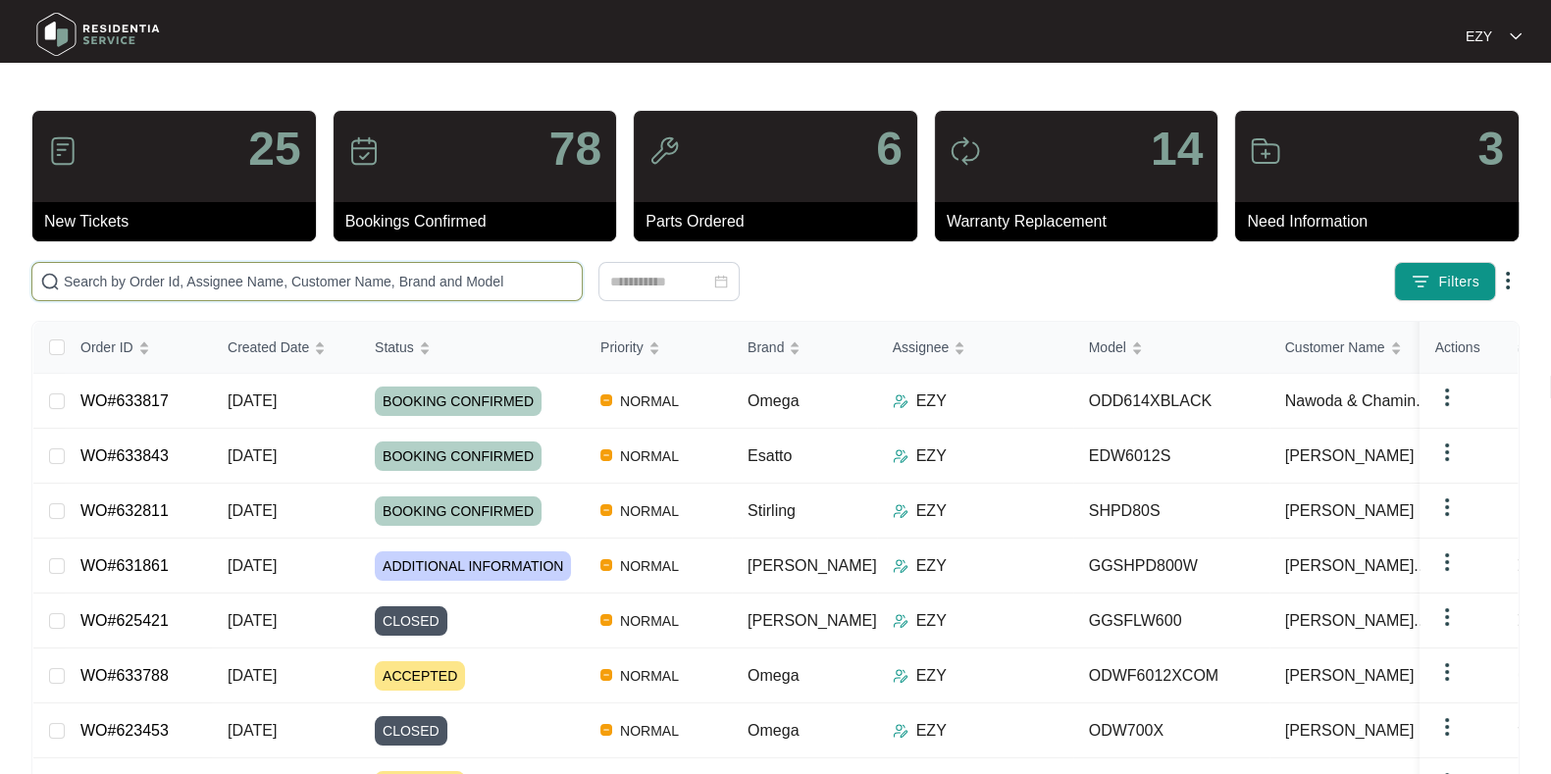
click at [373, 272] on input "text" at bounding box center [319, 282] width 510 height 22
paste input "622567"
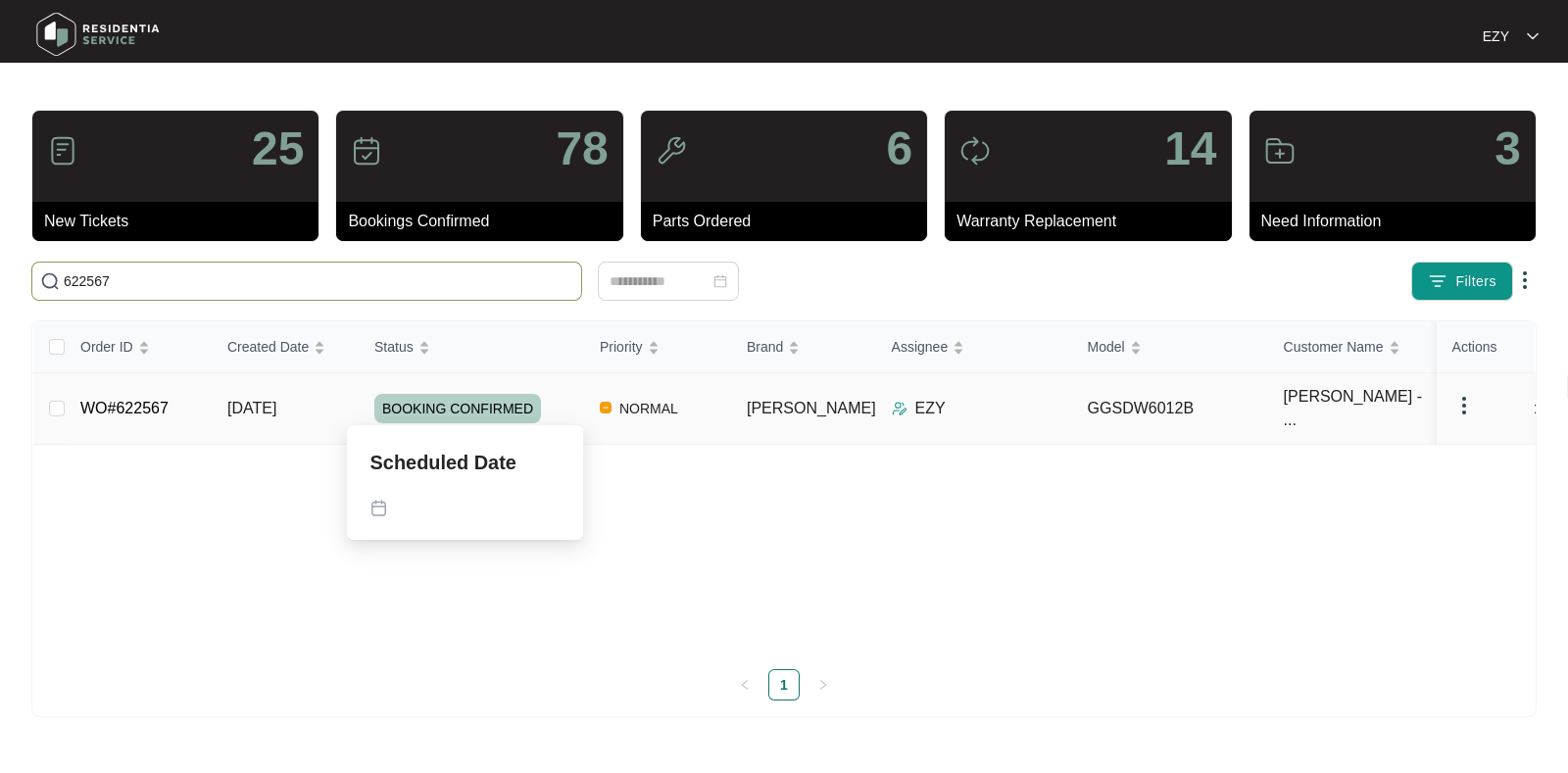
type input "622567"
click at [574, 398] on div "BOOKING CONFIRMED" at bounding box center [479, 407] width 210 height 29
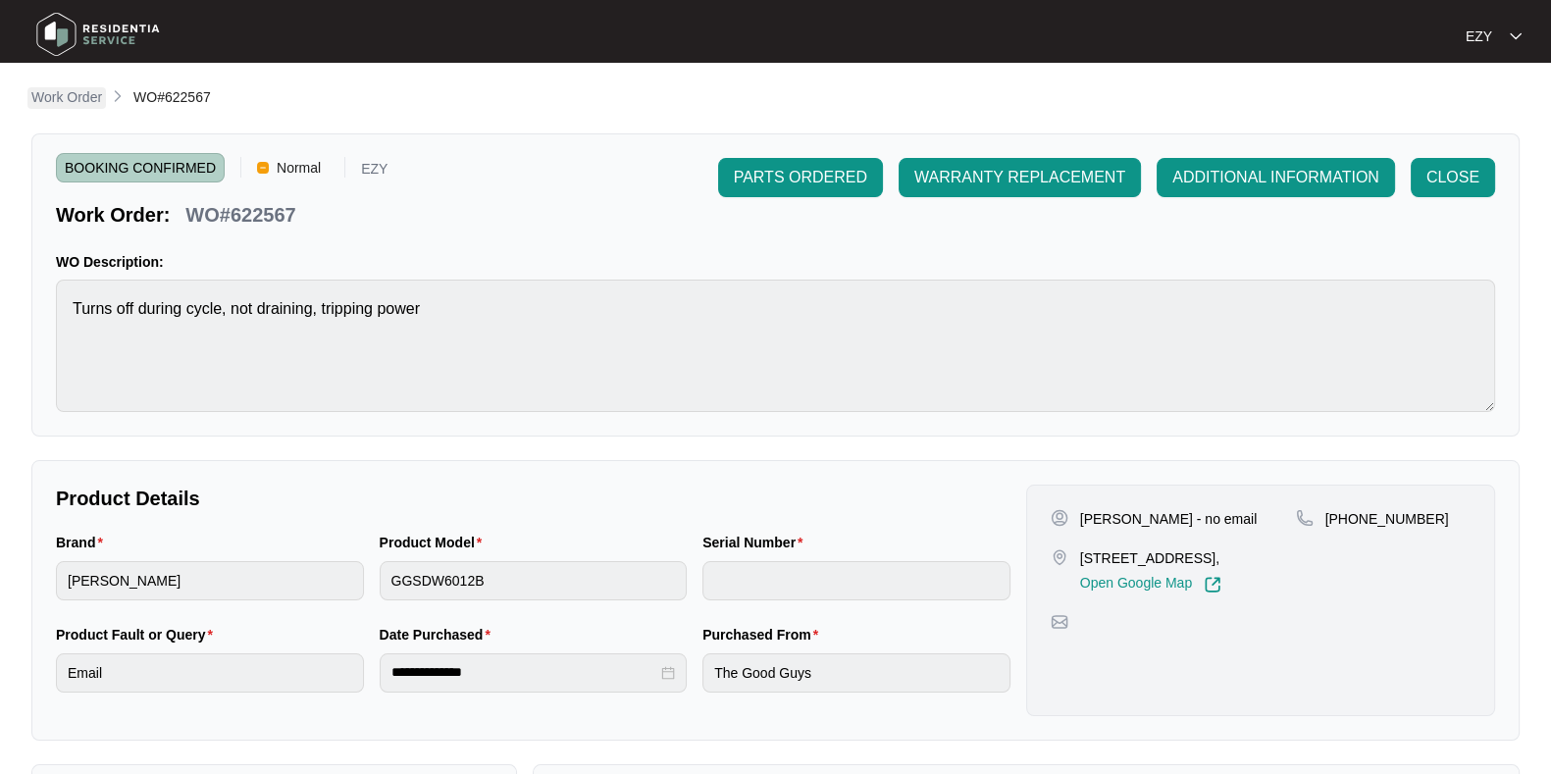
click at [67, 94] on p "Work Order" at bounding box center [66, 97] width 71 height 20
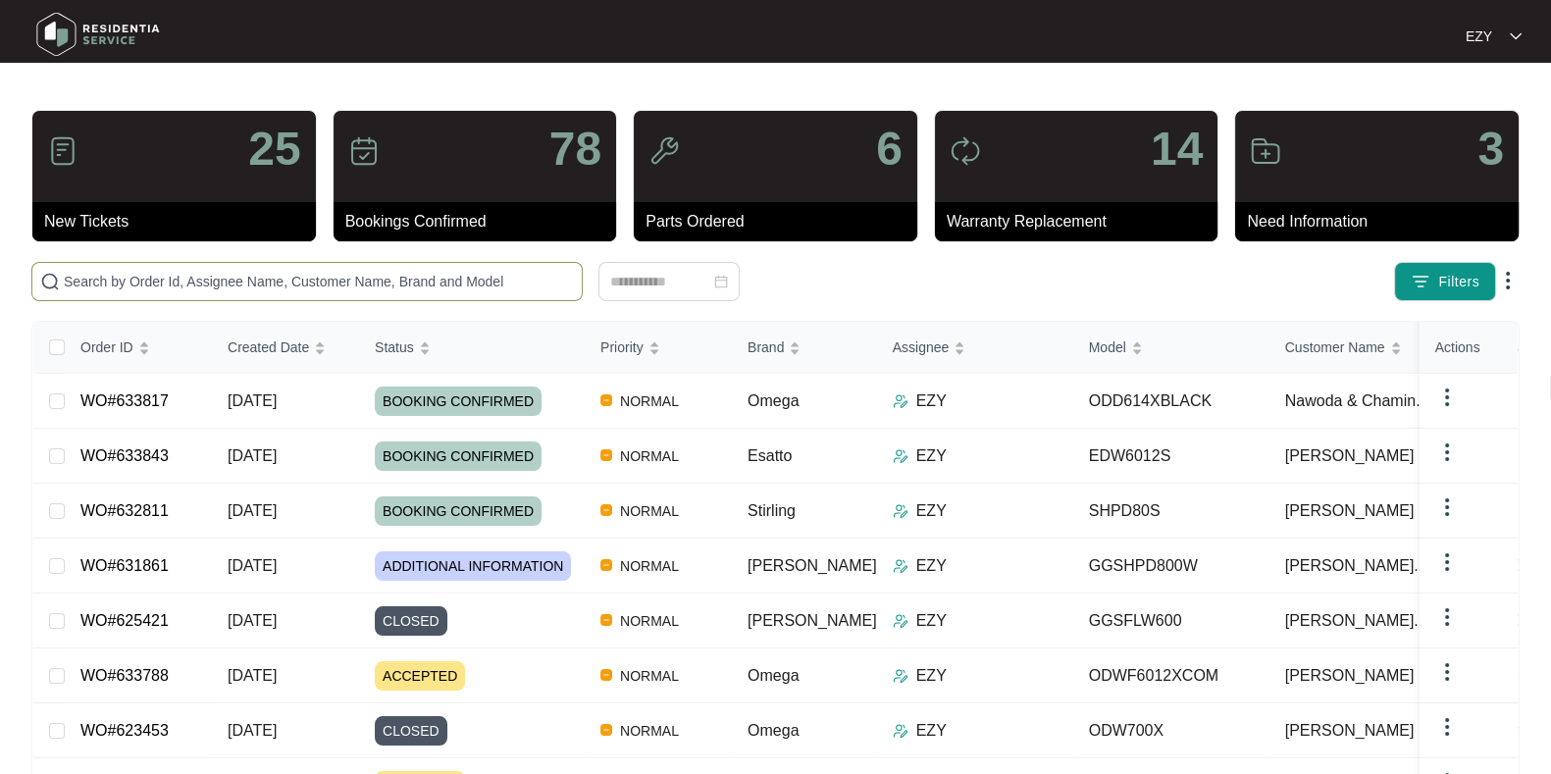
click at [211, 286] on input "text" at bounding box center [319, 282] width 510 height 22
type input "e3"
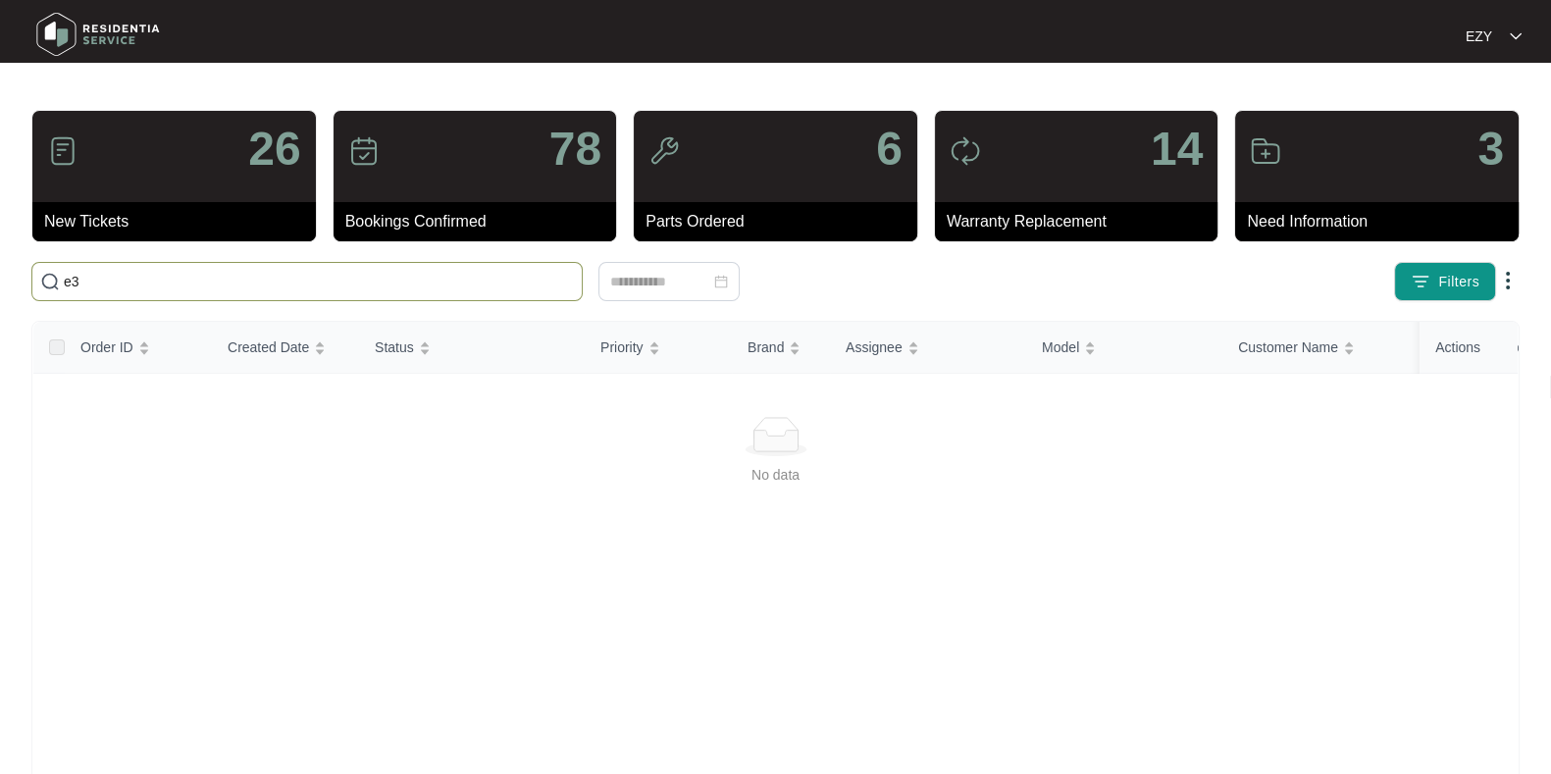
click at [166, 279] on input "e3" at bounding box center [319, 282] width 510 height 22
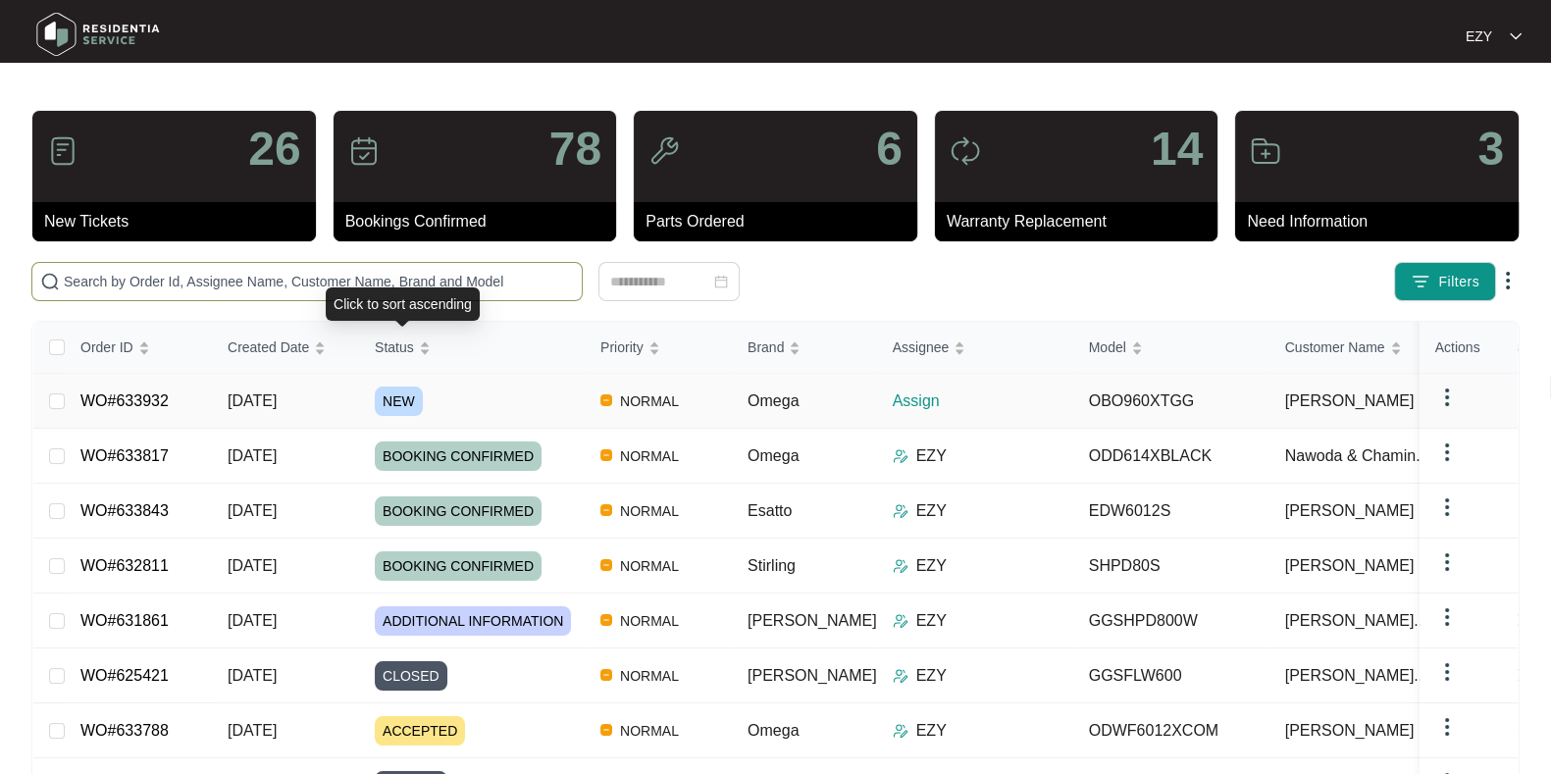
click at [505, 389] on div "NEW" at bounding box center [480, 401] width 210 height 29
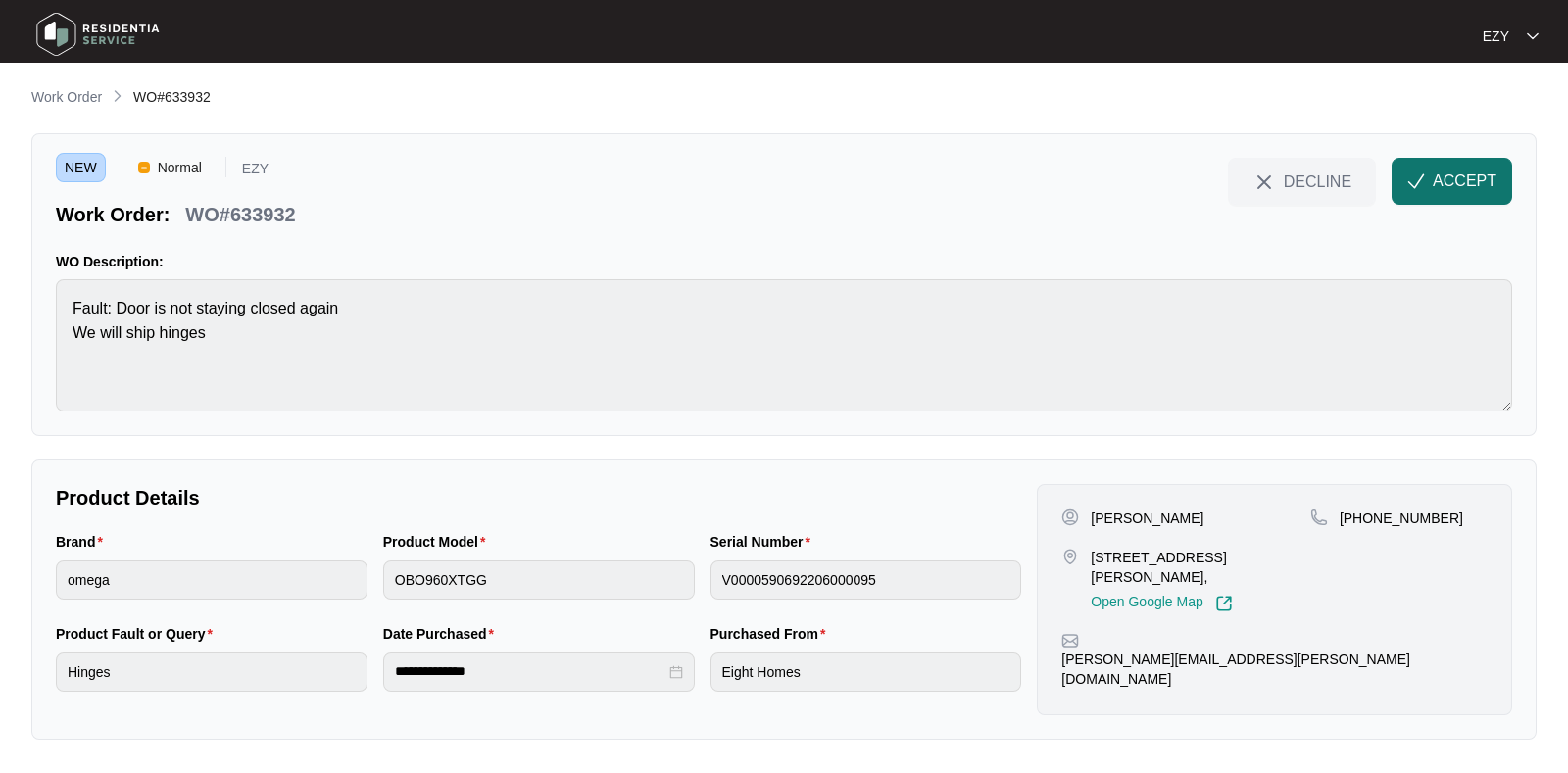
click at [1463, 177] on span "ACCEPT" at bounding box center [1464, 182] width 64 height 24
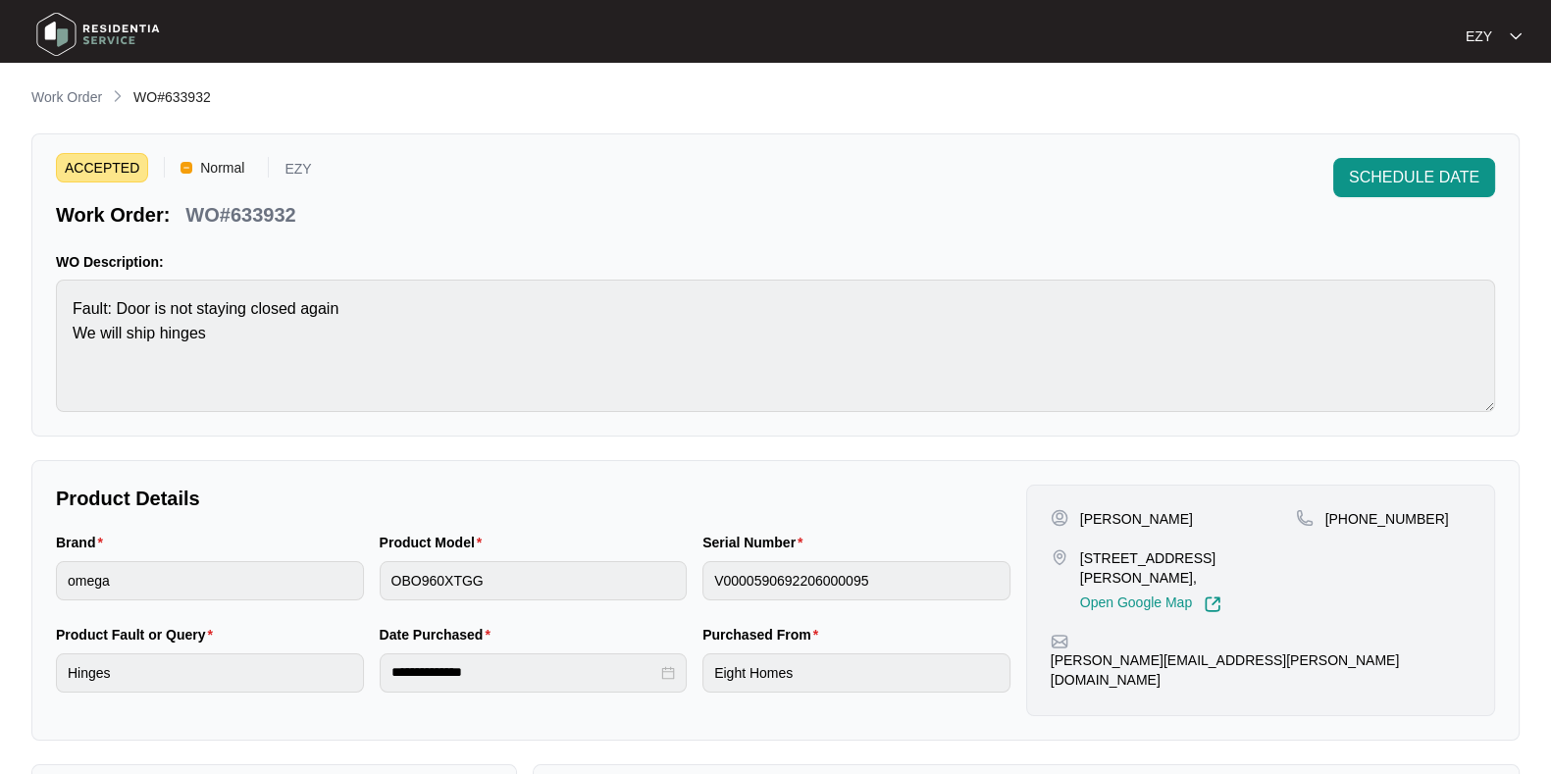
click at [294, 207] on p "WO#633932" at bounding box center [240, 214] width 110 height 27
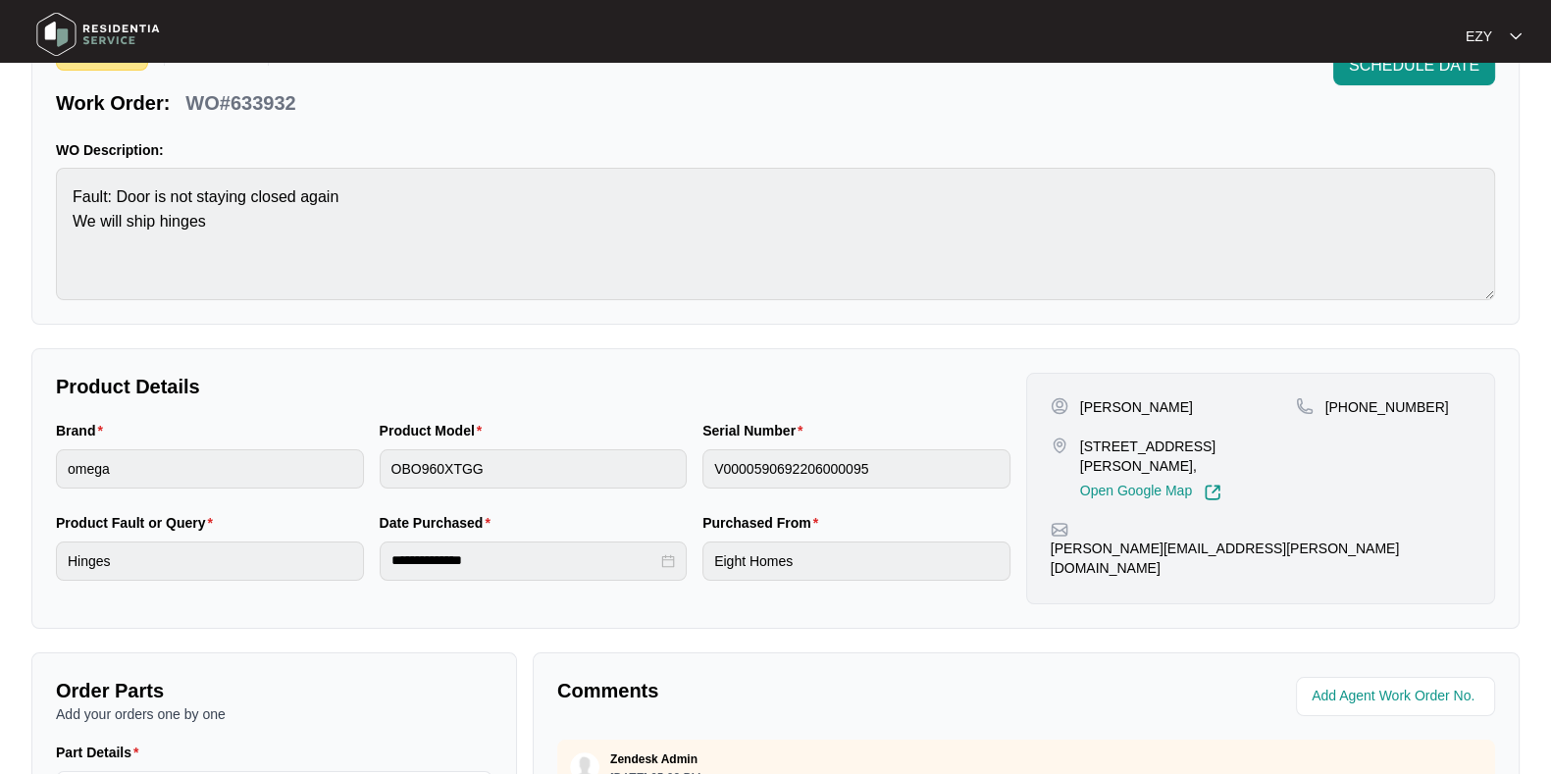
click at [1091, 404] on p "[PERSON_NAME]" at bounding box center [1136, 407] width 113 height 20
click at [1197, 438] on p "[STREET_ADDRESS][PERSON_NAME]," at bounding box center [1188, 456] width 216 height 39
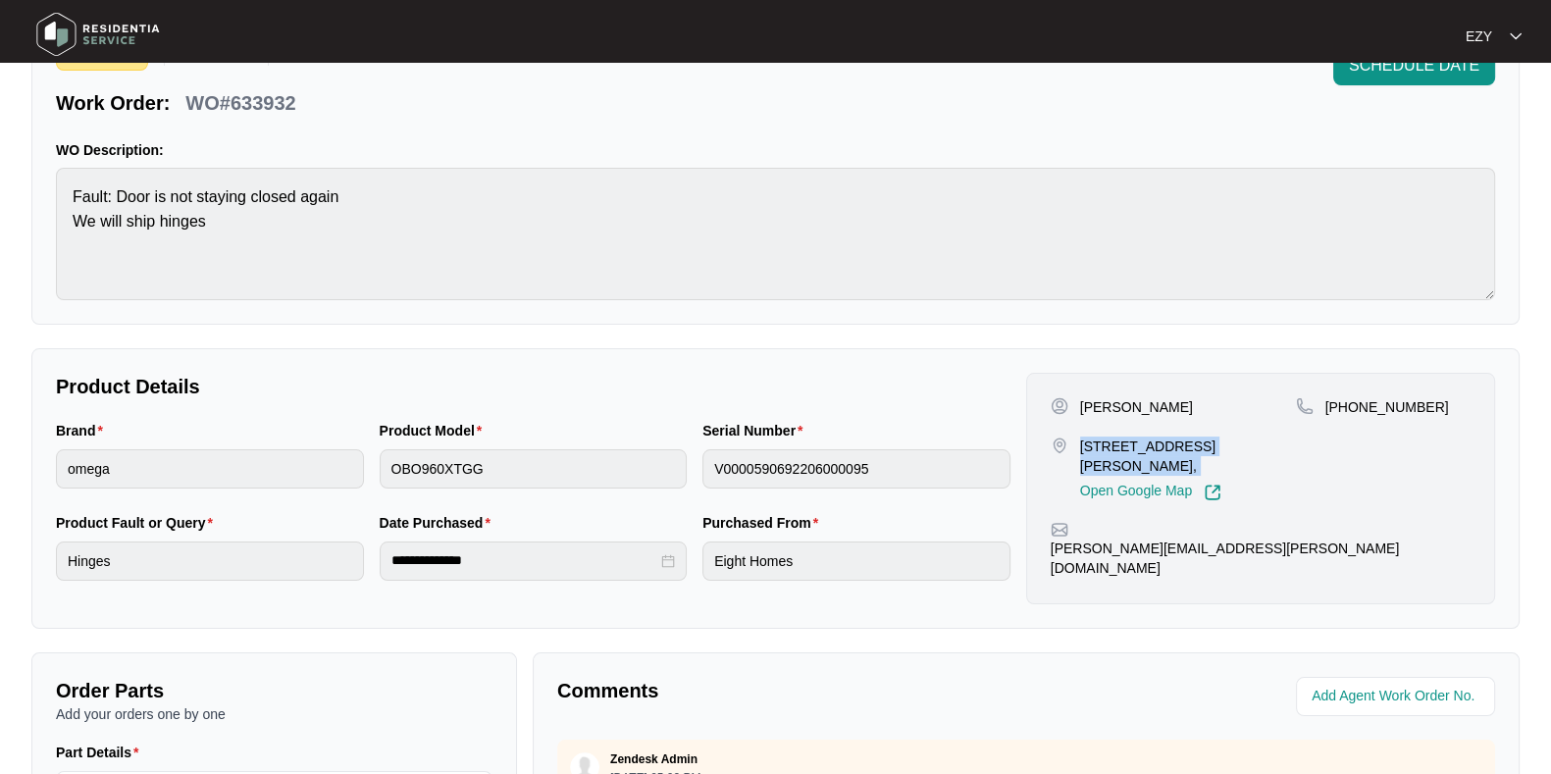
click at [1197, 438] on p "[STREET_ADDRESS][PERSON_NAME]," at bounding box center [1188, 456] width 216 height 39
drag, startPoint x: 1424, startPoint y: 400, endPoint x: 1351, endPoint y: 419, distance: 75.9
click at [1351, 419] on div "[PHONE_NUMBER]" at bounding box center [1383, 449] width 175 height 104
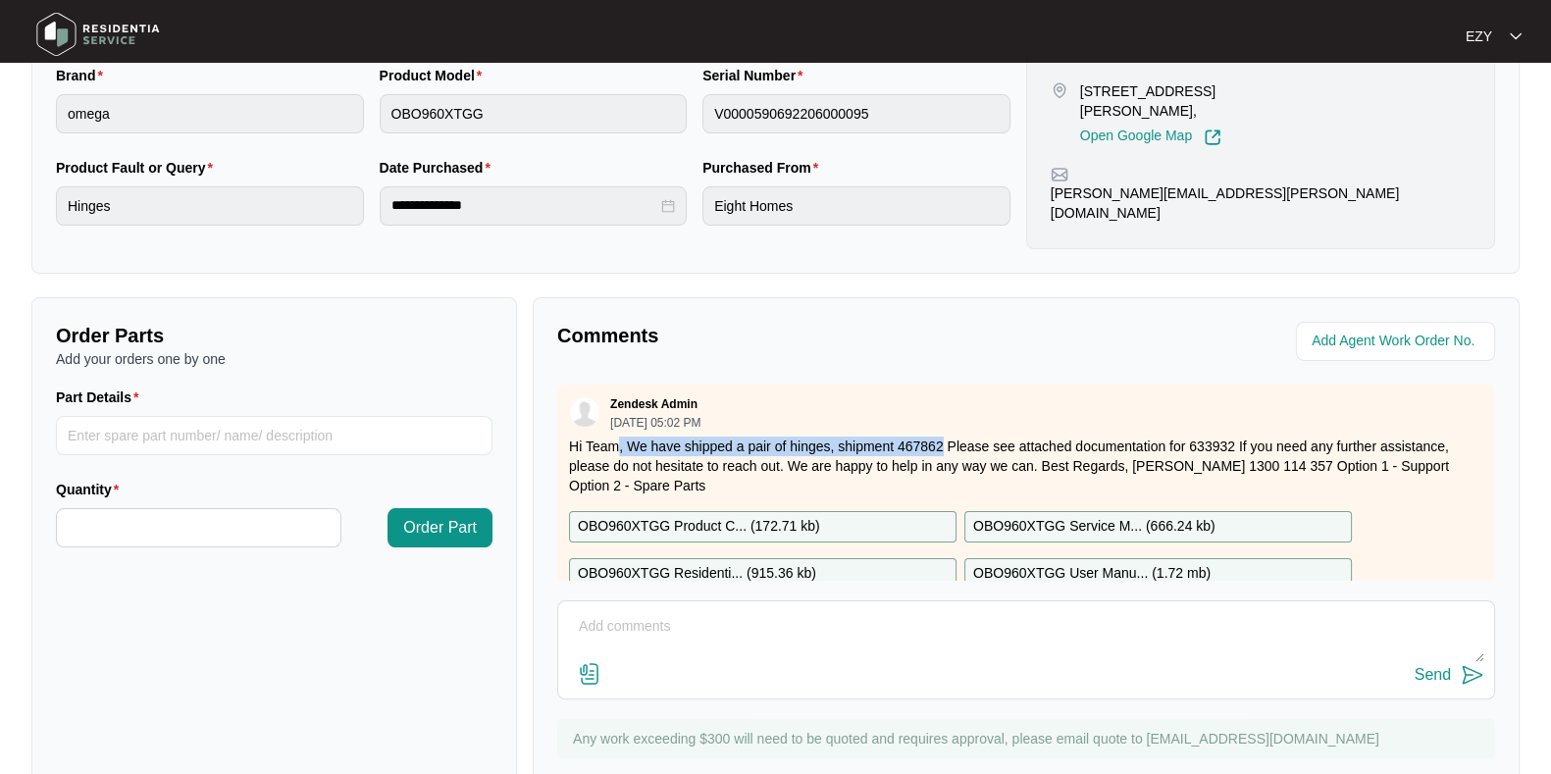
drag, startPoint x: 620, startPoint y: 439, endPoint x: 942, endPoint y: 439, distance: 321.8
click at [942, 439] on p "Hi Team, We have shipped a pair of hinges, shipment 467862 Please see attached …" at bounding box center [1026, 466] width 914 height 59
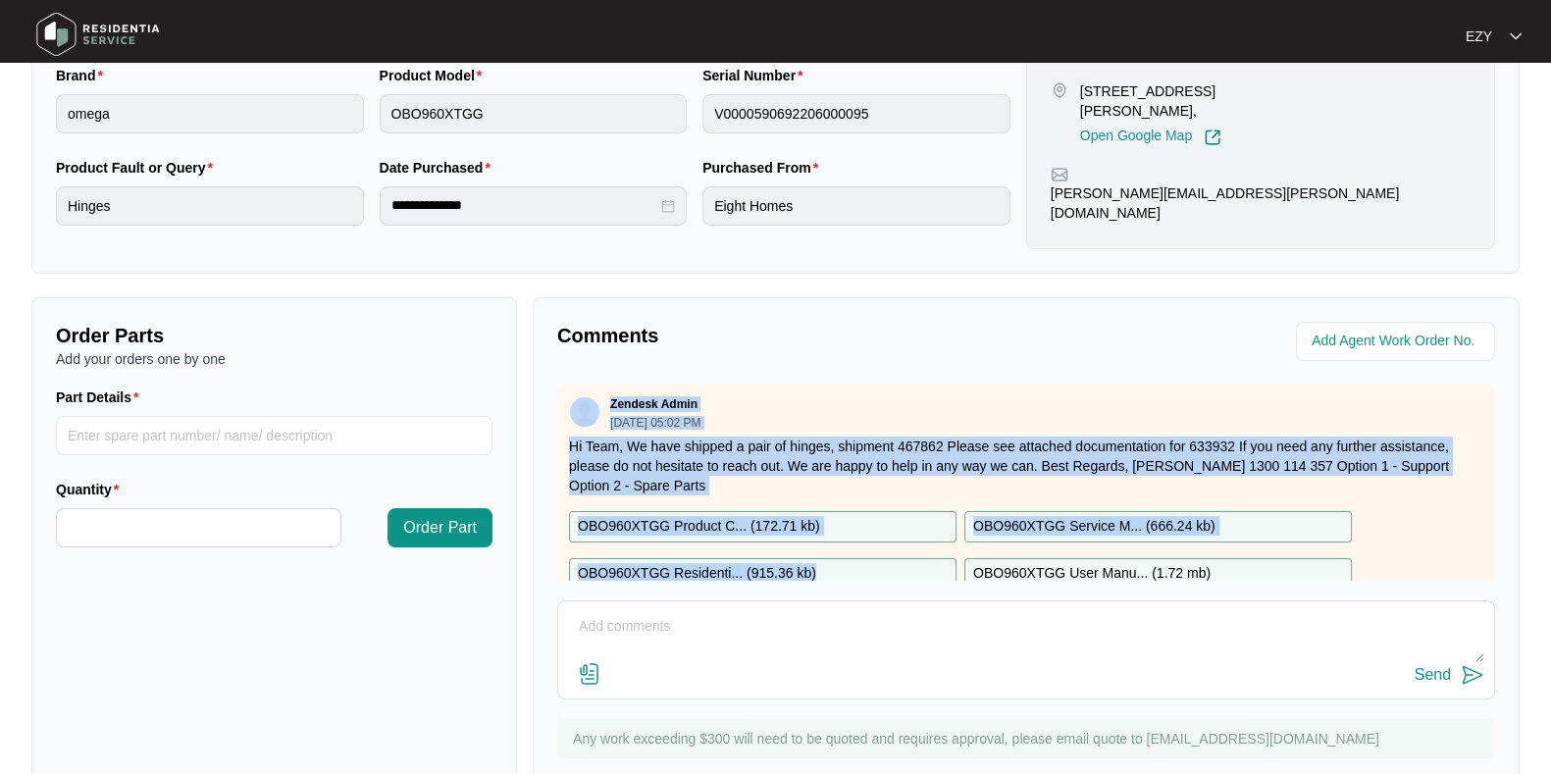
drag, startPoint x: 857, startPoint y: 550, endPoint x: 803, endPoint y: 297, distance: 258.8
click at [803, 297] on div "Comments Zendesk Admin [DATE] 05:02 PM Hi Team, We have shipped a pair of hinge…" at bounding box center [1026, 549] width 987 height 505
click at [827, 340] on p "Comments" at bounding box center [784, 335] width 455 height 27
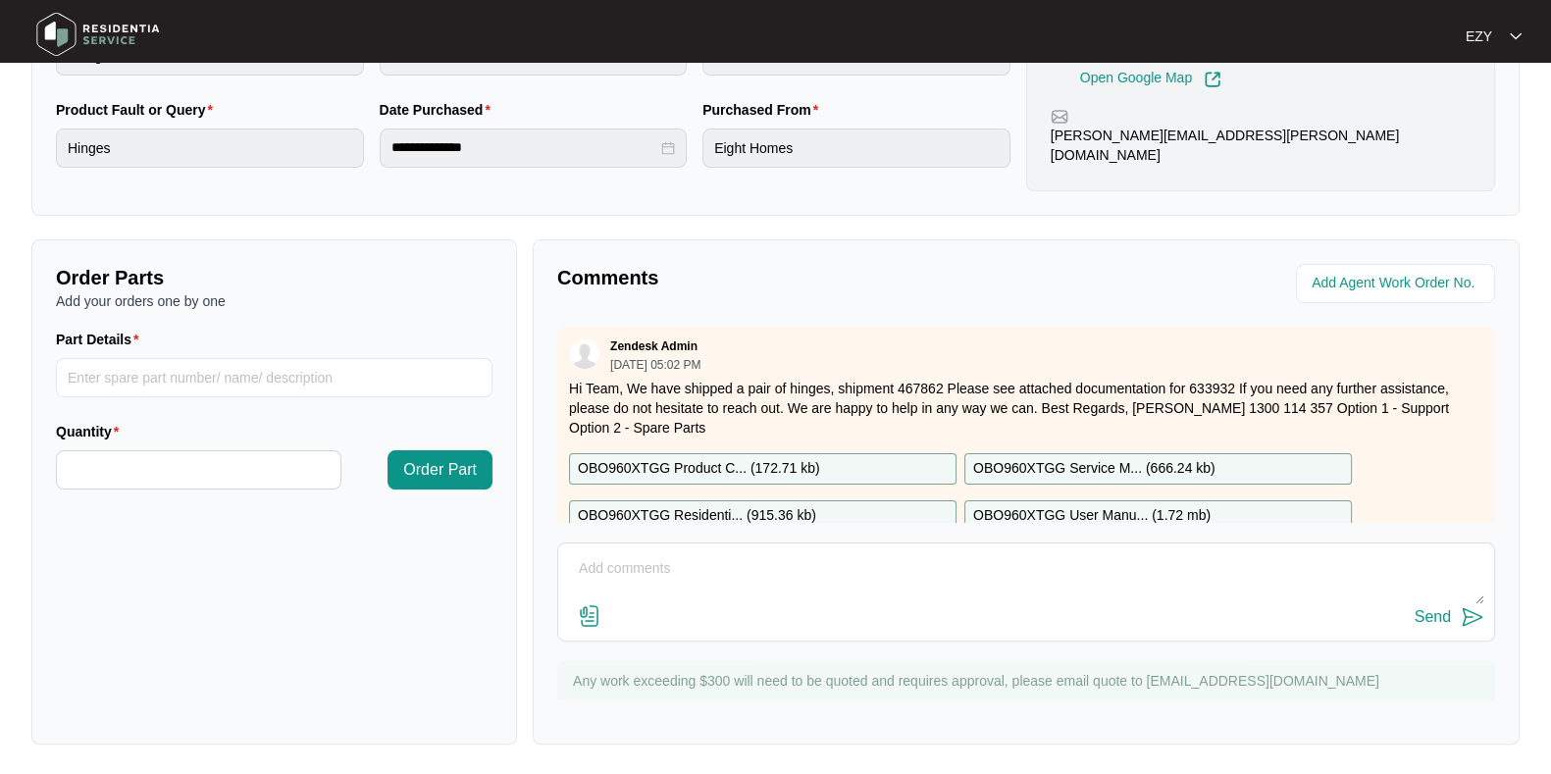
scroll to position [54, 0]
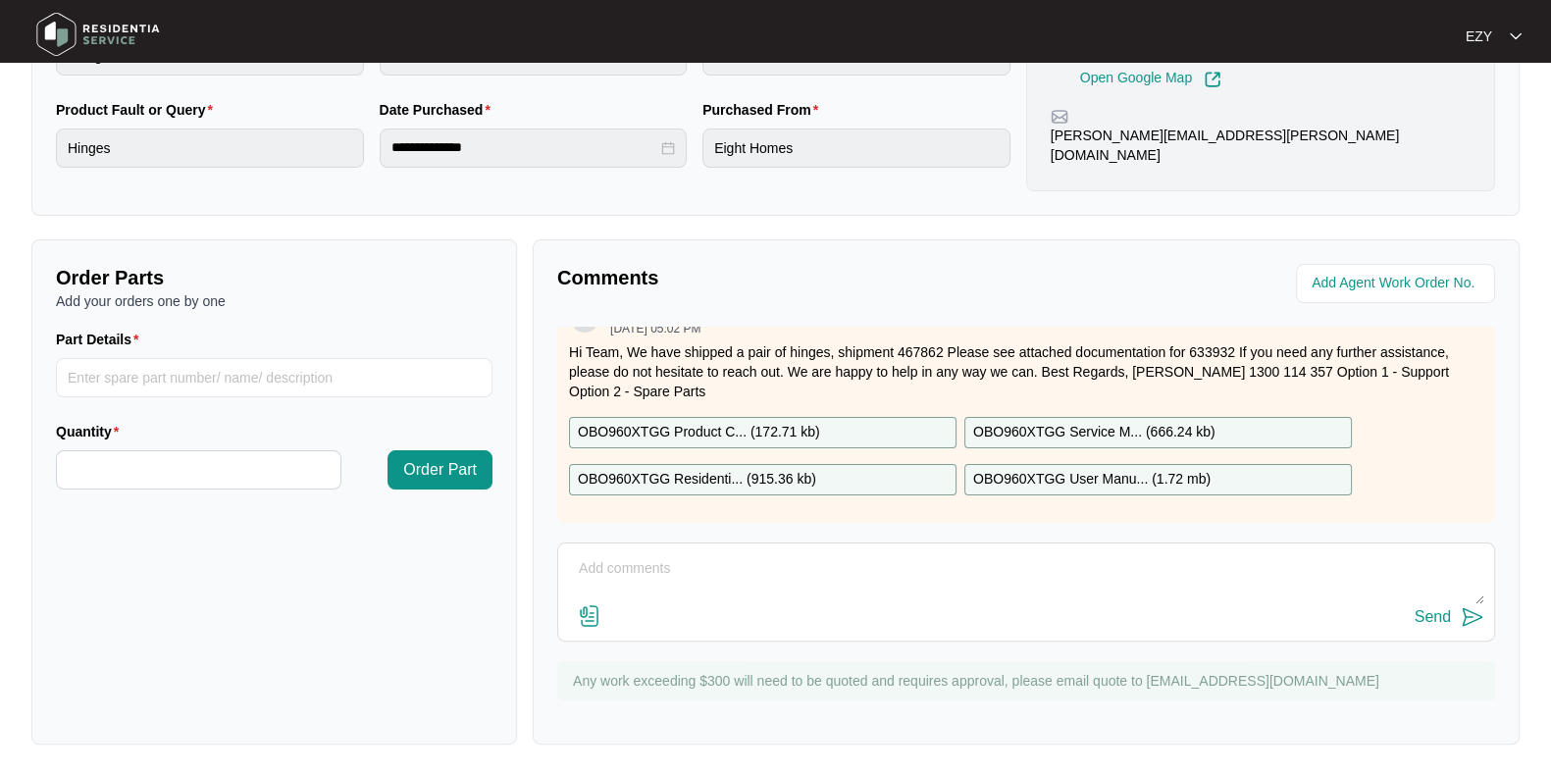
click at [819, 417] on div "OBO960XTGG Product C... ( 172.71 kb )" at bounding box center [762, 432] width 387 height 31
click at [829, 464] on div "OBO960XTGG Residenti... ( 915.36 kb )" at bounding box center [762, 479] width 387 height 31
click at [1015, 422] on p "OBO960XTGG Service M... ( 666.24 kb )" at bounding box center [1094, 433] width 242 height 22
click at [990, 469] on p "OBO960XTGG User Manu... ( 1.72 mb )" at bounding box center [1091, 480] width 237 height 22
